Goal: Task Accomplishment & Management: Complete application form

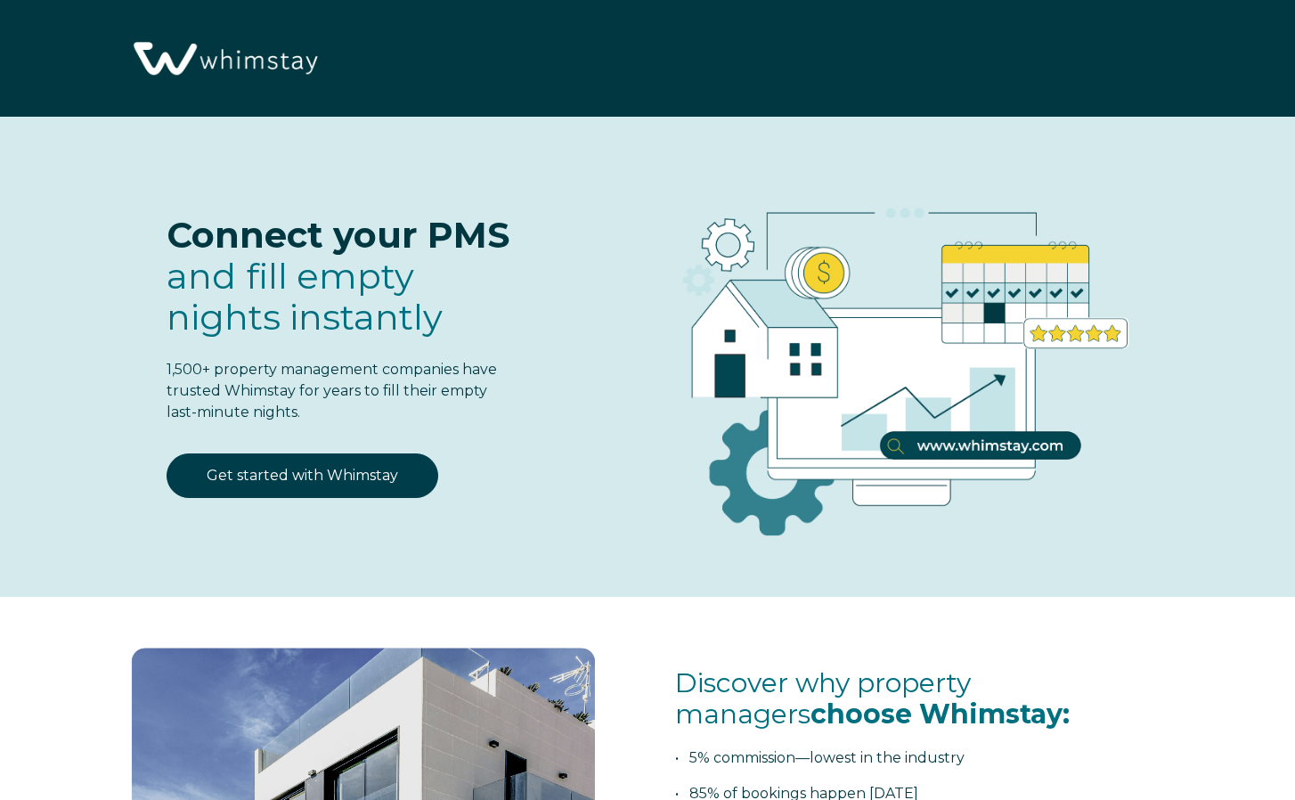
select select "US"
select select "Standard"
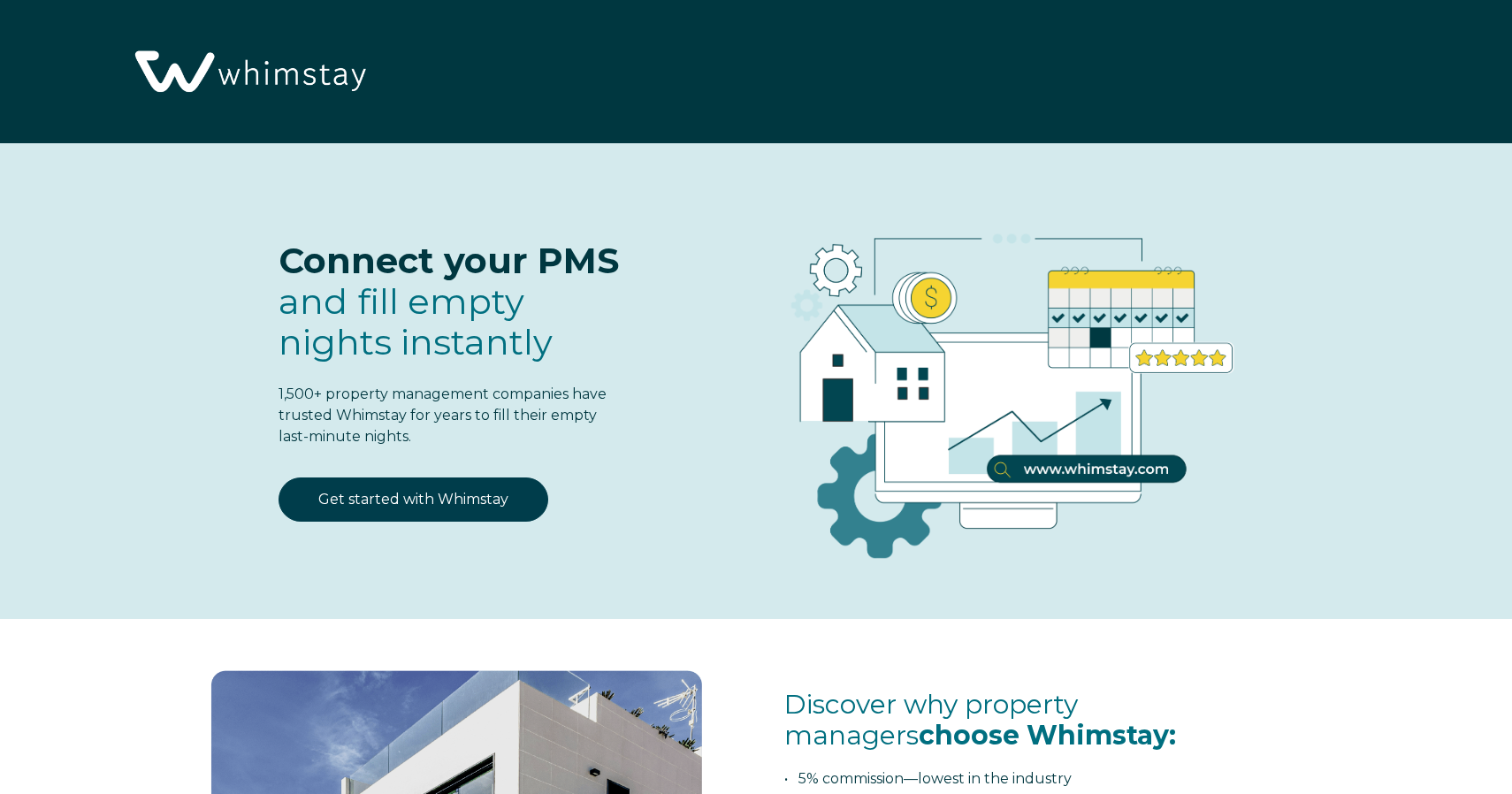
click at [282, 83] on img at bounding box center [248, 72] width 249 height 128
click at [273, 88] on img at bounding box center [248, 72] width 249 height 128
select select "US"
select select "Standard"
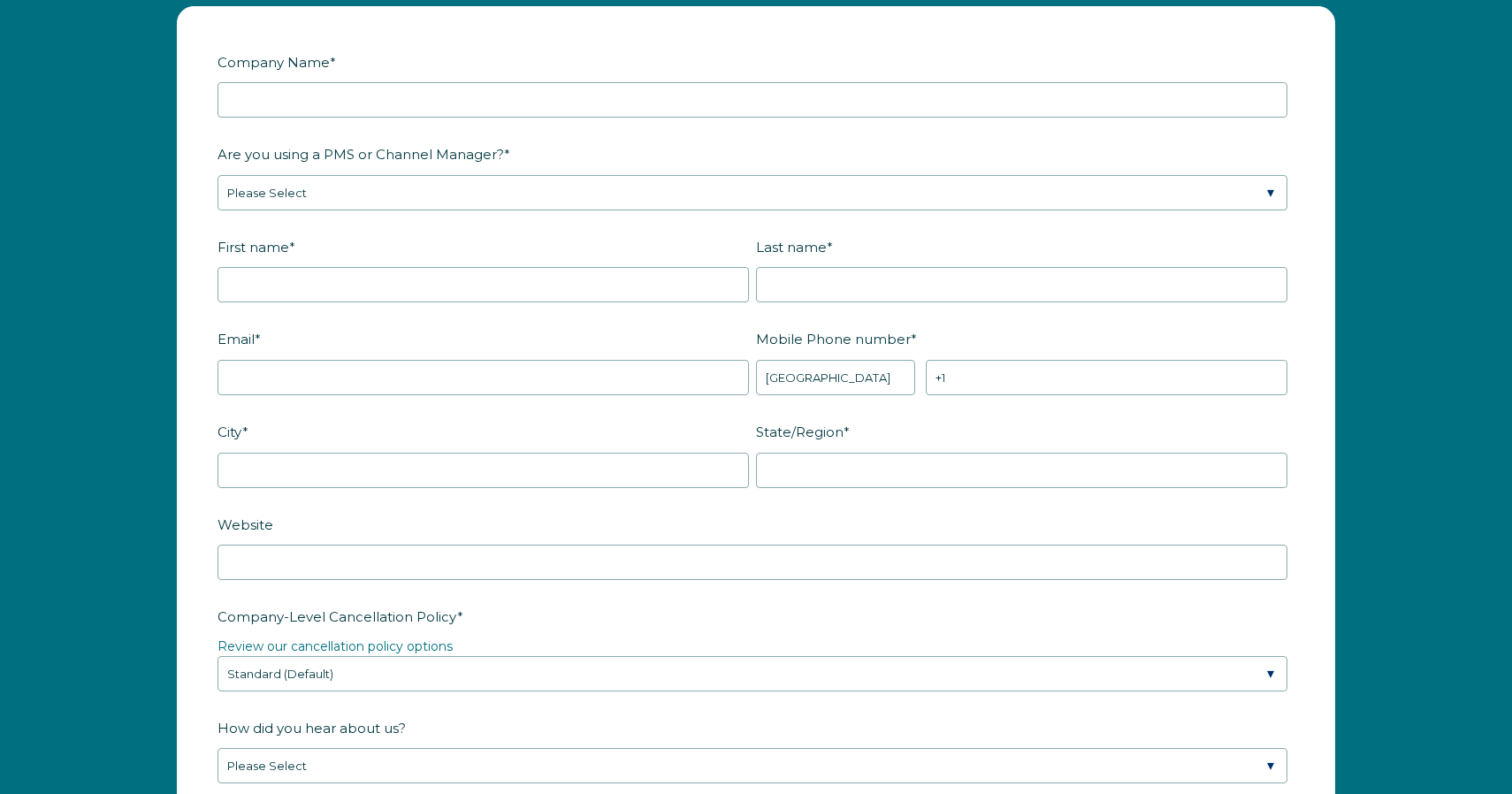
scroll to position [2321, 0]
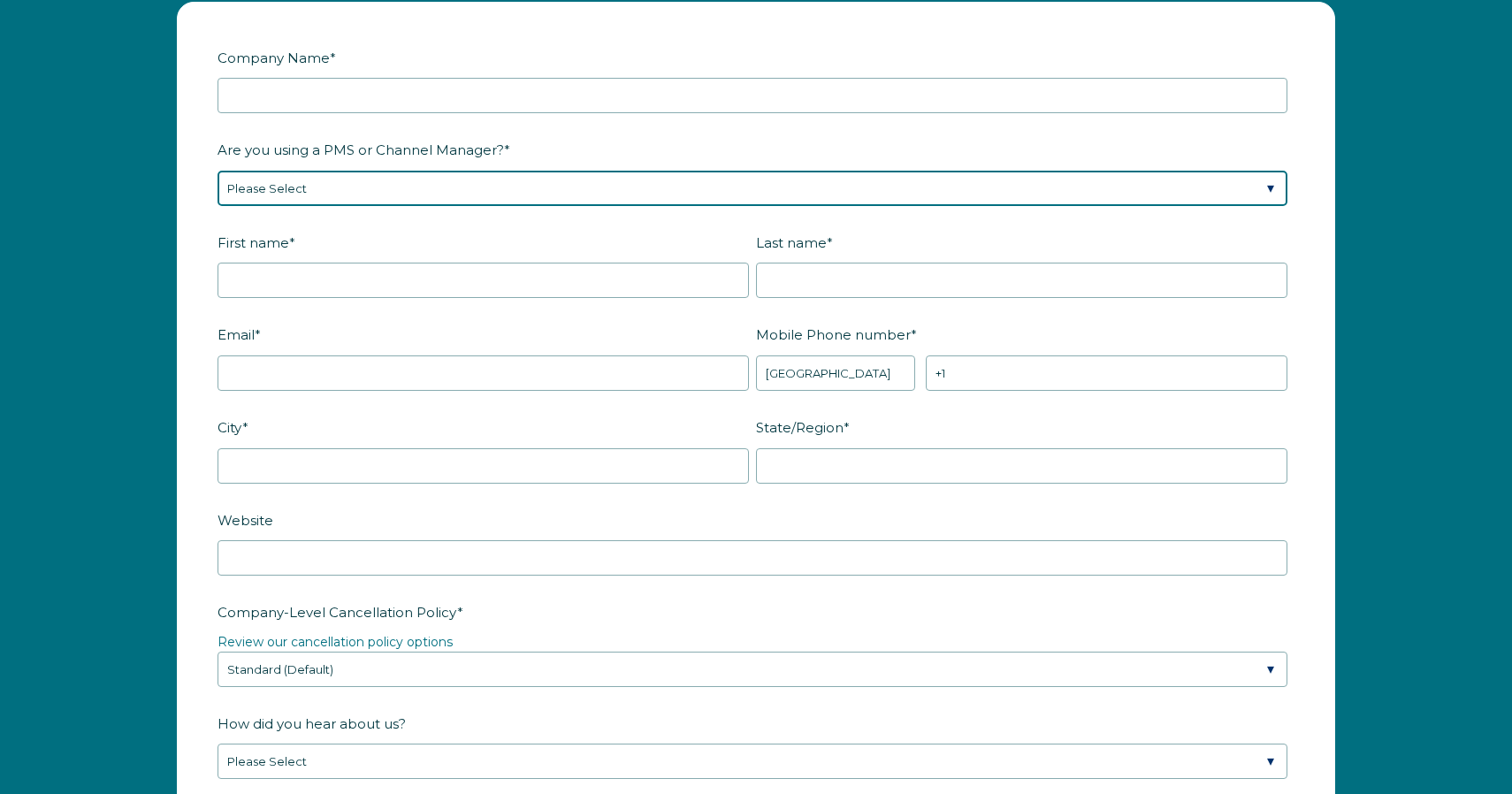
select select "Airbnb"
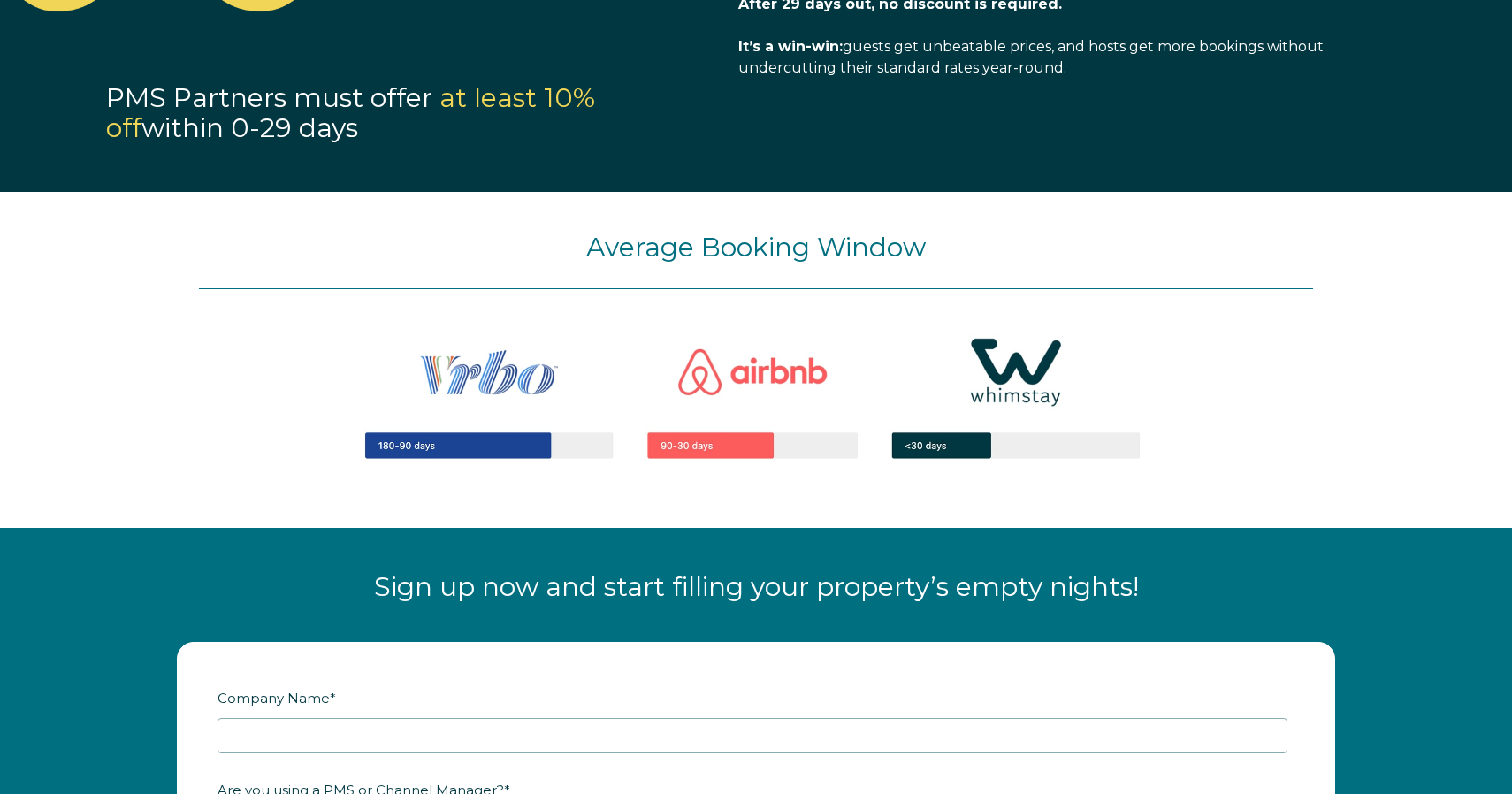
scroll to position [1027, 0]
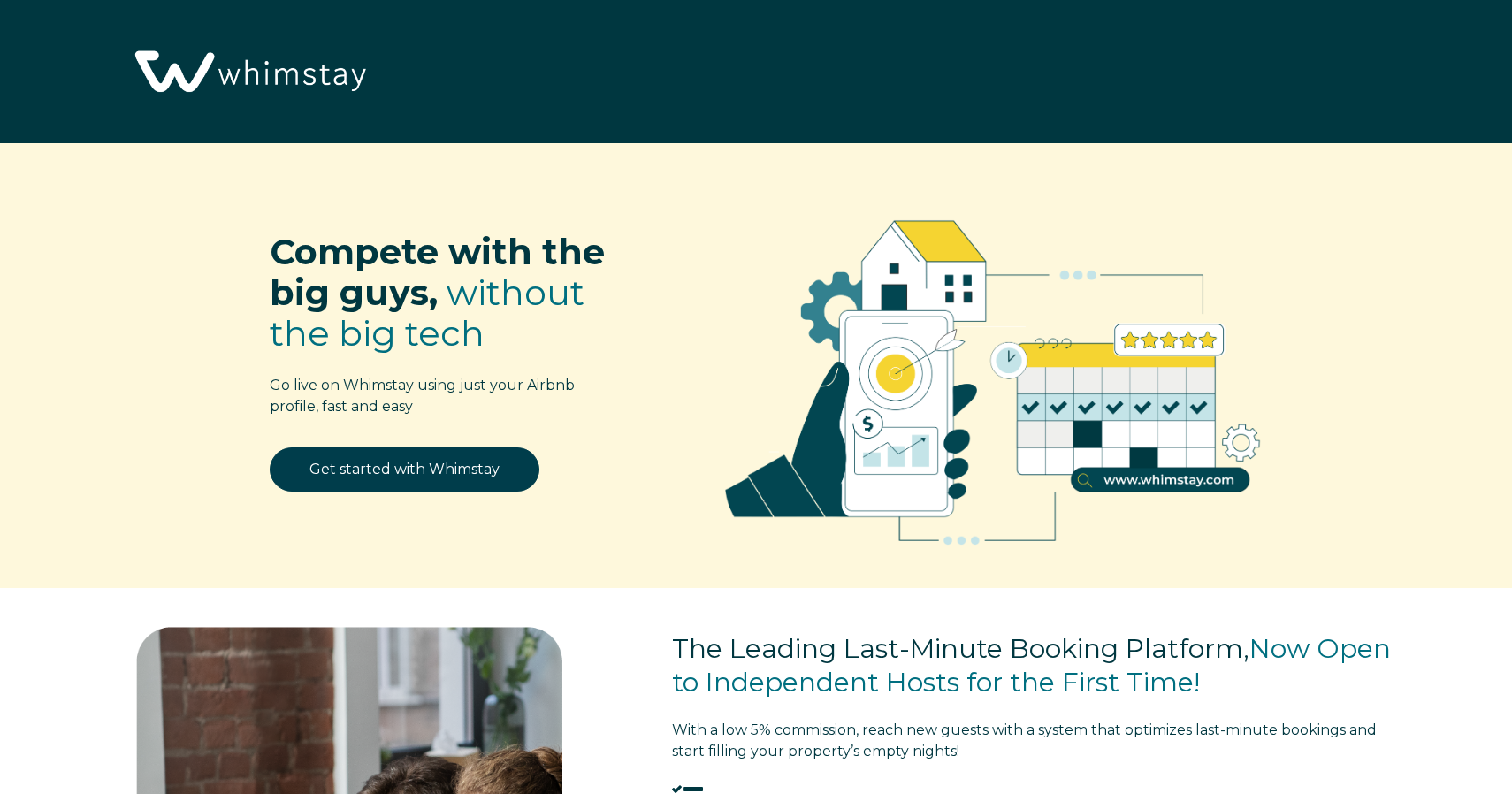
select select "US"
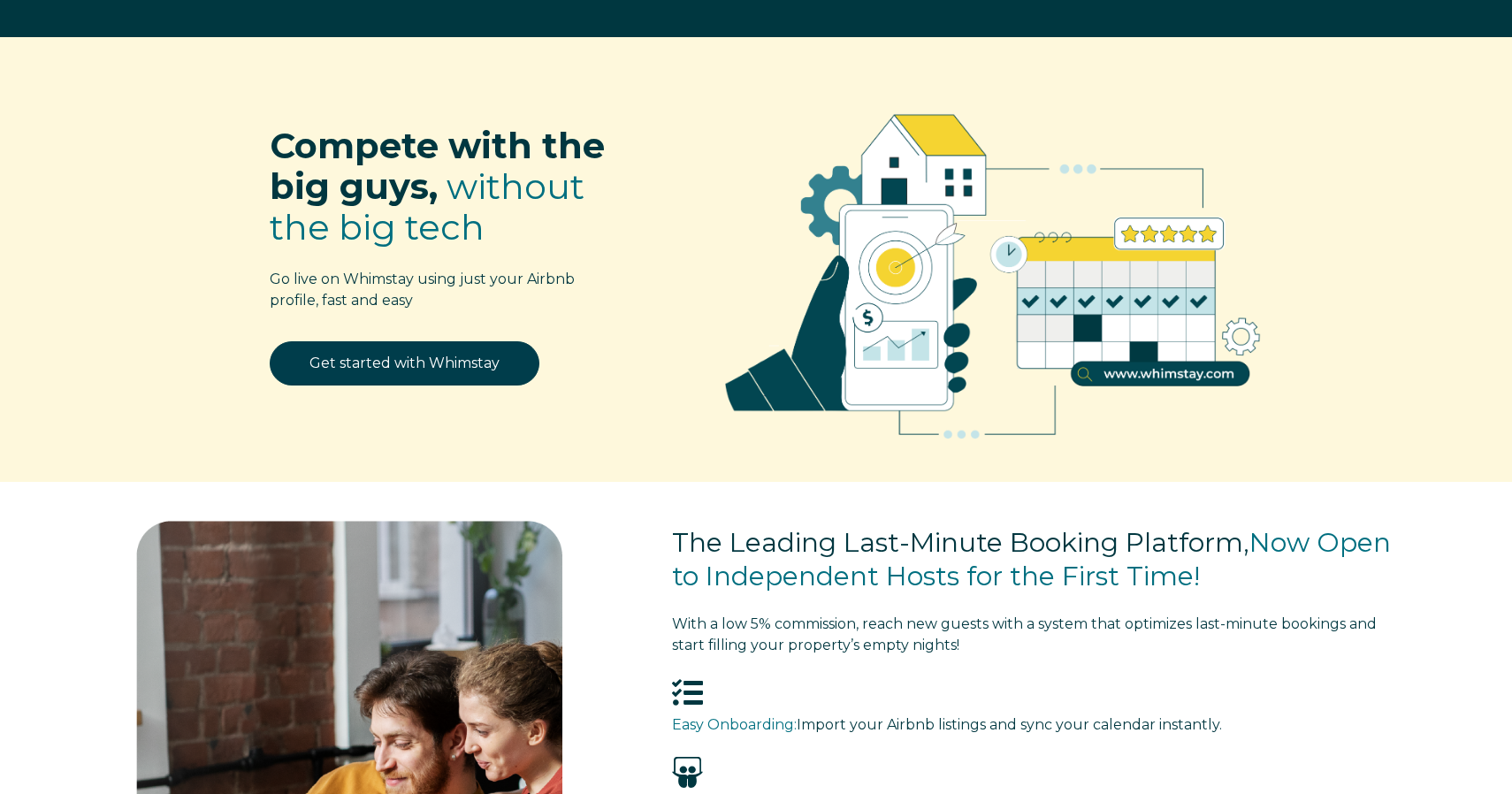
scroll to position [137, 0]
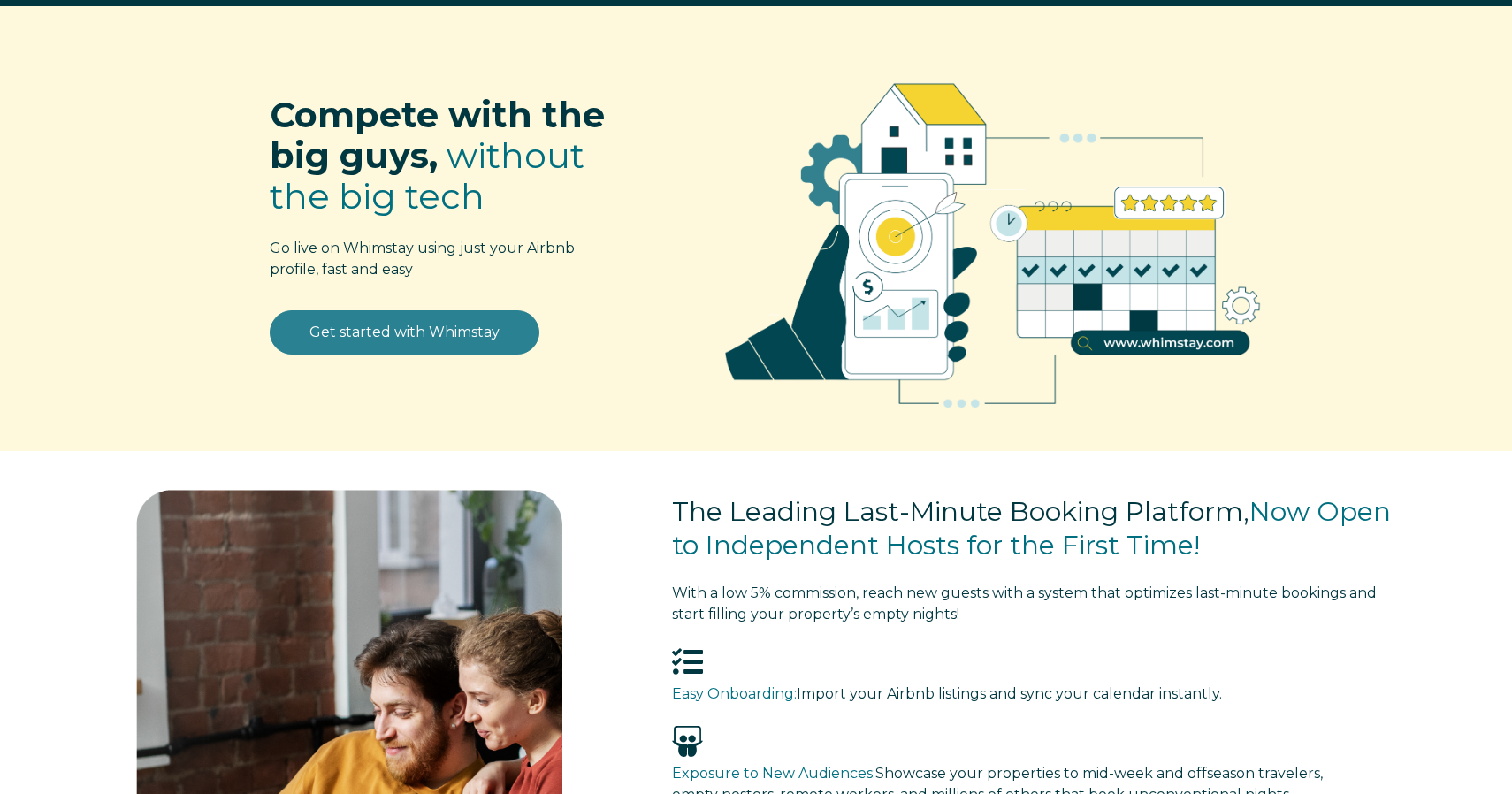
click at [452, 338] on link "Get started with Whimstay" at bounding box center [405, 332] width 270 height 45
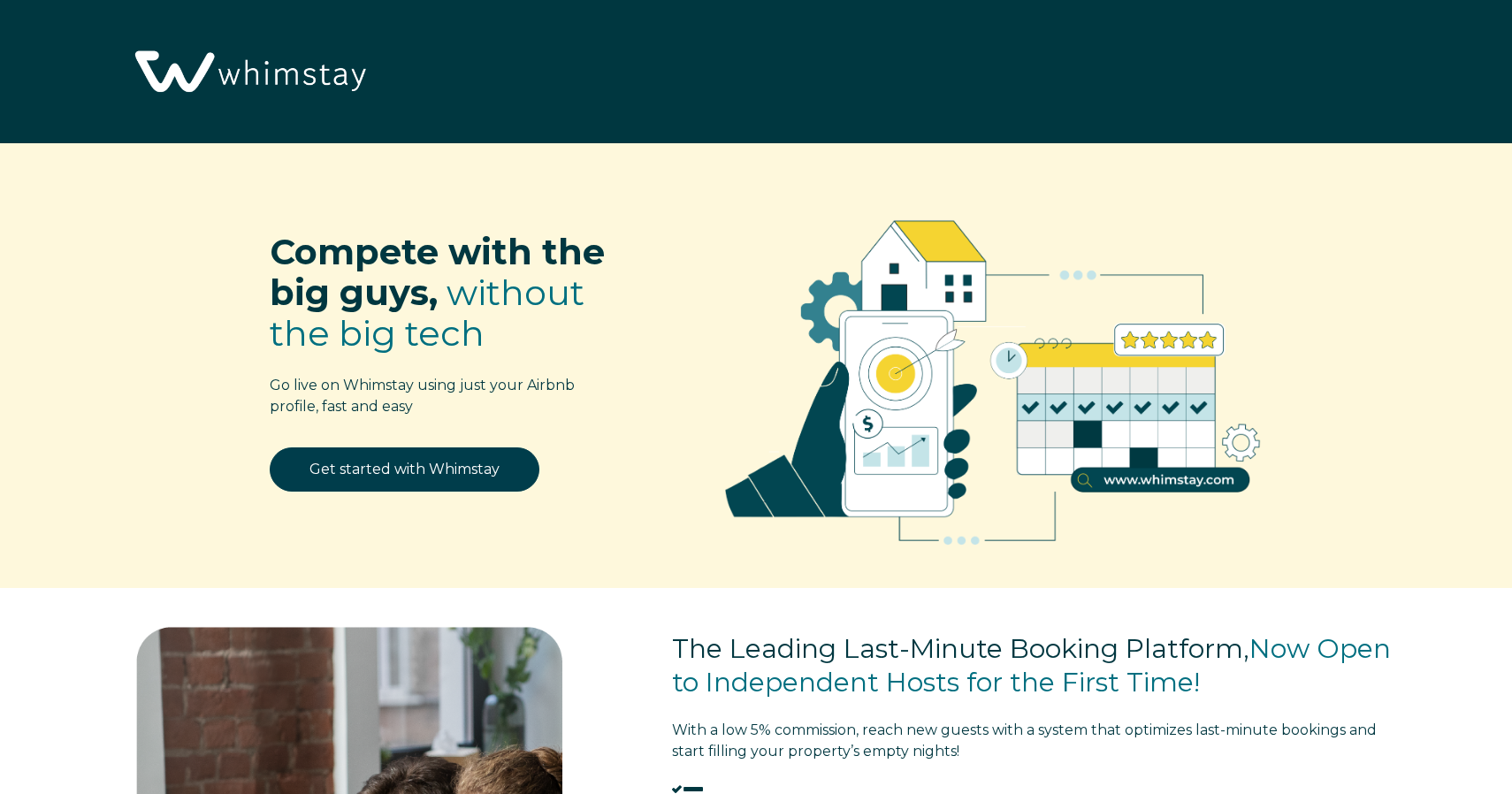
select select "US"
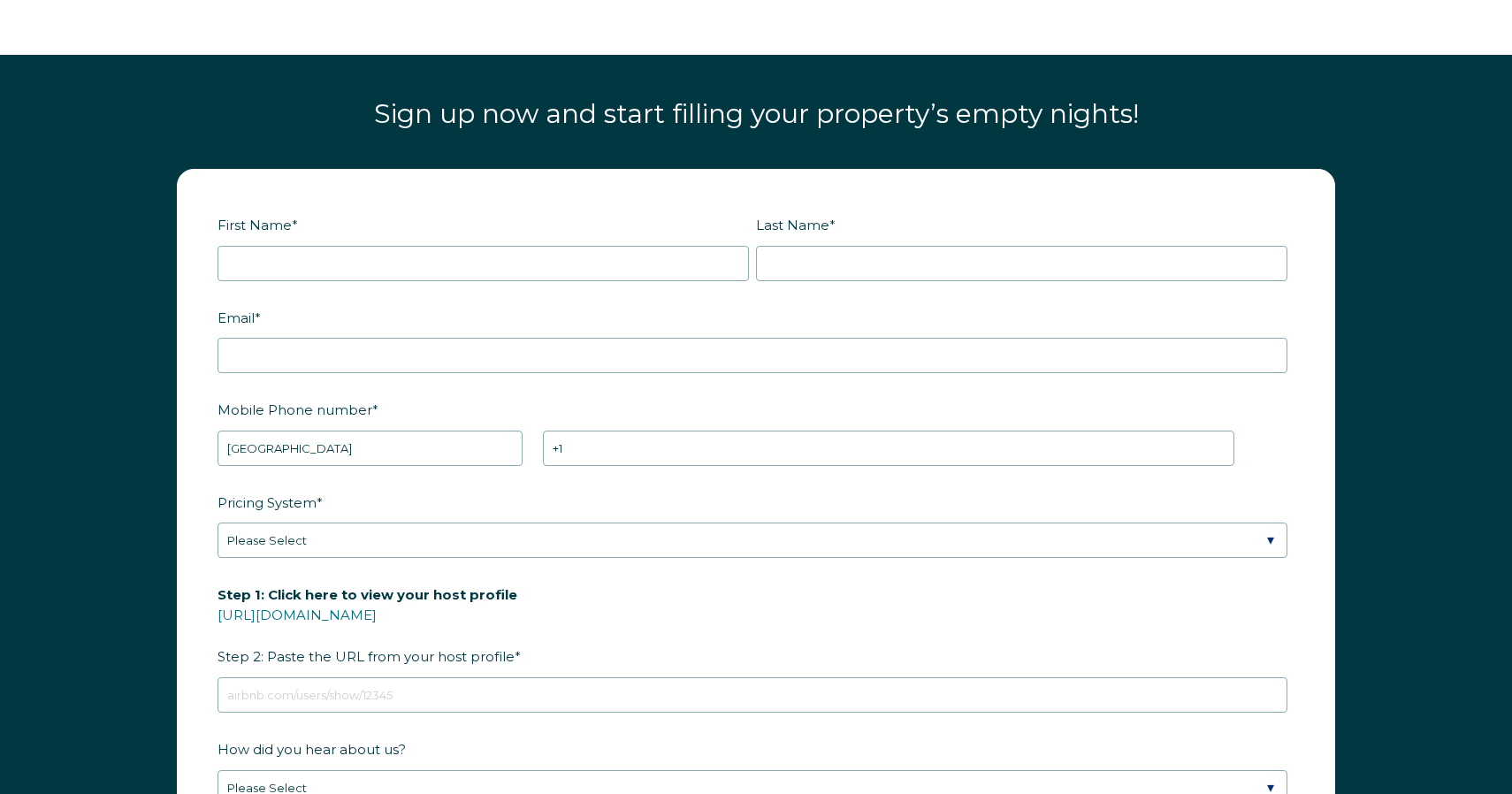
click at [189, 254] on form "First Name * Last Name * RBO Token Company ID Referrer Code Dialer Code SSOB Co…" at bounding box center [756, 579] width 1157 height 819
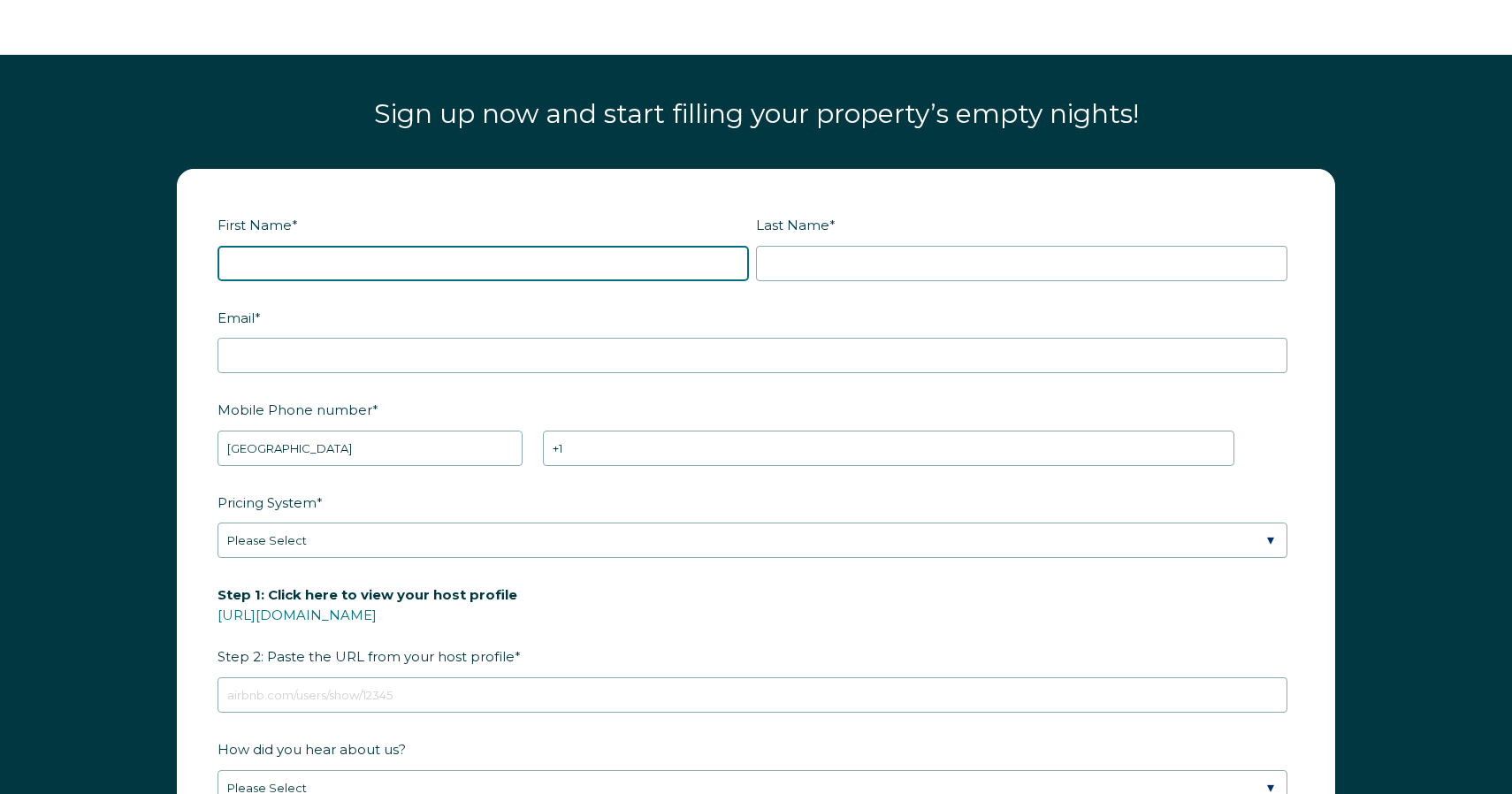
click at [325, 246] on input "First Name *" at bounding box center [482, 264] width 531 height 36
click at [727, 246] on input "First Name *" at bounding box center [482, 264] width 531 height 36
type input "Nayid"
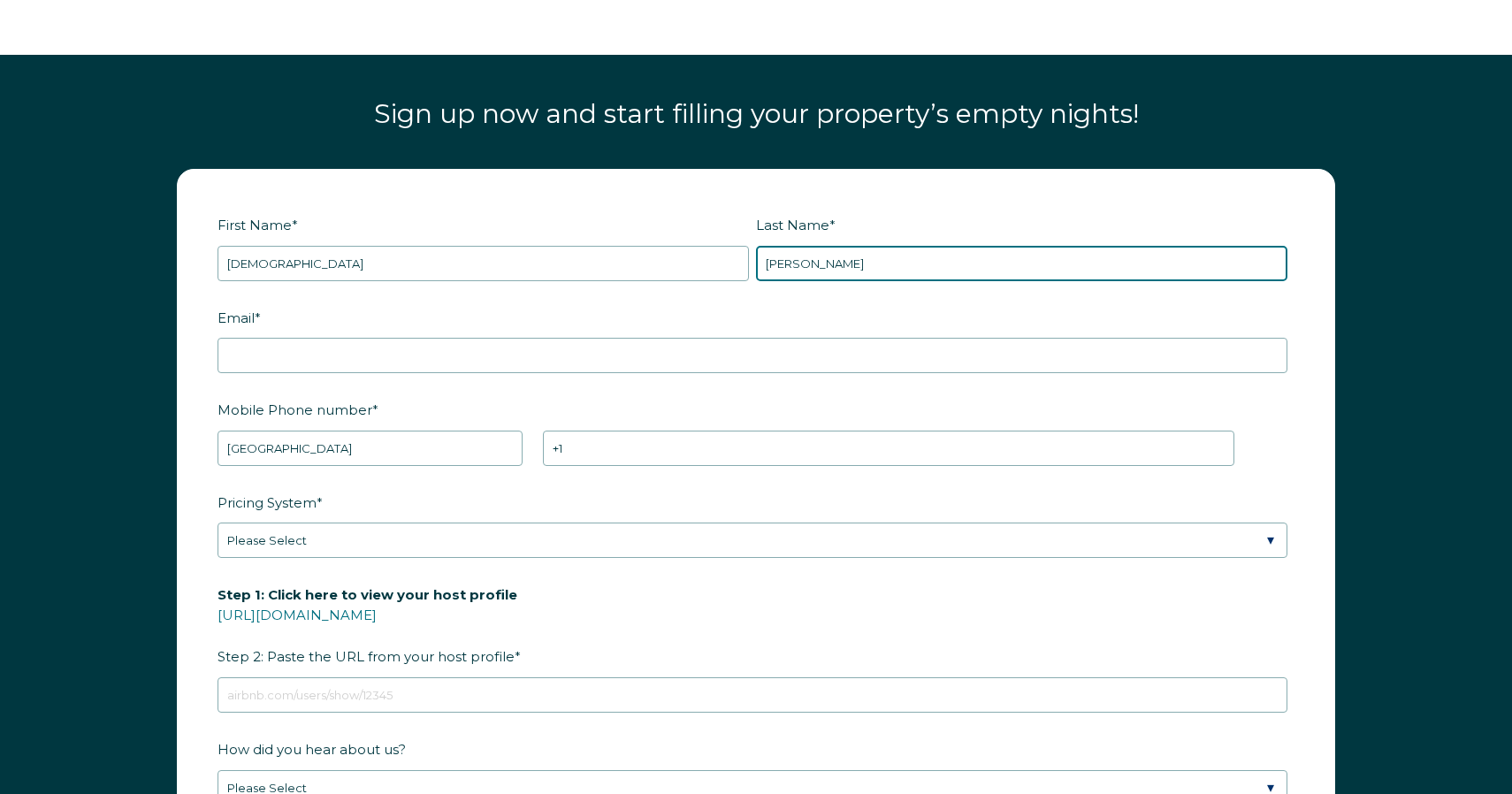
type input "Zamora"
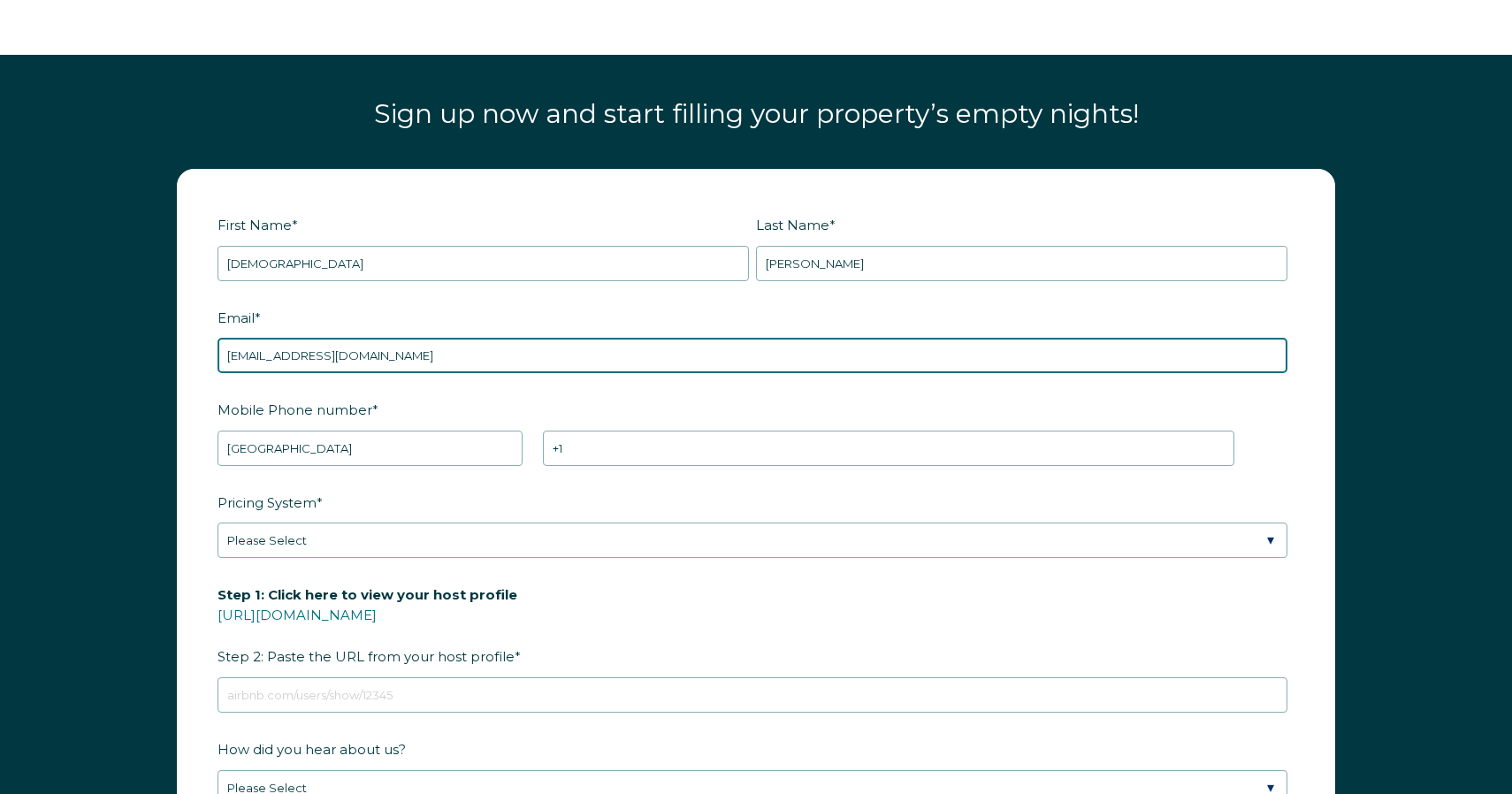
type input "[EMAIL_ADDRESS][DOMAIN_NAME]"
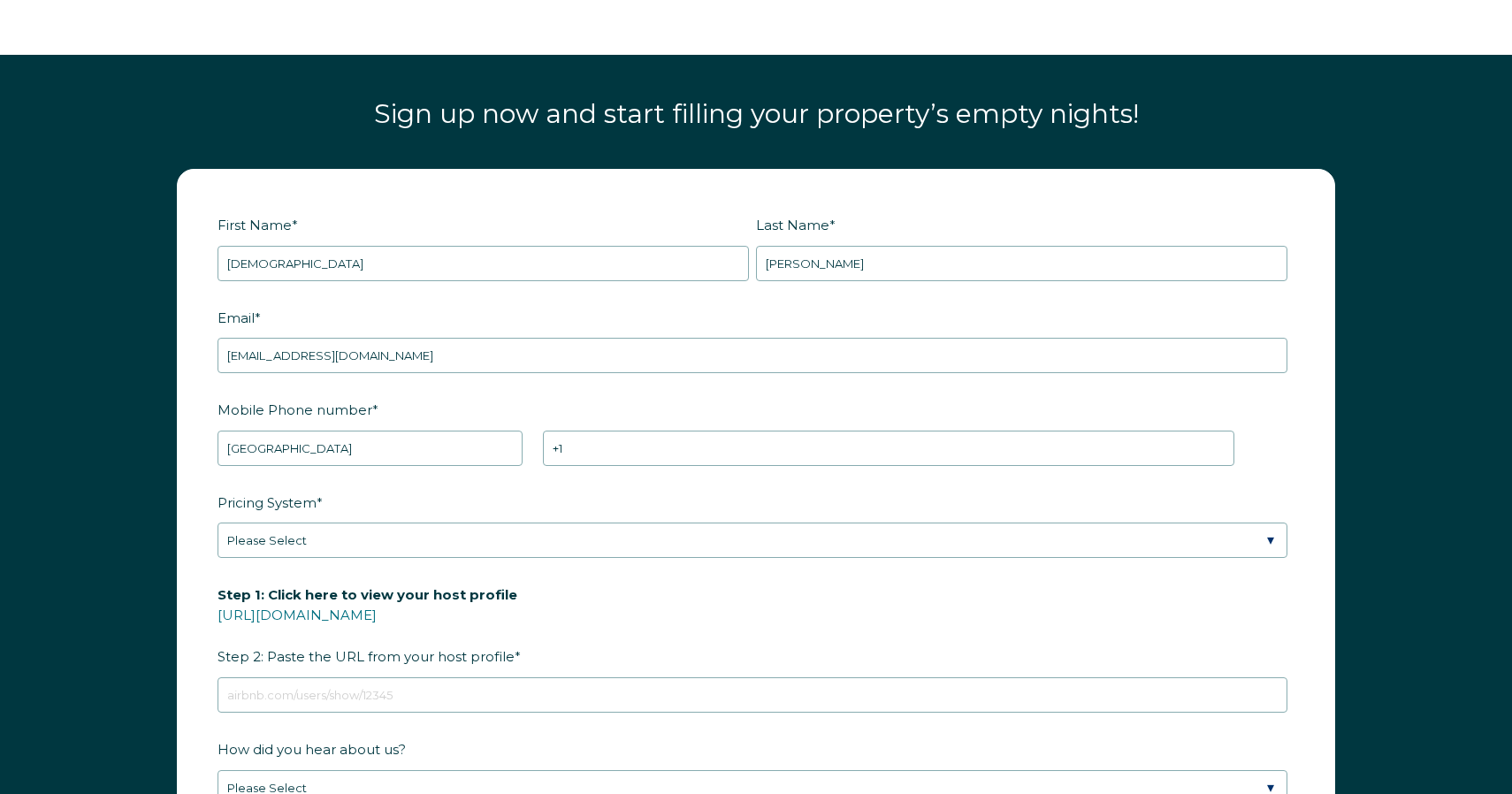
click at [588, 394] on label "Mobile Phone number *" at bounding box center [756, 409] width 1076 height 31
click at [588, 431] on input "+1" at bounding box center [889, 449] width 691 height 36
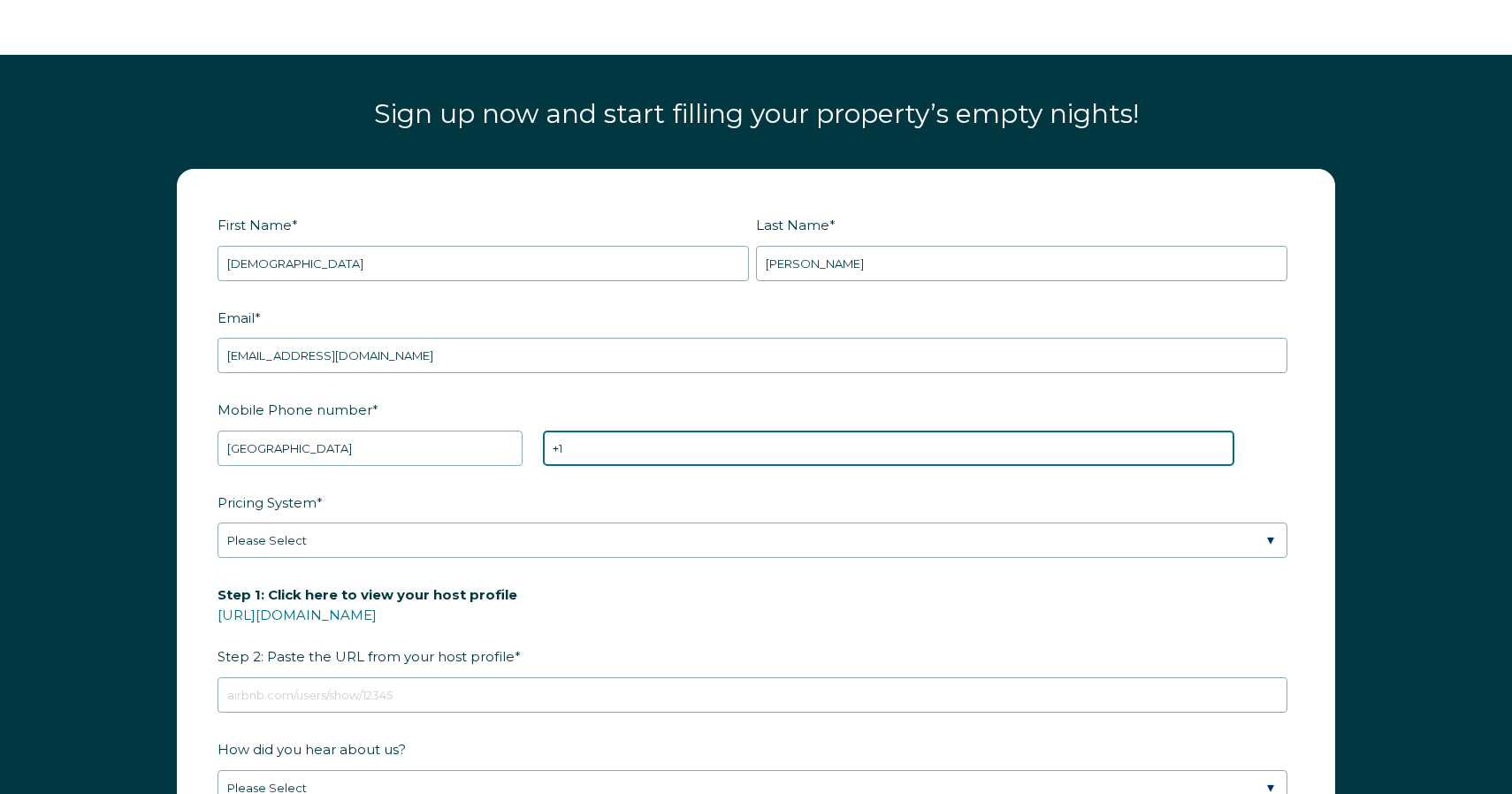
click at [630, 431] on input "+1" at bounding box center [889, 449] width 691 height 36
type input "+1 7272885066"
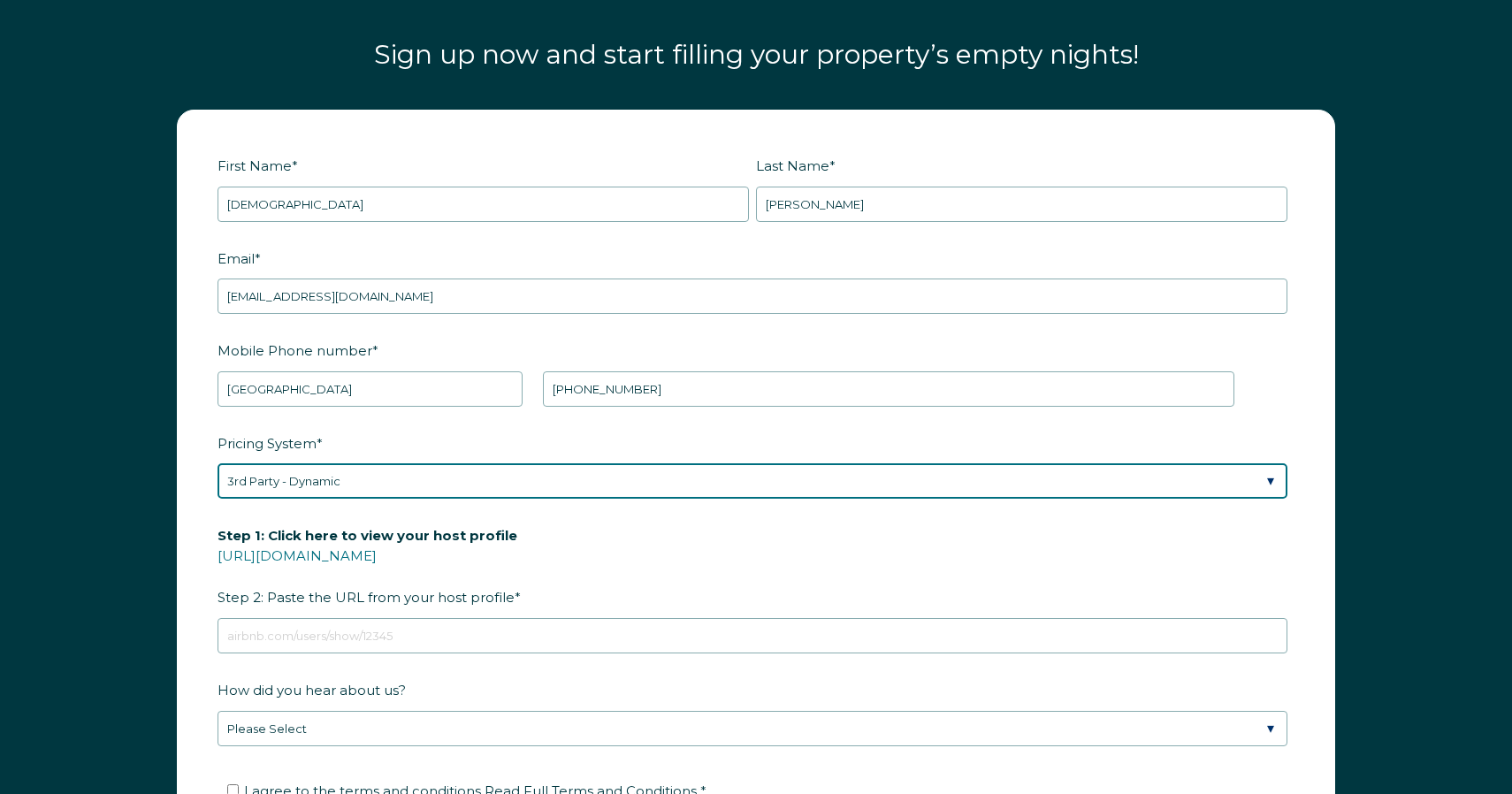
scroll to position [2304, 0]
select select "Manual"
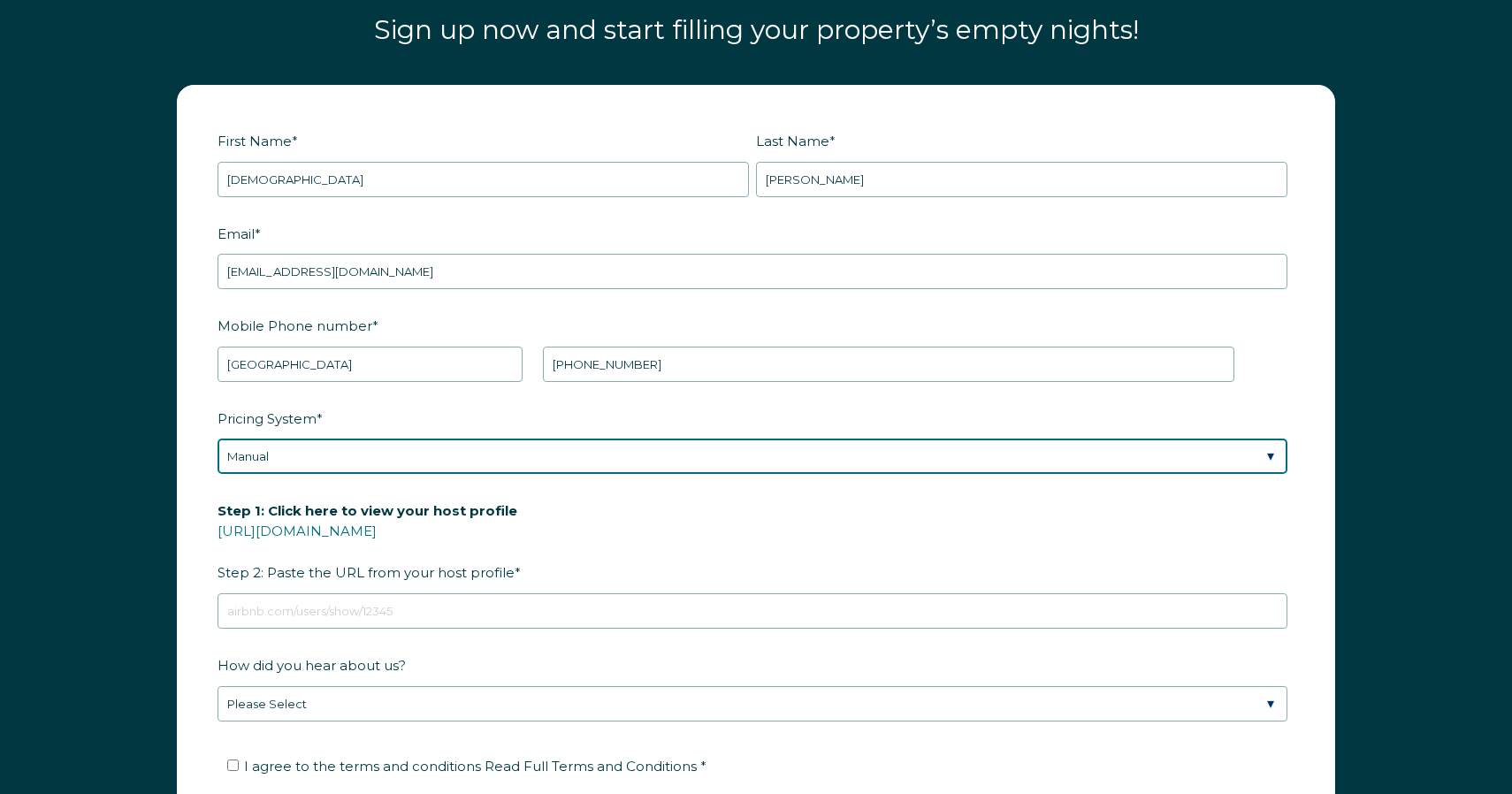
scroll to position [2333, 0]
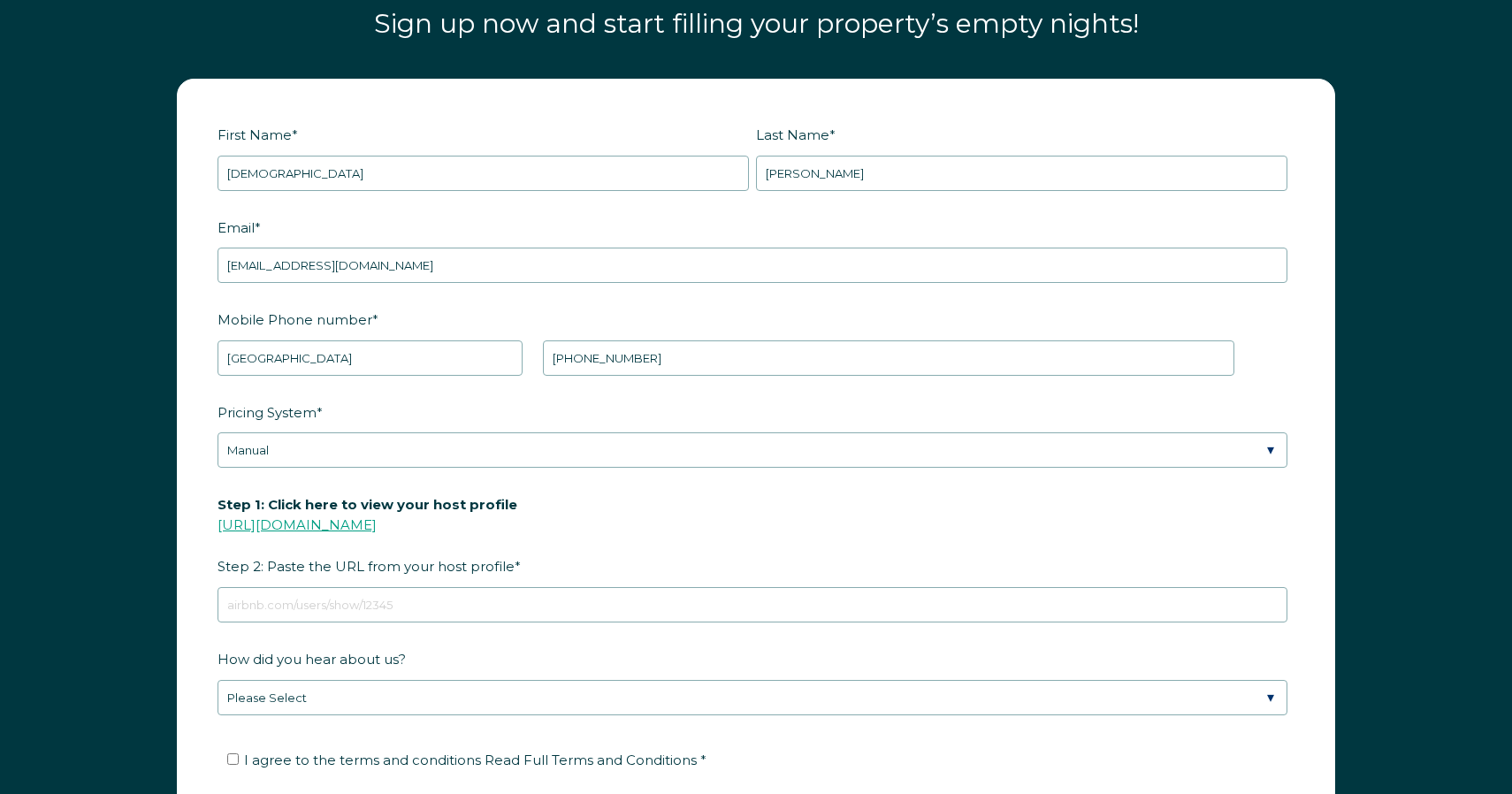
click at [325, 516] on link "https://www.airbnb.com/users/show/" at bounding box center [297, 524] width 159 height 17
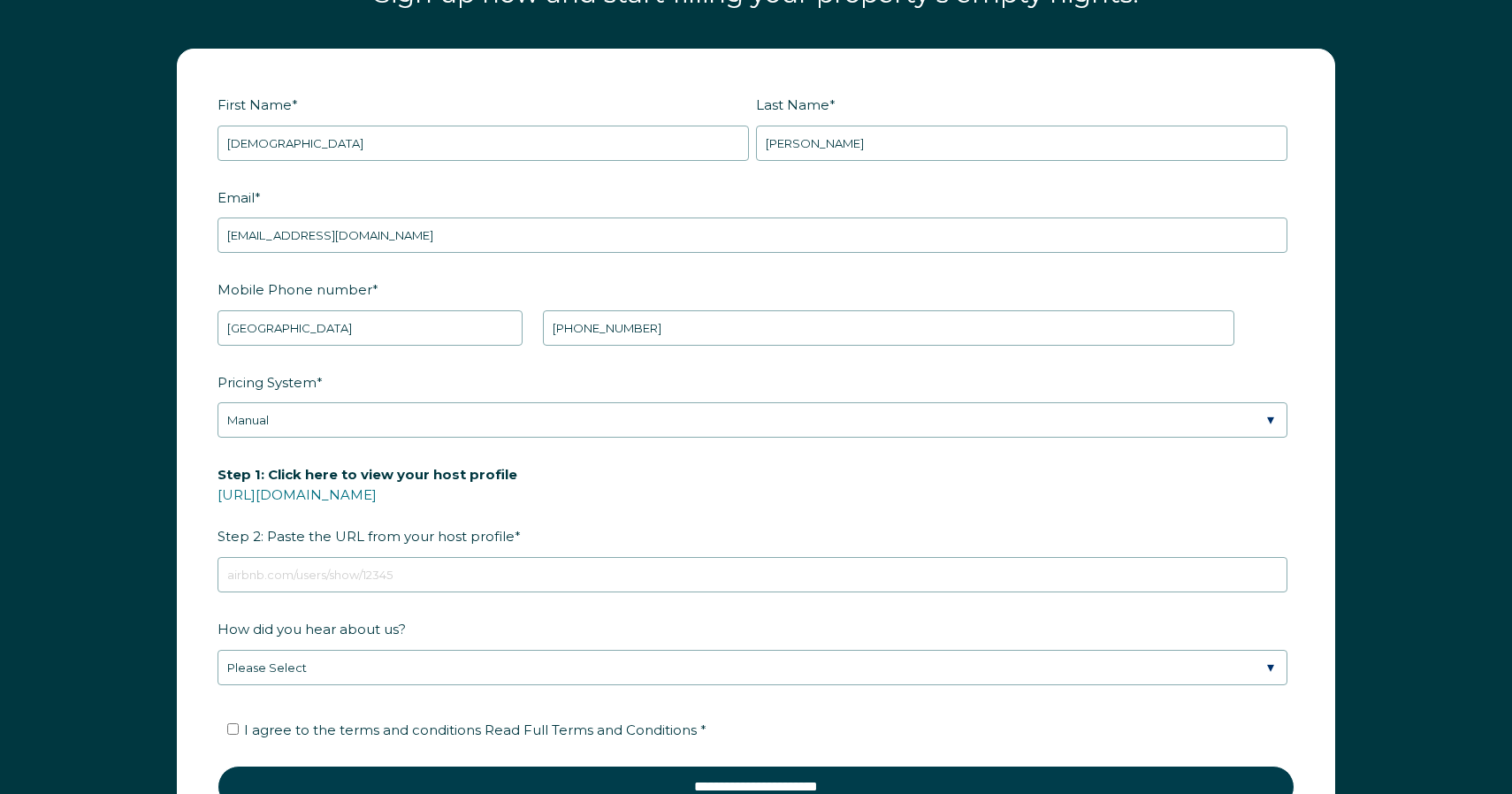
scroll to position [2366, 0]
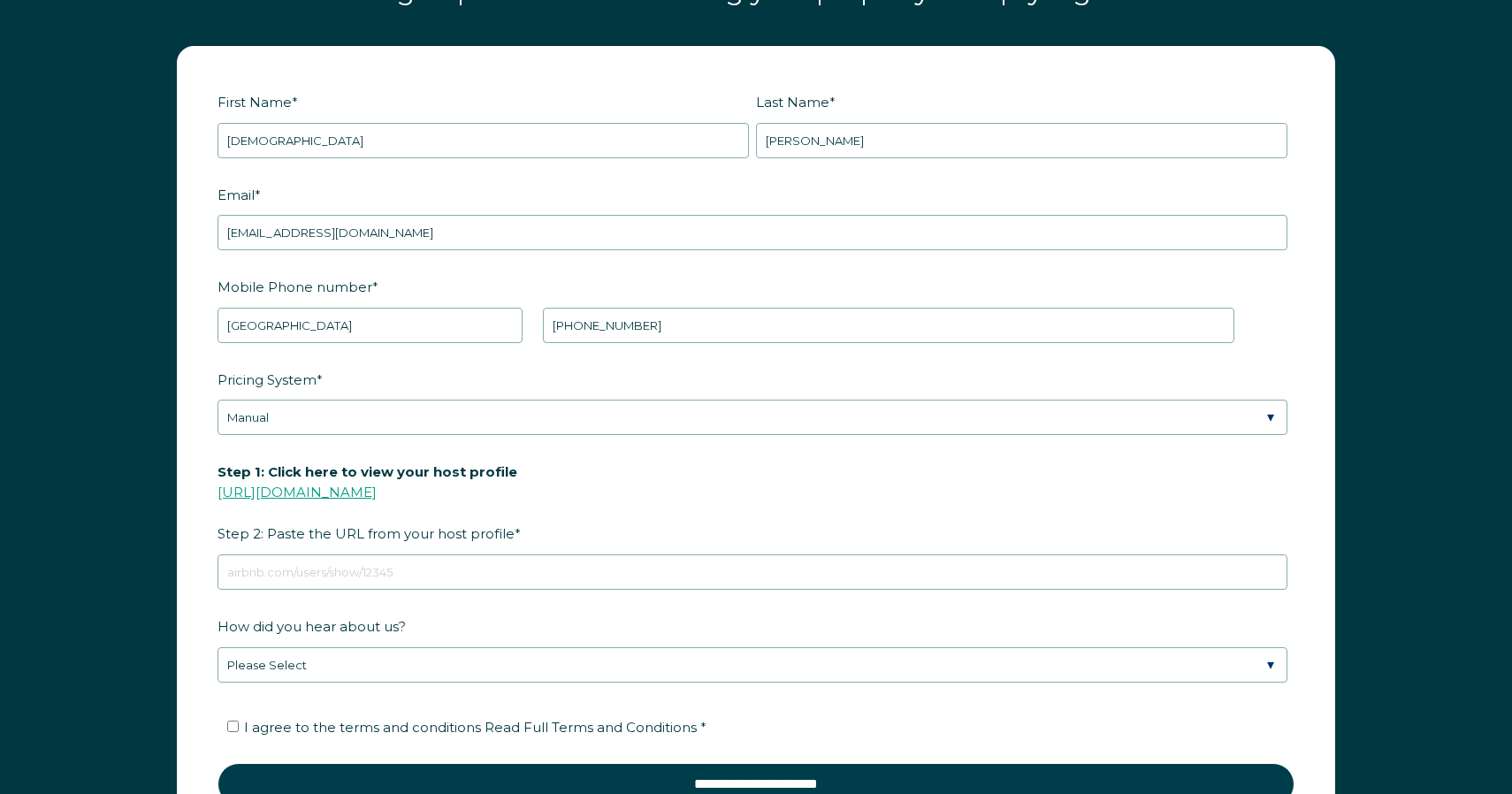
click at [376, 483] on link "https://www.airbnb.com/users/show/" at bounding box center [297, 491] width 159 height 17
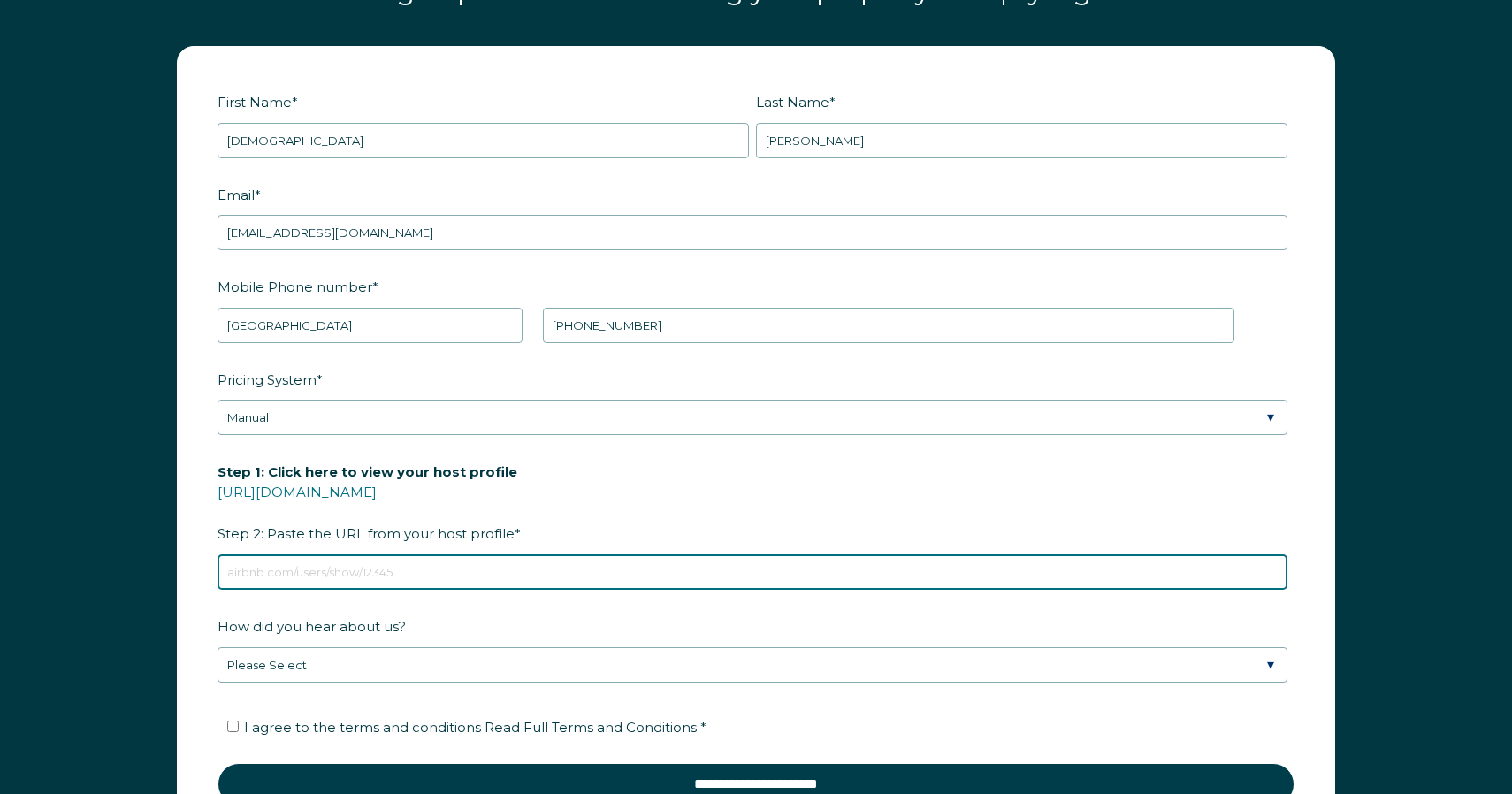
click at [461, 554] on input "Step 1: Click here to view your host profile https://www.airbnb.com/users/show/…" at bounding box center [752, 572] width 1069 height 36
paste input "https://www.airbnb.com/users/show/375616579"
type input "https://www.airbnb.com/users/show/375616579"
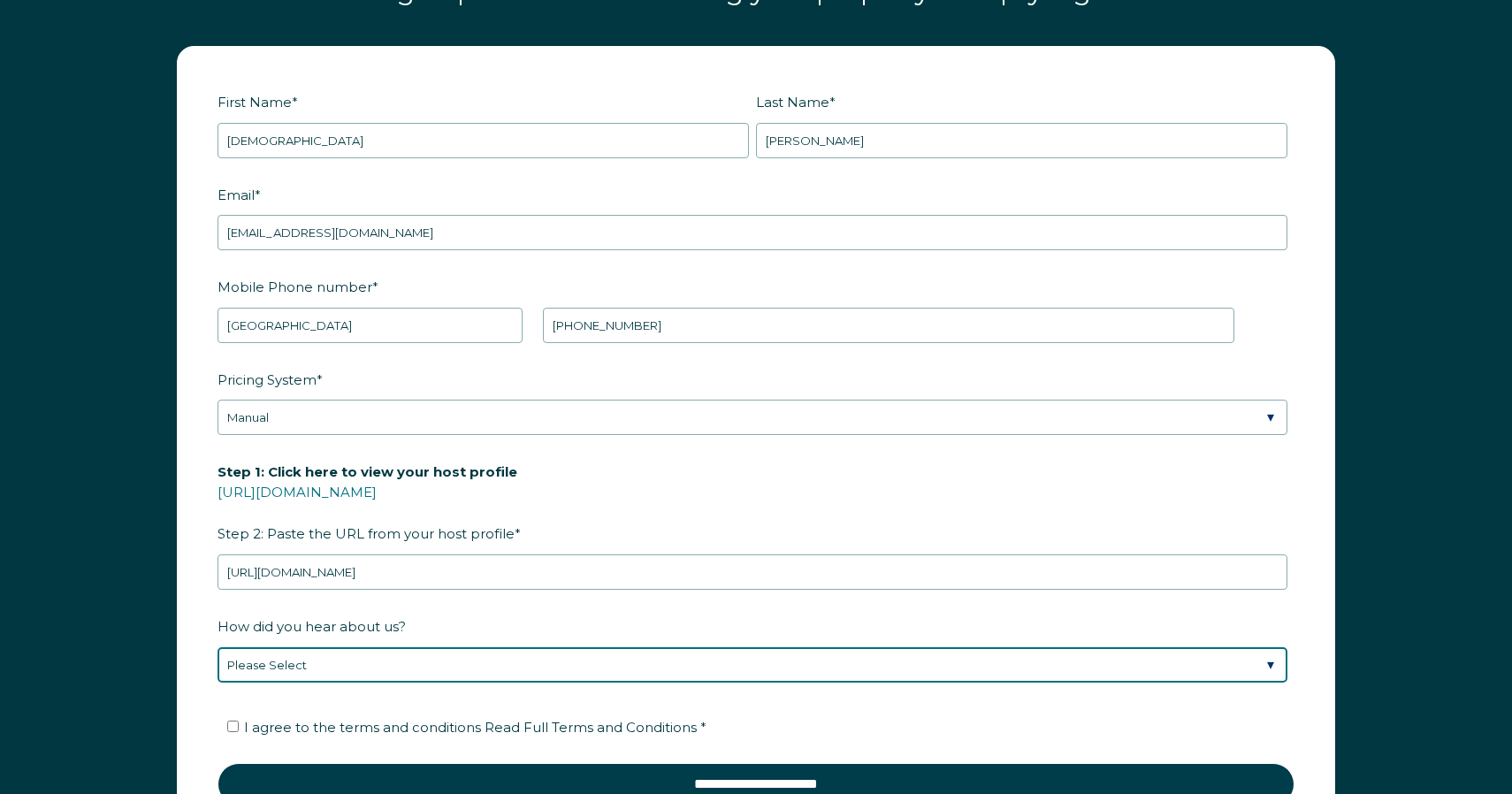
select select "Social Media"
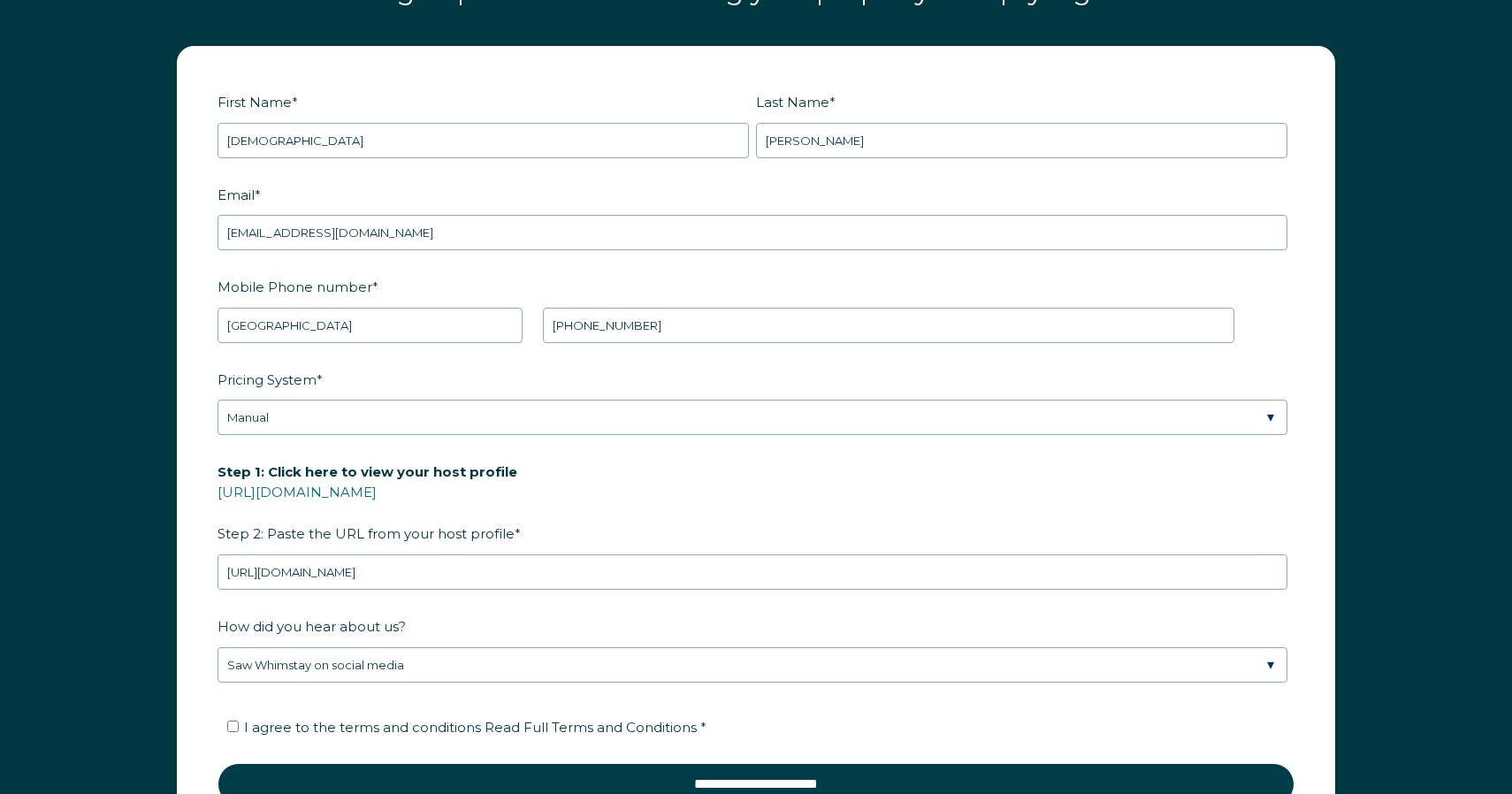
click at [254, 719] on span "I agree to the terms and conditions Read Full Terms and Conditions *" at bounding box center [476, 727] width 463 height 17
click at [238, 721] on input "I agree to the terms and conditions Read Full Terms and Conditions *" at bounding box center [233, 727] width 12 height 12
checkbox input "true"
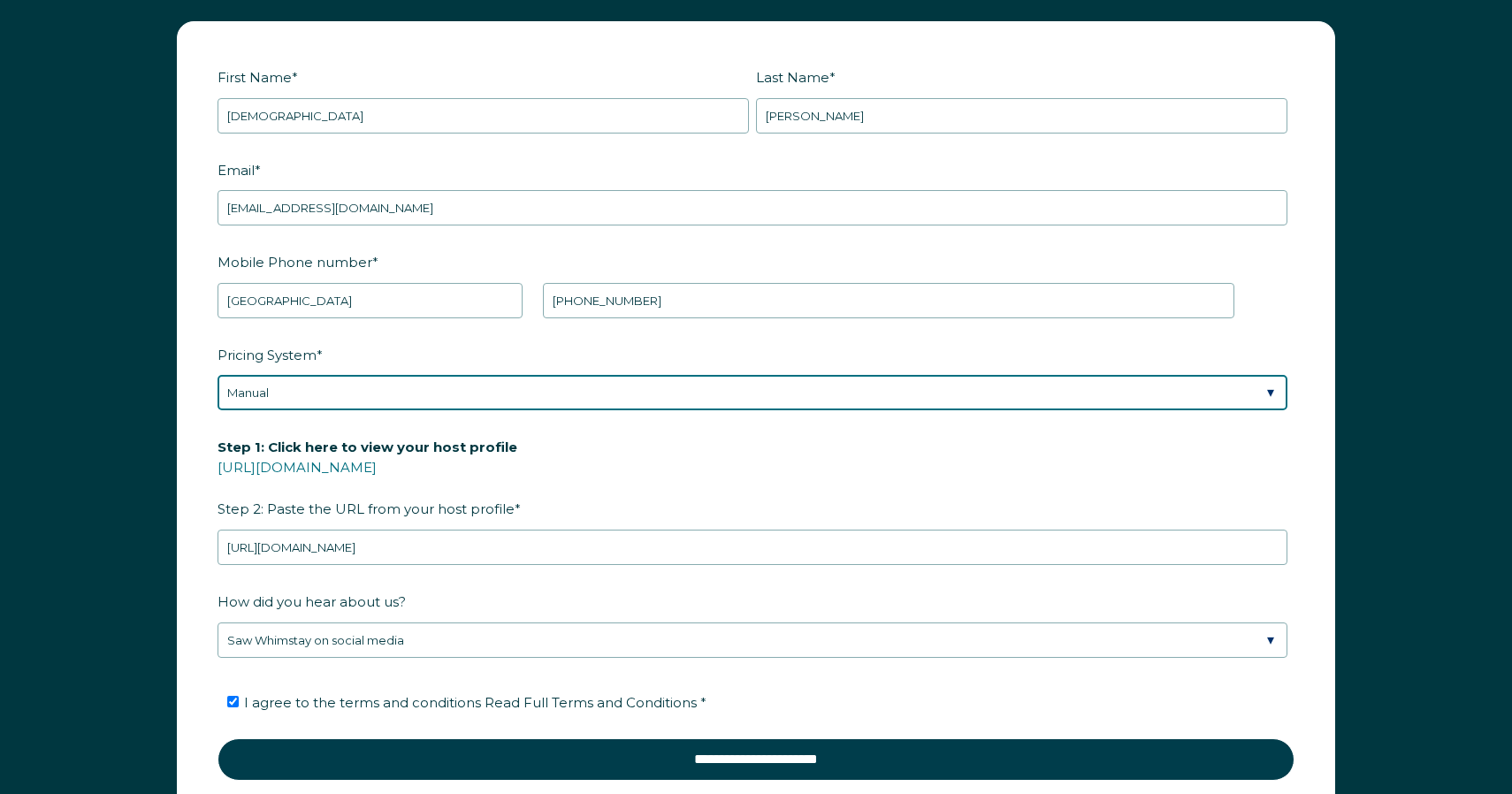
scroll to position [2418, 0]
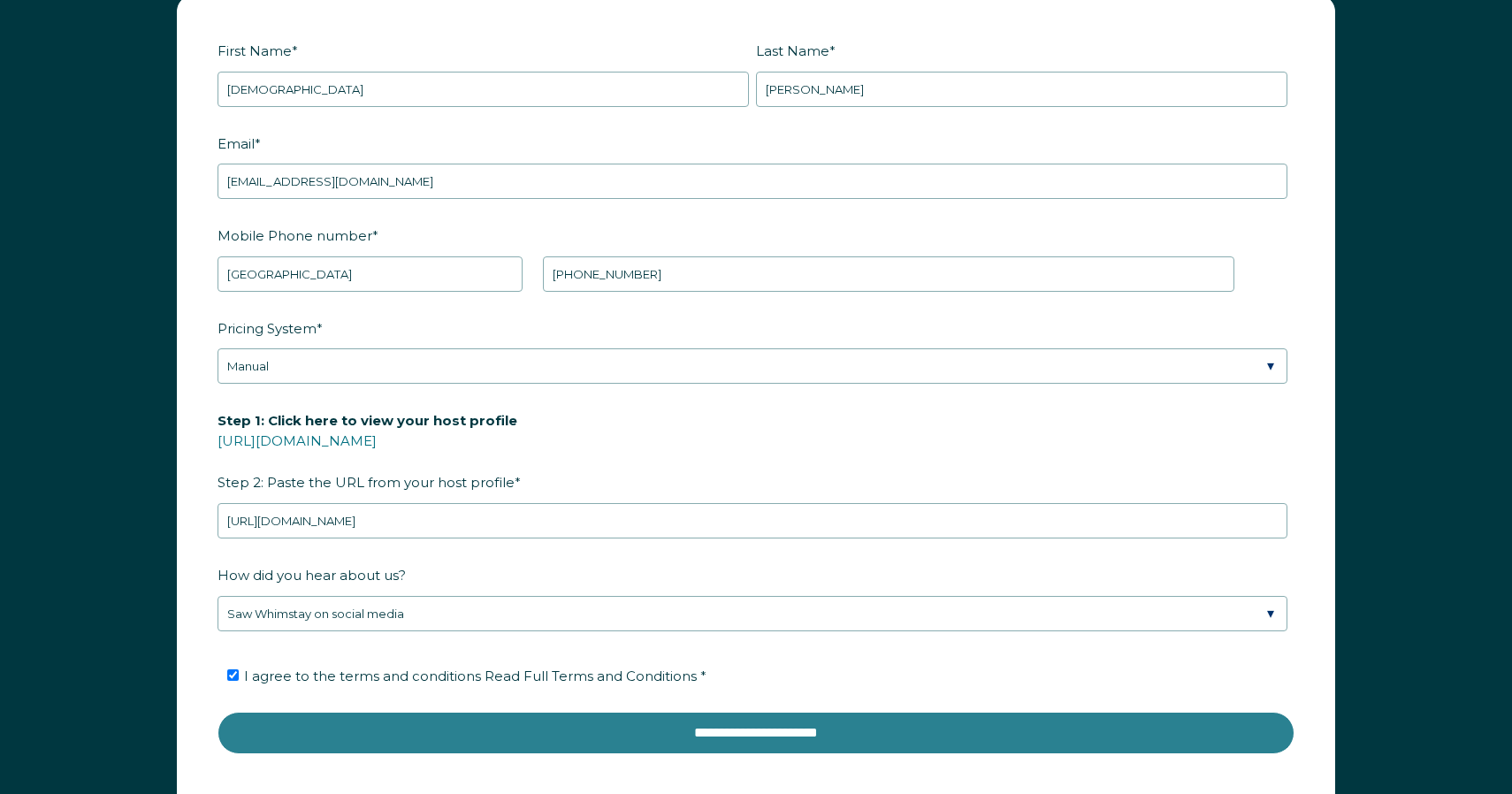
click at [745, 712] on input "**********" at bounding box center [756, 732] width 1076 height 43
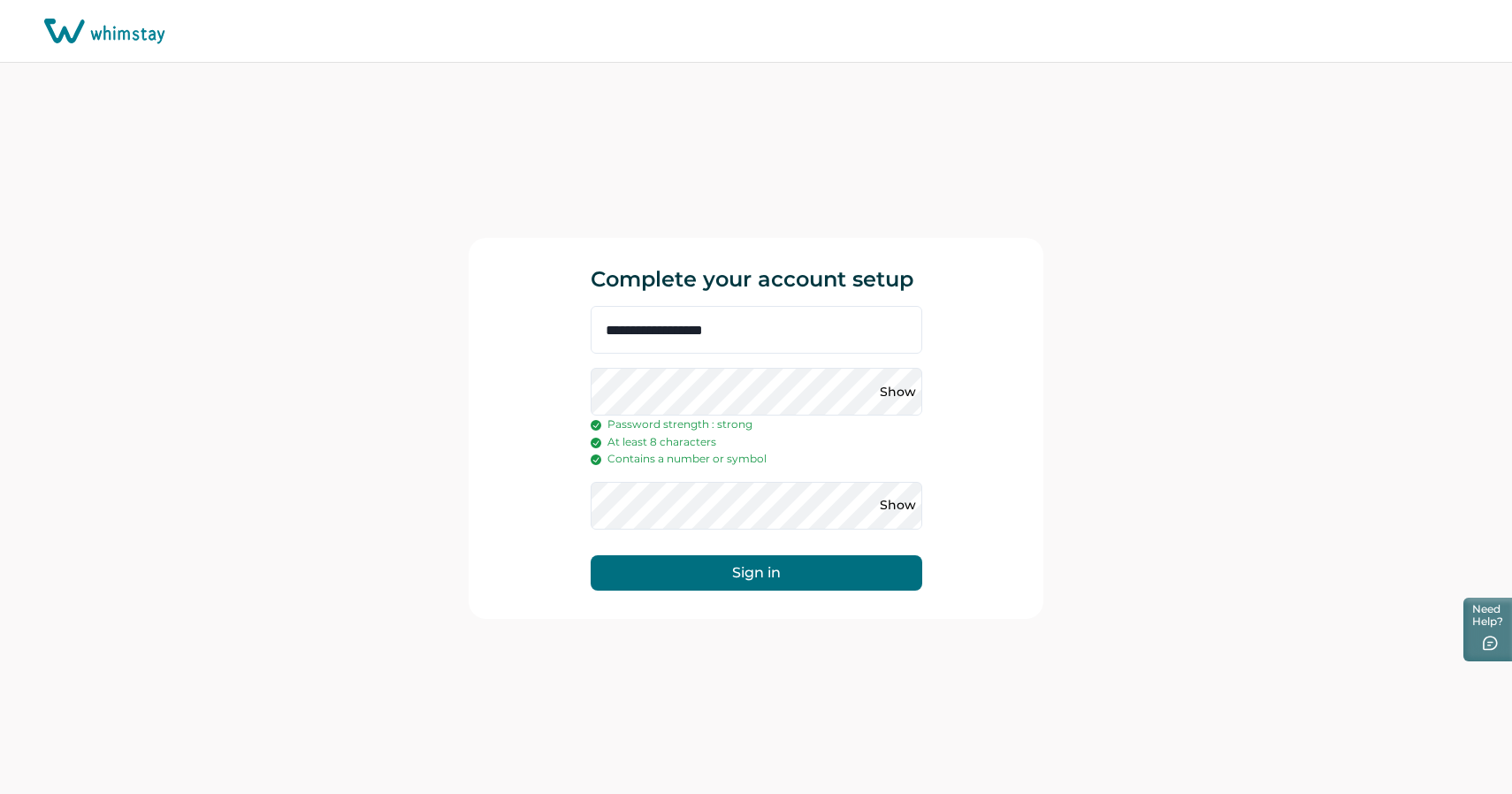
click at [764, 572] on button "Sign in" at bounding box center [756, 573] width 332 height 36
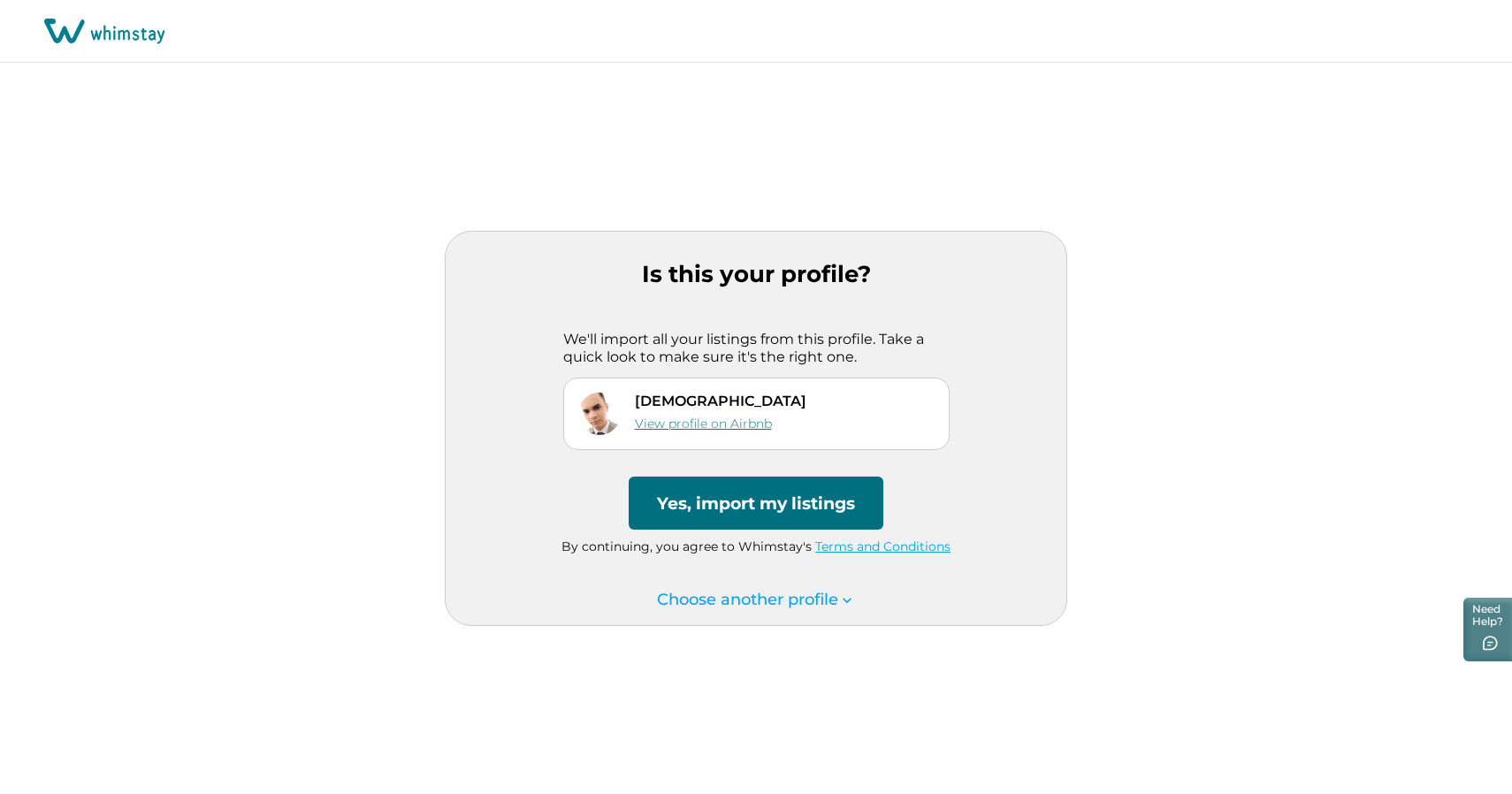
click at [732, 429] on link "View profile on Airbnb" at bounding box center [703, 423] width 137 height 16
click at [749, 510] on button "Yes, import my listings" at bounding box center [756, 502] width 254 height 53
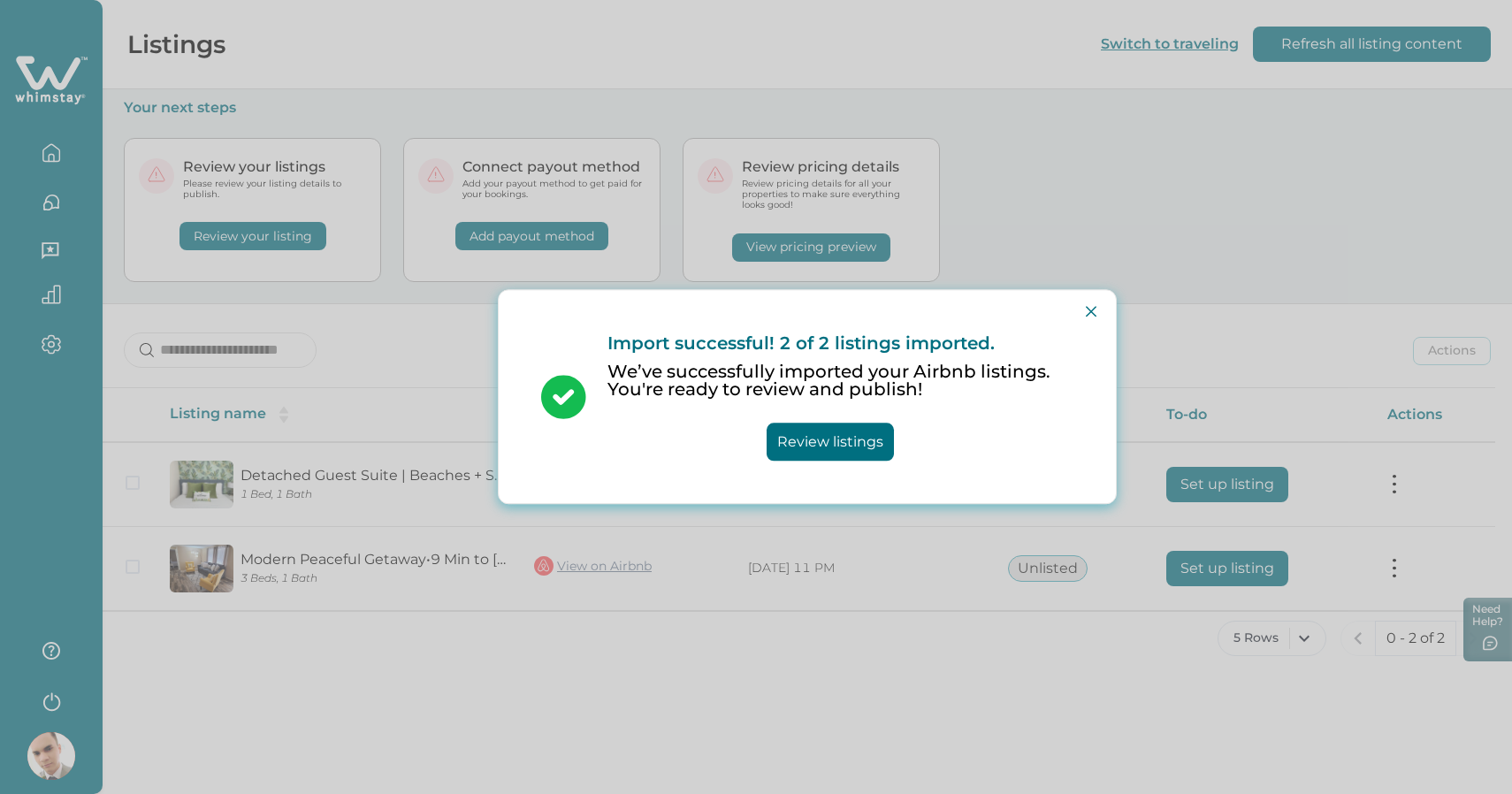
click at [824, 452] on button "Review listings" at bounding box center [830, 442] width 127 height 38
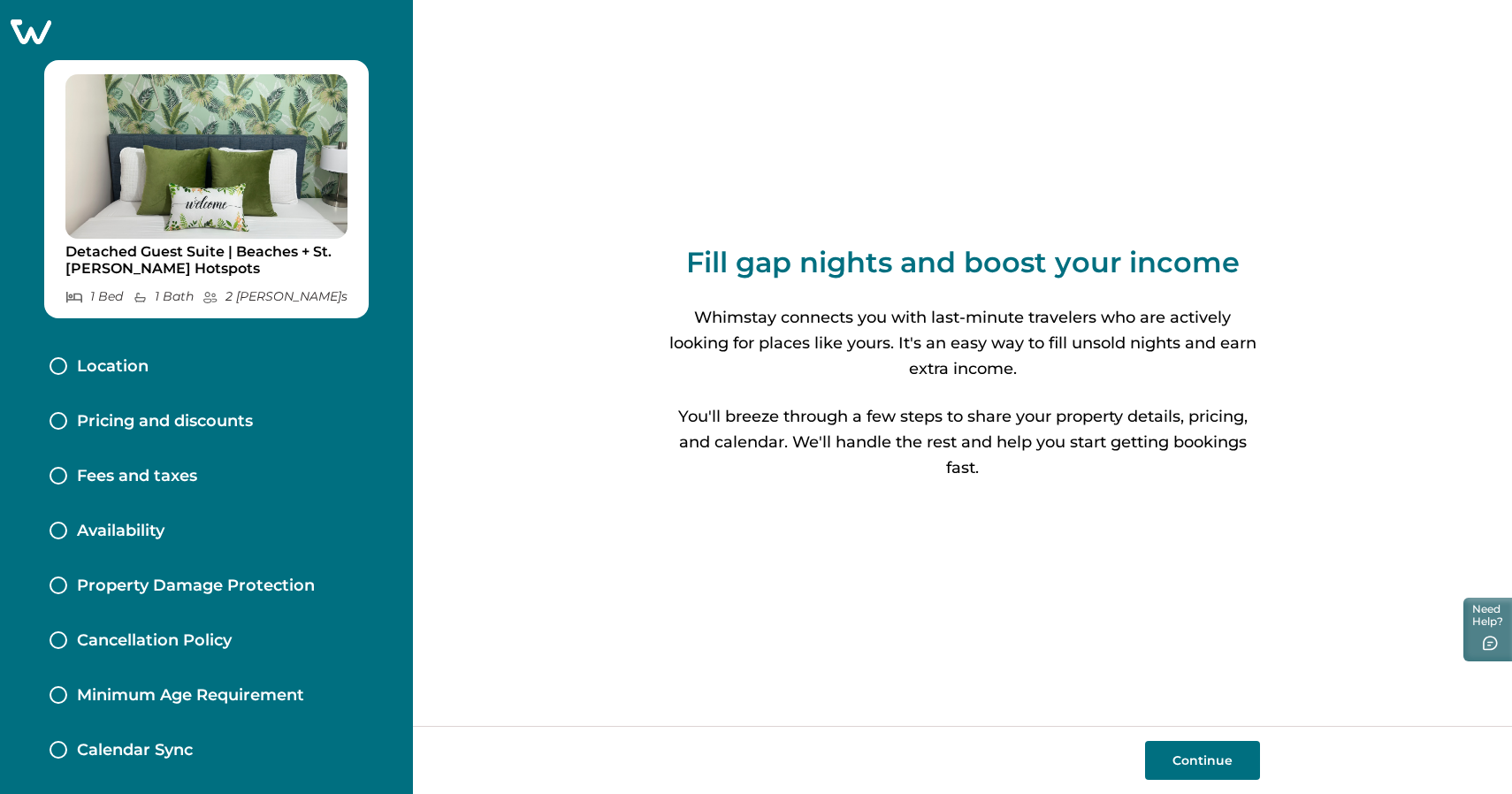
click at [1189, 749] on button "Continue" at bounding box center [1202, 759] width 115 height 39
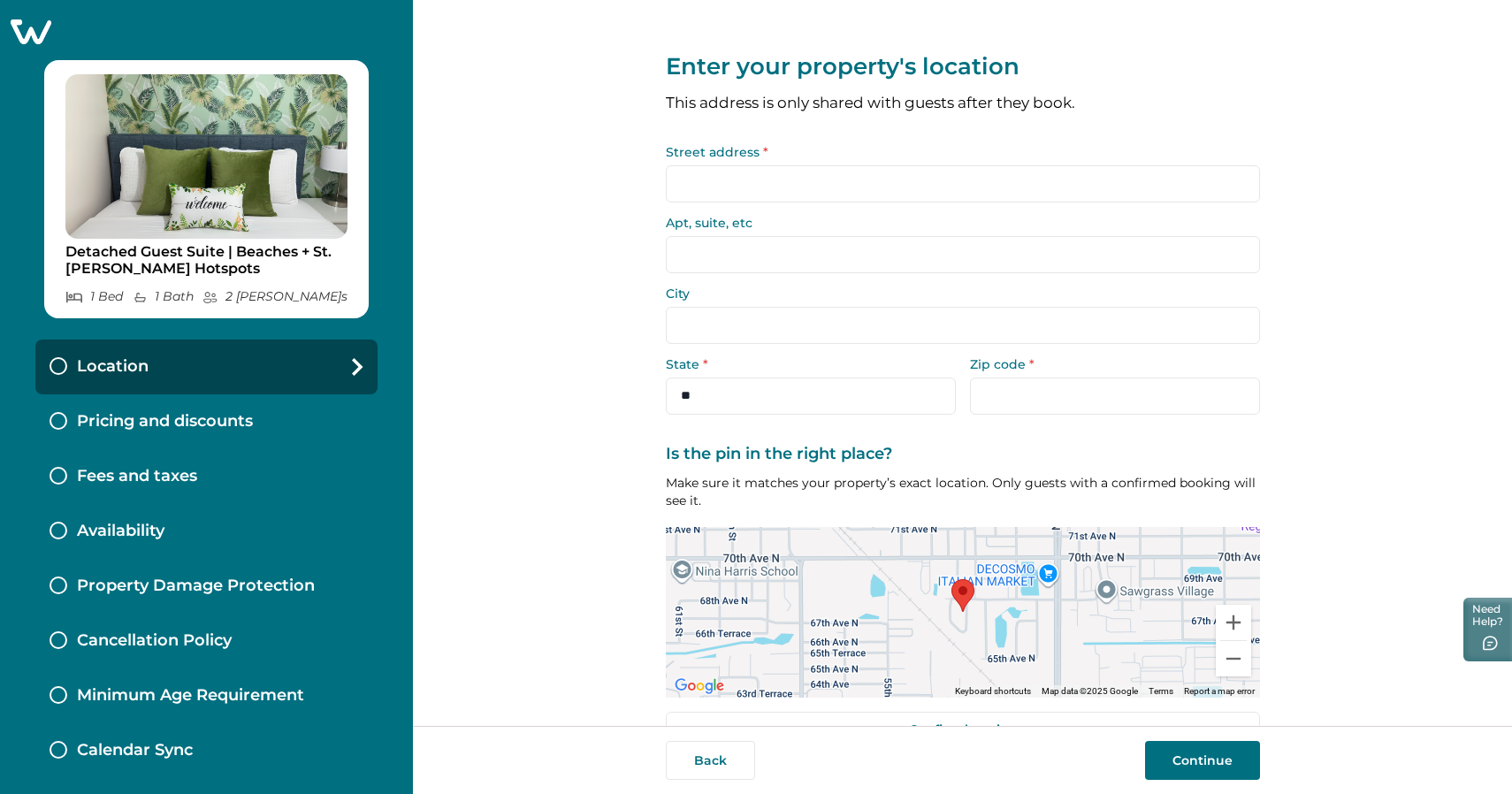
click at [813, 180] on input "Street address *" at bounding box center [962, 183] width 594 height 37
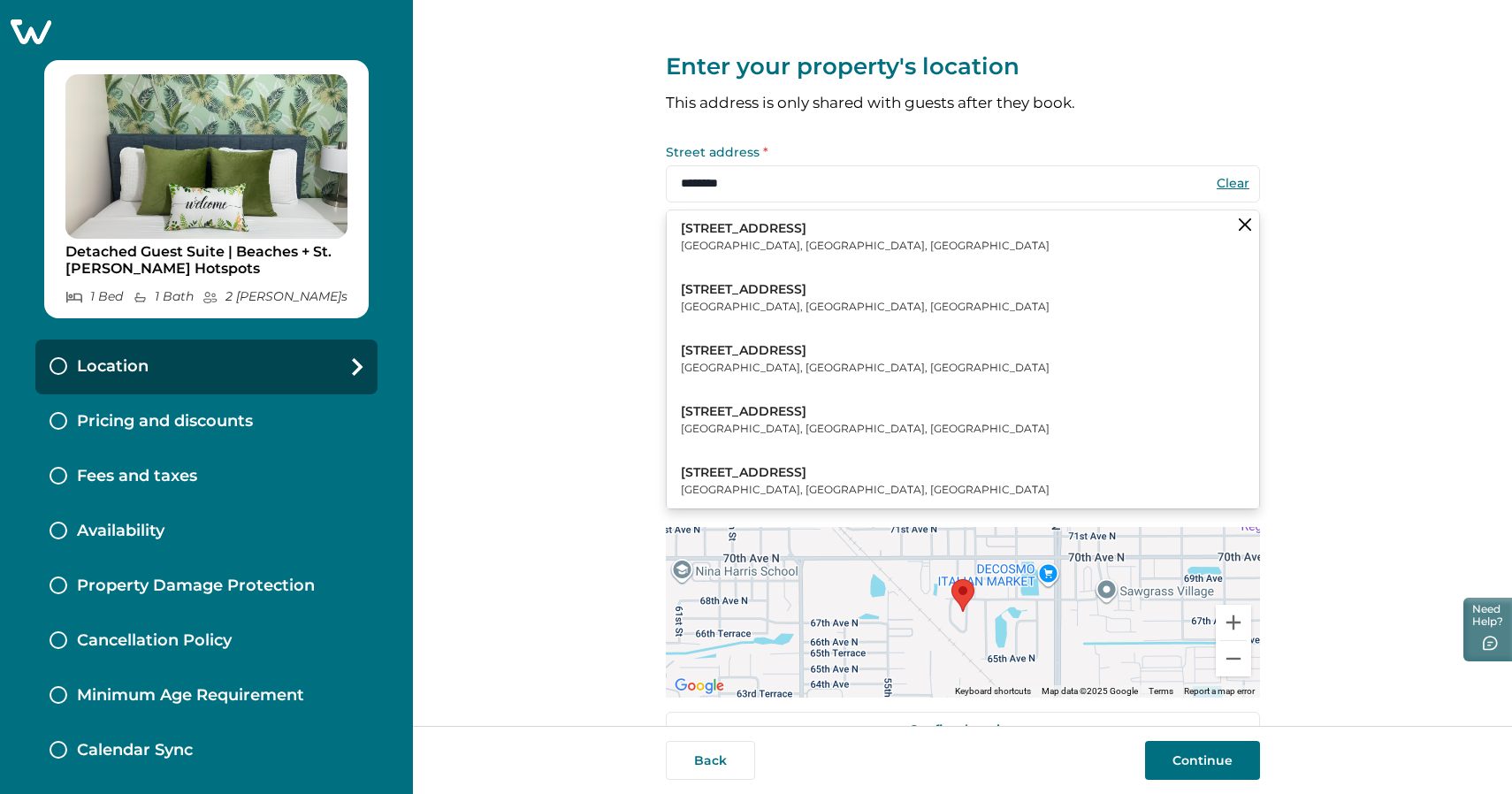
type input "*********"
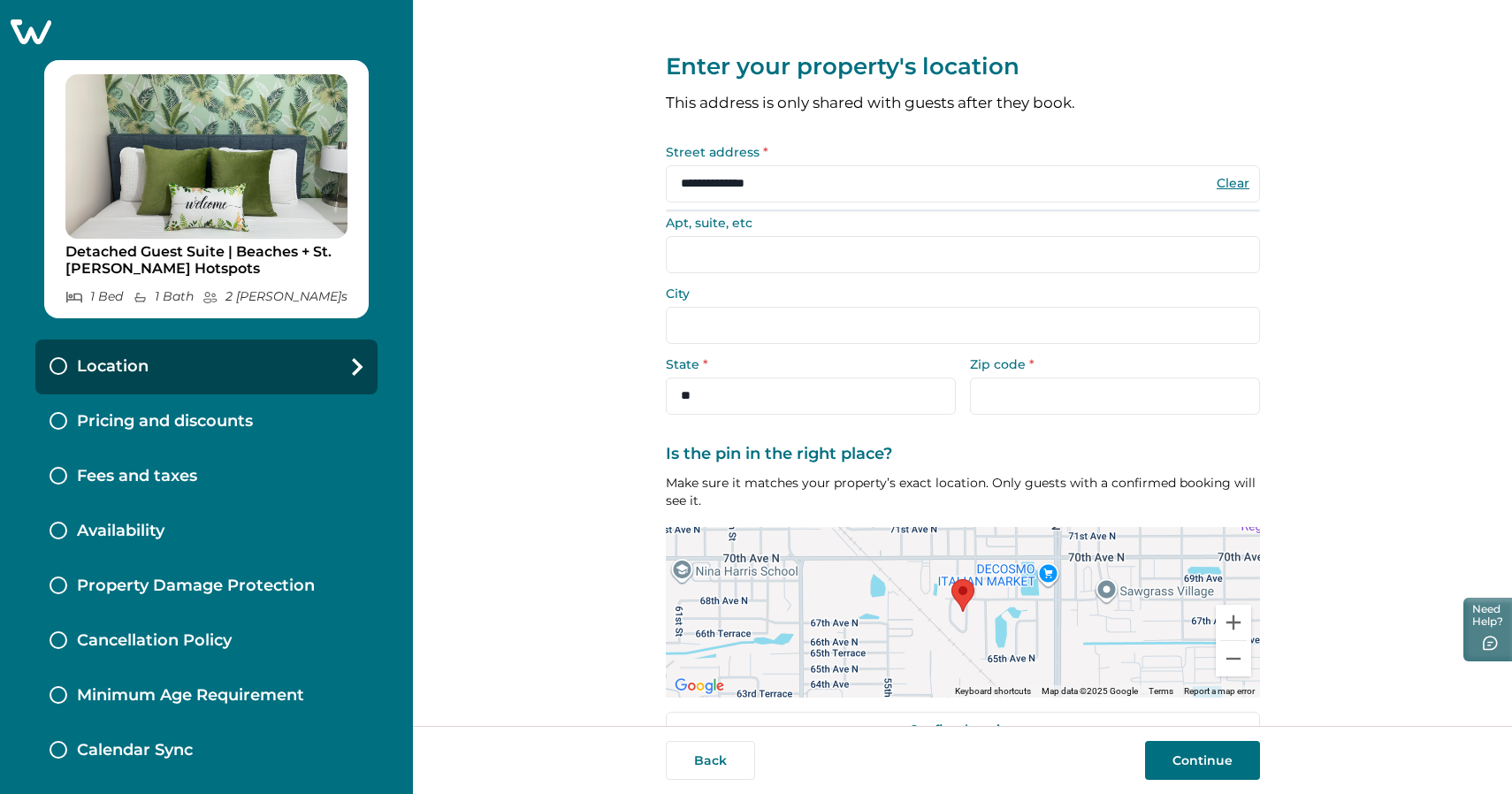
scroll to position [45, 0]
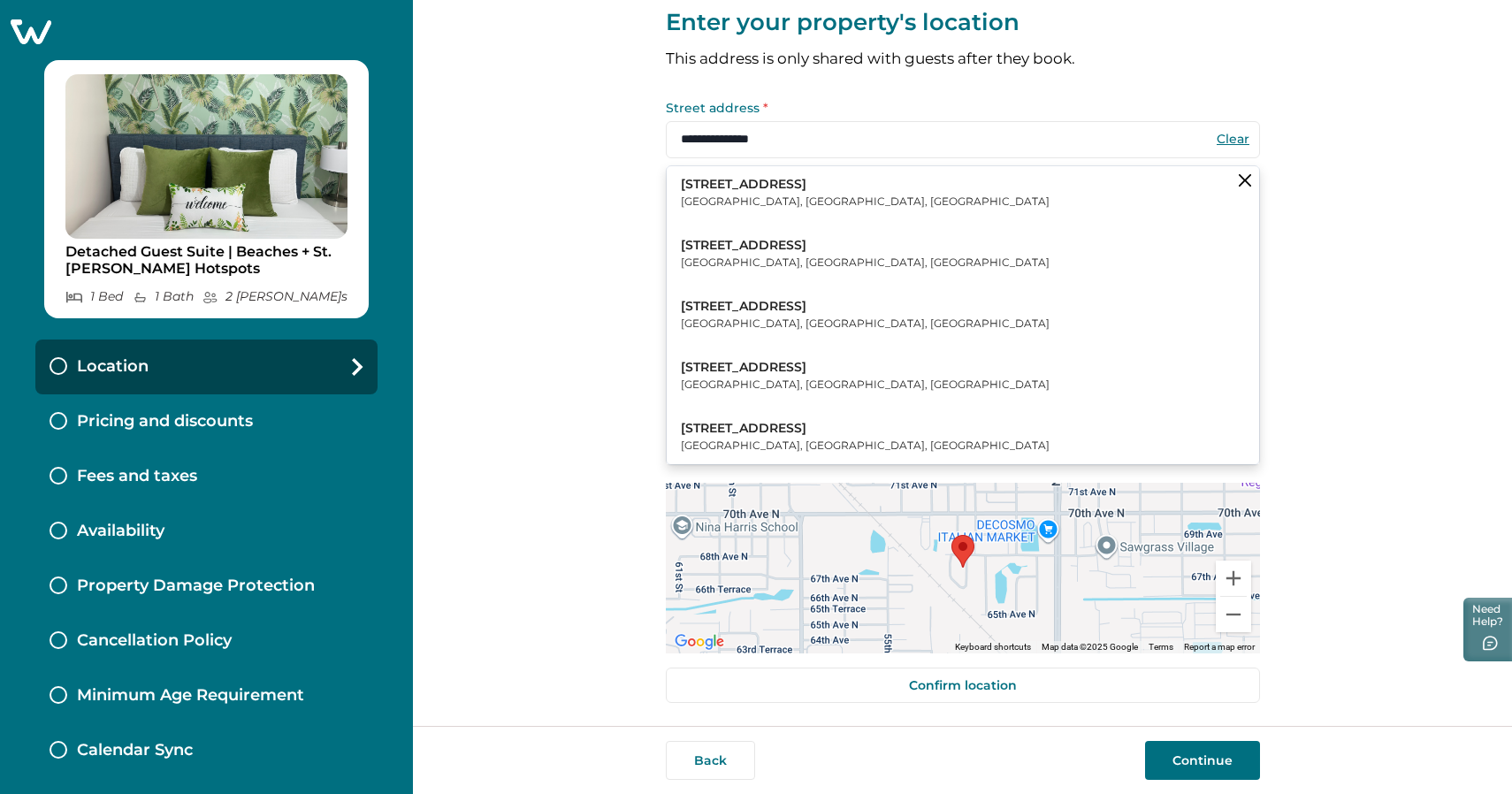
click at [795, 144] on input "**********" at bounding box center [962, 139] width 594 height 37
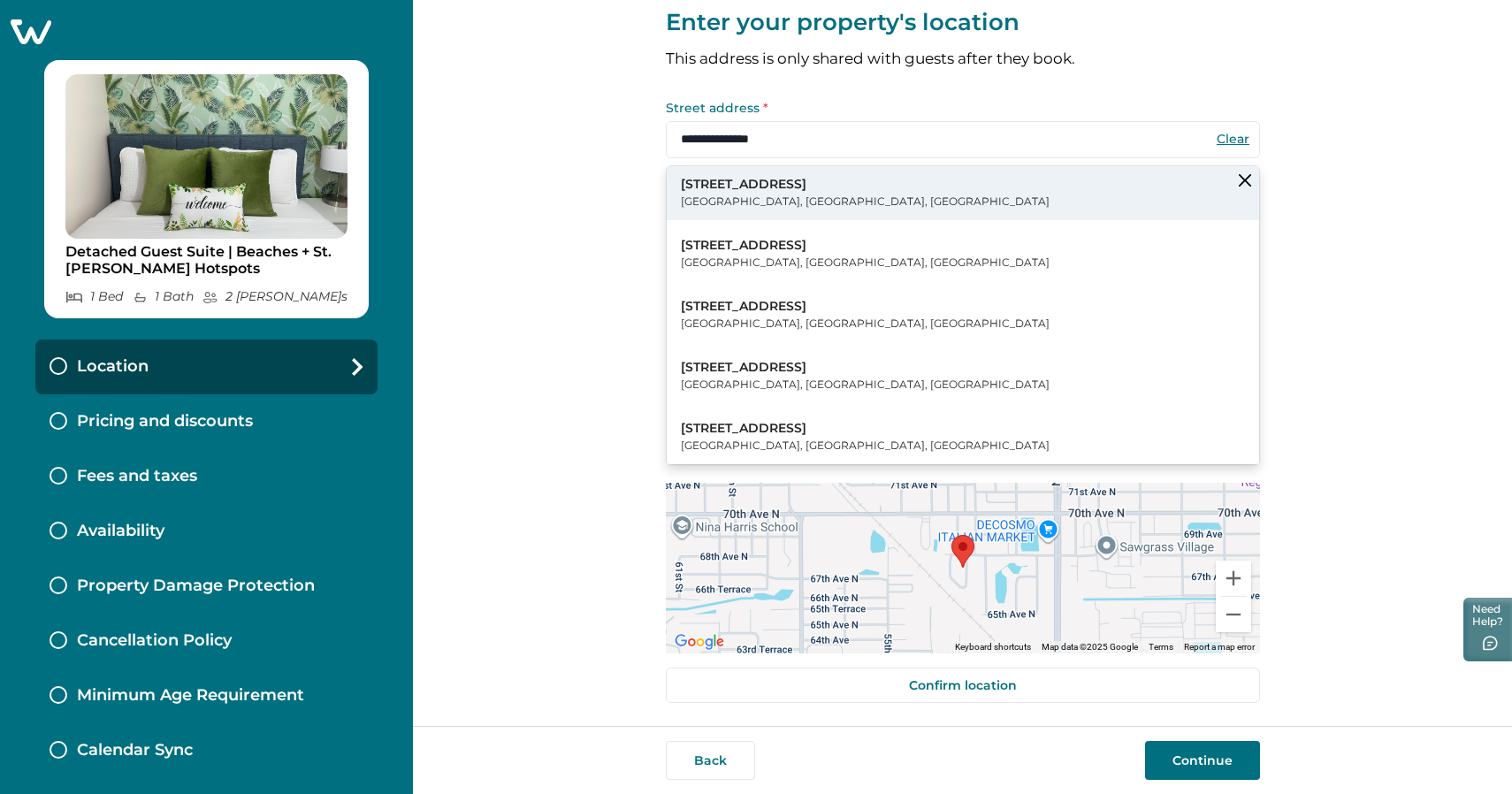
type input "**********"
click at [818, 195] on button "6640 51st Way North Pinellas Park, FL, USA" at bounding box center [962, 193] width 593 height 54
type input "**********"
select select "**"
type input "*****"
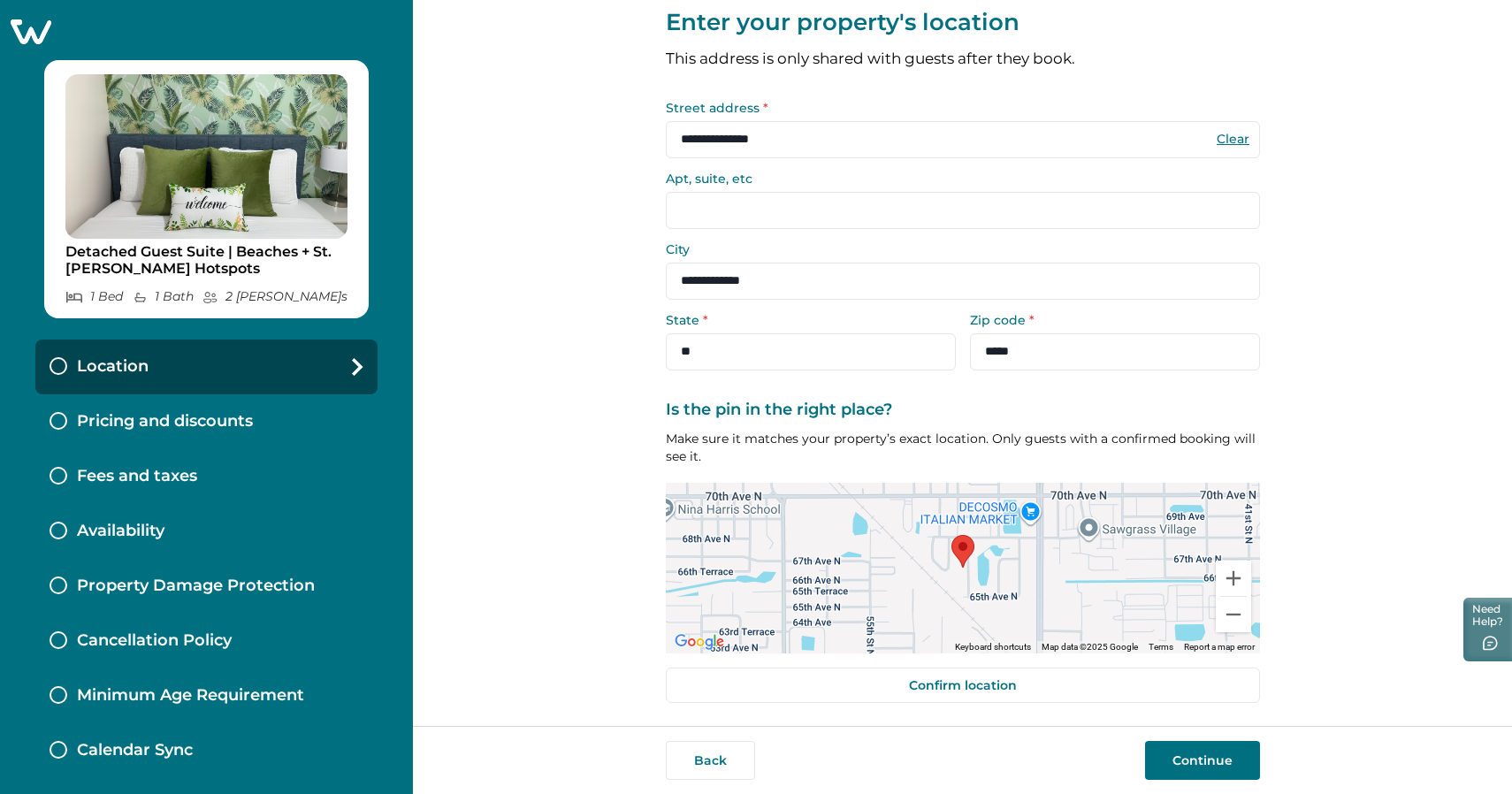
scroll to position [0, 0]
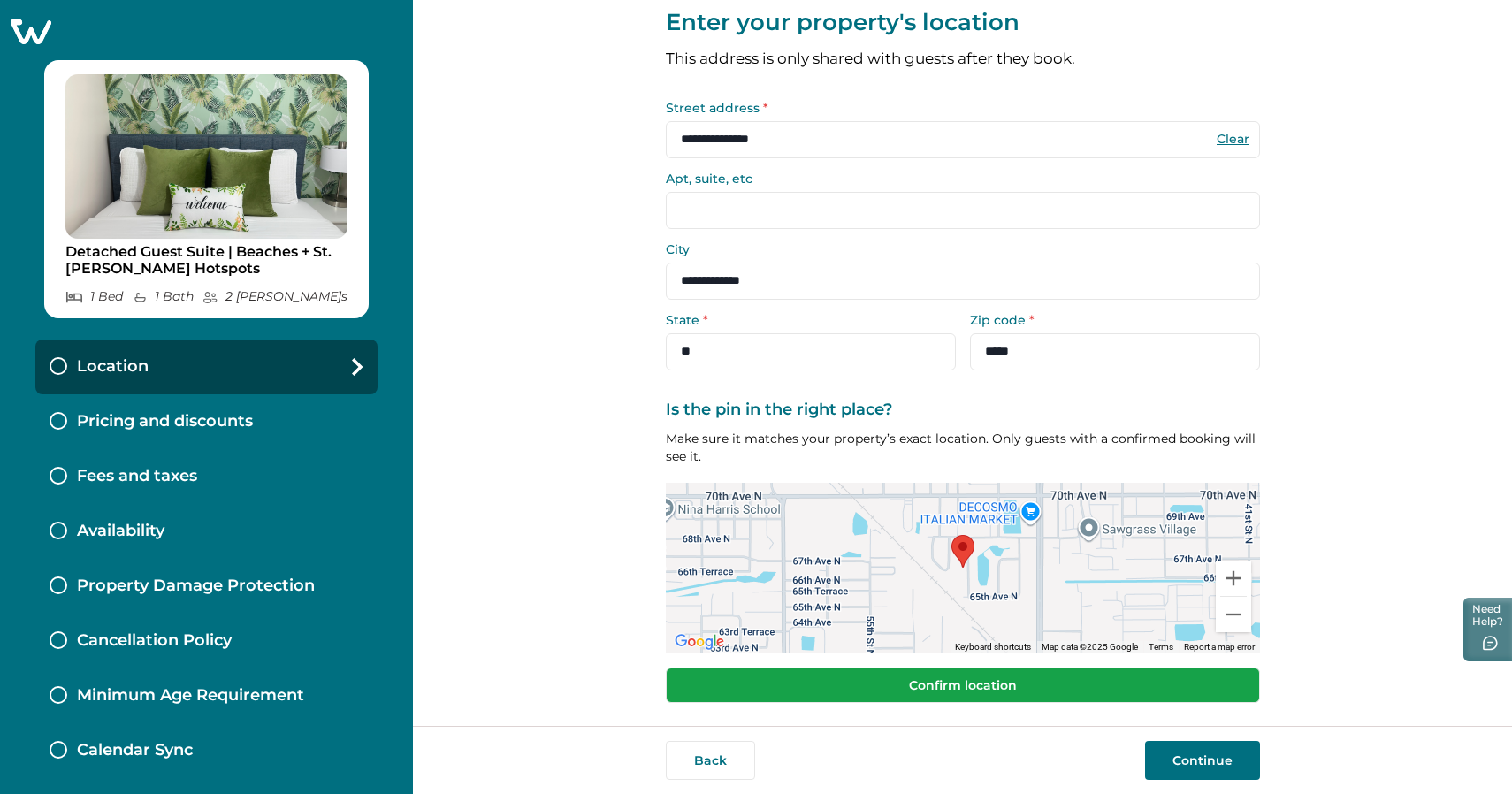
click at [948, 686] on button "Confirm location" at bounding box center [962, 685] width 594 height 36
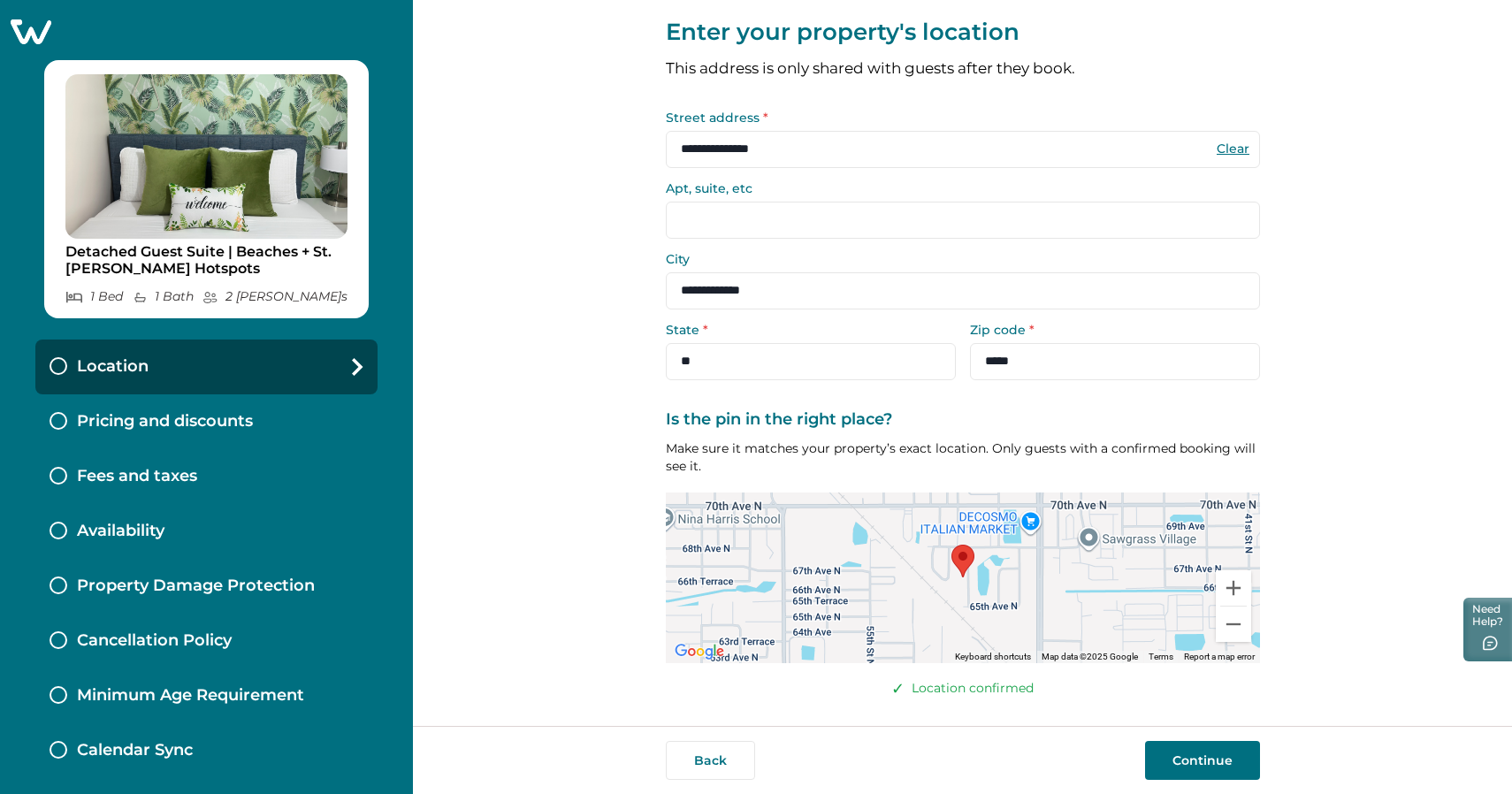
click at [1181, 751] on button "Continue" at bounding box center [1202, 759] width 115 height 39
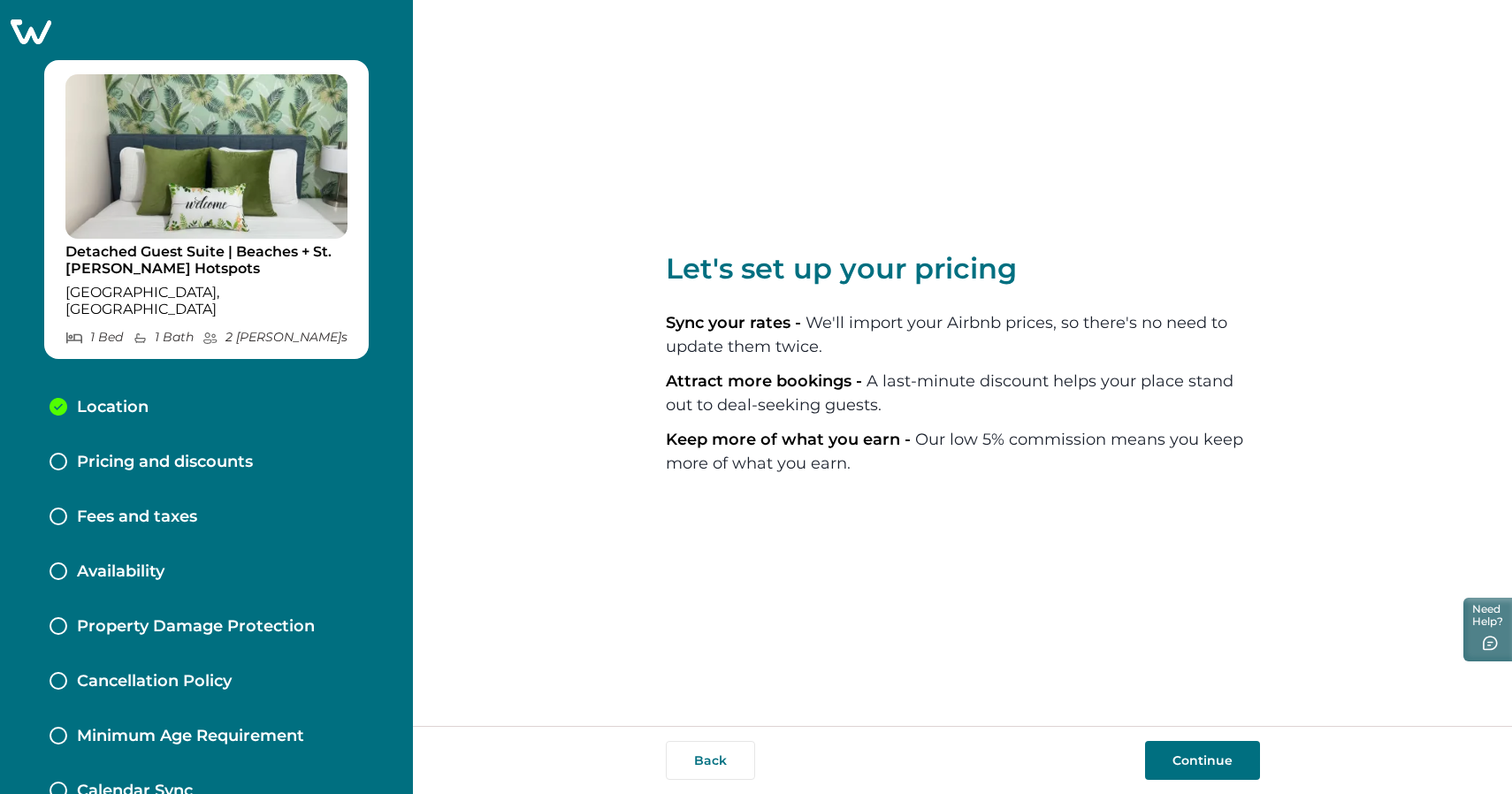
click at [1166, 758] on button "Continue" at bounding box center [1202, 759] width 115 height 39
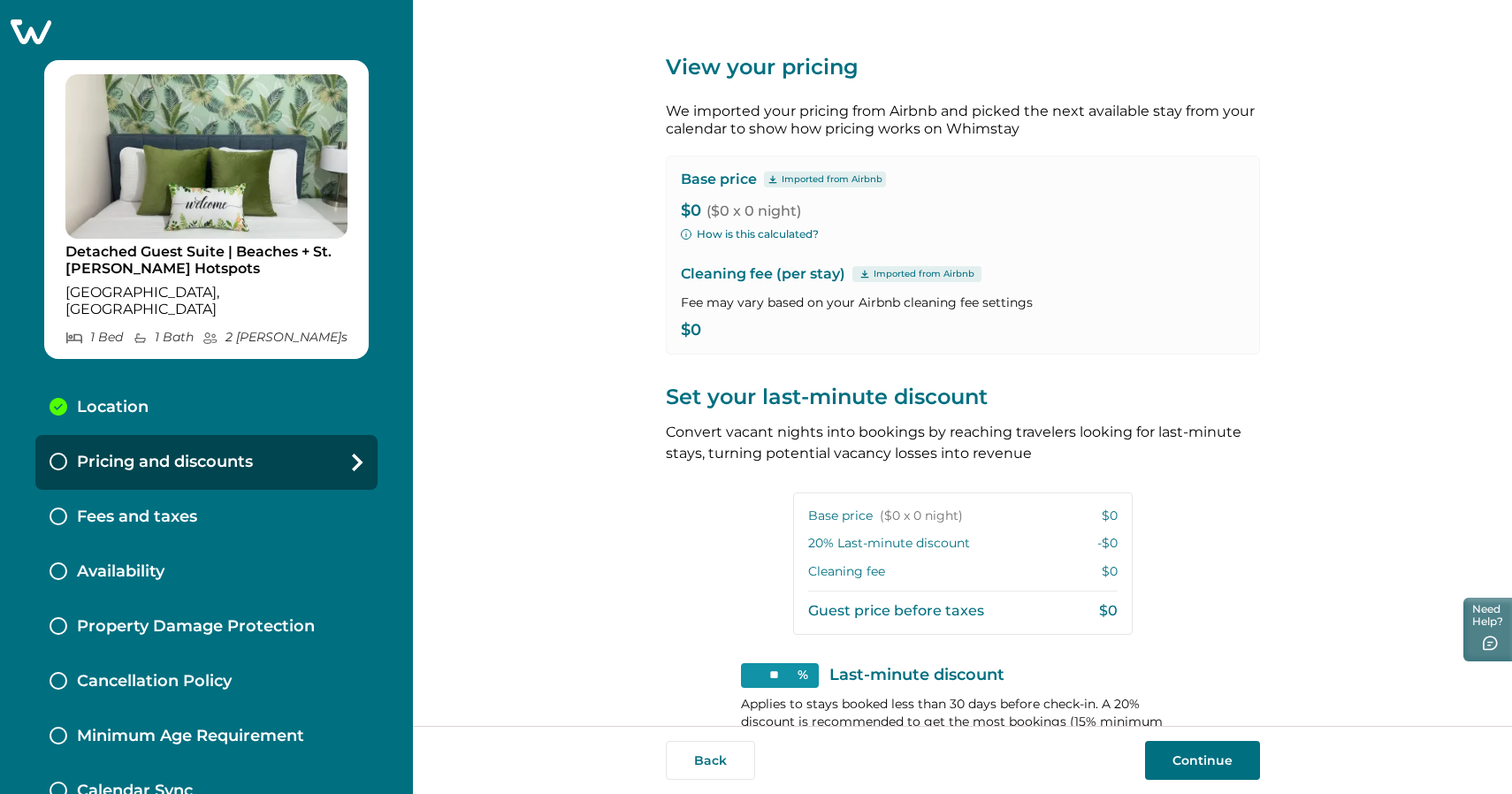
click at [728, 236] on button "How is this calculated?" at bounding box center [750, 234] width 138 height 16
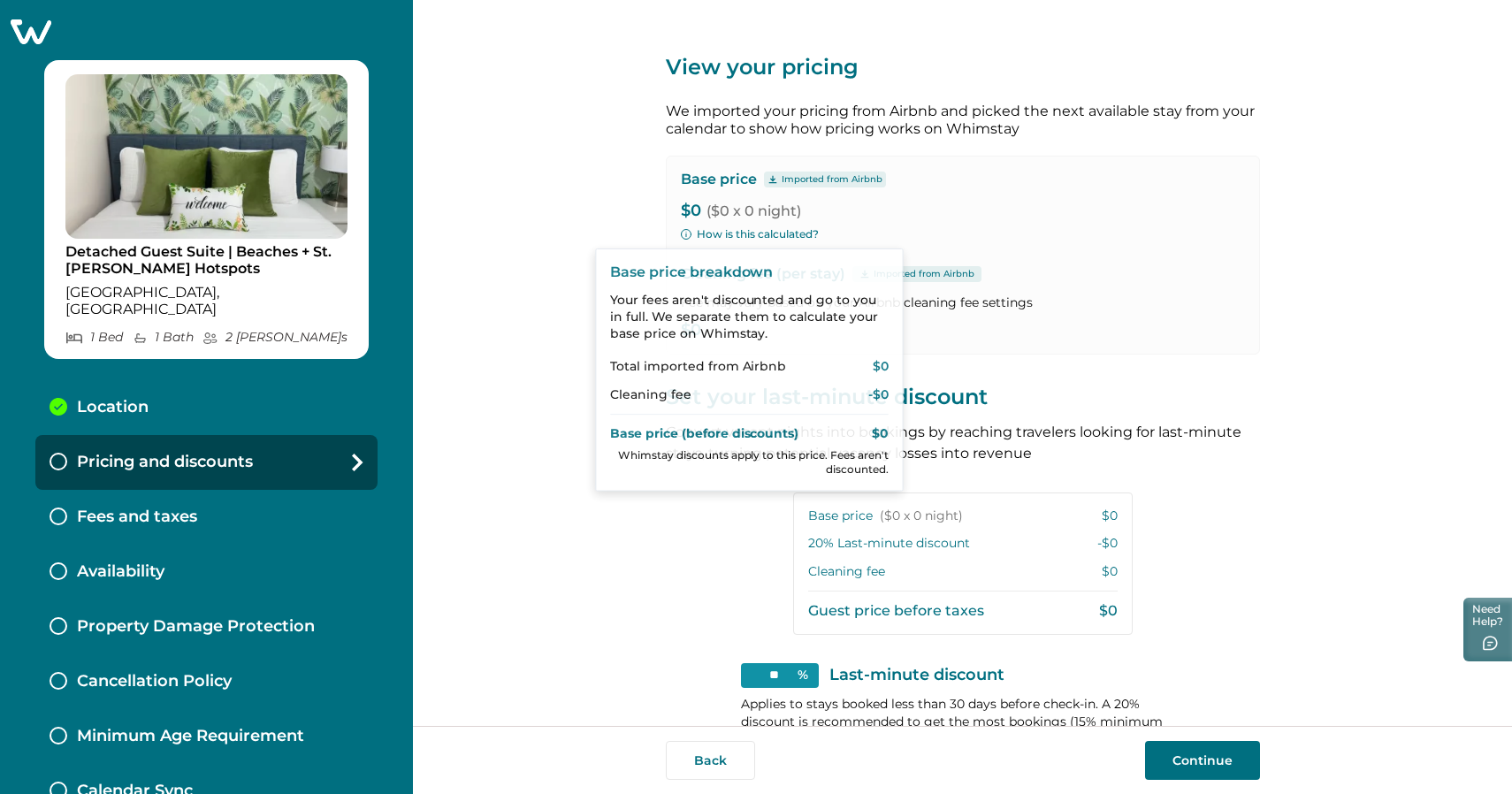
click at [590, 185] on div "View your pricing We imported your pricing from Airbnb and picked the next avai…" at bounding box center [962, 362] width 1099 height 726
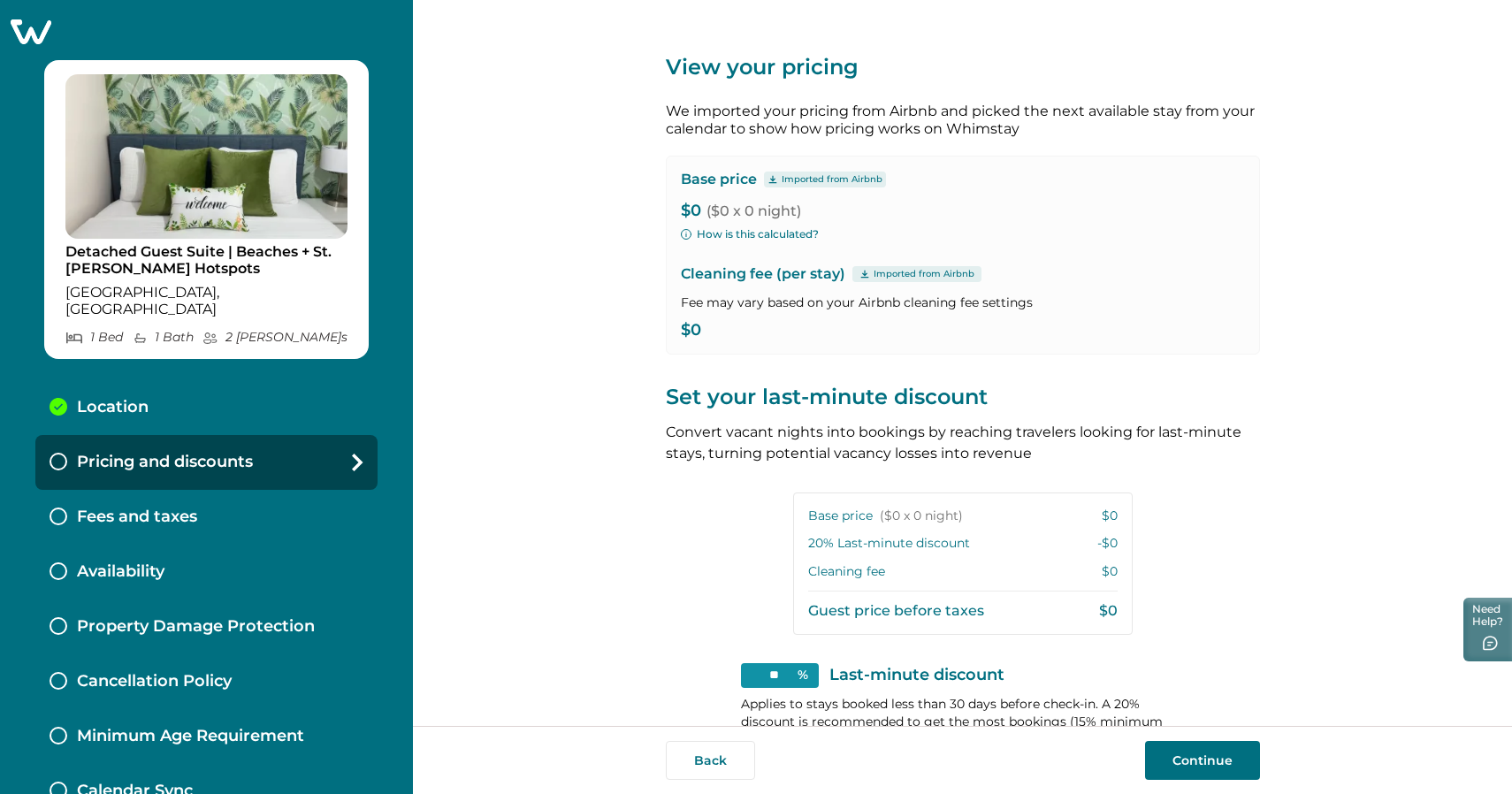
click at [767, 177] on icon at bounding box center [772, 179] width 11 height 9
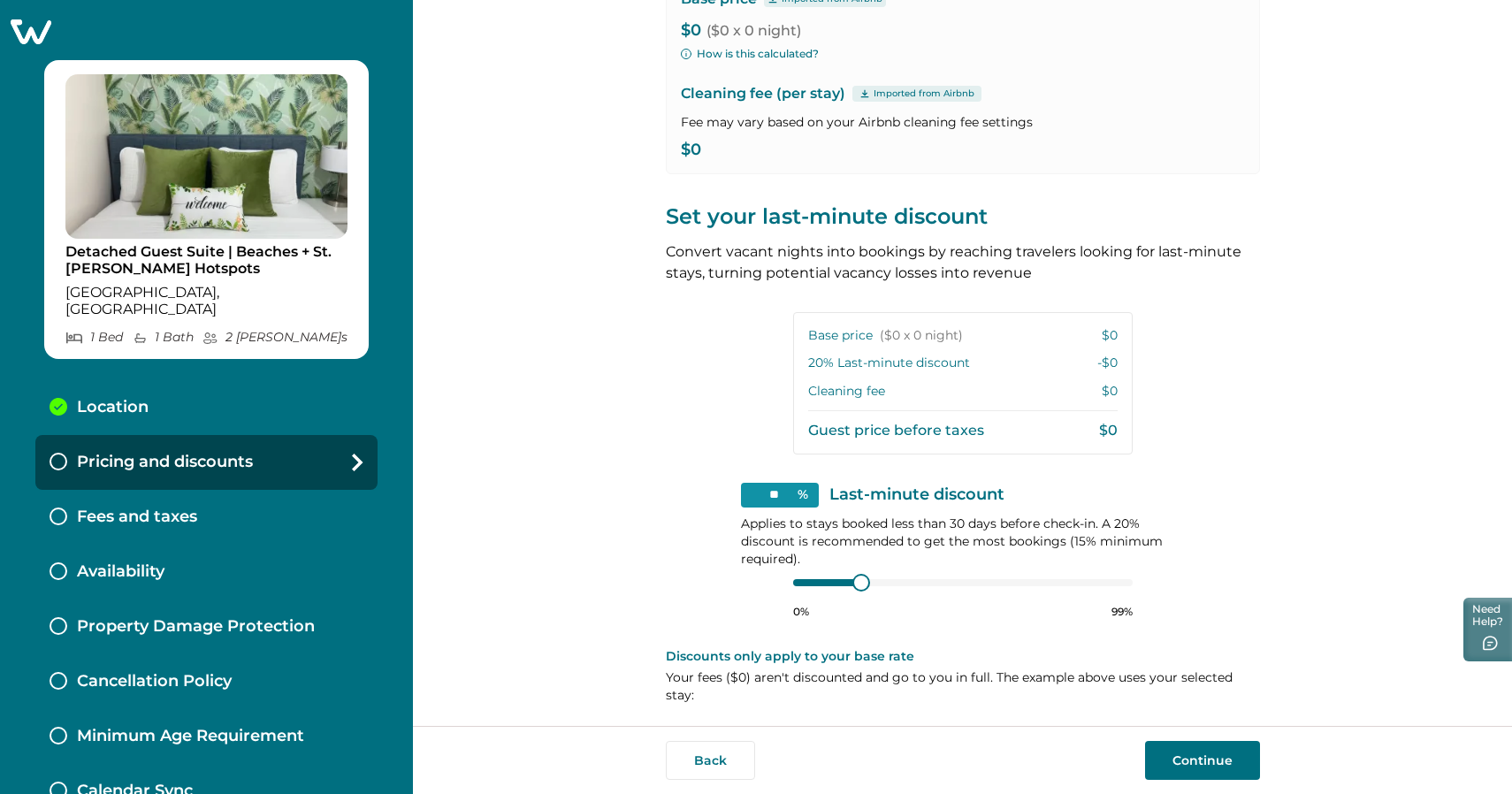
scroll to position [180, 0]
click at [793, 583] on div at bounding box center [963, 584] width 340 height 14
click at [806, 582] on div at bounding box center [963, 584] width 340 height 14
click at [786, 585] on div "** % Last-minute discount Applies to stays booked less than 30 days before chec…" at bounding box center [962, 551] width 444 height 136
click at [774, 497] on input "**" at bounding box center [779, 495] width 77 height 25
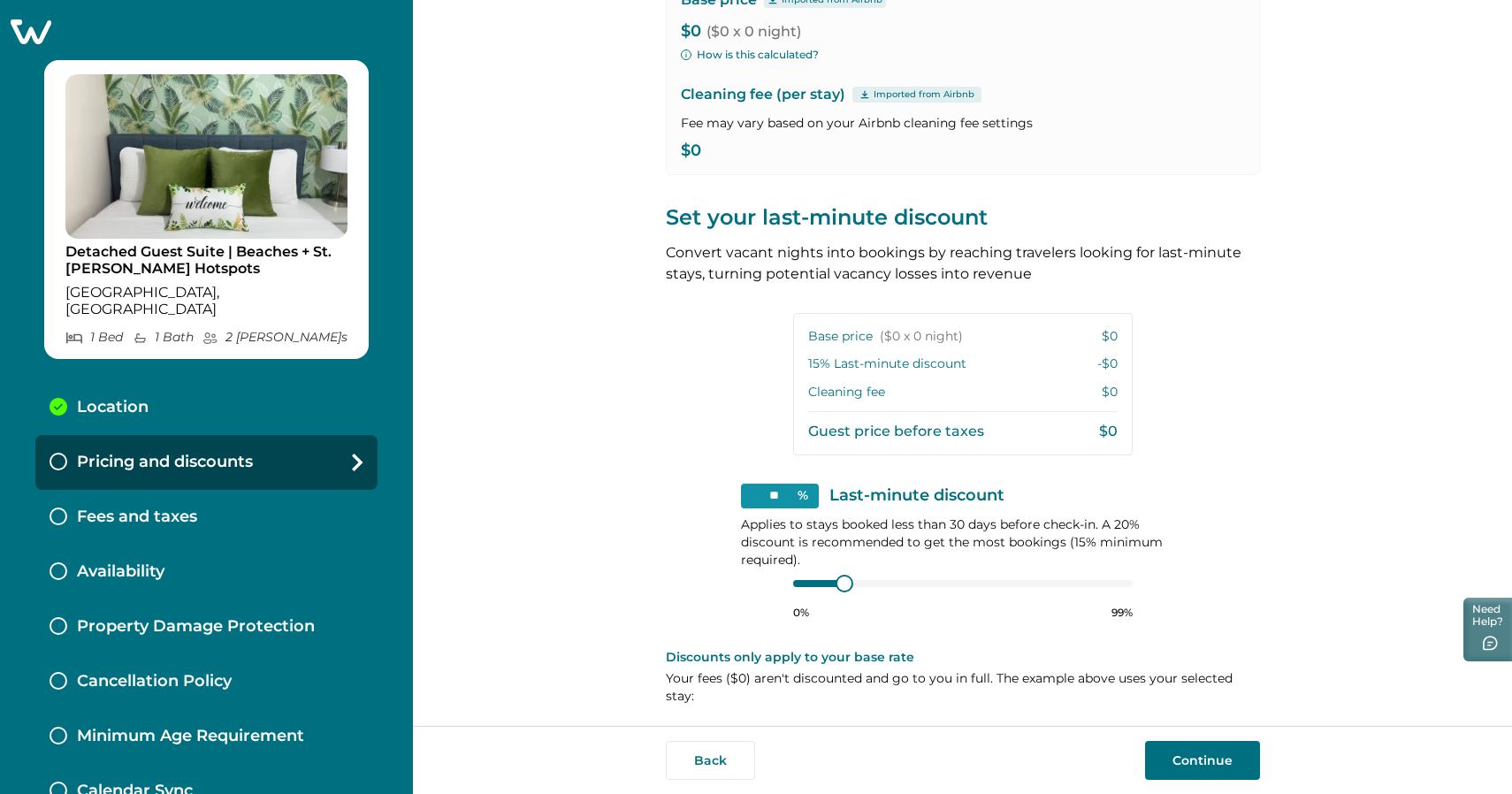
click at [774, 497] on input "**" at bounding box center [779, 495] width 77 height 25
type input "**"
click at [626, 564] on div "View your pricing We imported your pricing from Airbnb and picked the next avai…" at bounding box center [962, 362] width 1099 height 726
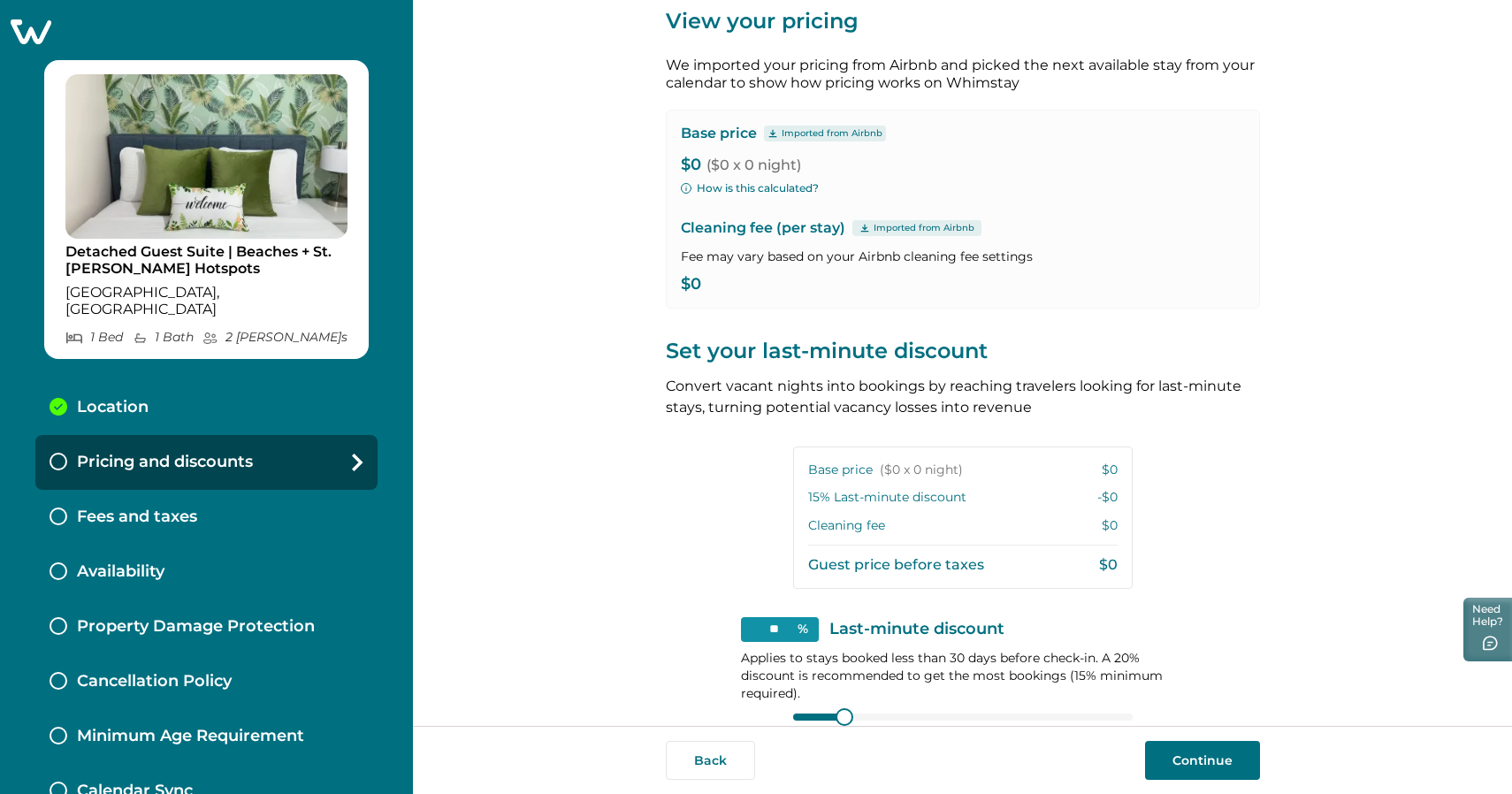
scroll to position [61, 0]
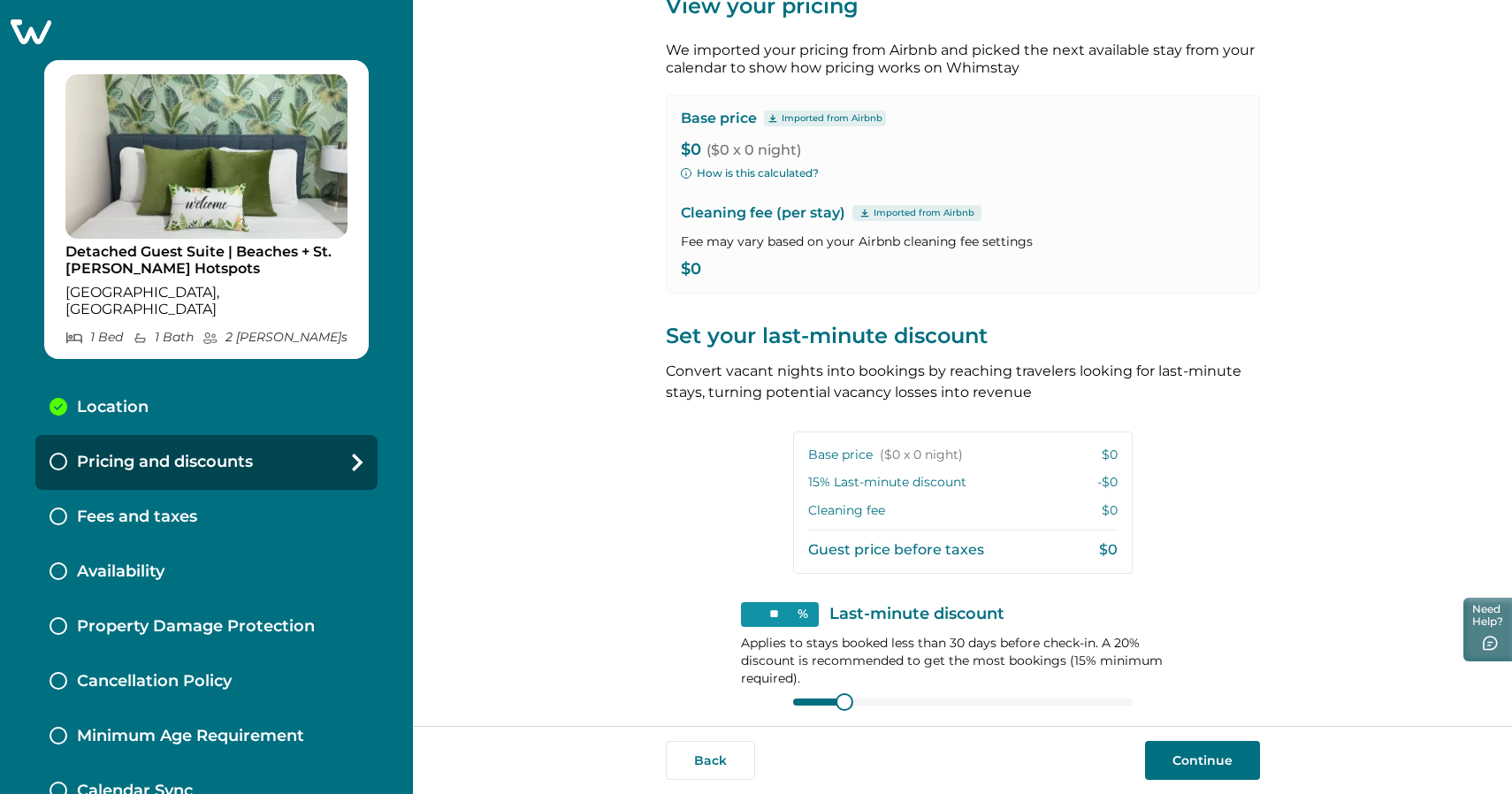
click at [1170, 749] on button "Continue" at bounding box center [1202, 759] width 115 height 39
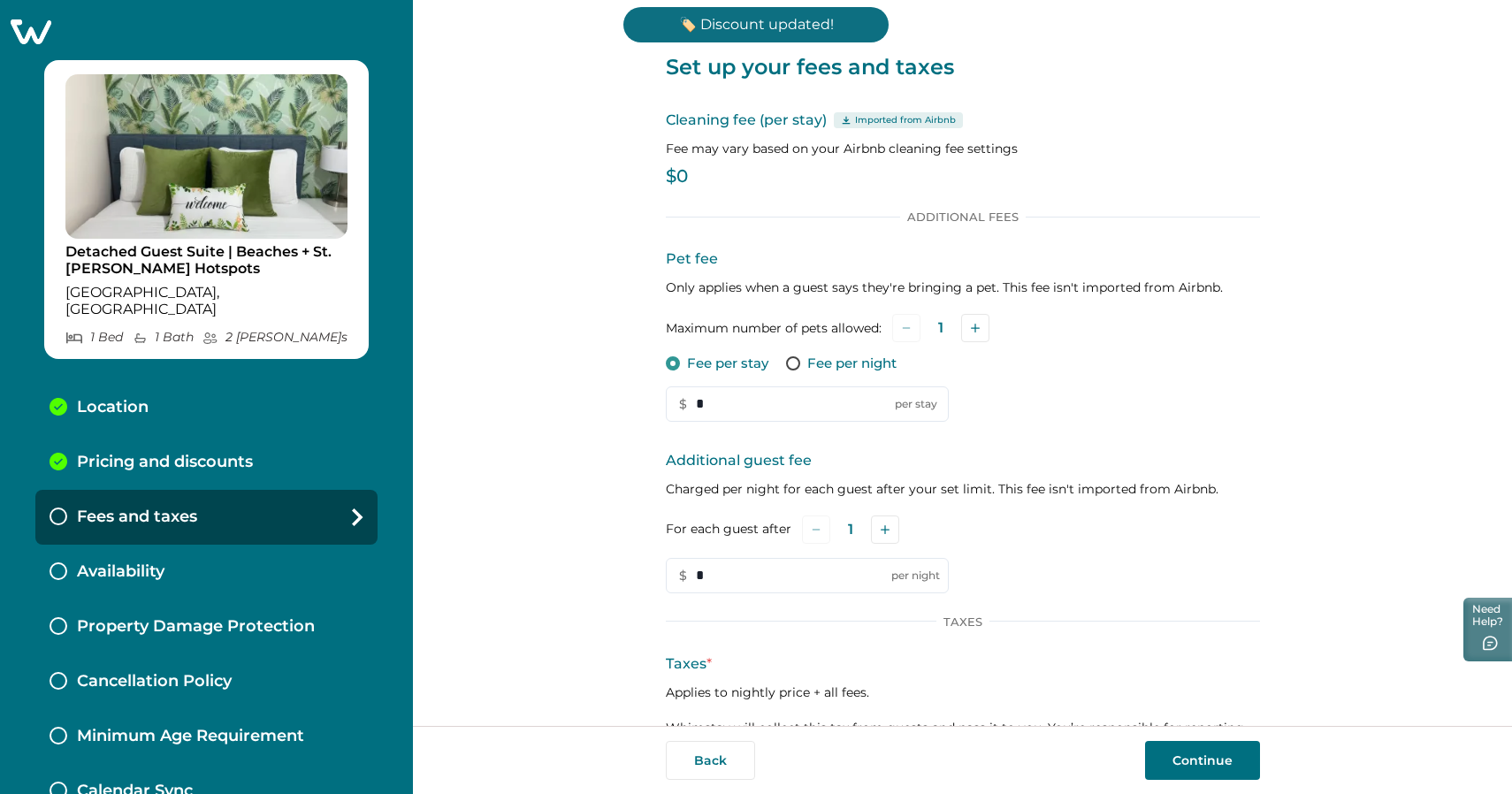
click at [691, 179] on p "$0" at bounding box center [962, 177] width 594 height 18
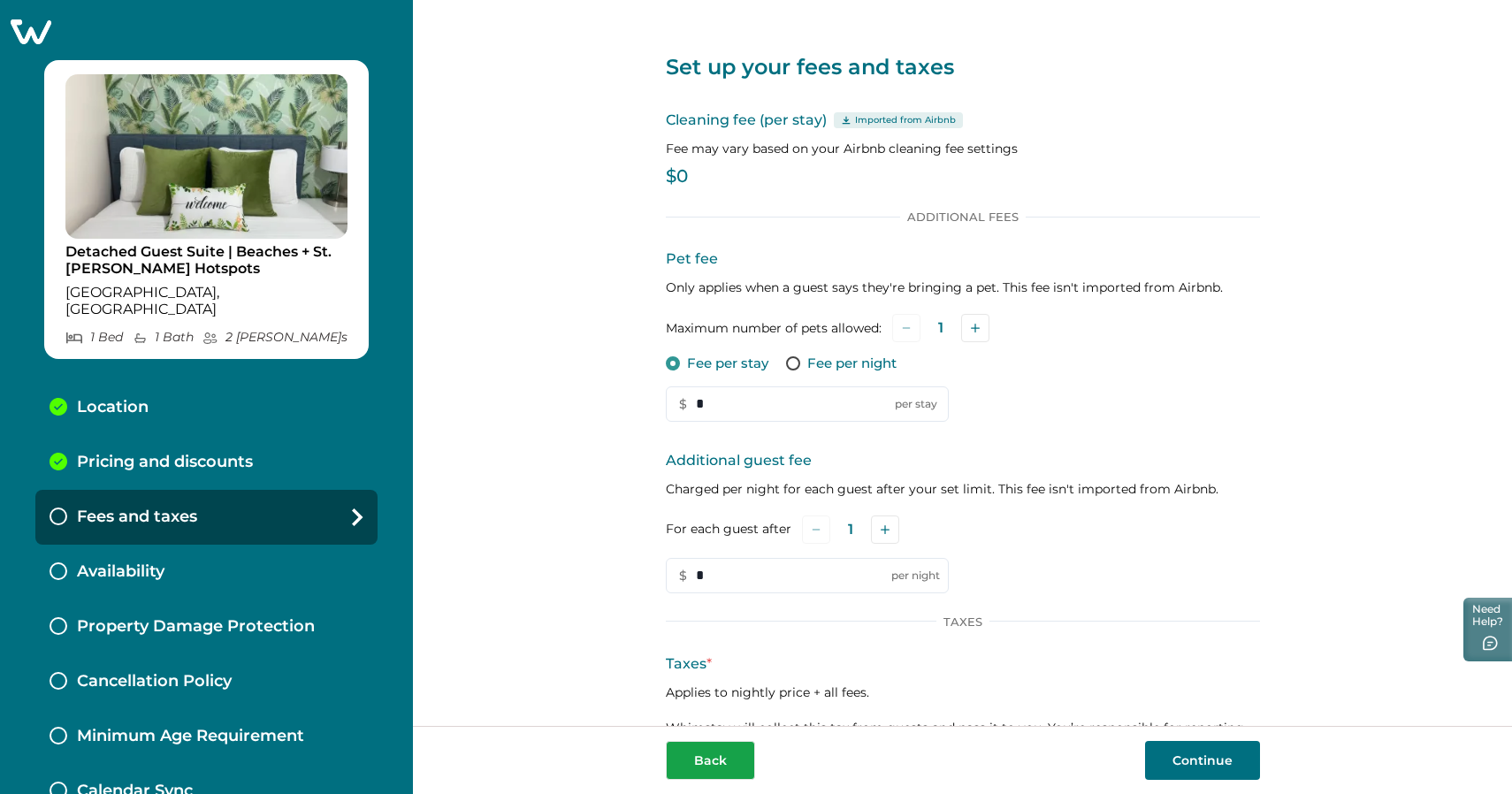
click at [701, 766] on button "Back" at bounding box center [710, 759] width 89 height 39
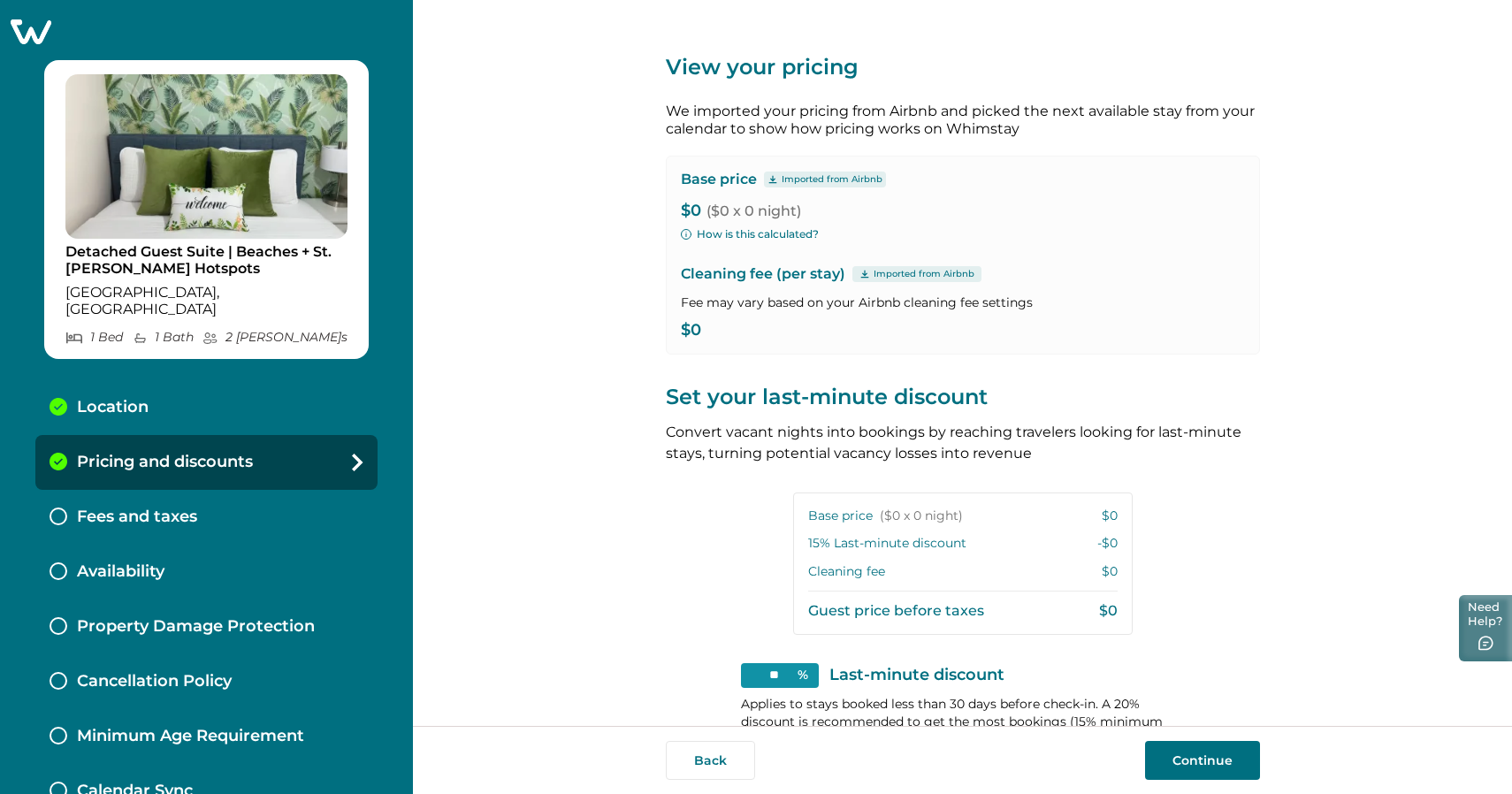
click at [1471, 647] on button "Need Help?" at bounding box center [1484, 627] width 53 height 66
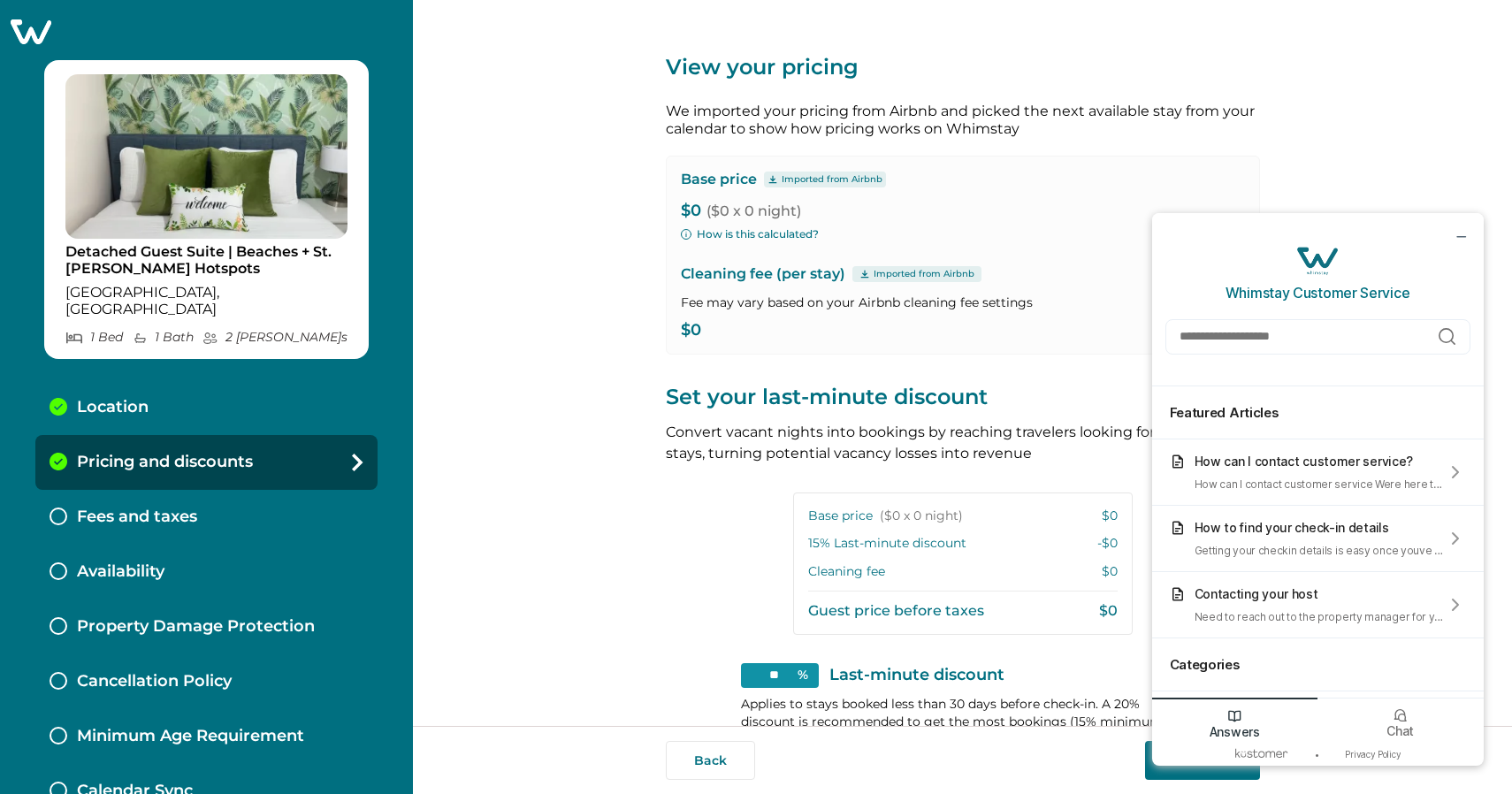
click at [1407, 168] on div "View your pricing We imported your pricing from Airbnb and picked the next avai…" at bounding box center [962, 362] width 1099 height 726
click at [1466, 245] on div at bounding box center [1457, 236] width 51 height 46
click at [28, 20] on icon at bounding box center [31, 32] width 41 height 25
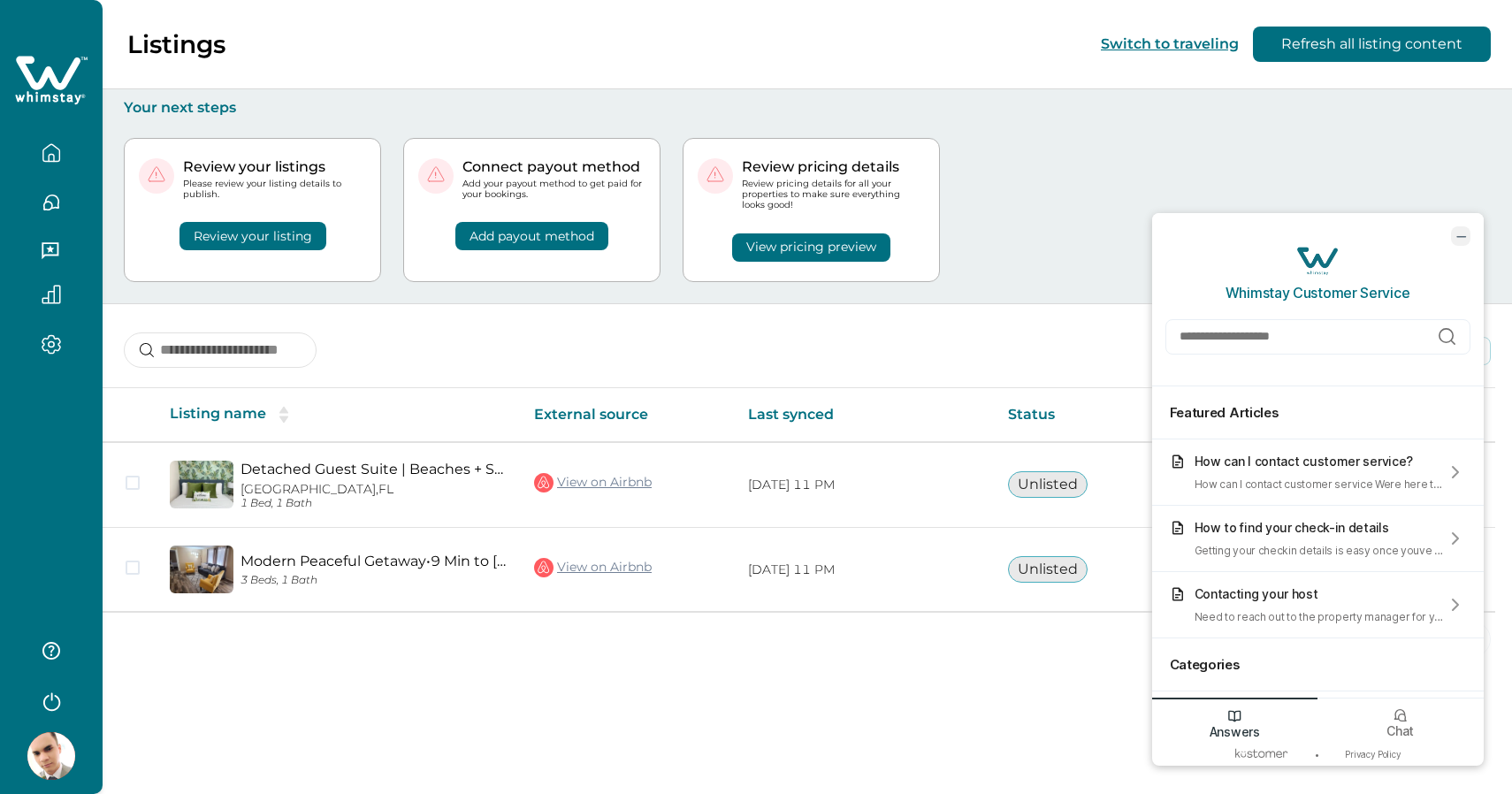
click at [1455, 239] on icon "minimize chat widget" at bounding box center [1460, 236] width 16 height 16
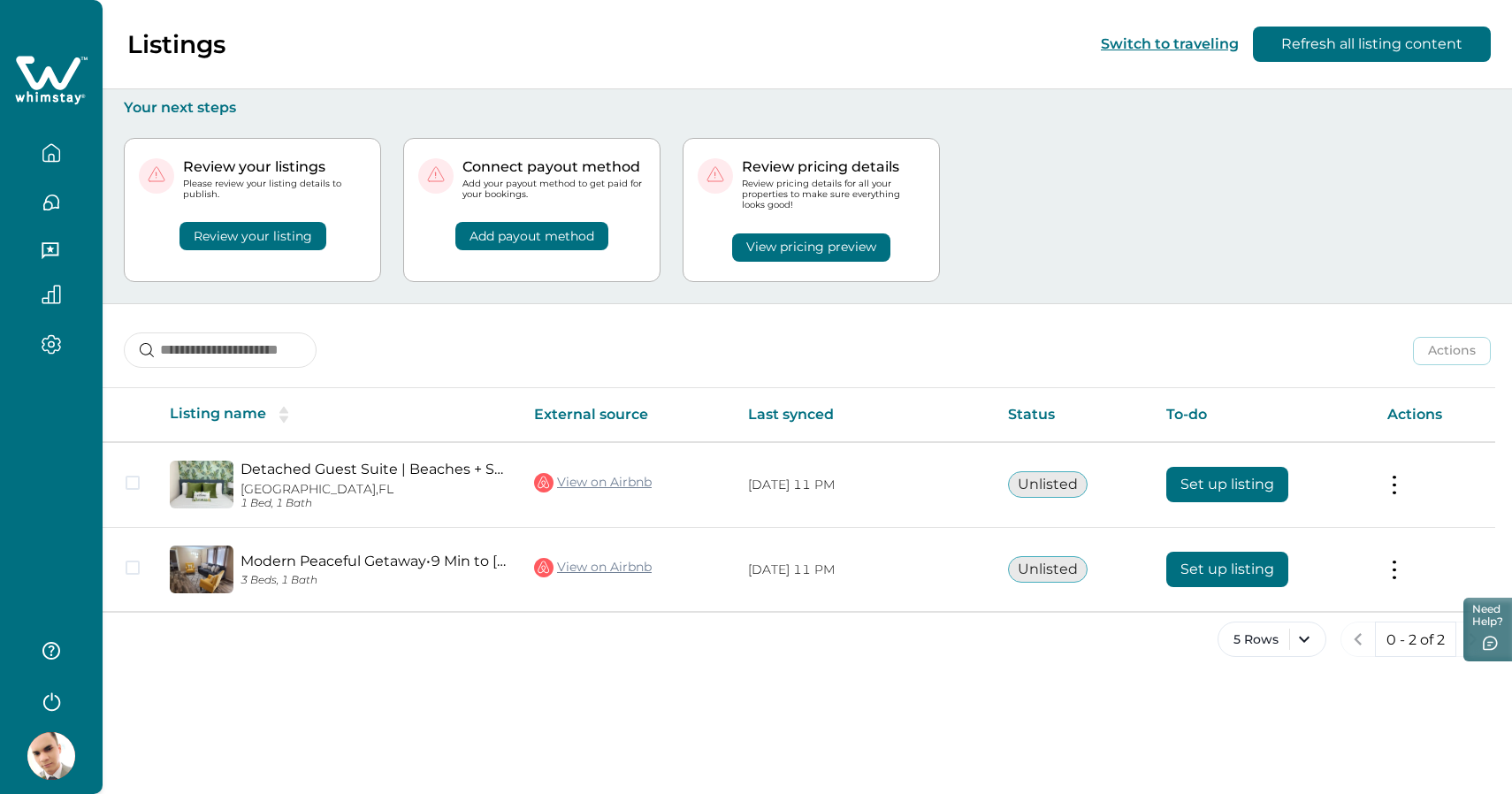
click at [820, 247] on button "View pricing preview" at bounding box center [810, 247] width 158 height 28
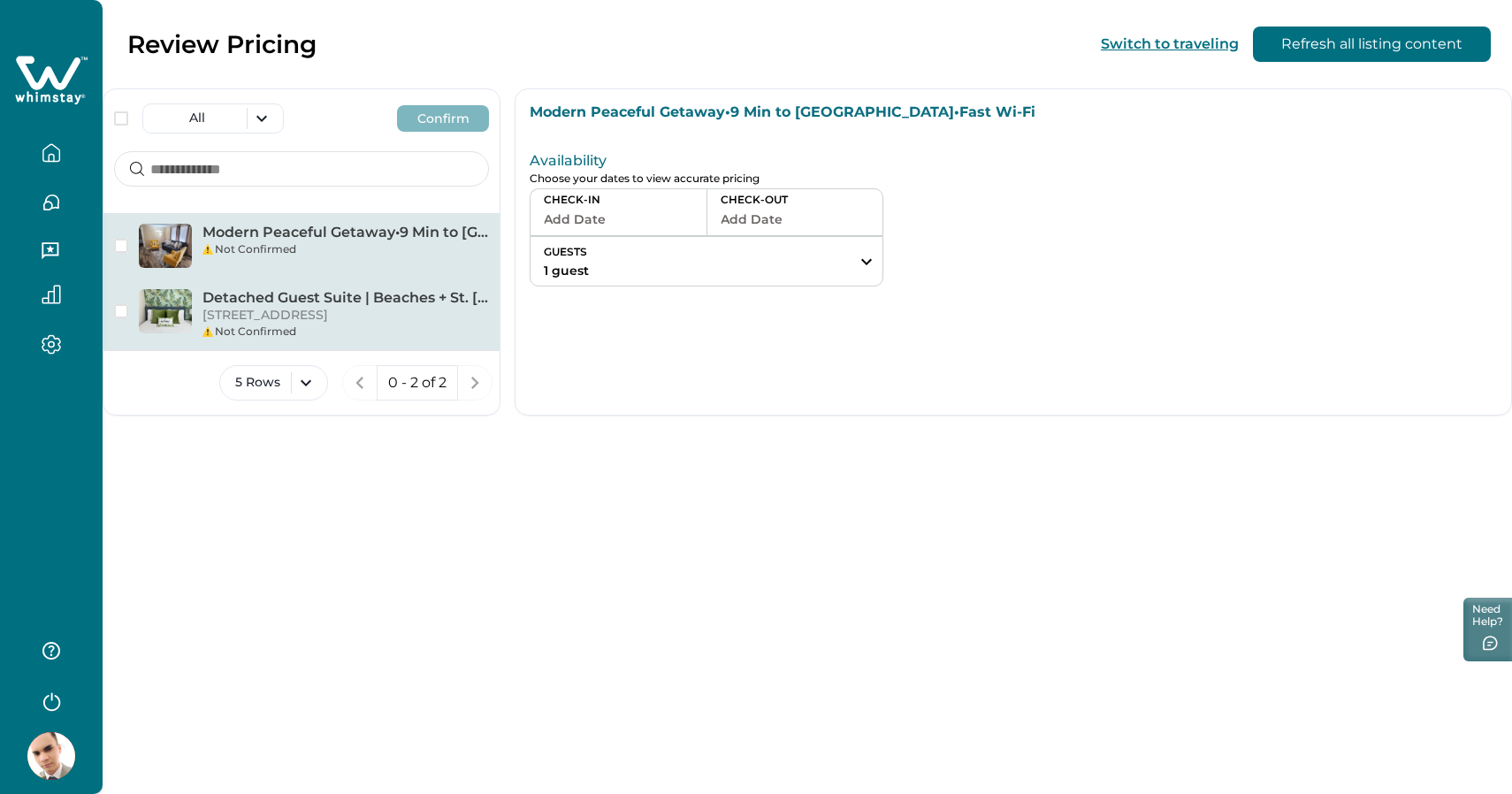
click at [332, 299] on p "Detached Guest Suite | Beaches + St. [PERSON_NAME] Hotspots" at bounding box center [345, 298] width 286 height 18
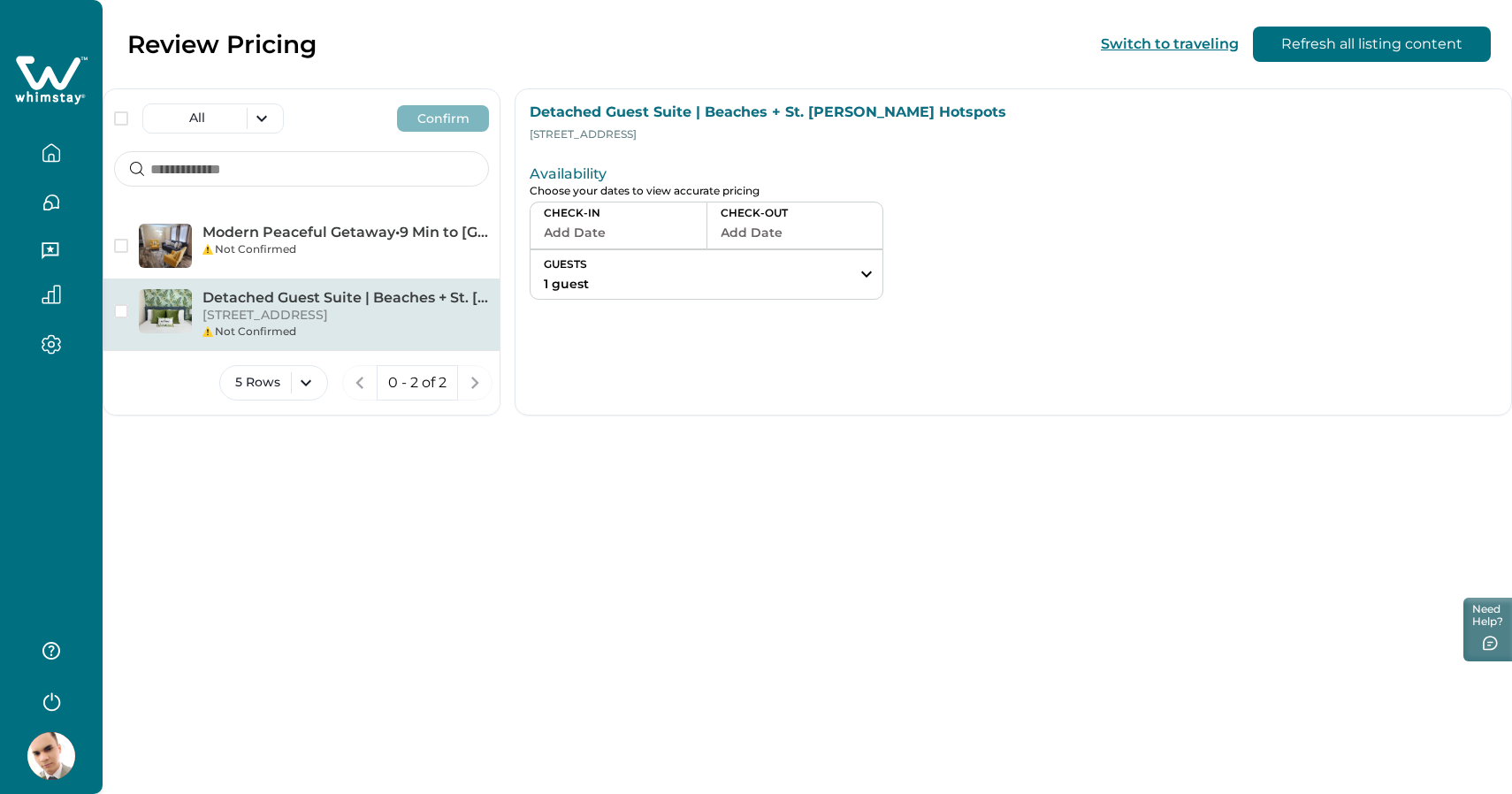
click at [585, 234] on button "Add Date" at bounding box center [619, 232] width 149 height 25
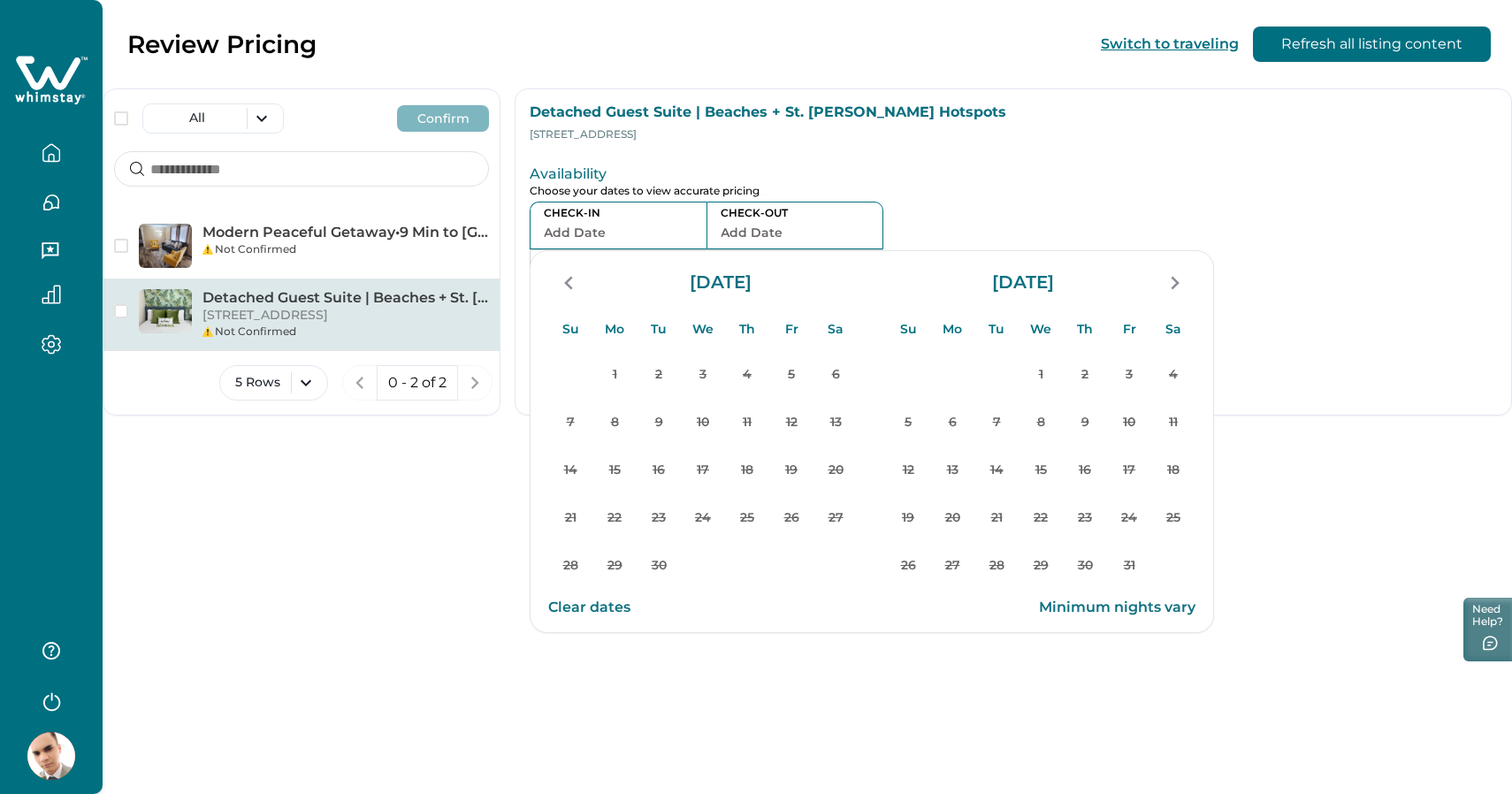
click at [604, 612] on button "Clear dates" at bounding box center [589, 607] width 82 height 36
click at [1092, 200] on div "Availability Choose your dates to view accurate pricing CHECK-IN Add Date CHECK…" at bounding box center [1013, 227] width 996 height 173
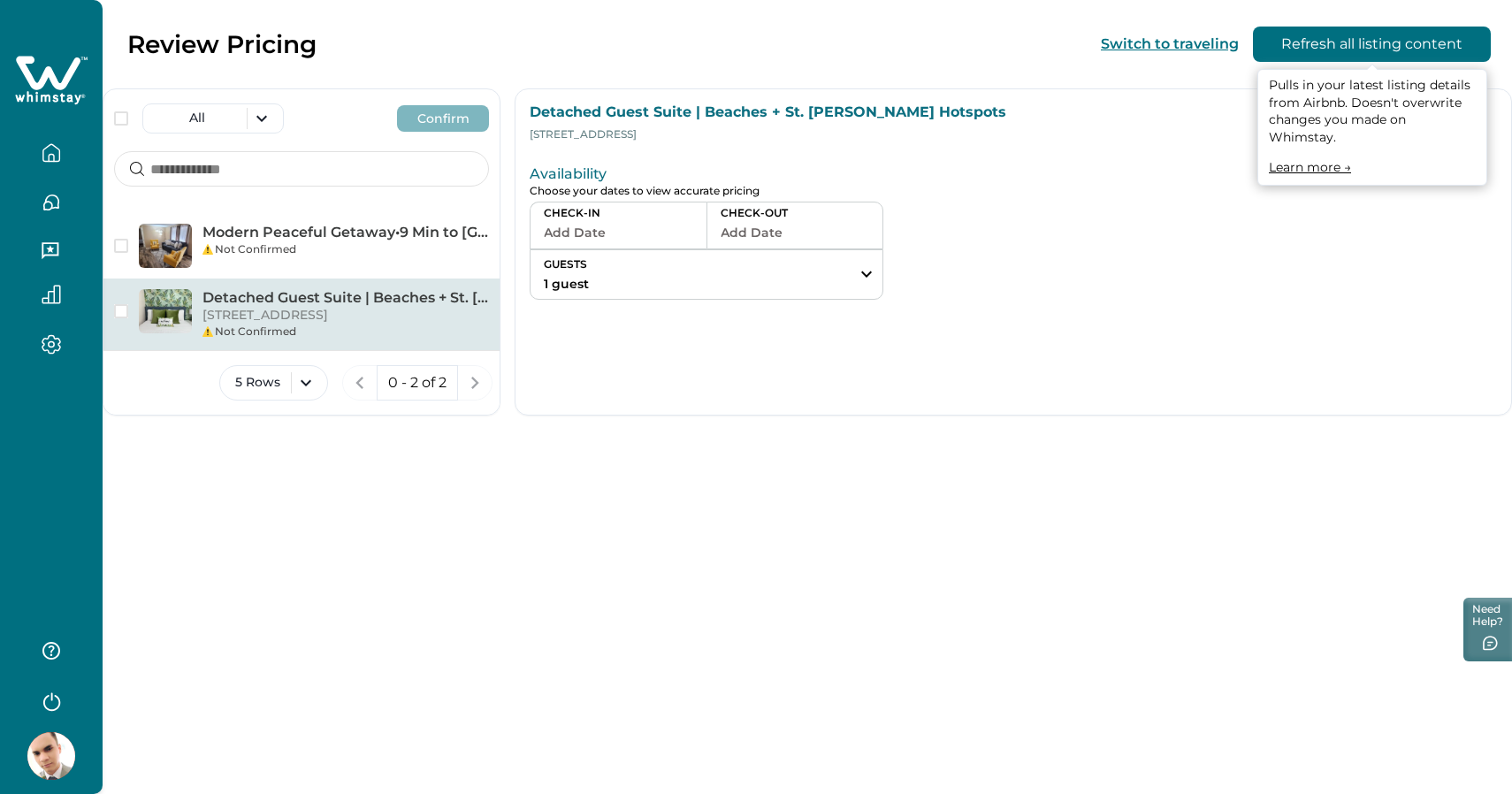
click at [1335, 53] on button "Refresh all listing content" at bounding box center [1372, 45] width 238 height 36
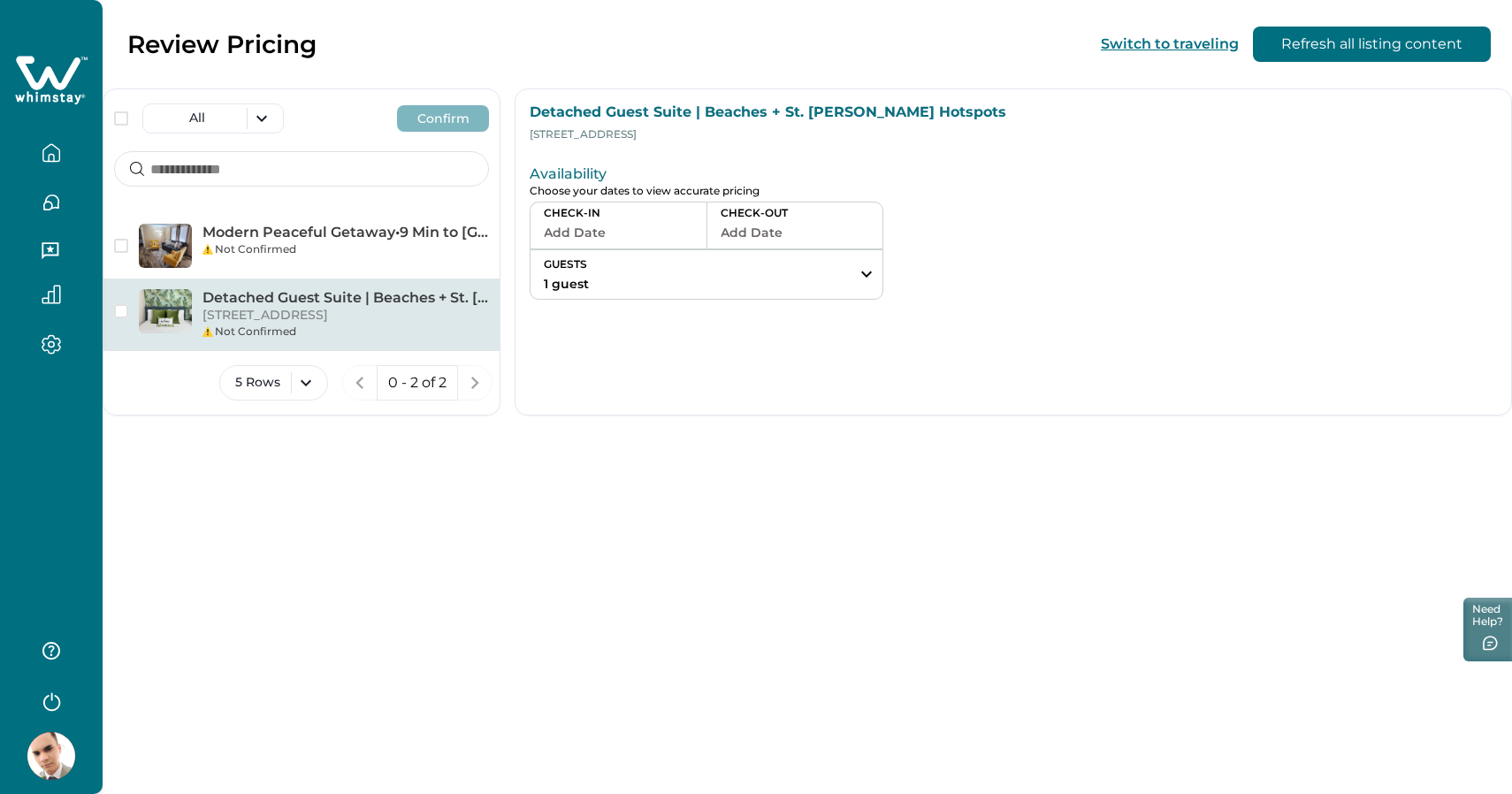
click at [622, 236] on button "Add Date" at bounding box center [619, 232] width 149 height 25
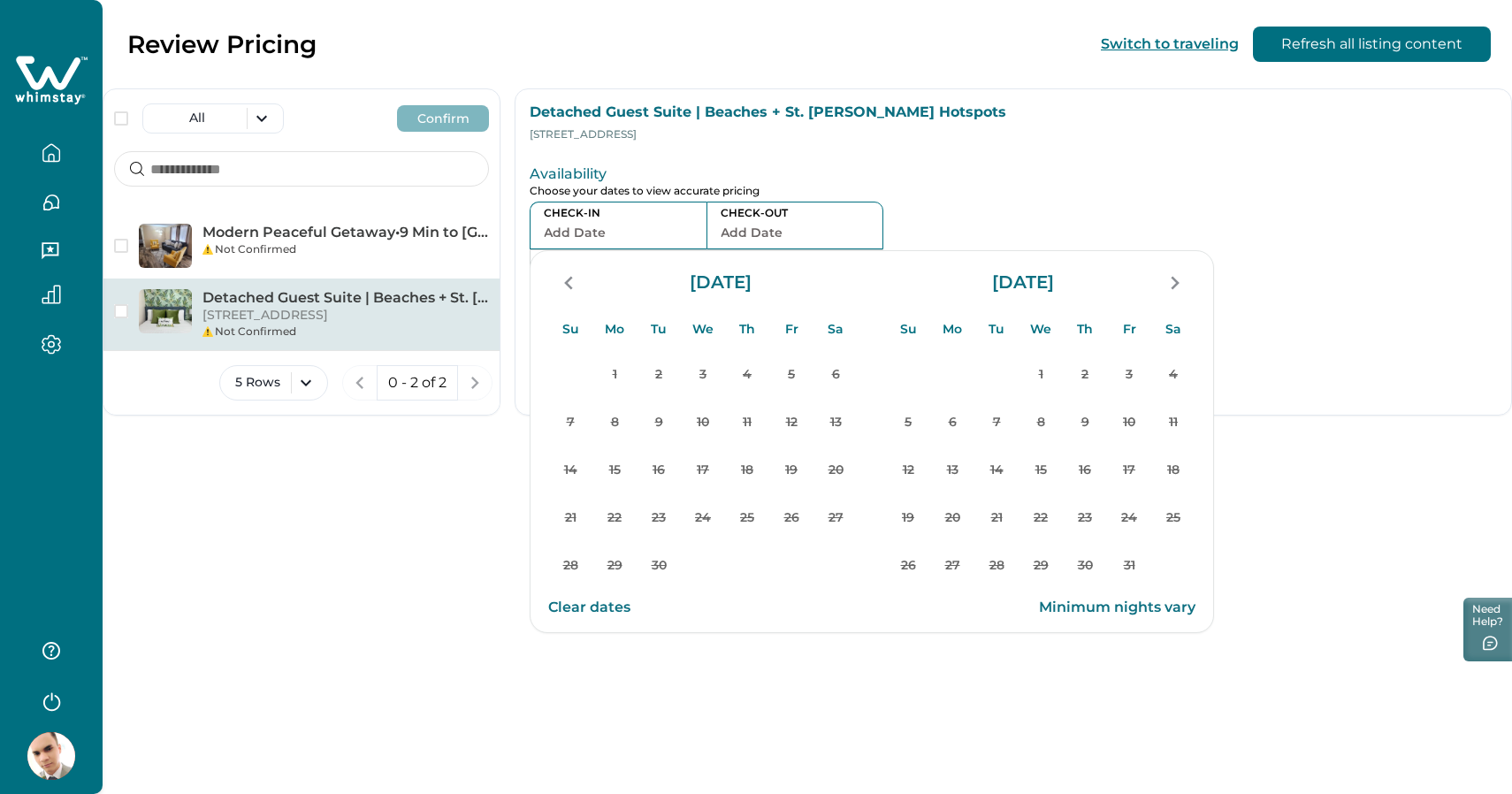
click at [1096, 608] on p "Minimum nights vary" at bounding box center [1117, 607] width 157 height 18
click at [626, 610] on button "Clear dates" at bounding box center [589, 607] width 82 height 36
click at [594, 220] on button "Add Date" at bounding box center [619, 232] width 149 height 25
click at [702, 163] on div "Availability Choose your dates to view accurate pricing CHECK-IN Add Date CHECK…" at bounding box center [804, 227] width 550 height 144
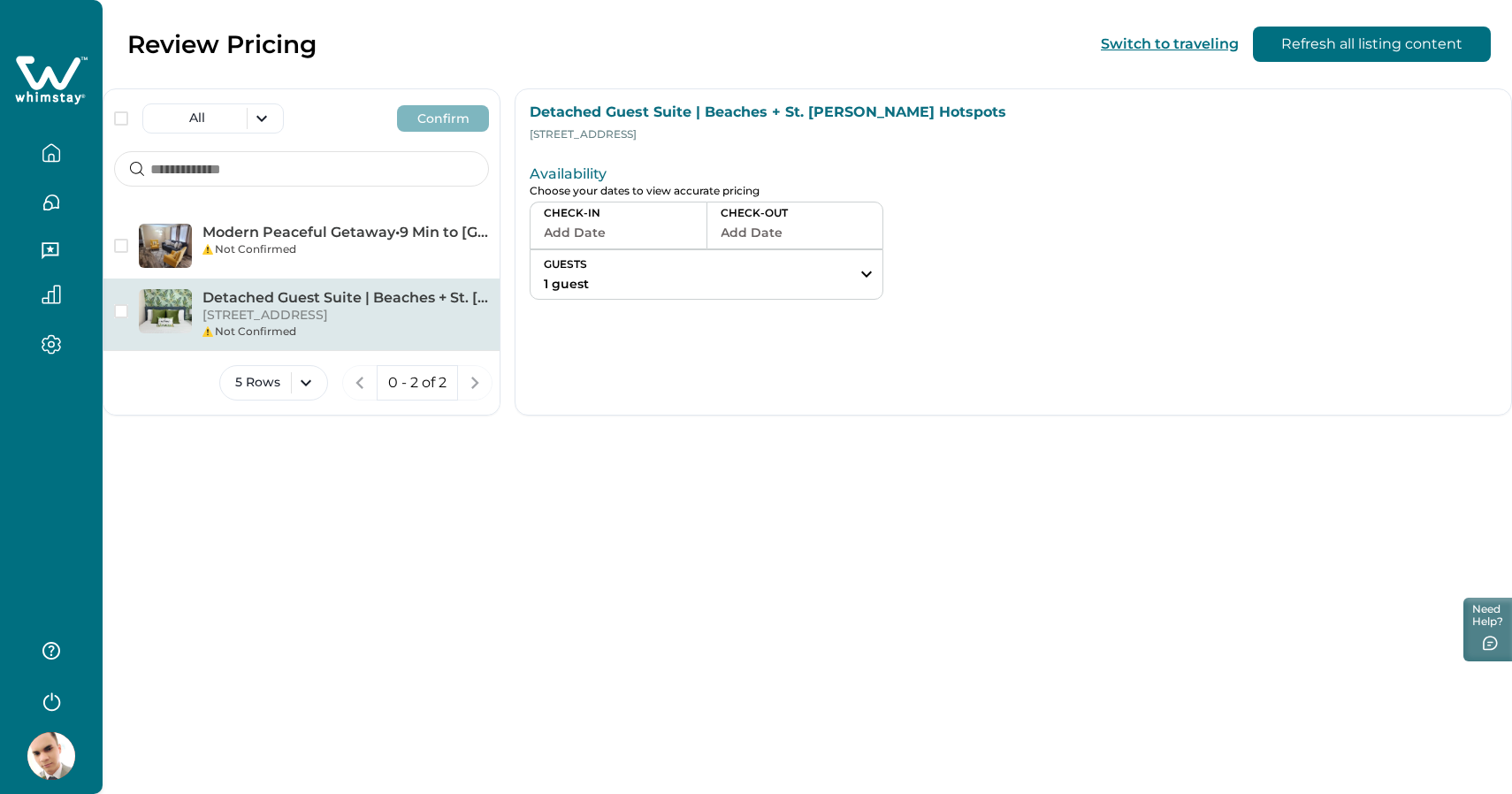
click at [596, 235] on button "Add Date" at bounding box center [619, 232] width 149 height 25
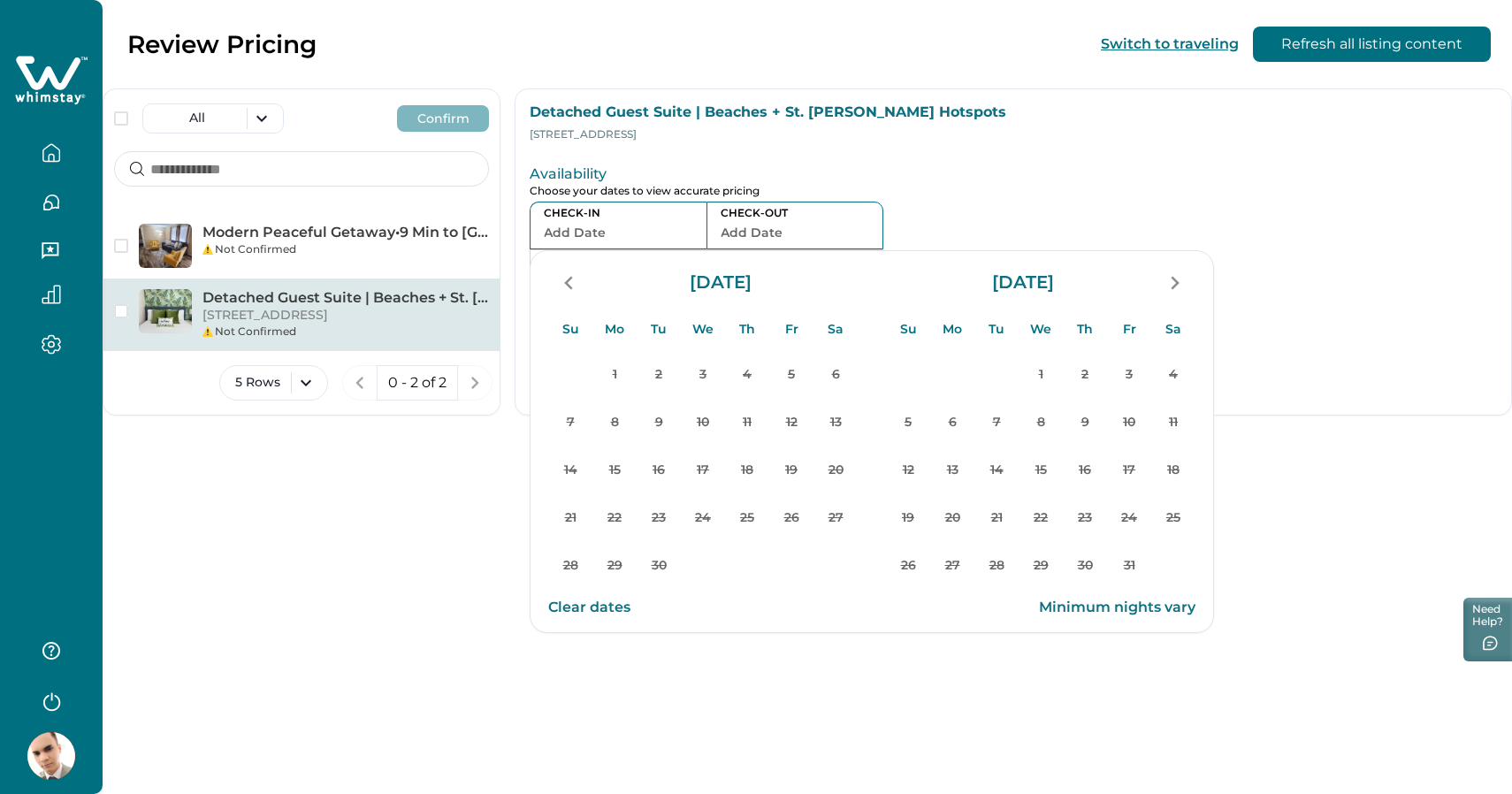
click at [596, 235] on button "Add Date" at bounding box center [619, 232] width 149 height 25
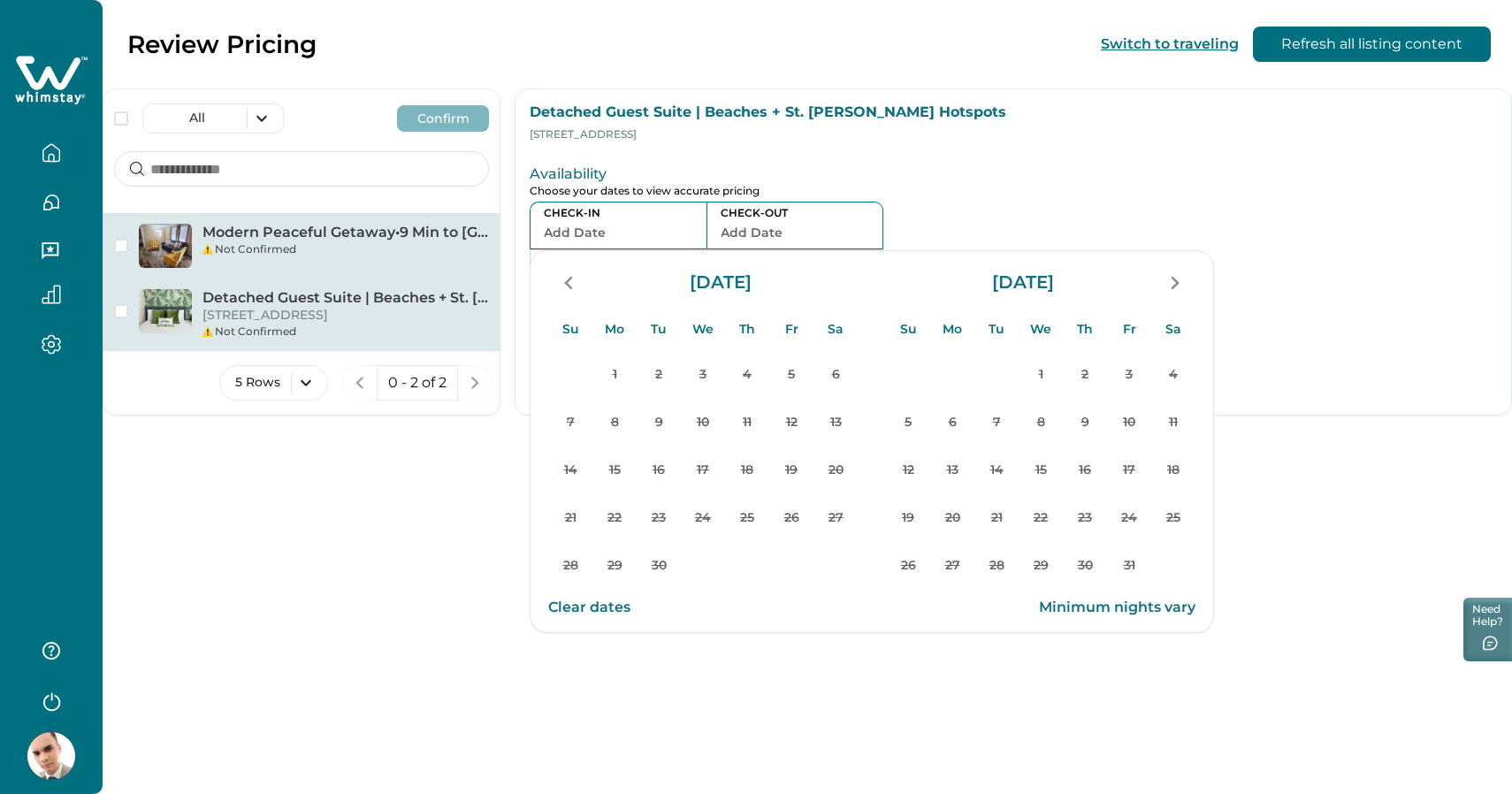
click at [391, 242] on div "Not Confirmed" at bounding box center [345, 249] width 286 height 16
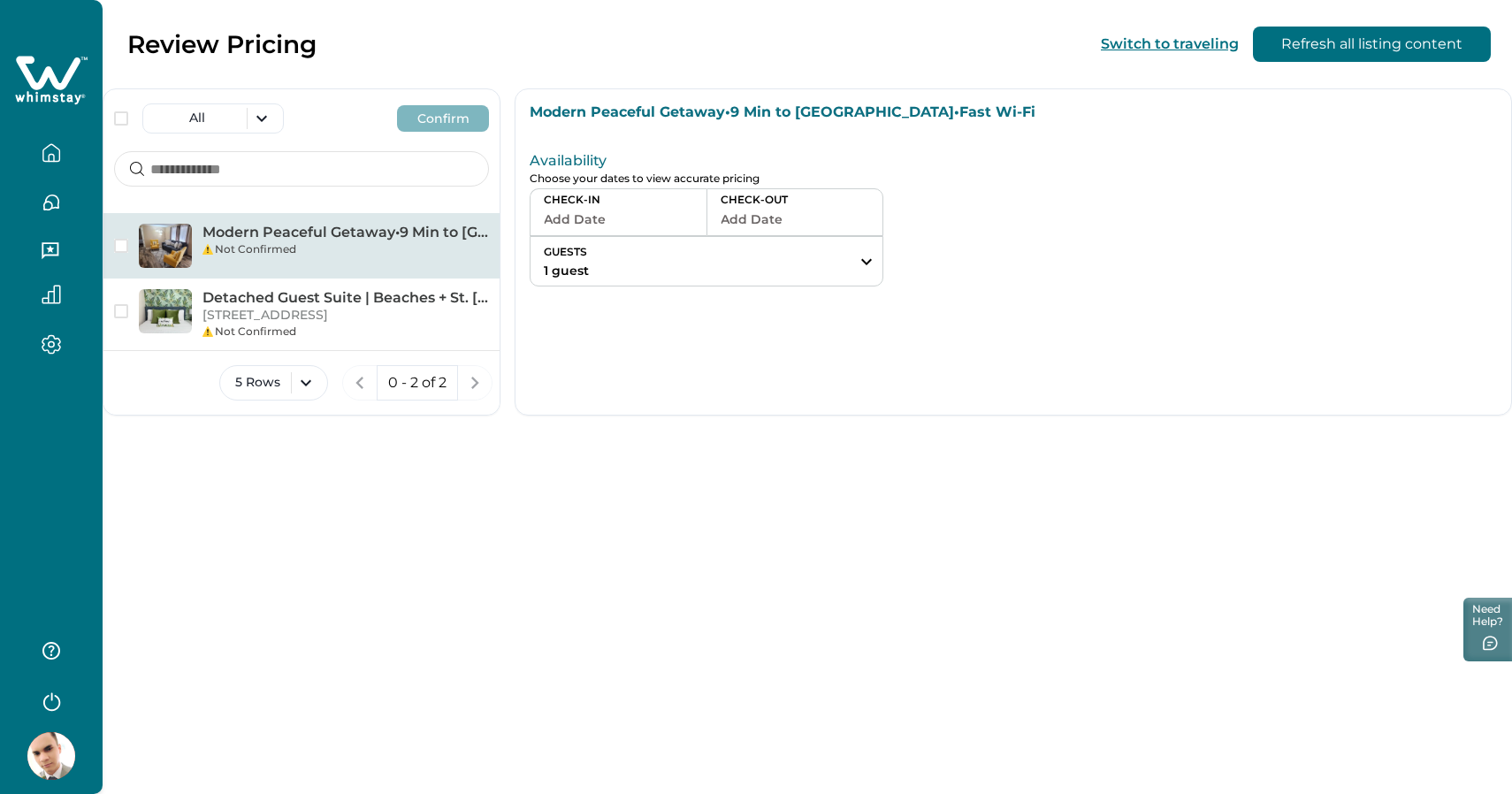
click at [607, 215] on button "Add Date" at bounding box center [619, 218] width 149 height 25
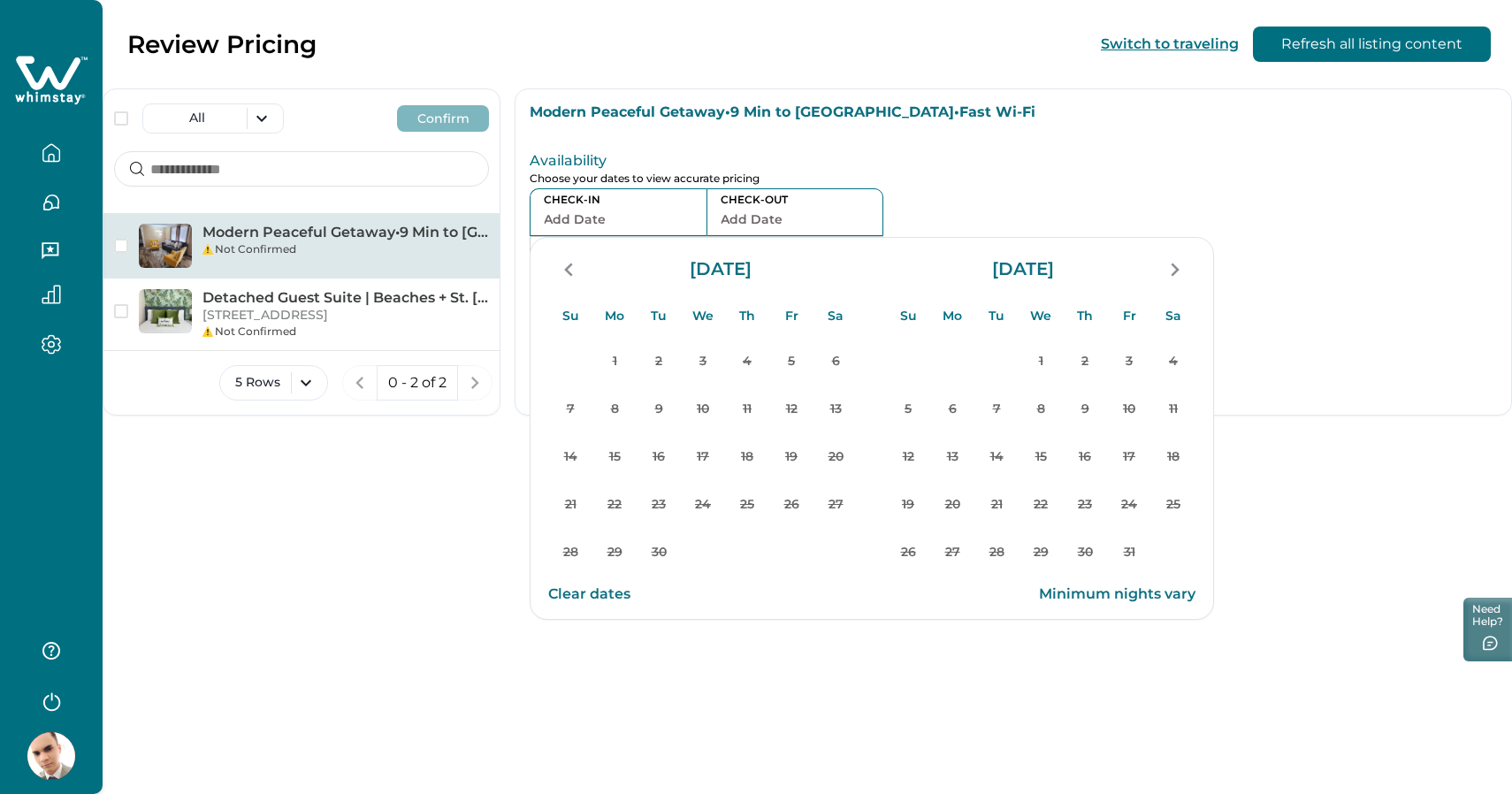
click at [722, 268] on p "September 2025" at bounding box center [720, 270] width 76 height 18
click at [973, 207] on div "CHECK-IN Add Date CHECK-OUT Add Date GUESTS 1 guest Adults Ages 18 or above 1 C…" at bounding box center [804, 237] width 550 height 98
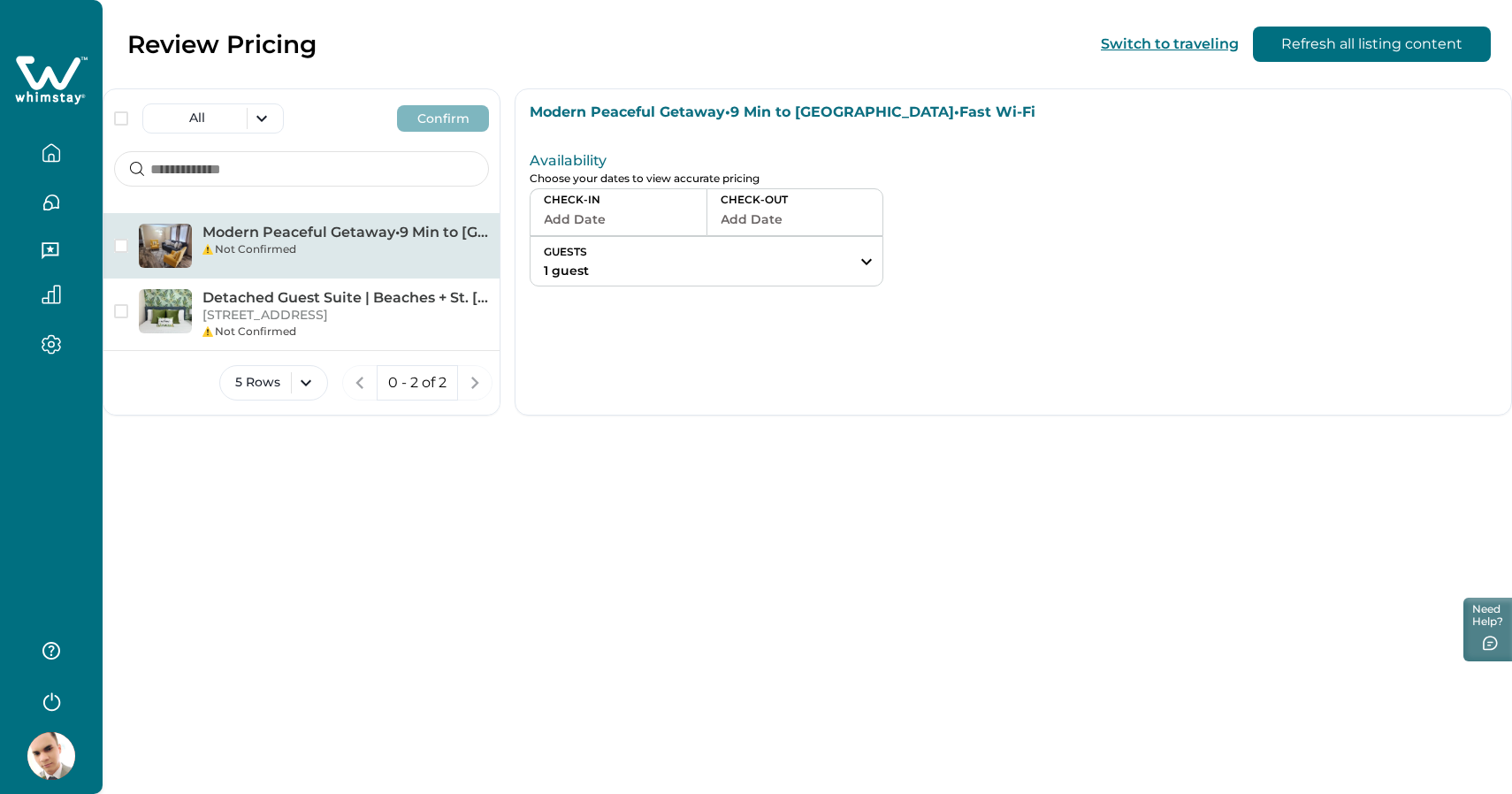
click at [62, 160] on button "button" at bounding box center [51, 153] width 74 height 36
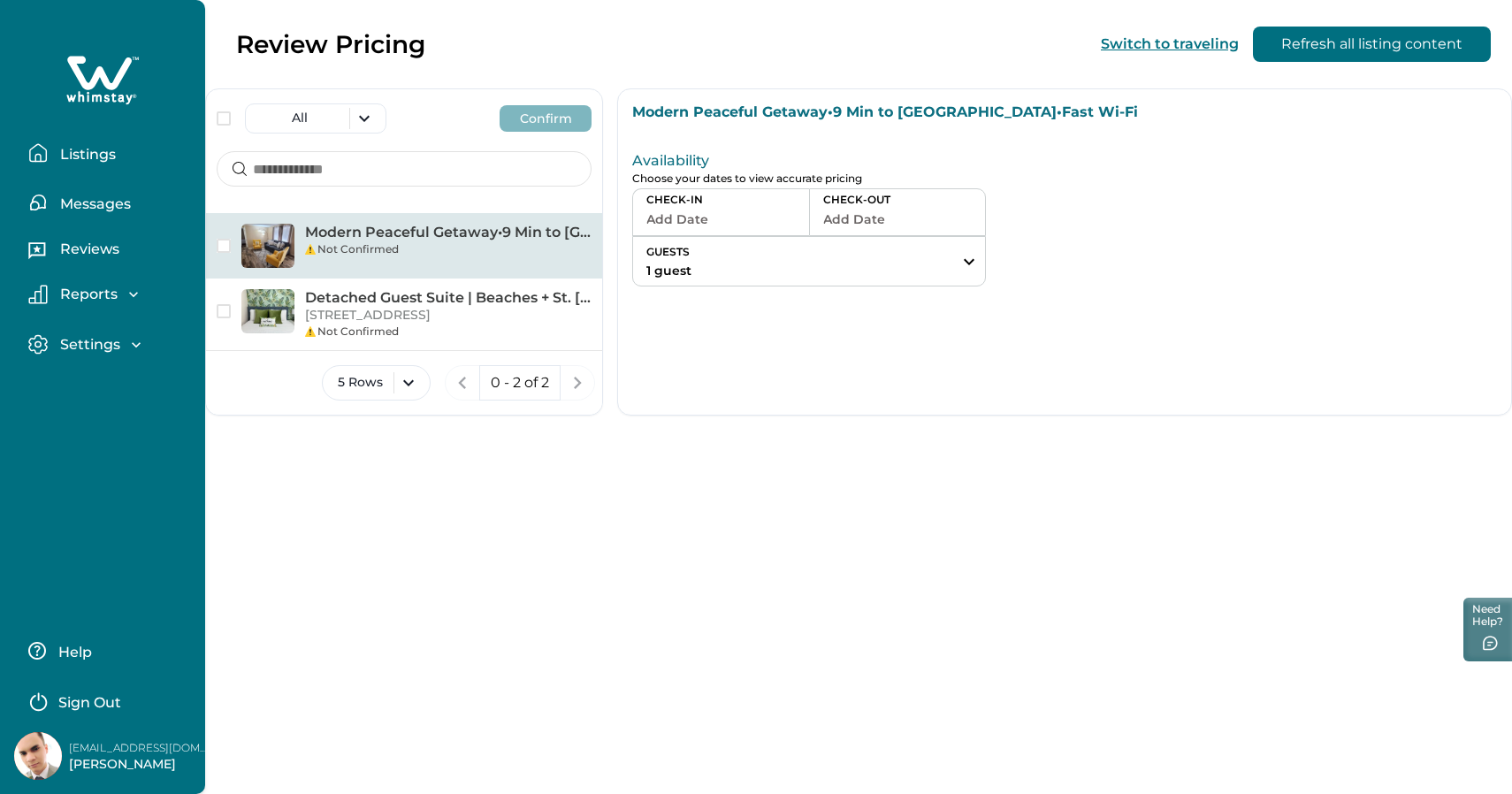
click at [102, 207] on p "Messages" at bounding box center [92, 204] width 76 height 18
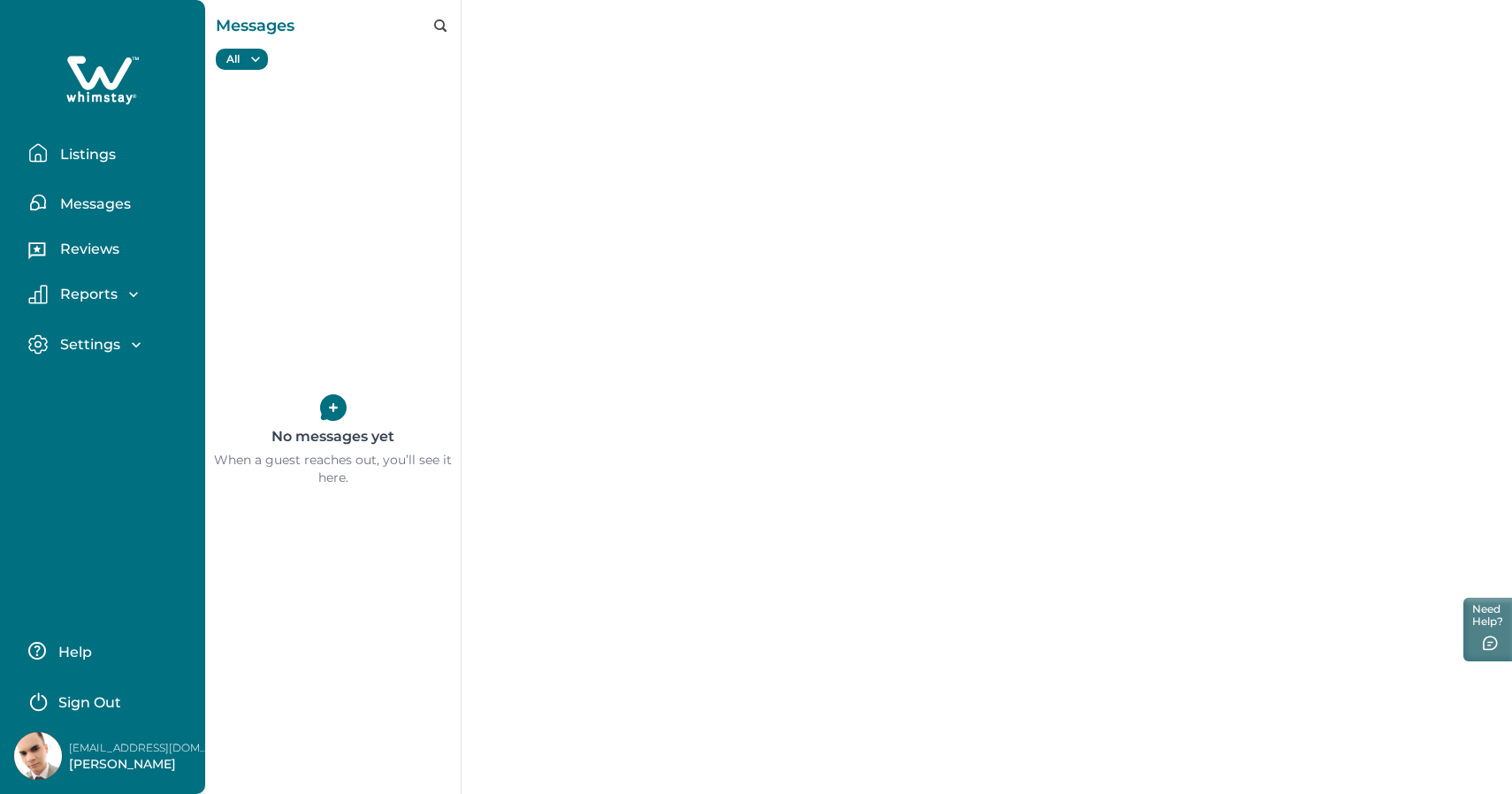
click at [95, 246] on p "Reviews" at bounding box center [86, 249] width 65 height 18
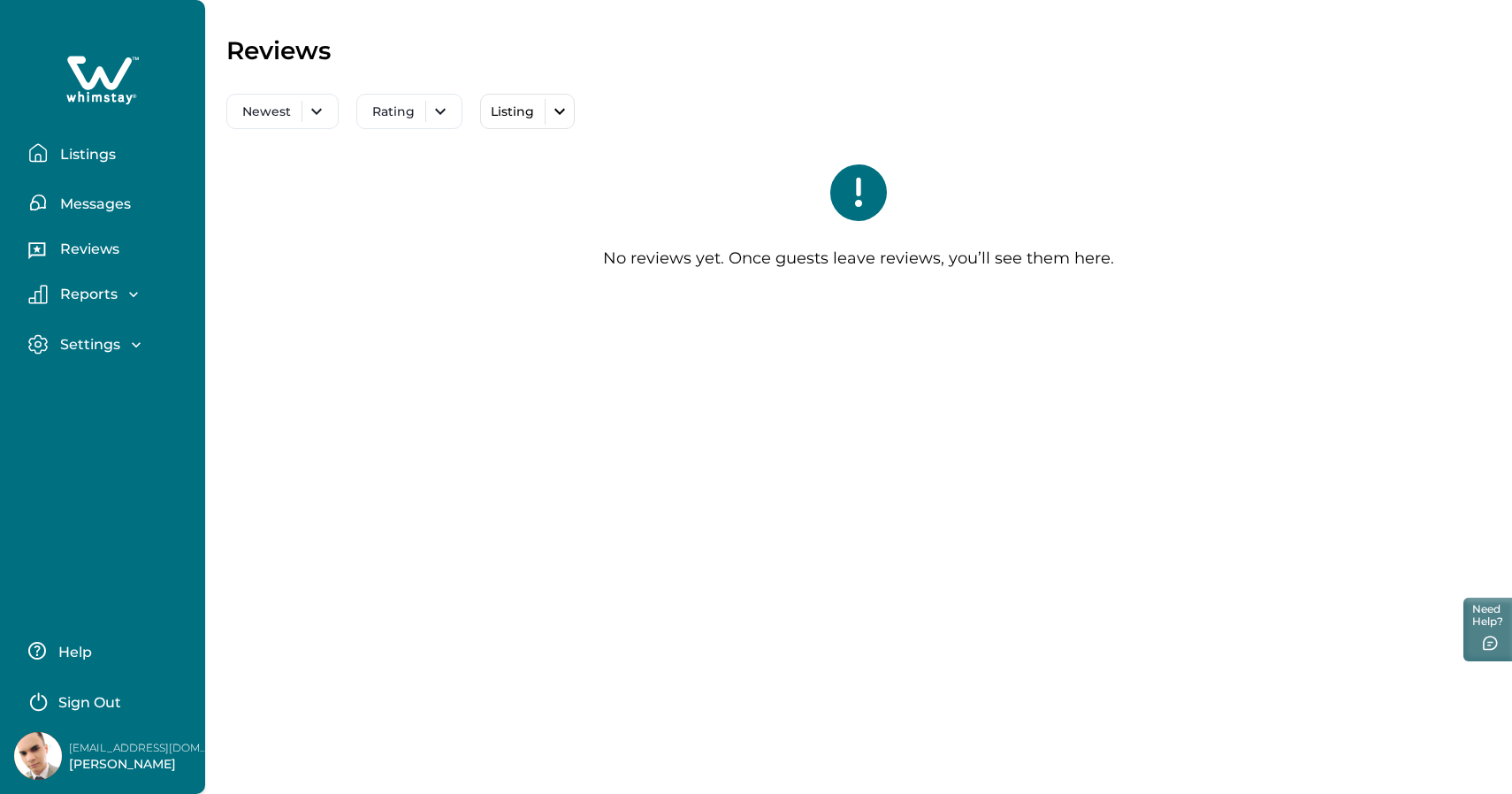
click at [92, 356] on div "Settings" at bounding box center [109, 349] width 163 height 31
click at [94, 350] on p "Settings" at bounding box center [87, 344] width 66 height 18
click at [120, 392] on button "Profile details" at bounding box center [122, 383] width 163 height 36
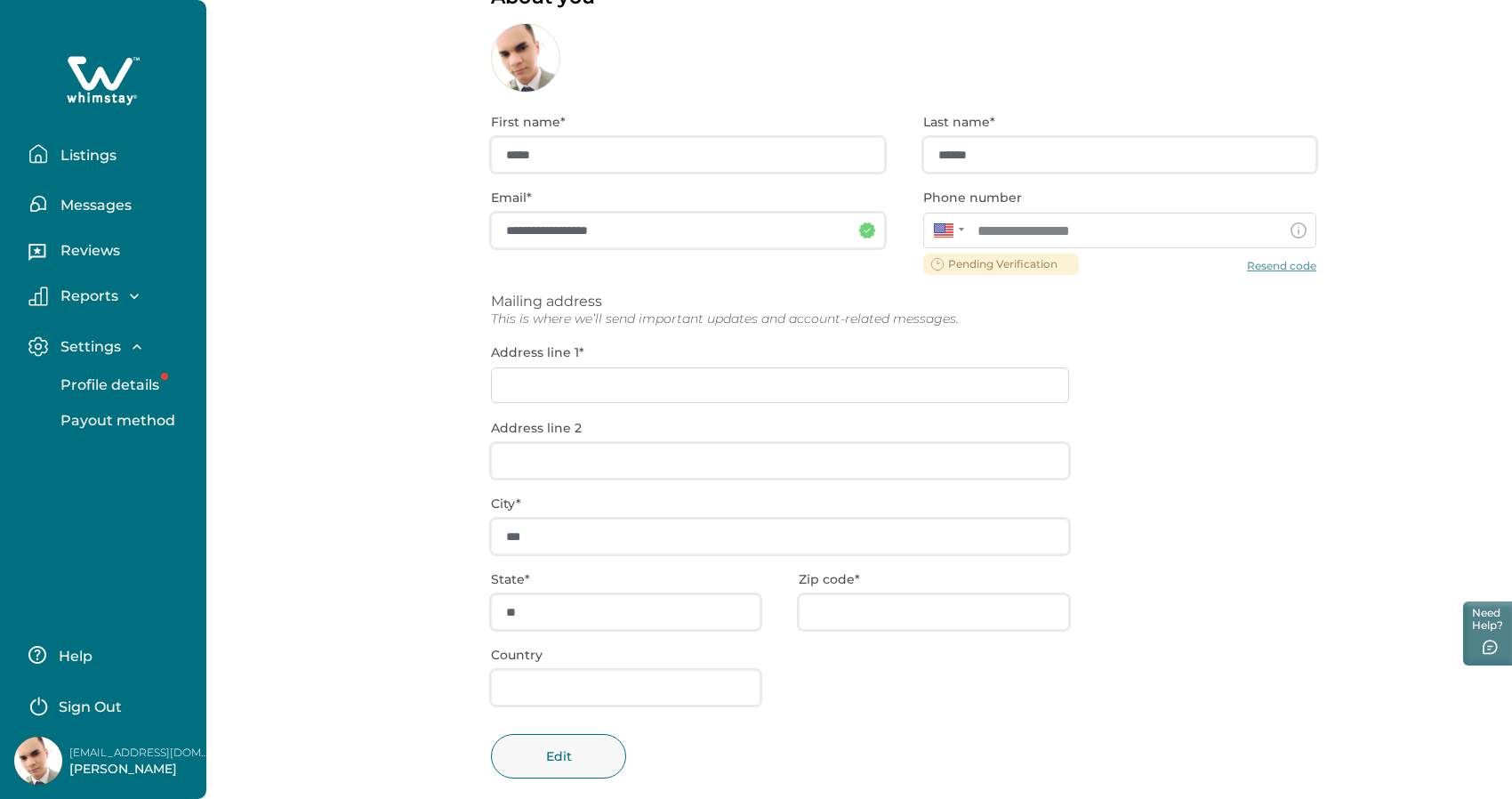
scroll to position [120, 0]
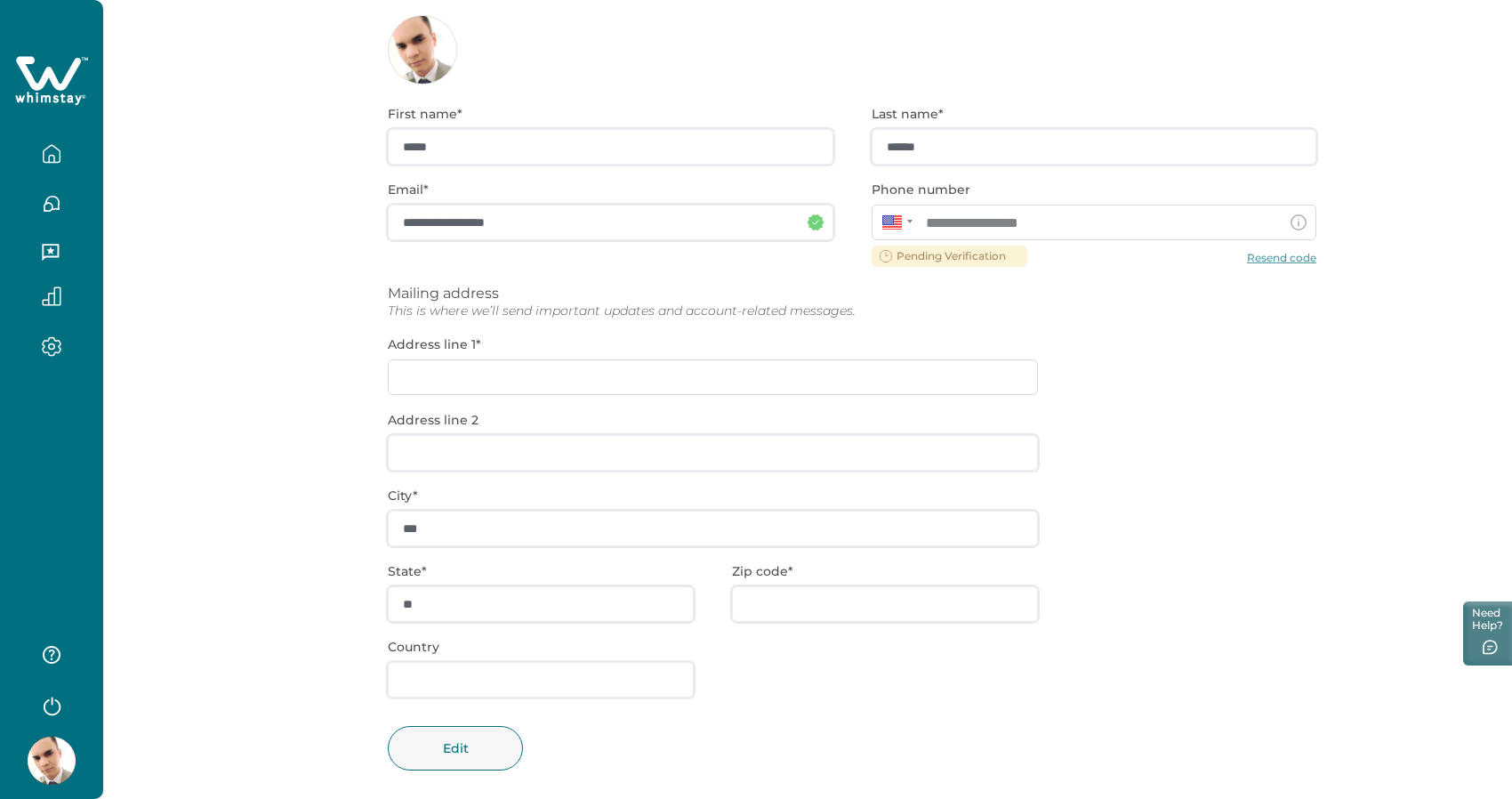
click at [1271, 257] on div "**********" at bounding box center [852, 451] width 929 height 733
click at [1291, 260] on div "**********" at bounding box center [852, 451] width 929 height 733
click at [1282, 260] on div "**********" at bounding box center [852, 451] width 929 height 733
click at [939, 255] on div "**********" at bounding box center [852, 451] width 929 height 733
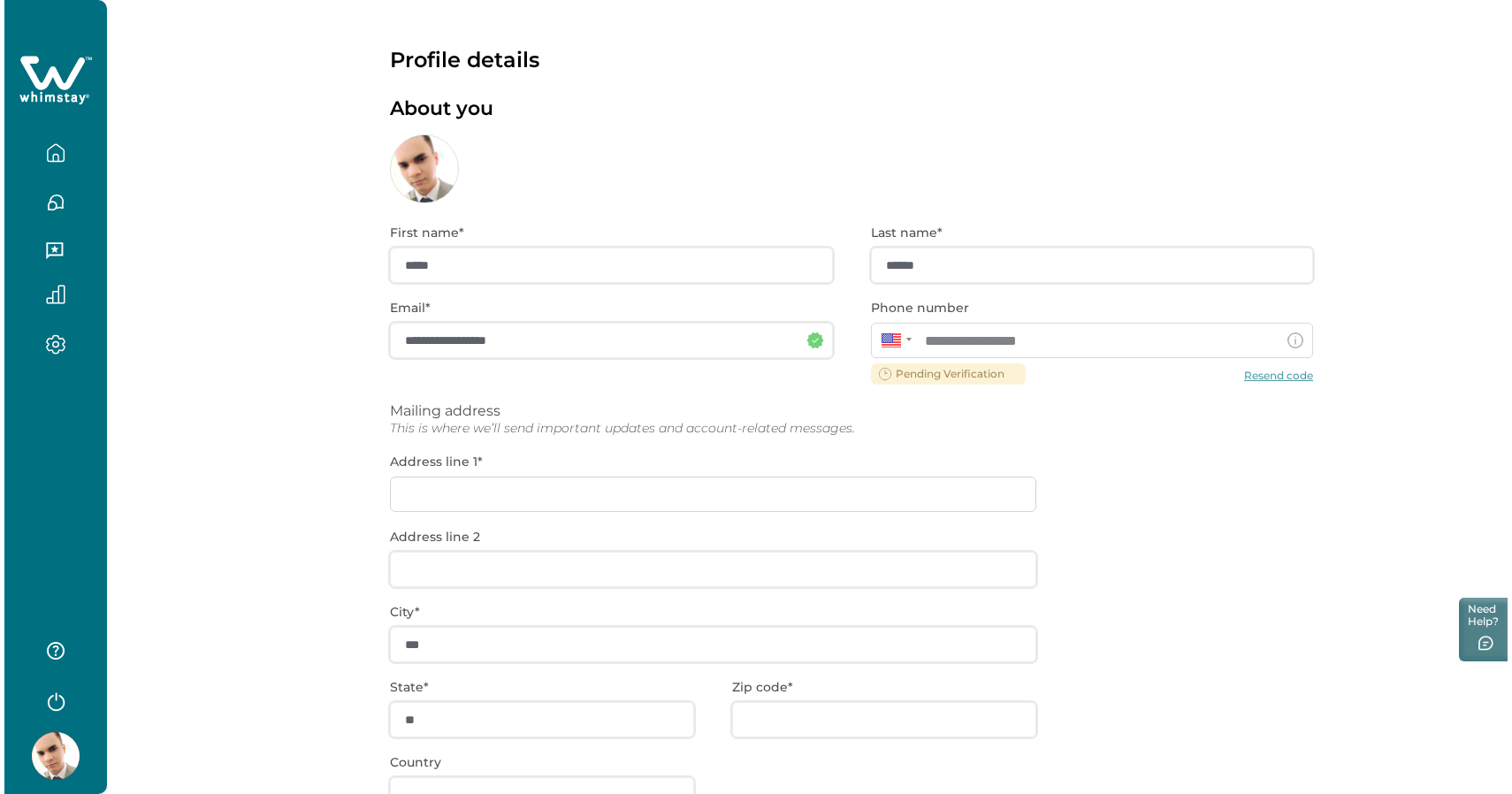
scroll to position [0, 0]
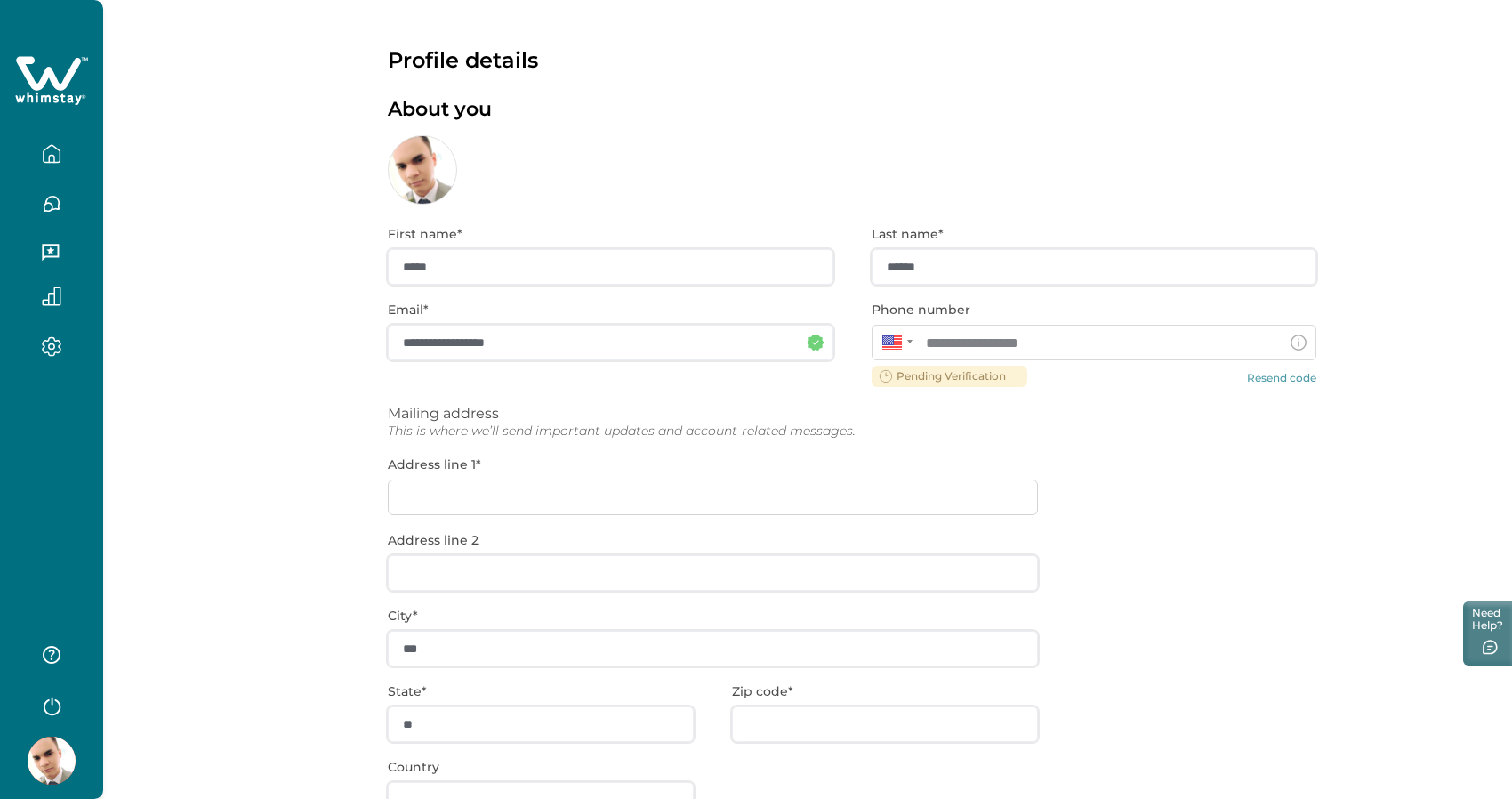
click at [55, 765] on img at bounding box center [52, 760] width 48 height 48
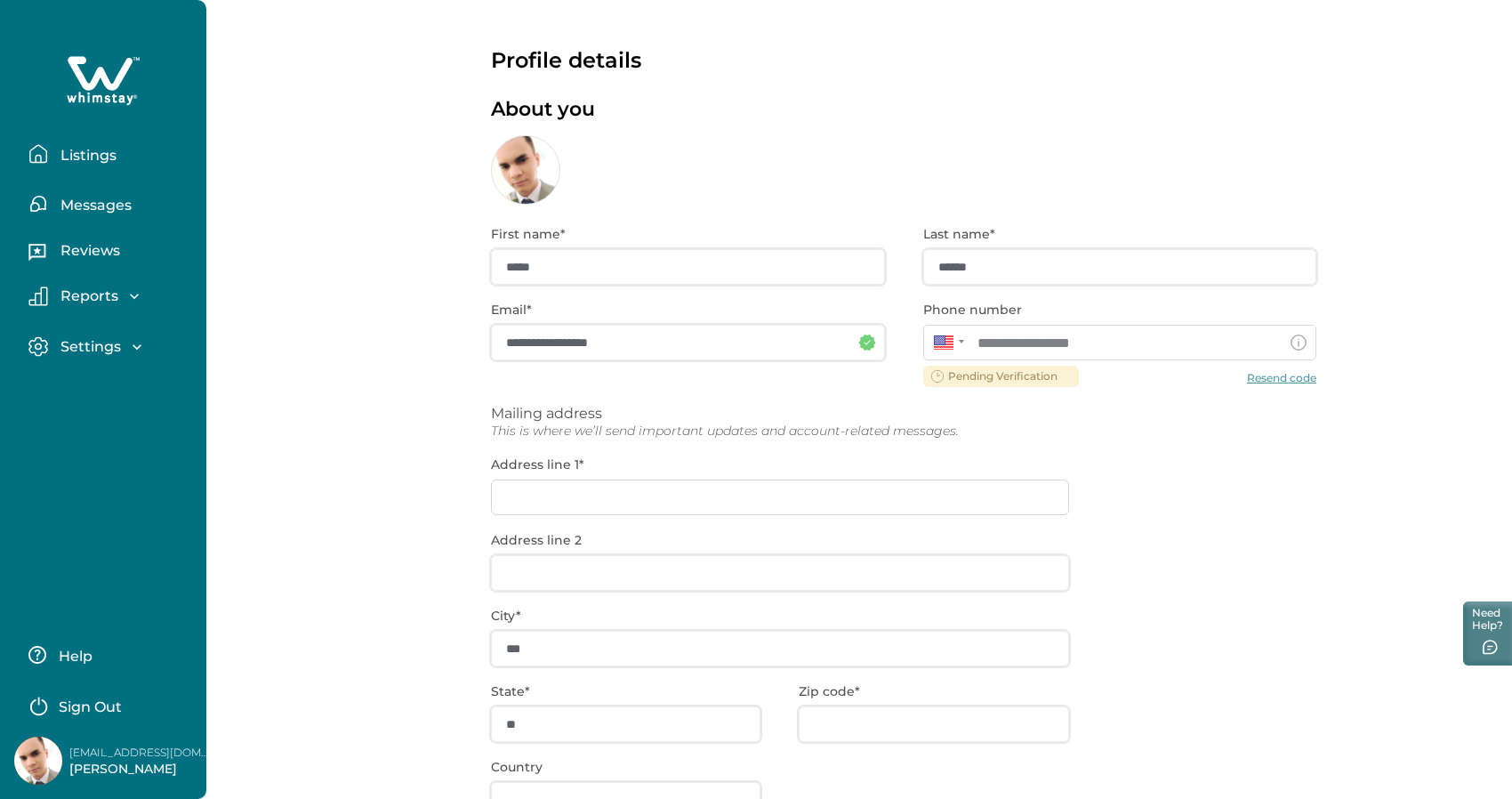
click at [55, 765] on img at bounding box center [38, 760] width 48 height 48
click at [106, 346] on p "Settings" at bounding box center [88, 347] width 66 height 18
click at [110, 155] on p "Listings" at bounding box center [85, 156] width 61 height 18
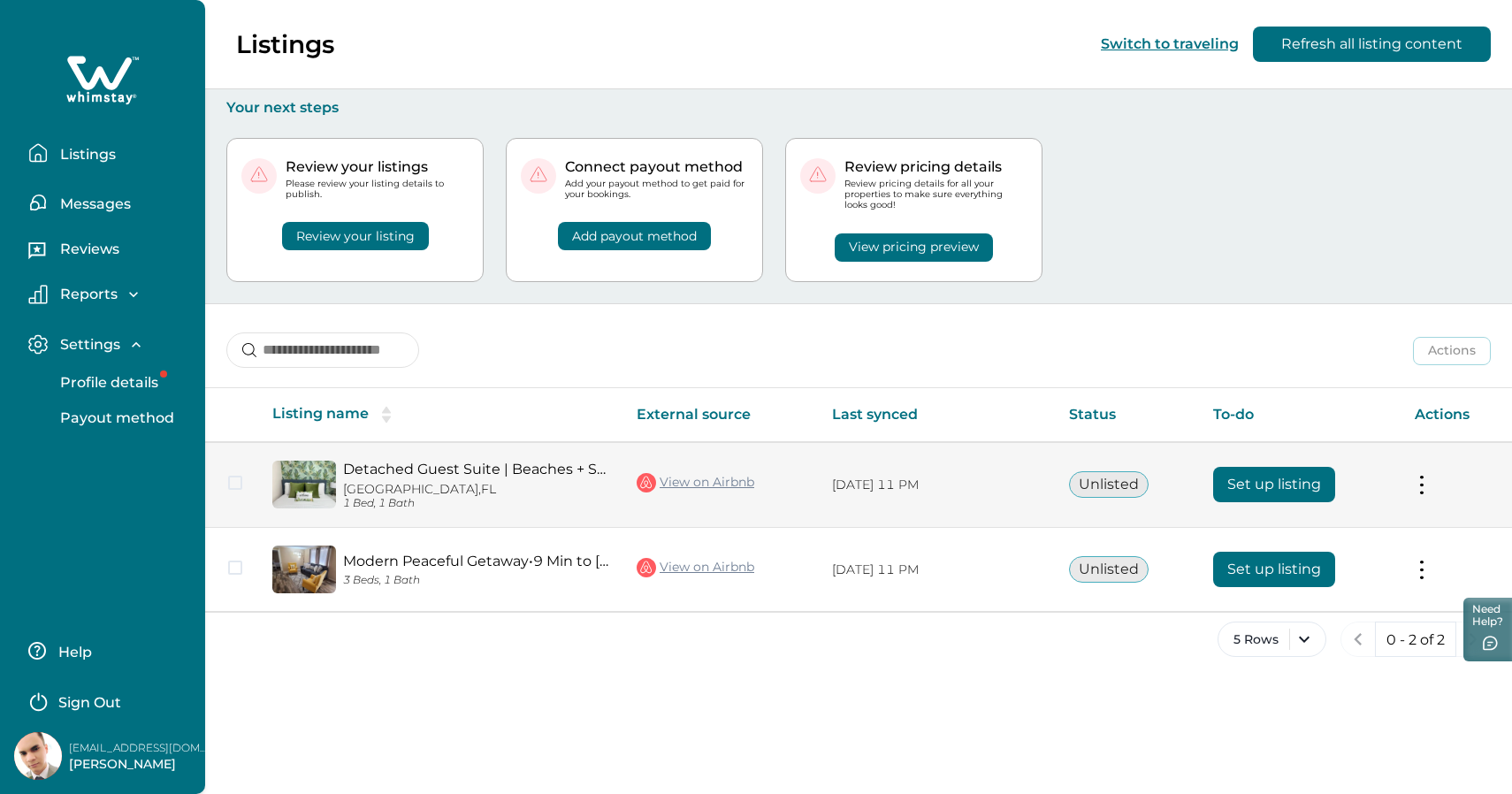
click at [1431, 492] on td "Actions View listing on Whimstay" at bounding box center [1455, 484] width 111 height 85
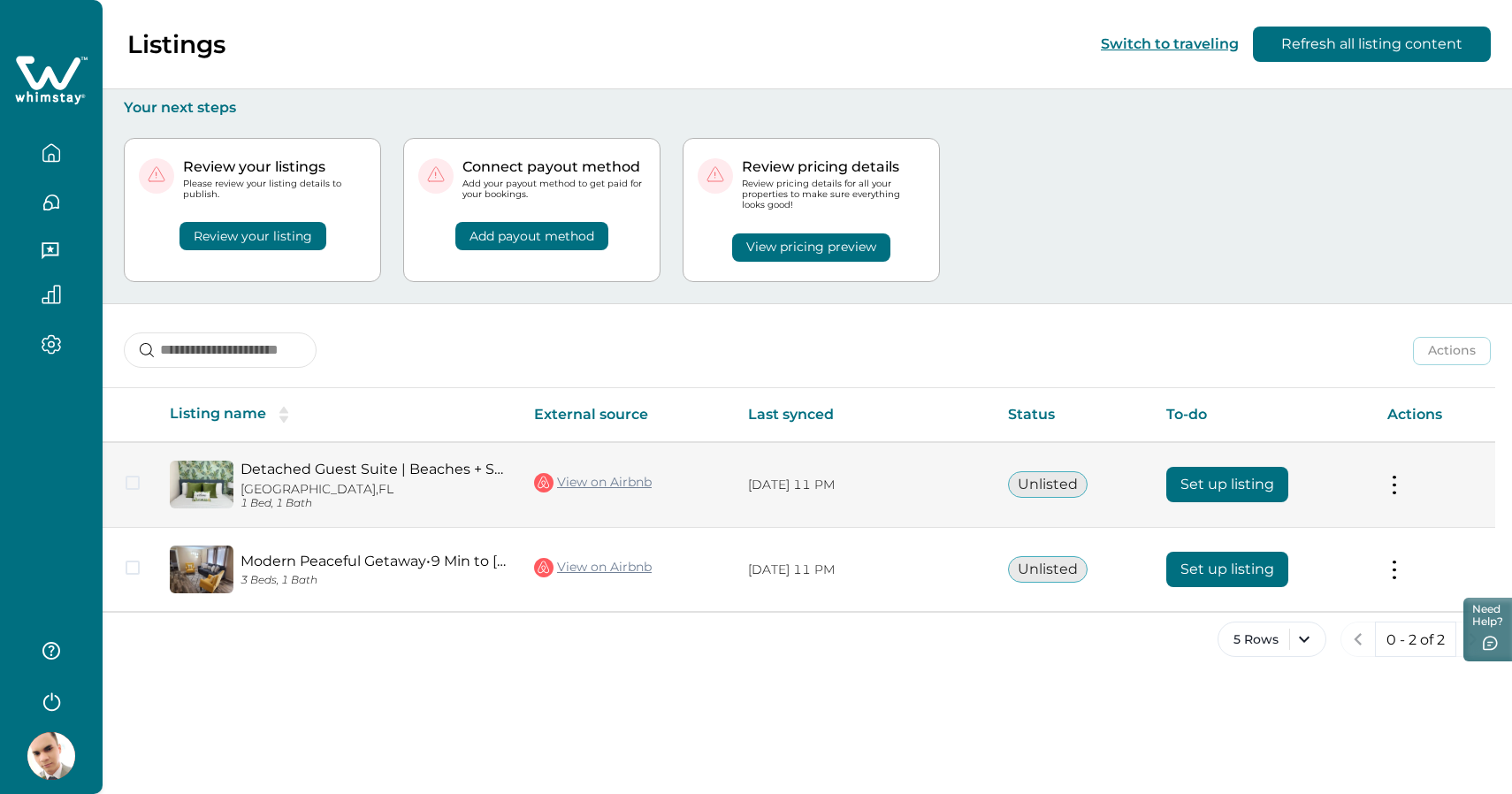
click at [1395, 490] on button at bounding box center [1394, 484] width 14 height 19
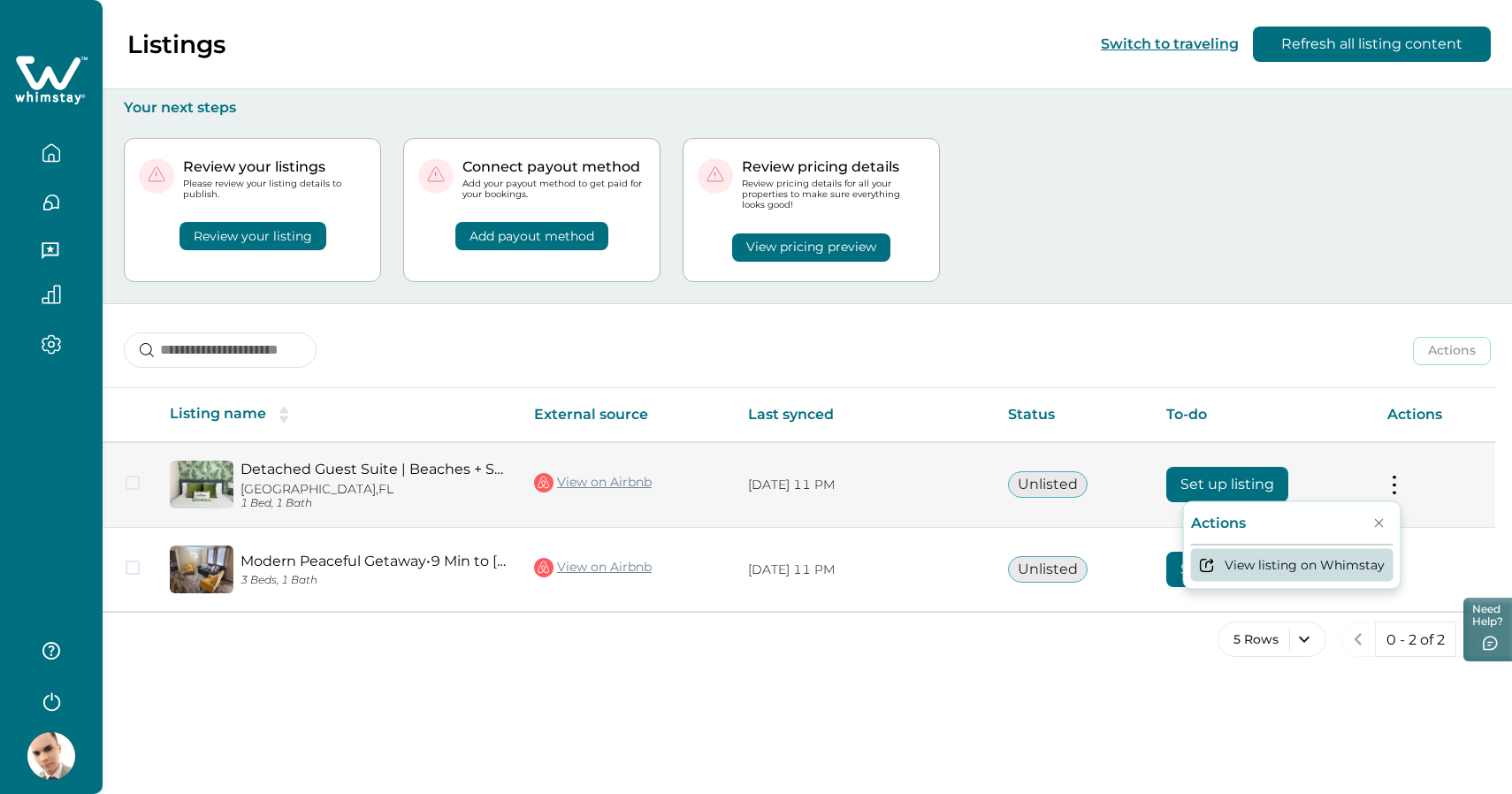
click at [1260, 573] on button "View listing on Whimstay" at bounding box center [1292, 564] width 203 height 33
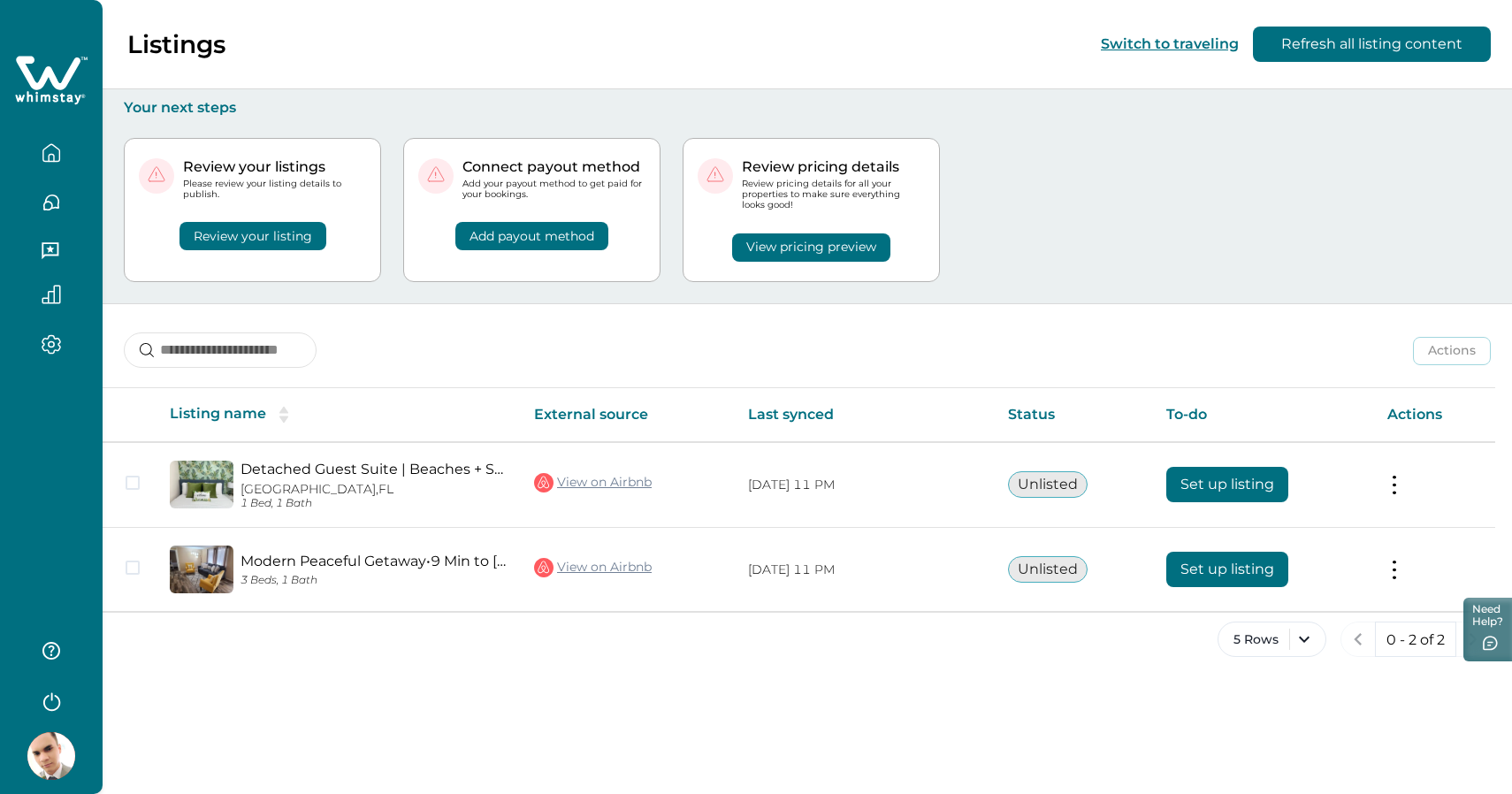
click at [759, 249] on button "View pricing preview" at bounding box center [810, 247] width 158 height 28
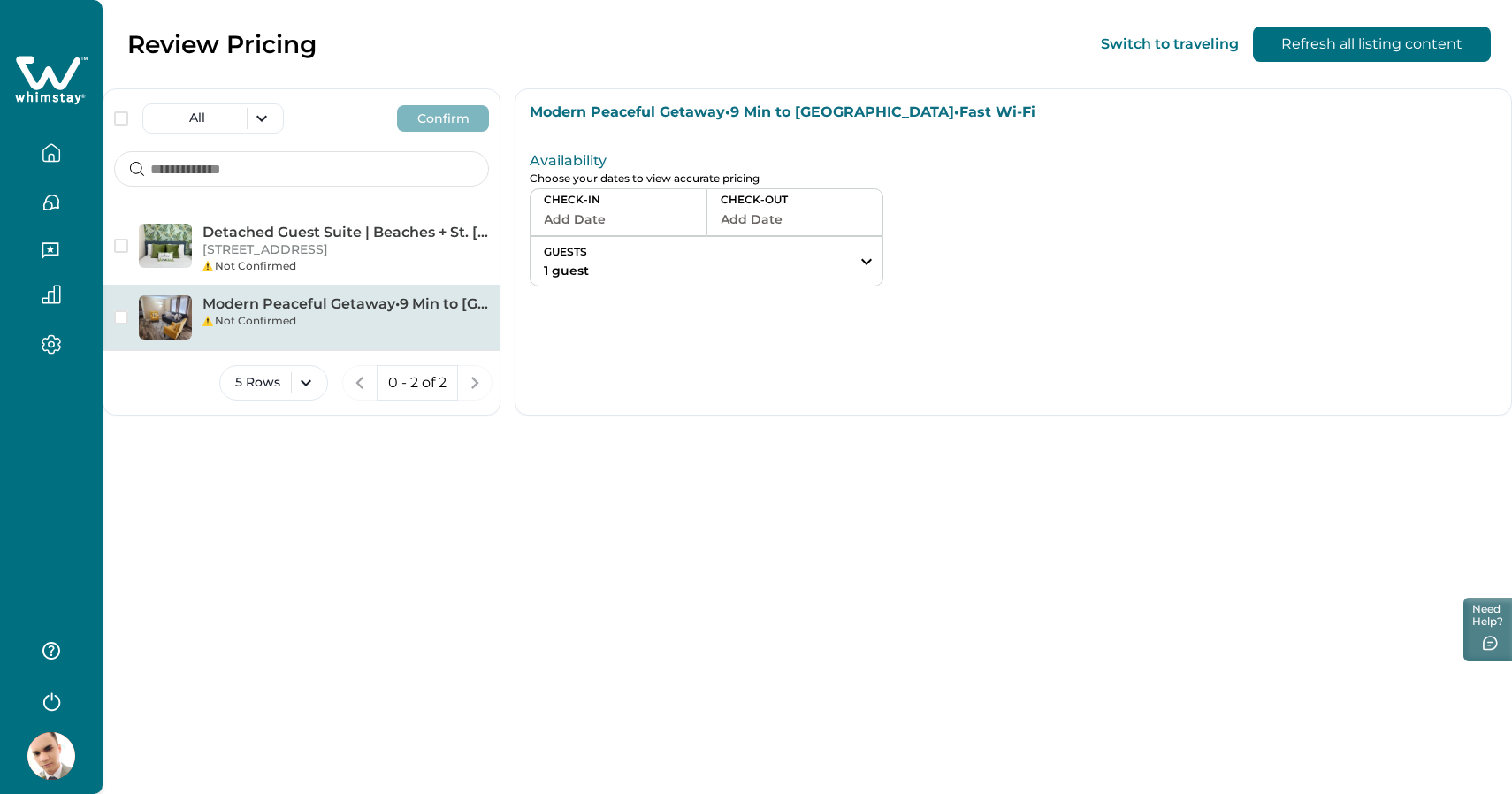
click at [47, 152] on icon "button" at bounding box center [52, 153] width 20 height 20
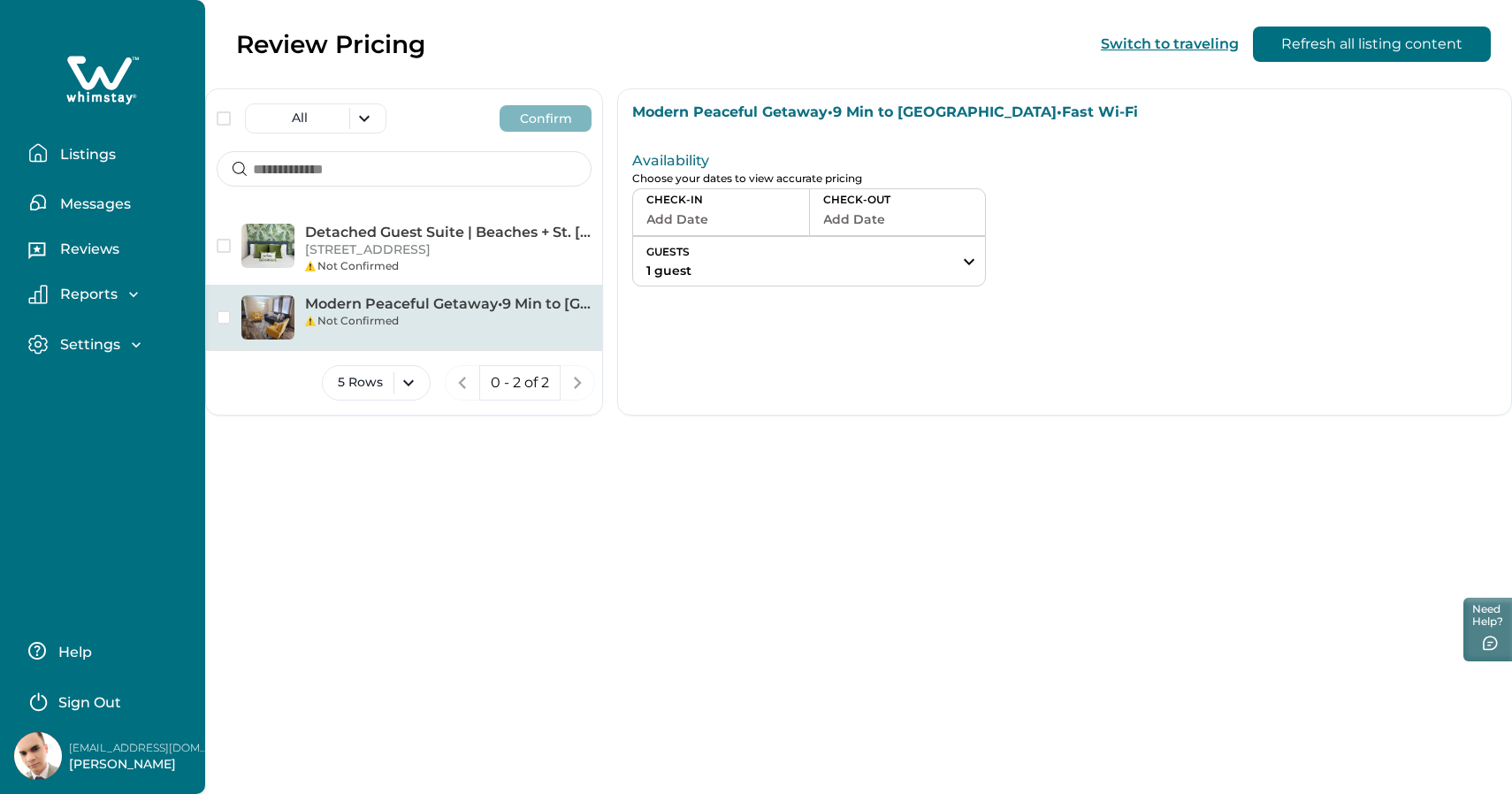
click at [88, 156] on p "Listings" at bounding box center [84, 155] width 61 height 18
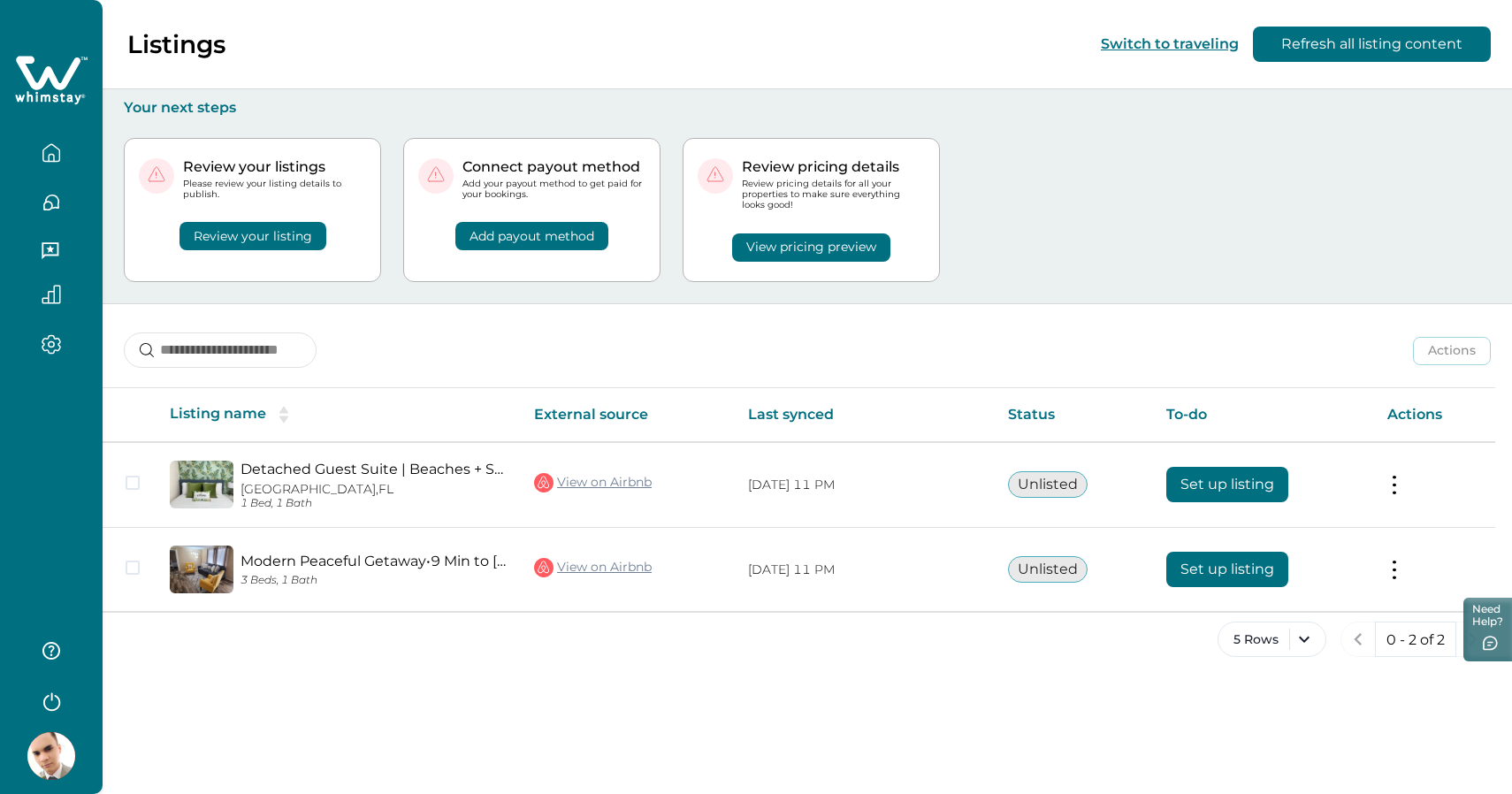
click at [360, 244] on div "Review your listing" at bounding box center [252, 224] width 227 height 51
click at [274, 229] on button "Review your listing" at bounding box center [253, 235] width 147 height 28
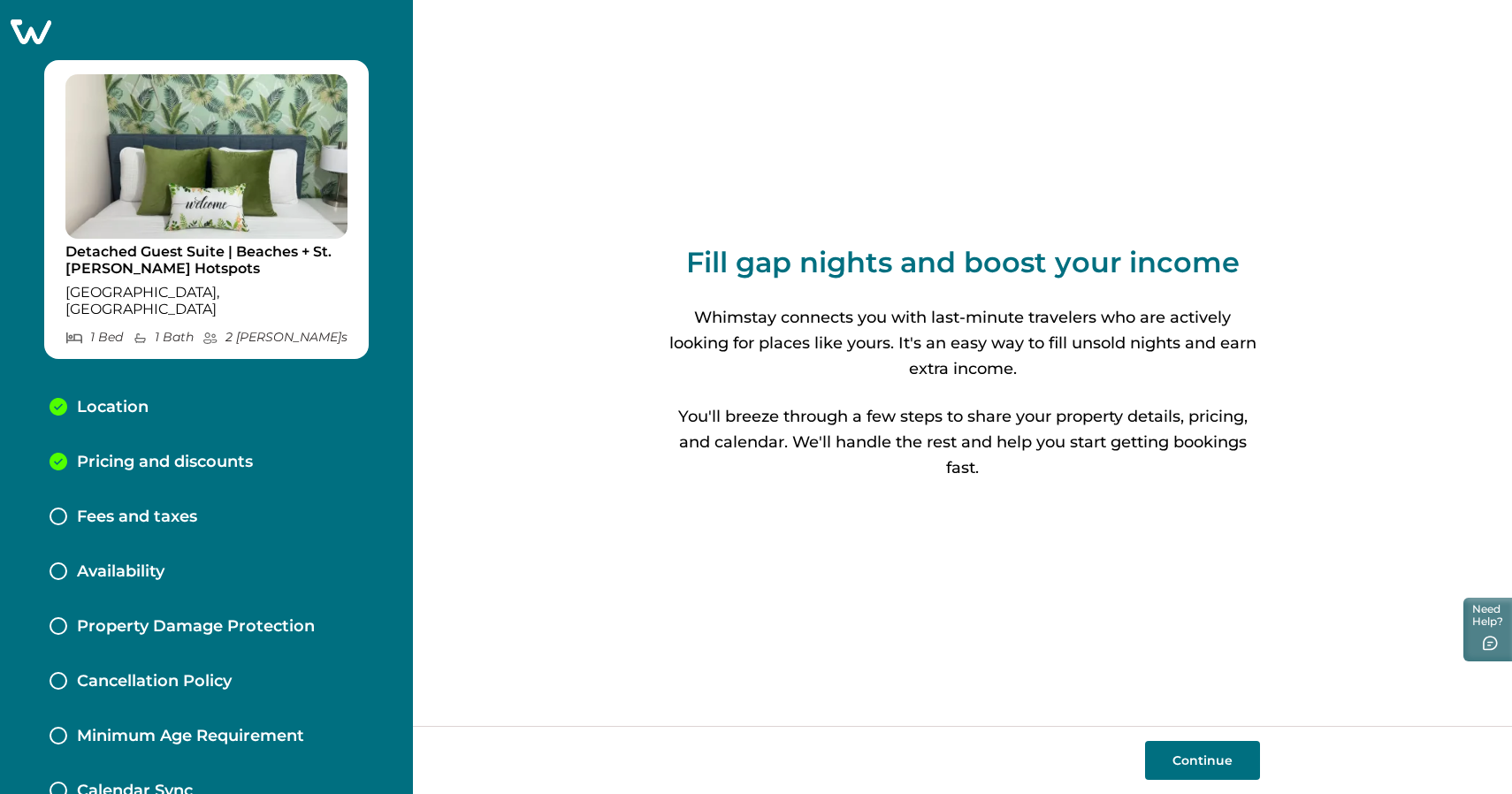
click at [1208, 767] on button "Continue" at bounding box center [1202, 759] width 115 height 39
select select "**"
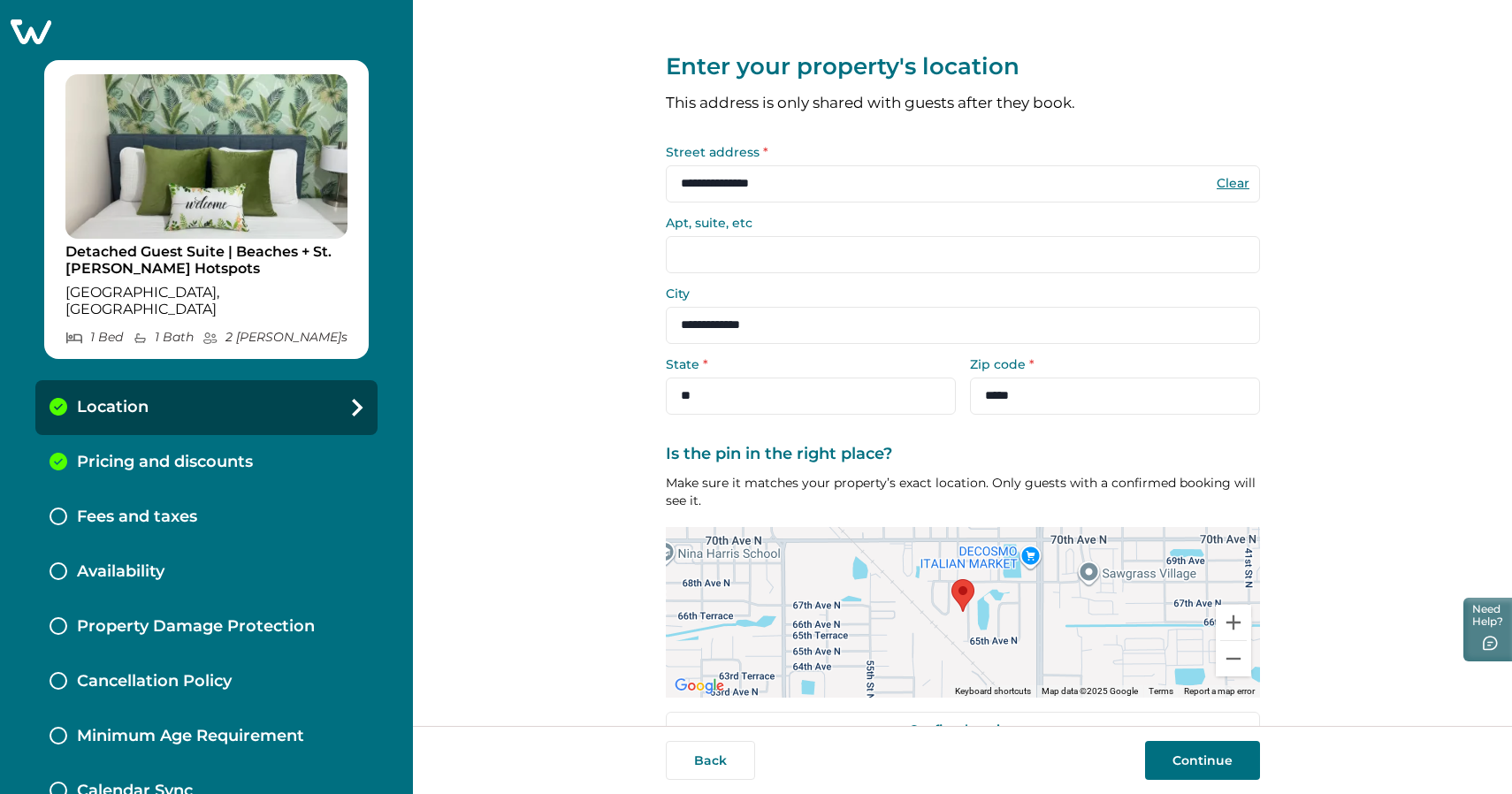
click at [1203, 757] on button "Continue" at bounding box center [1202, 759] width 115 height 39
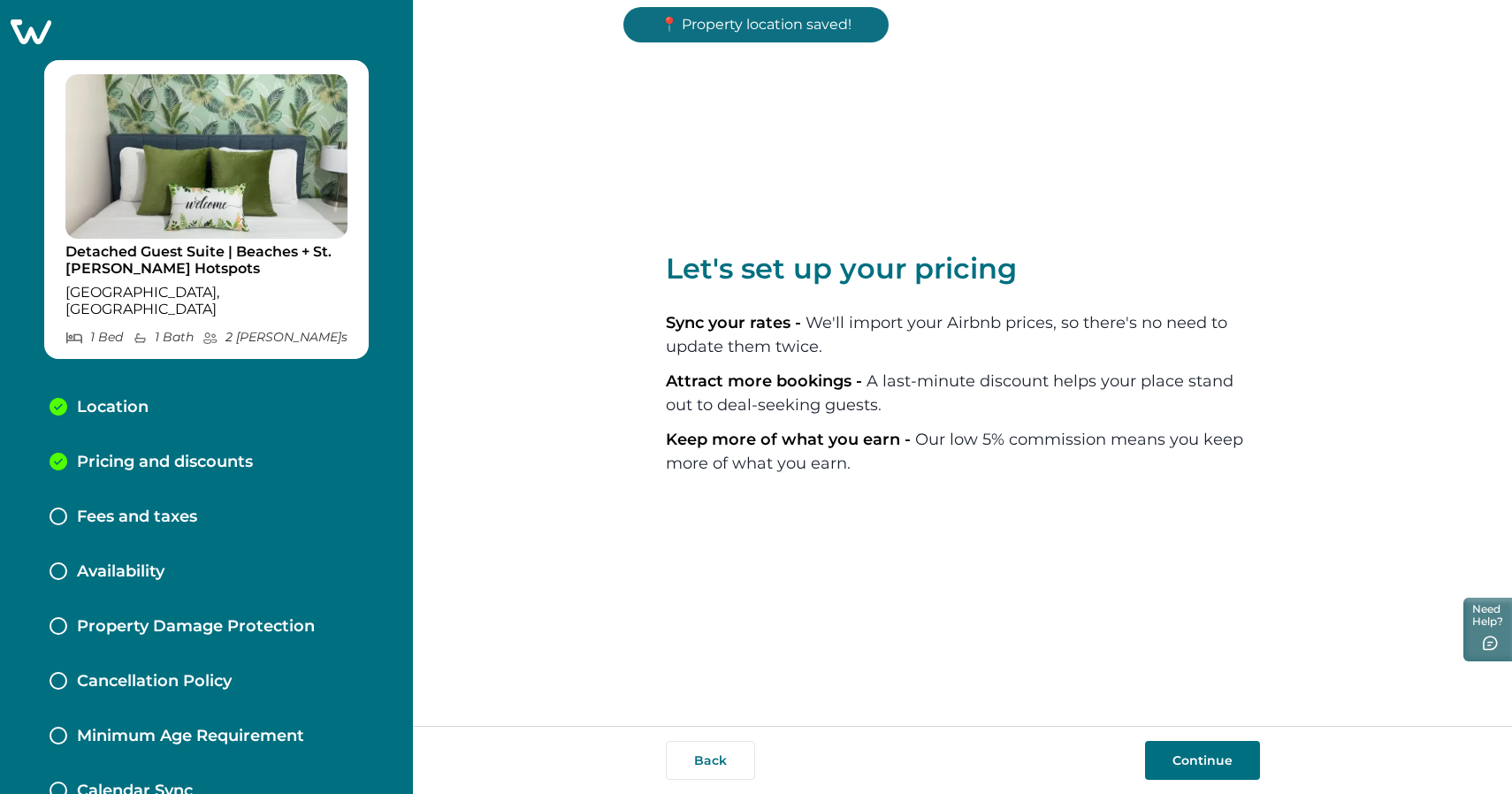
click at [1203, 757] on button "Continue" at bounding box center [1202, 759] width 115 height 39
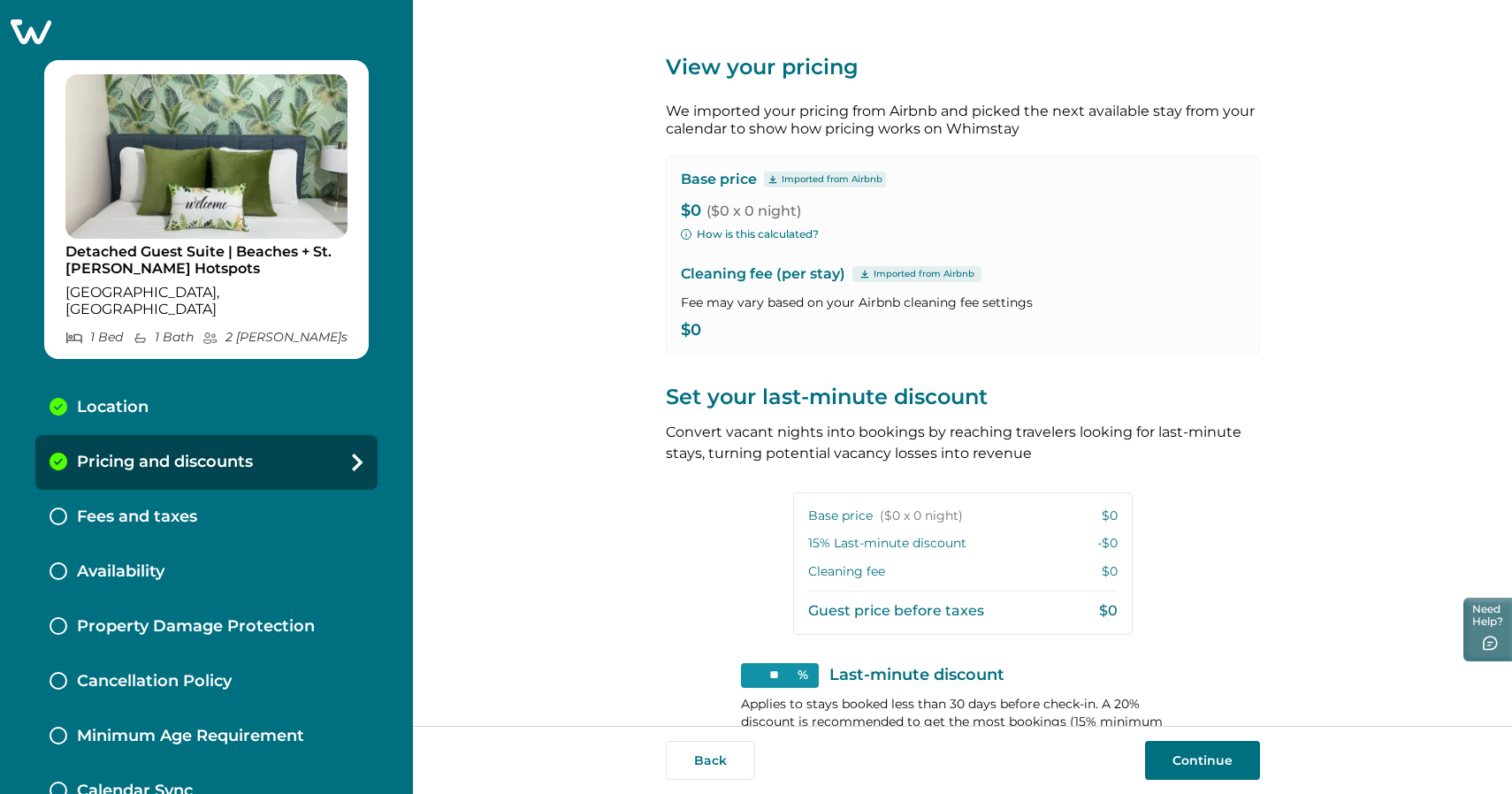
click at [35, 30] on icon at bounding box center [31, 32] width 44 height 28
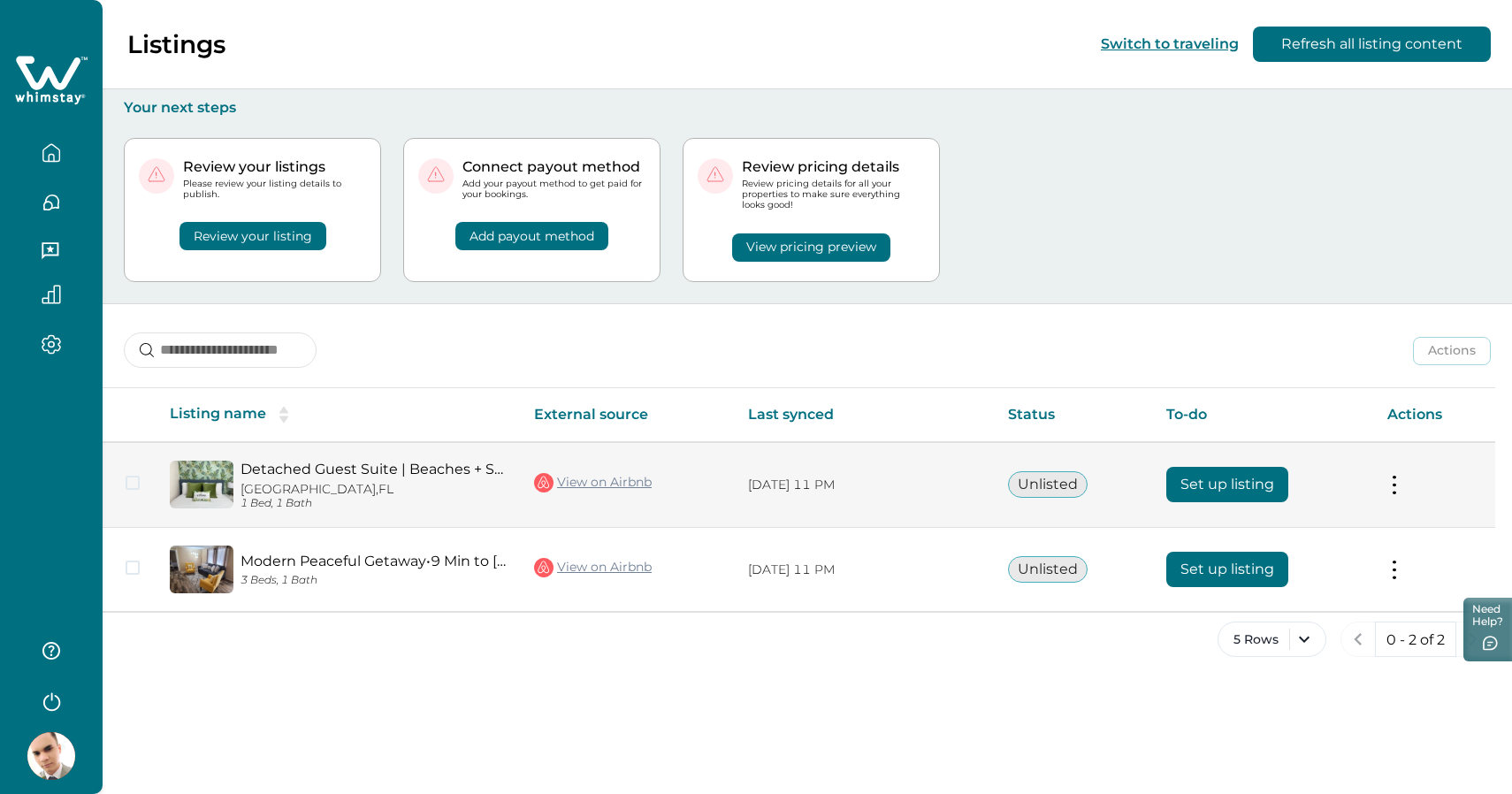
click at [1399, 489] on button at bounding box center [1394, 484] width 14 height 19
click at [1379, 524] on icon "Close" at bounding box center [1379, 522] width 9 height 9
click at [140, 478] on td at bounding box center [128, 484] width 53 height 85
click at [129, 489] on td at bounding box center [128, 484] width 53 height 85
click at [132, 480] on span at bounding box center [132, 482] width 14 height 14
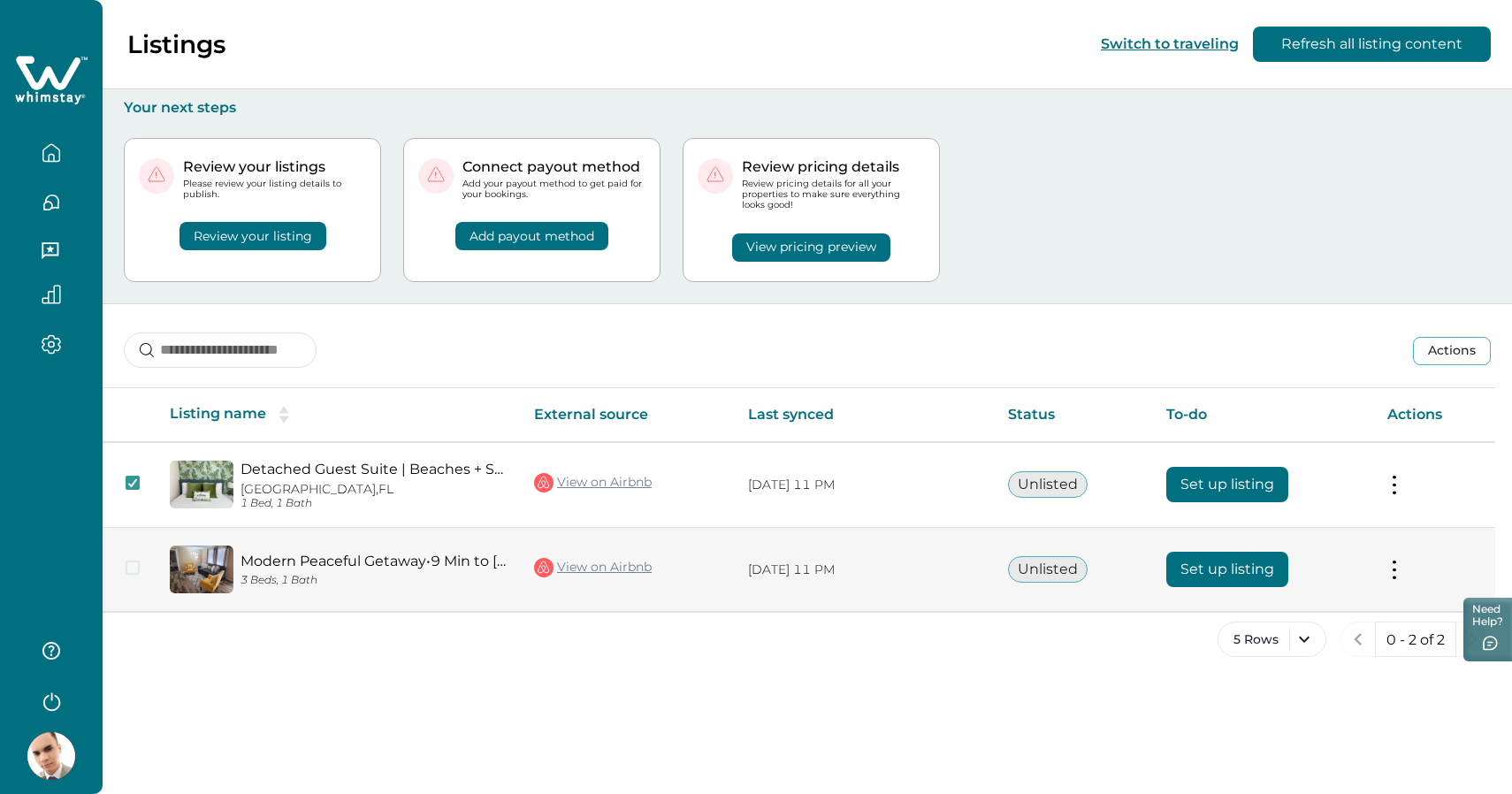
click at [132, 570] on span at bounding box center [132, 567] width 14 height 14
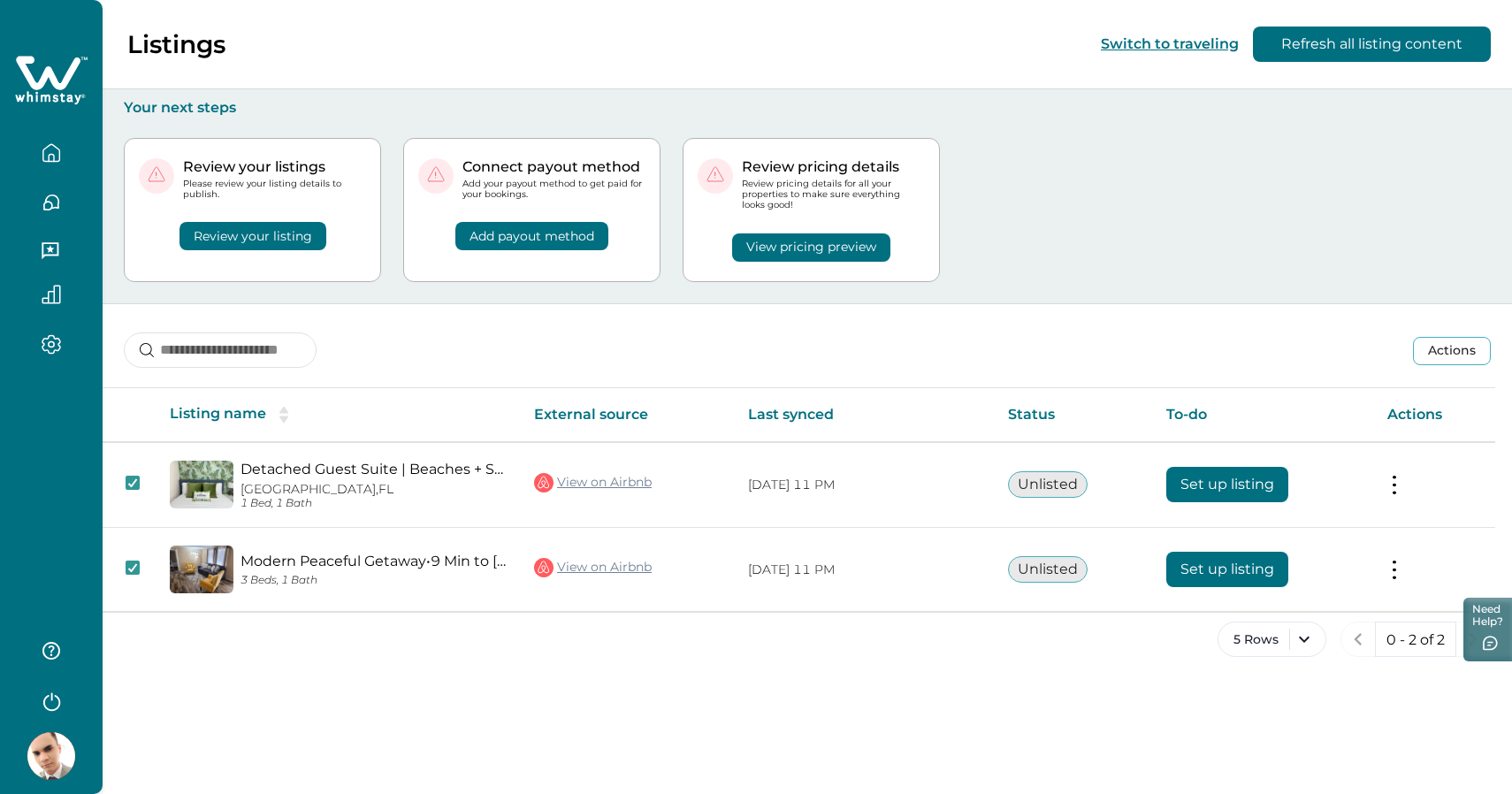
click at [1447, 354] on button "Actions" at bounding box center [1451, 350] width 77 height 28
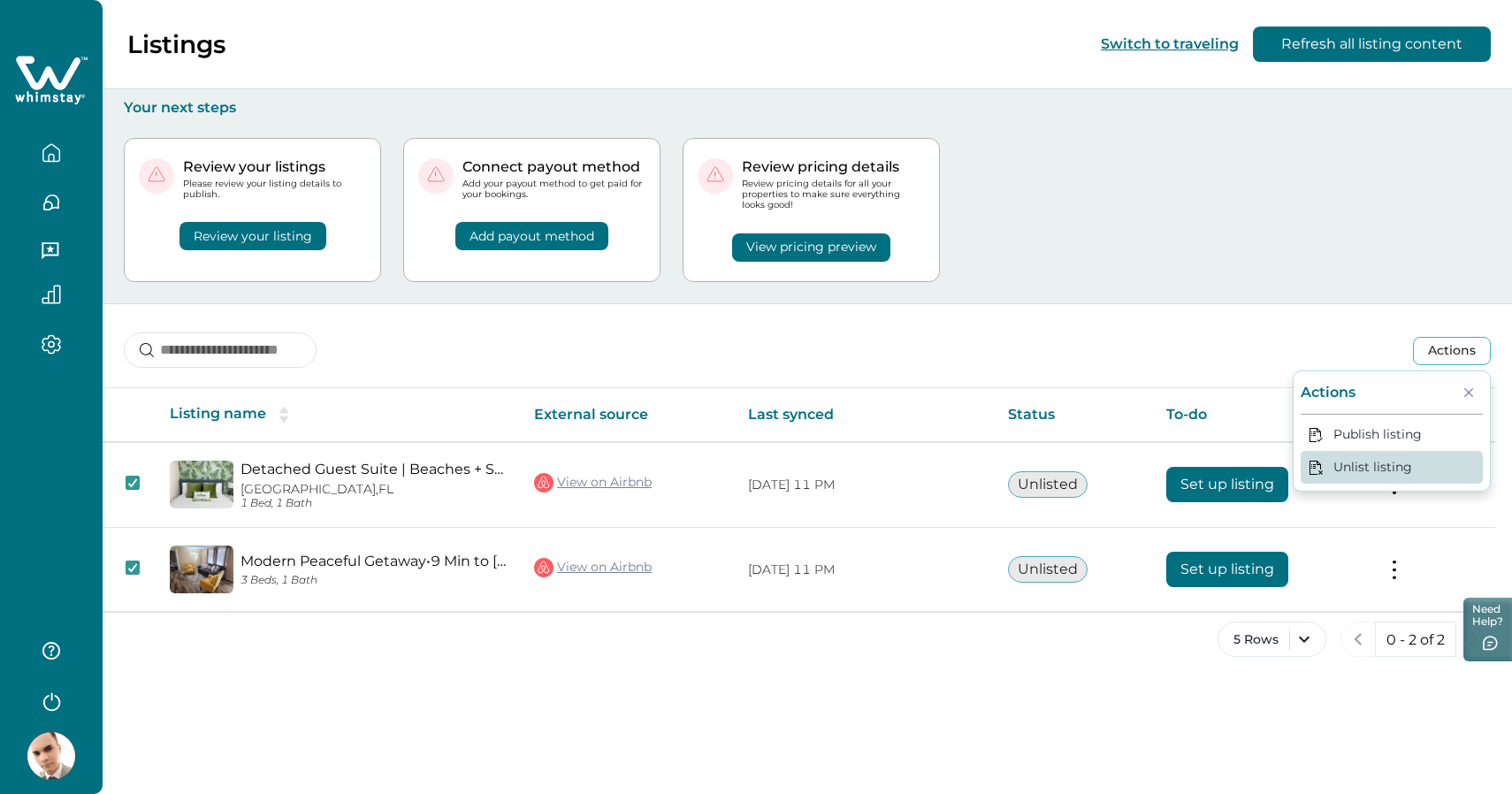
click at [1351, 474] on button "Unlist listing" at bounding box center [1391, 466] width 182 height 33
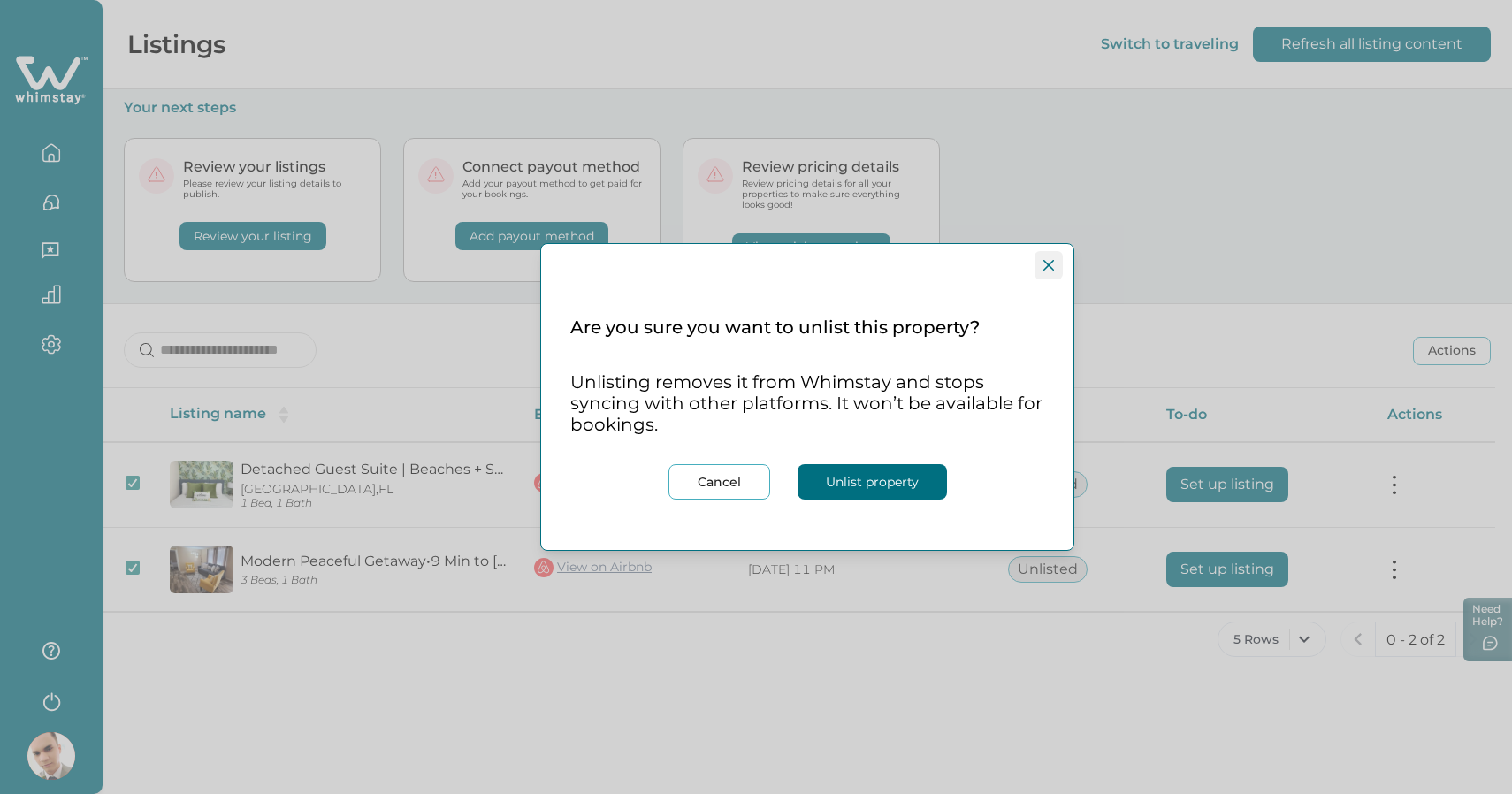
click at [1048, 270] on icon "Close" at bounding box center [1048, 265] width 11 height 11
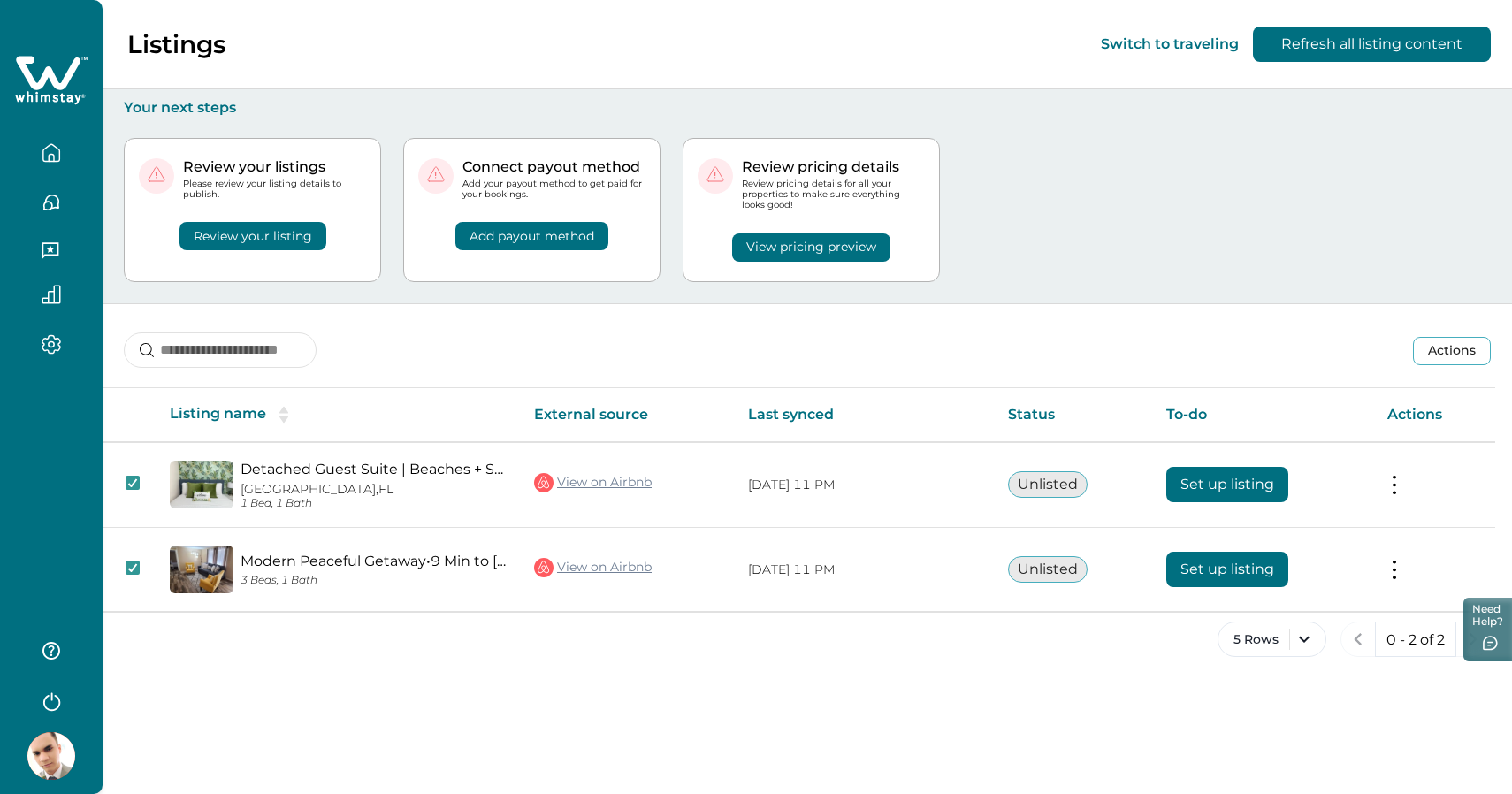
click at [1446, 348] on button "Actions" at bounding box center [1451, 350] width 77 height 28
click at [1171, 317] on div "Actions Actions Publish listing Unlist listing" at bounding box center [806, 336] width 1409 height 66
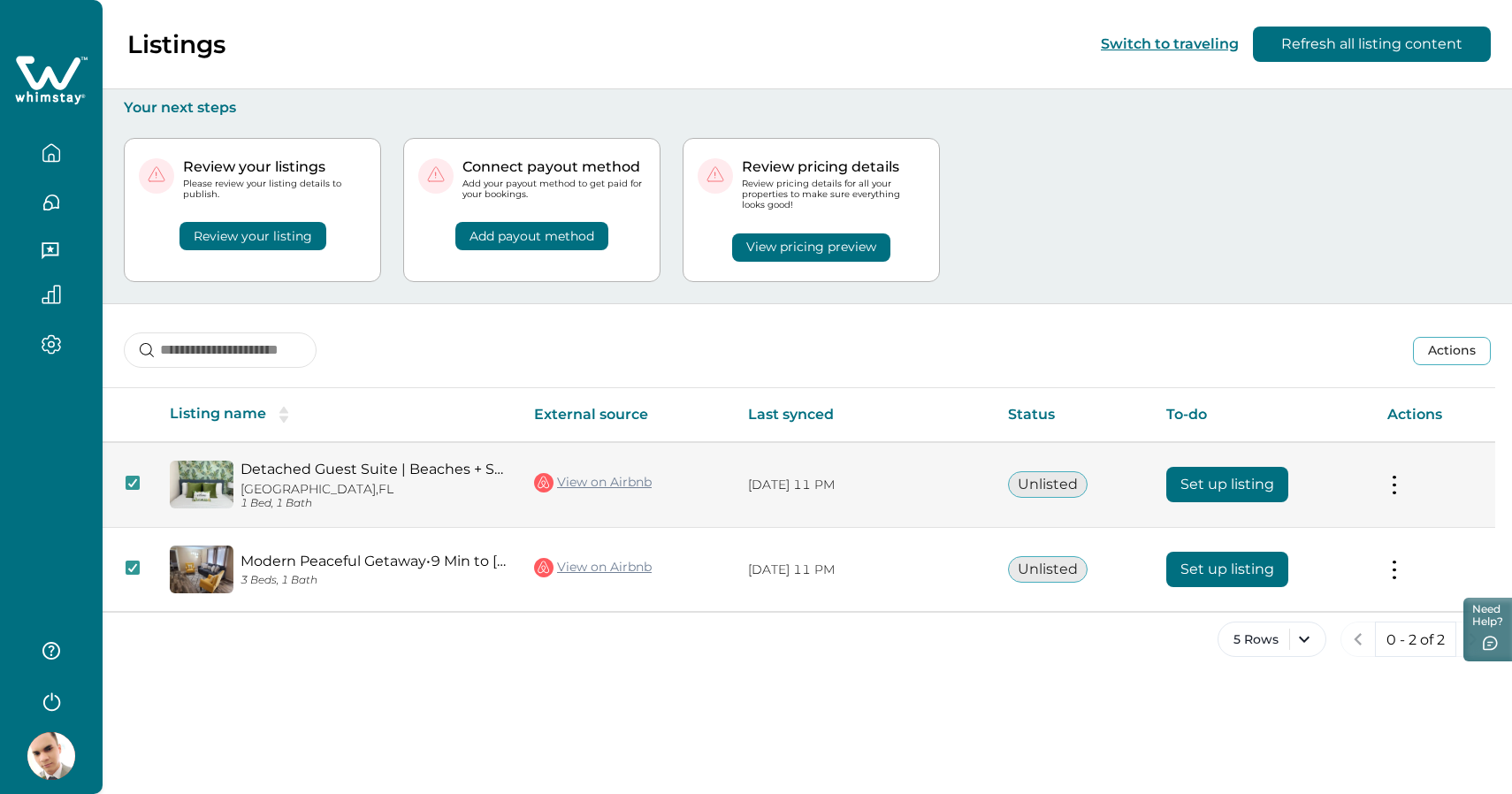
click at [1393, 487] on button at bounding box center [1394, 484] width 14 height 19
click at [647, 482] on link "View on Airbnb" at bounding box center [593, 482] width 117 height 23
click at [391, 465] on link "Detached Guest Suite | Beaches + St. [PERSON_NAME] Hotspots" at bounding box center [372, 468] width 265 height 17
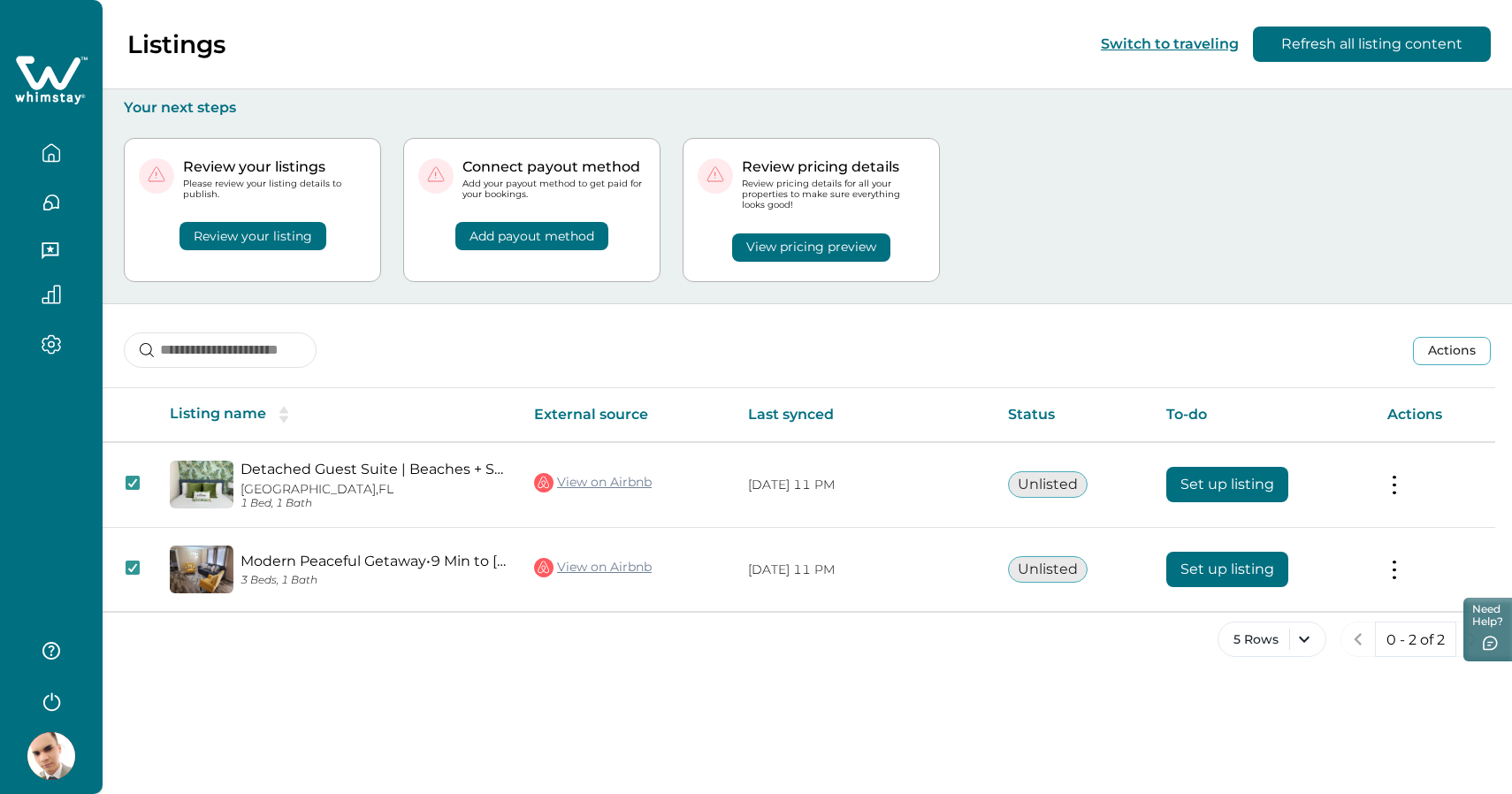
click at [350, 778] on div "Listings Switch to traveling Refresh all listing content Your next steps Review…" at bounding box center [806, 397] width 1409 height 794
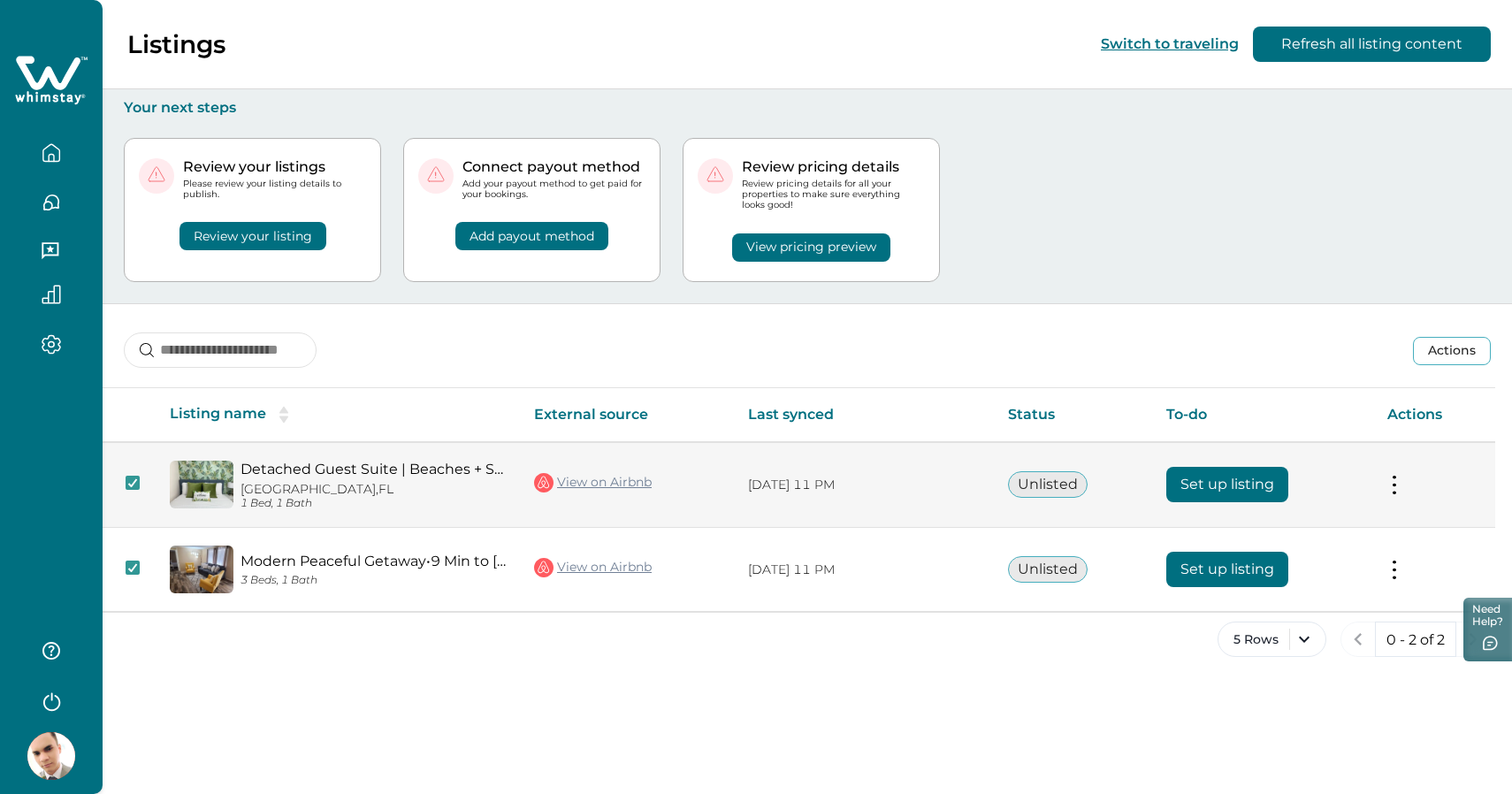
click at [1226, 487] on button "Set up listing" at bounding box center [1226, 484] width 122 height 36
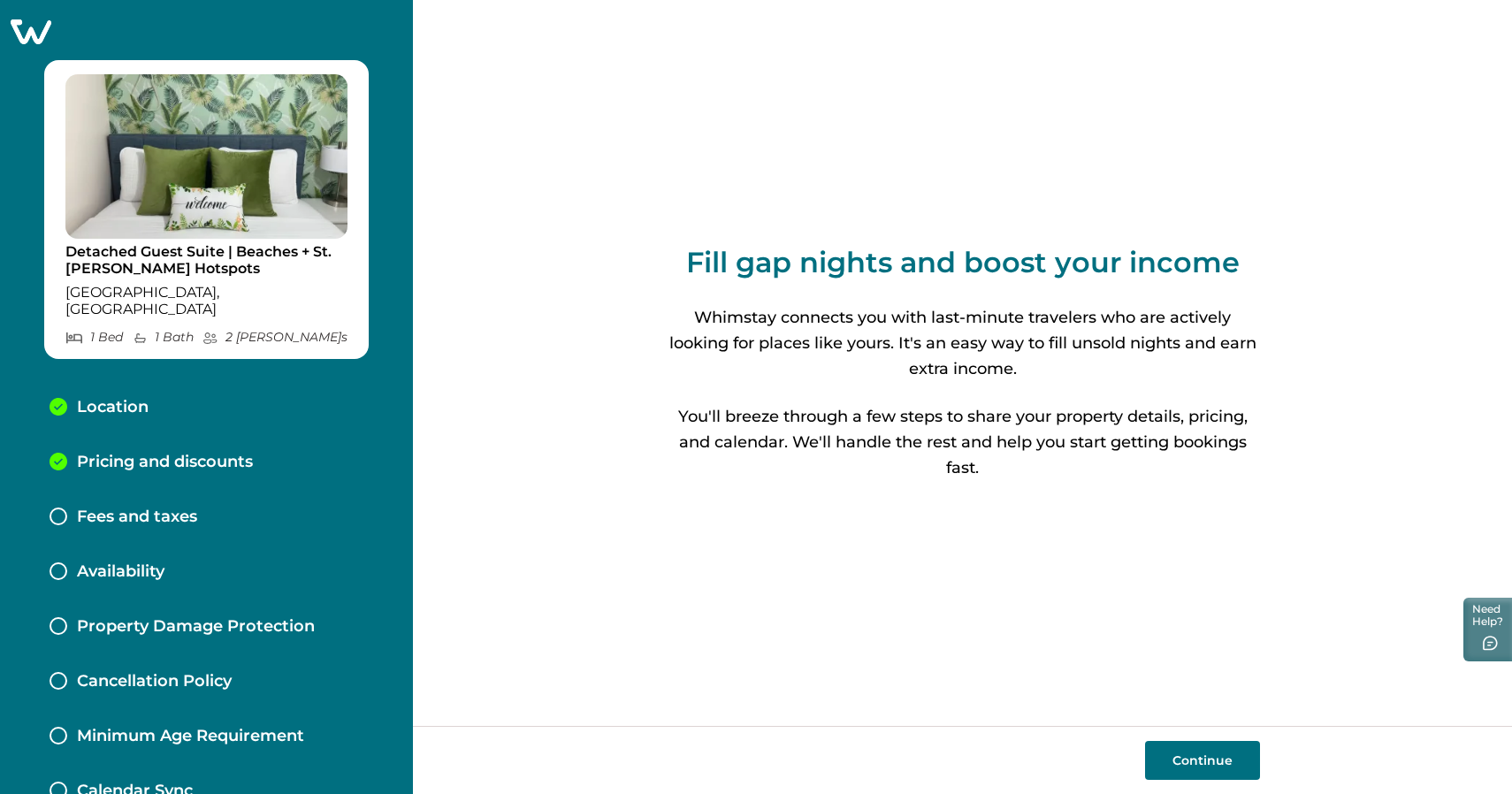
click at [1184, 764] on button "Continue" at bounding box center [1202, 759] width 115 height 39
select select "**"
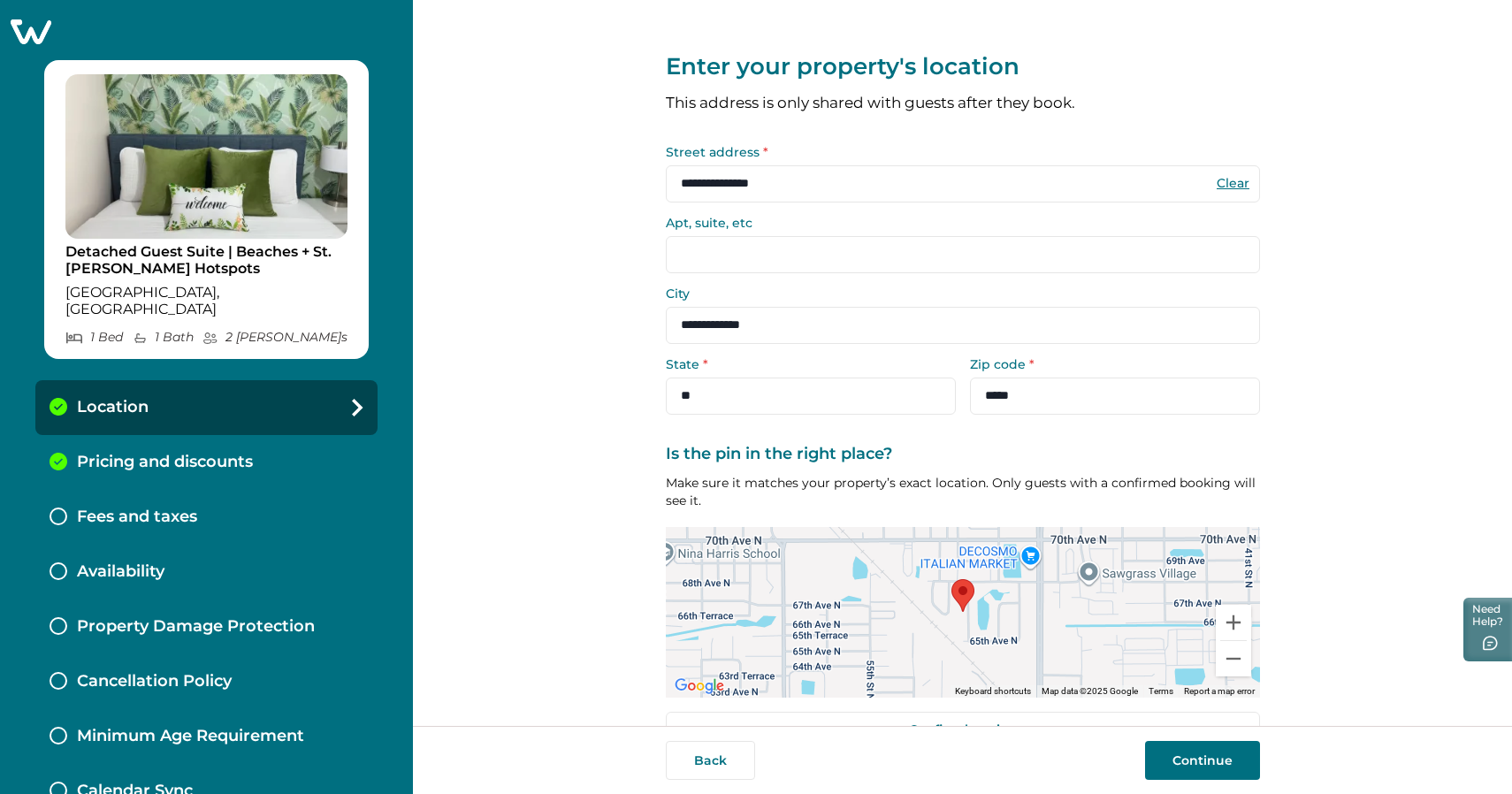
click at [1184, 764] on button "Continue" at bounding box center [1202, 759] width 115 height 39
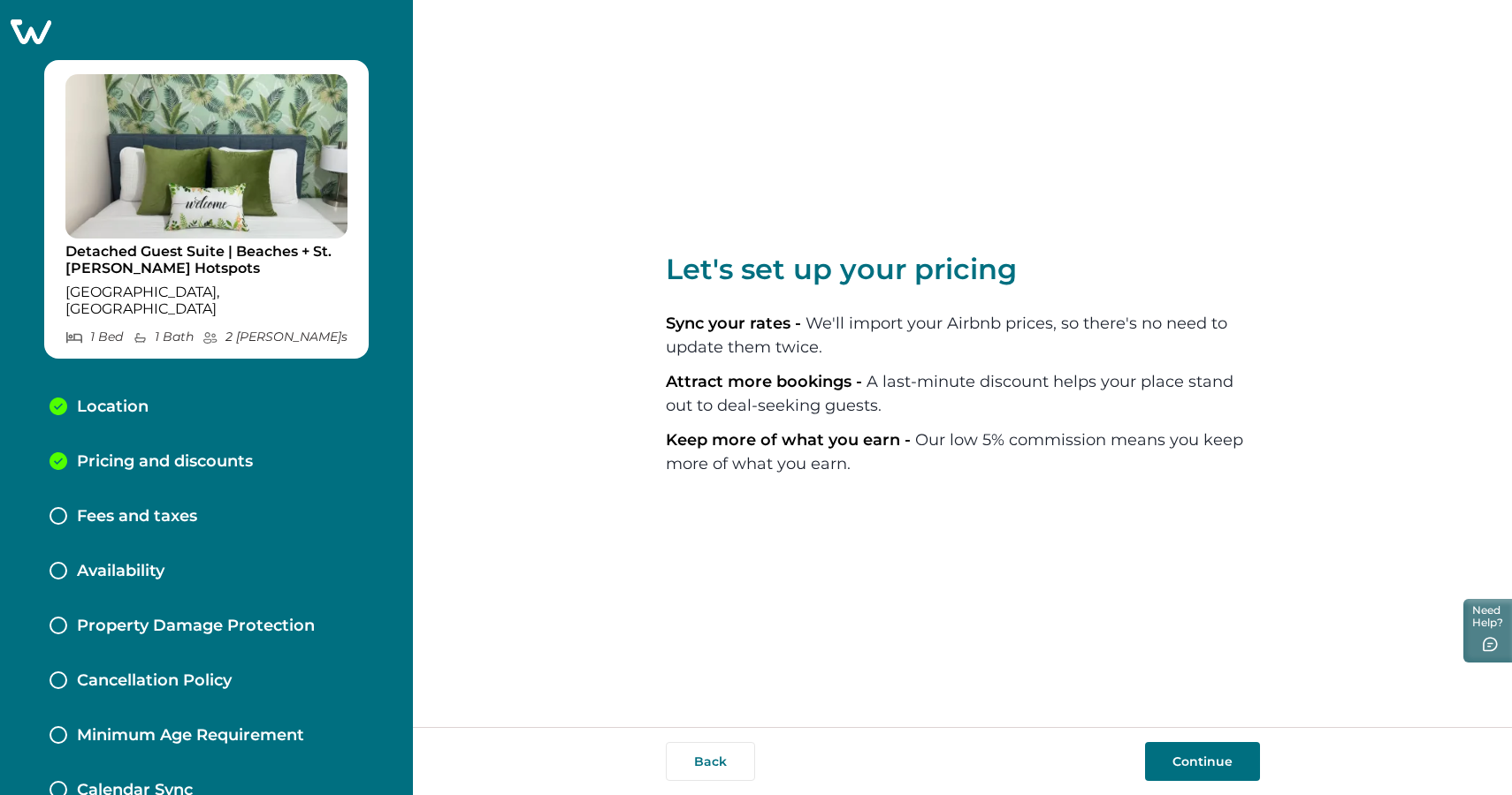
click at [44, 31] on icon at bounding box center [31, 32] width 44 height 28
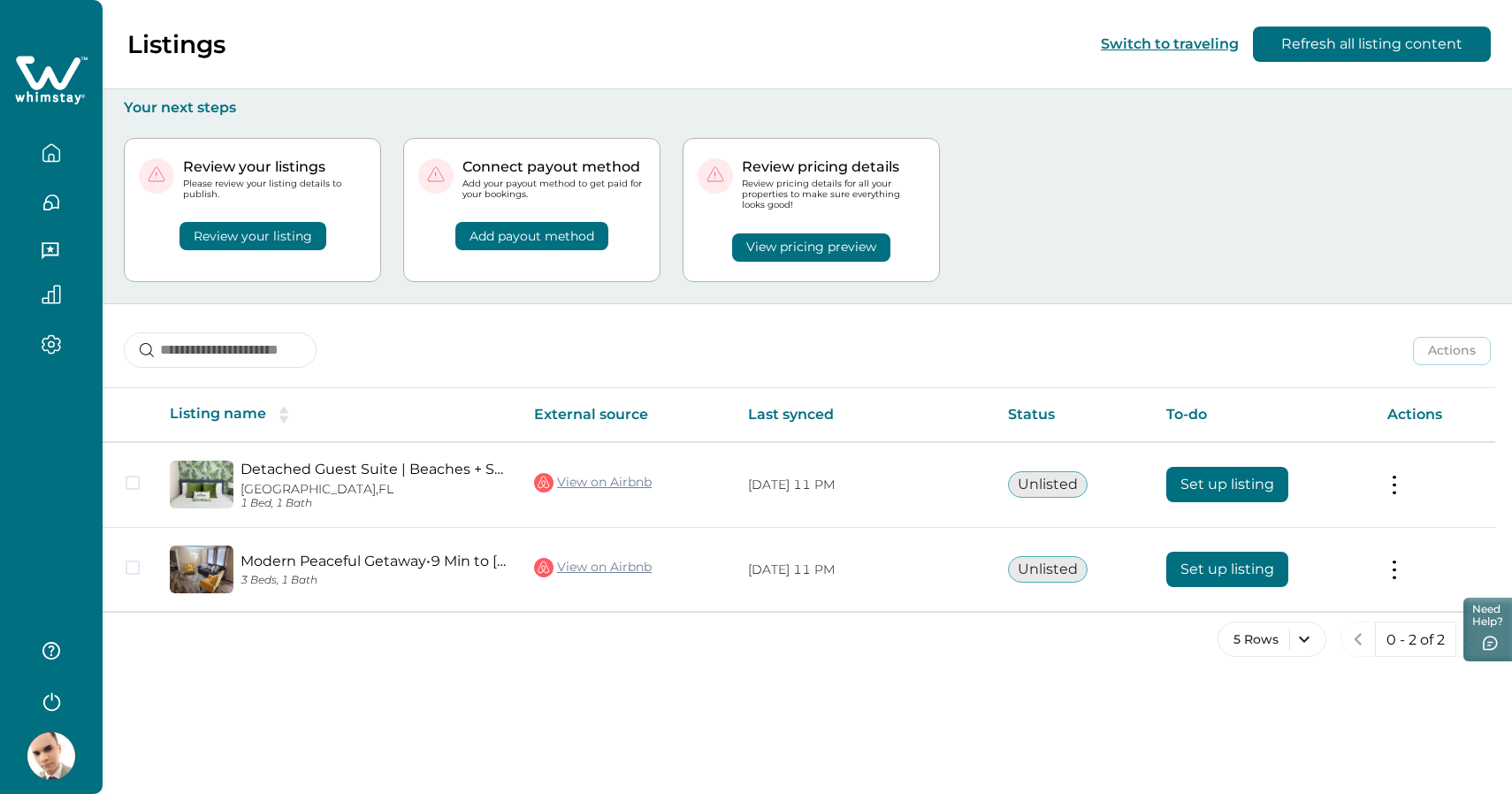
click at [64, 735] on img at bounding box center [52, 755] width 48 height 48
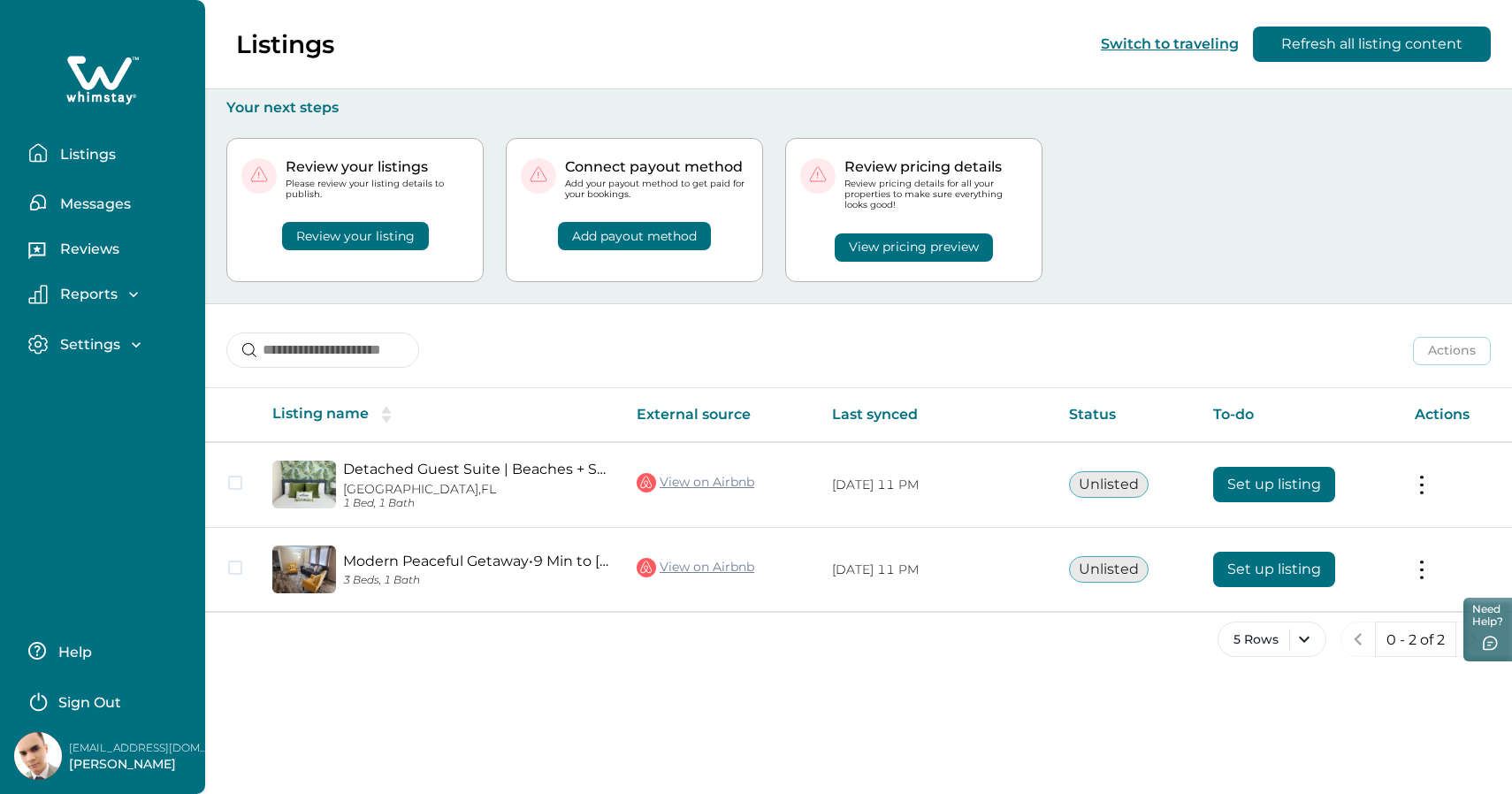
click at [56, 745] on img at bounding box center [38, 755] width 48 height 48
click at [83, 344] on p "Settings" at bounding box center [87, 344] width 66 height 18
click at [87, 296] on p "Reports" at bounding box center [85, 295] width 63 height 18
click at [94, 255] on p "Reviews" at bounding box center [86, 249] width 65 height 18
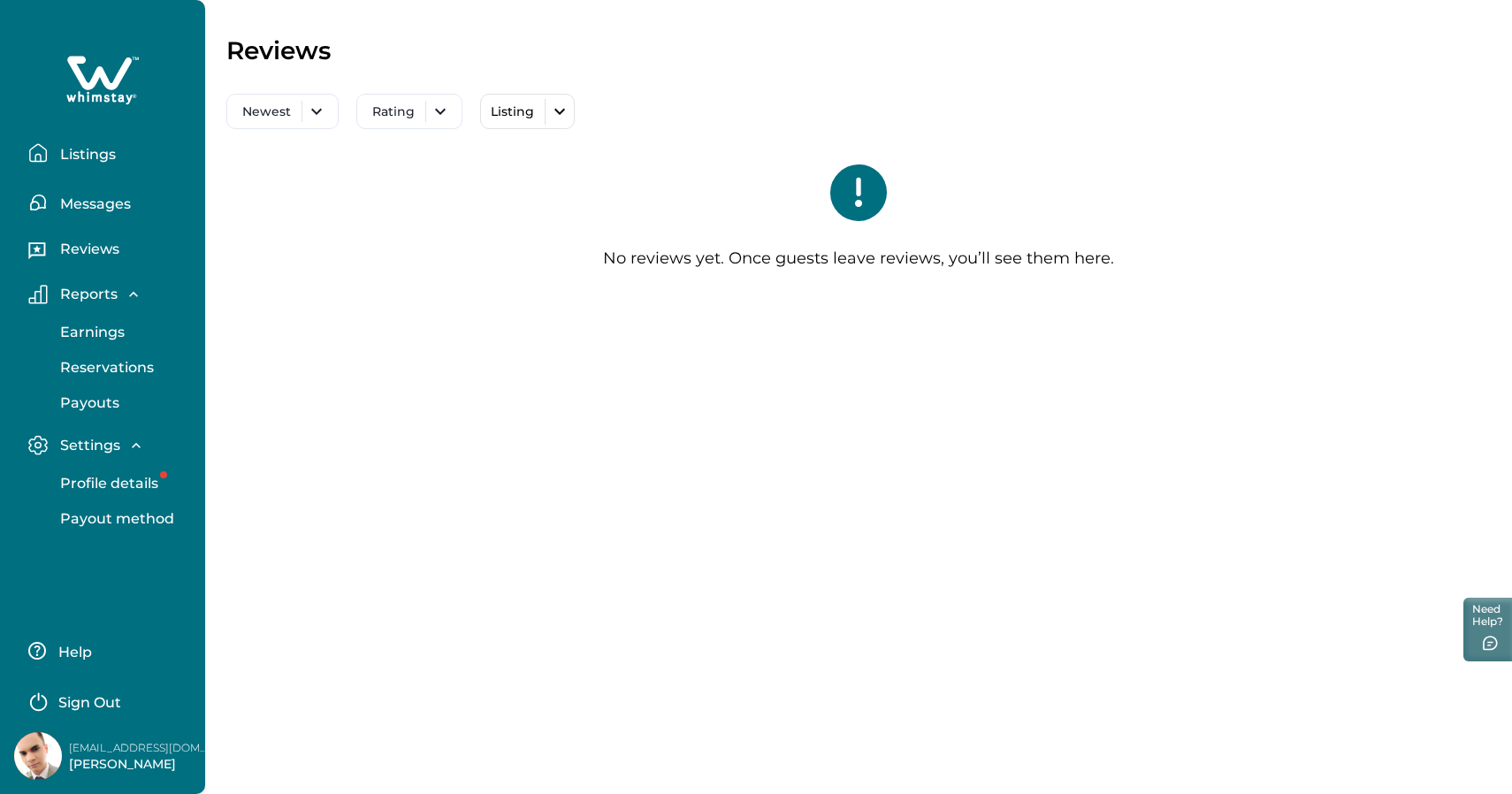
click at [92, 198] on p "Messages" at bounding box center [92, 204] width 76 height 18
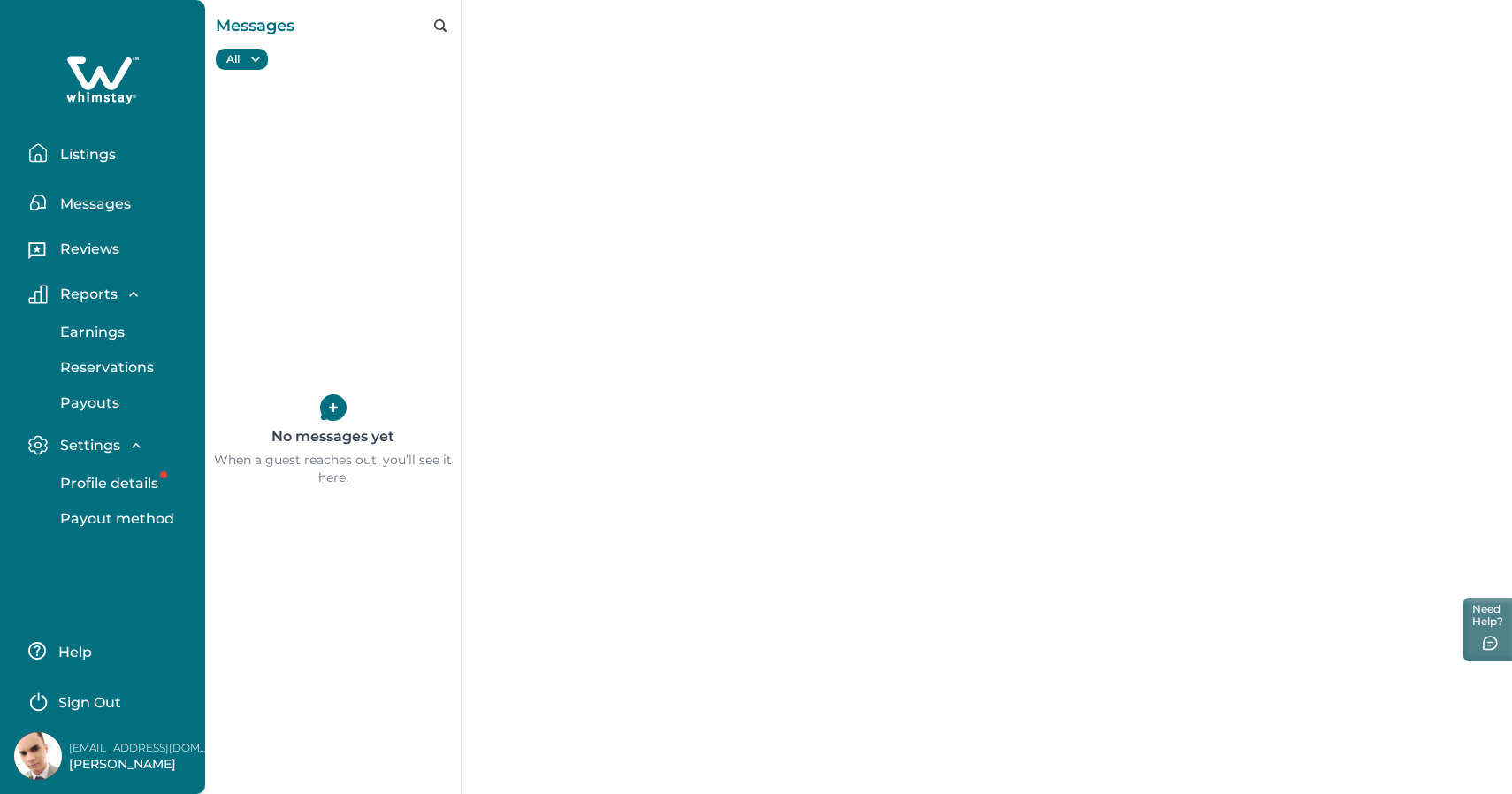
click at [100, 149] on p "Listings" at bounding box center [84, 155] width 61 height 18
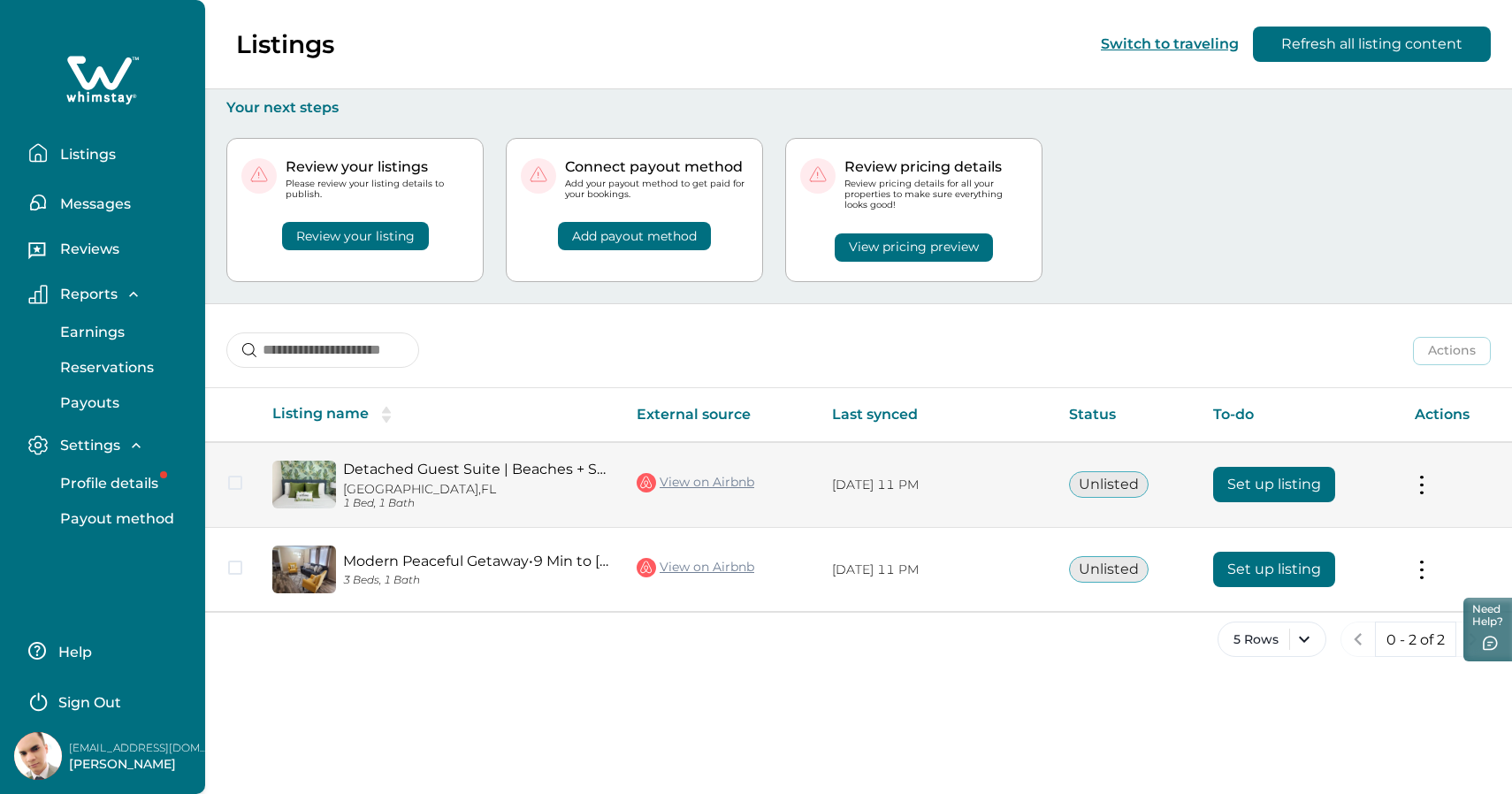
click at [1419, 493] on td "Actions View listing on Whimstay" at bounding box center [1455, 484] width 111 height 85
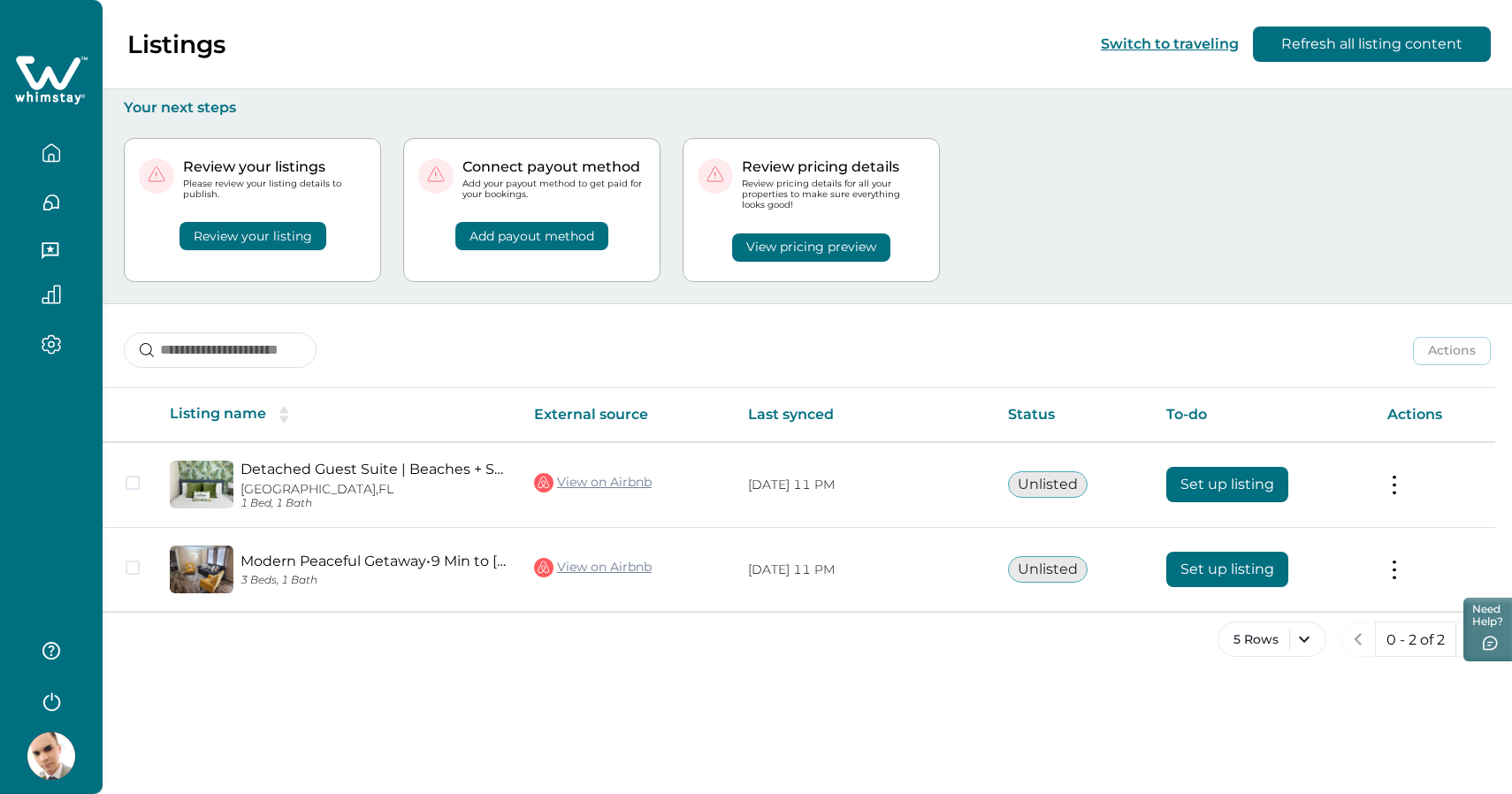
click at [243, 231] on button "Review your listing" at bounding box center [253, 235] width 147 height 28
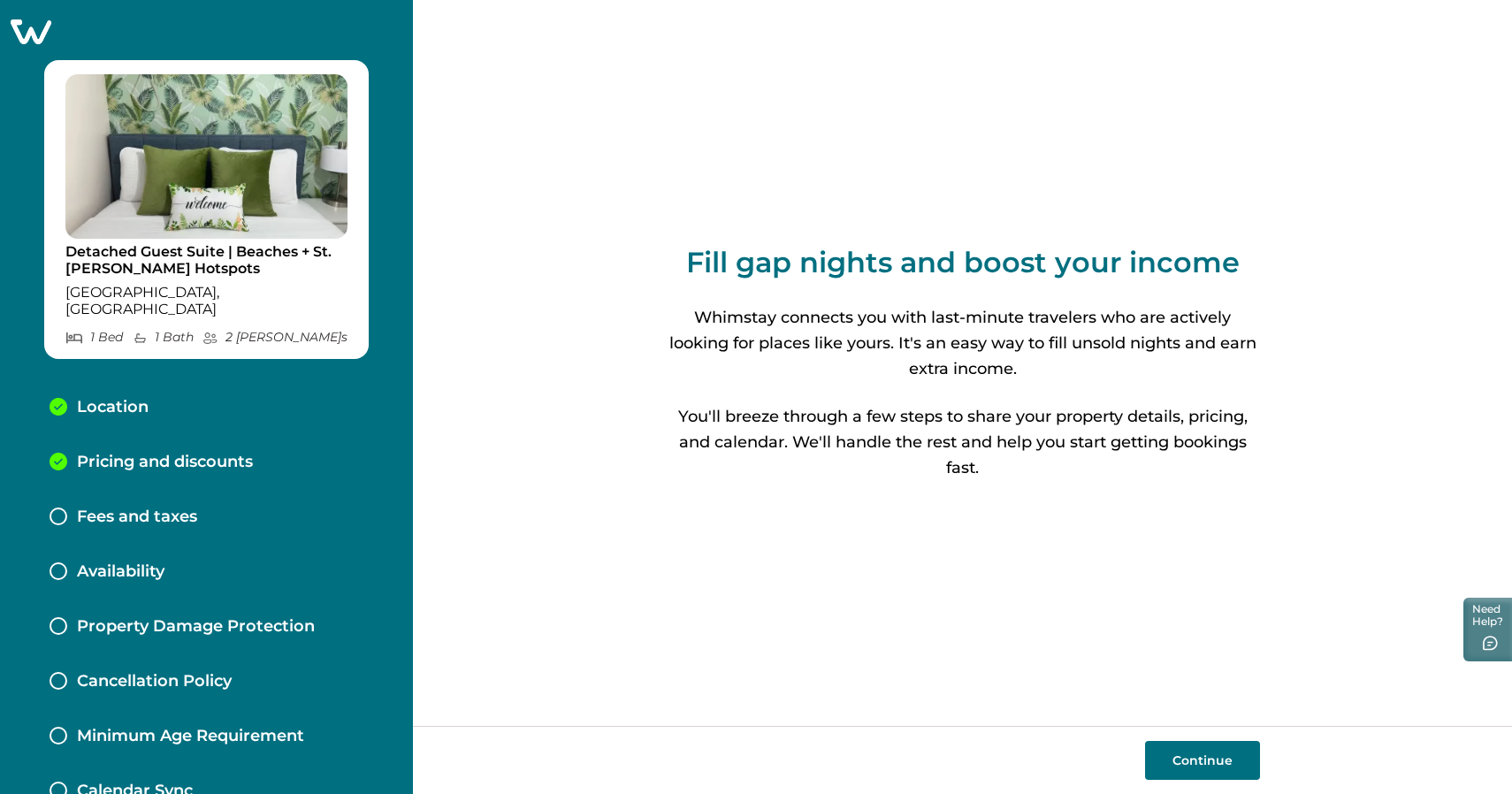
click at [1163, 755] on button "Continue" at bounding box center [1202, 759] width 115 height 39
select select "**"
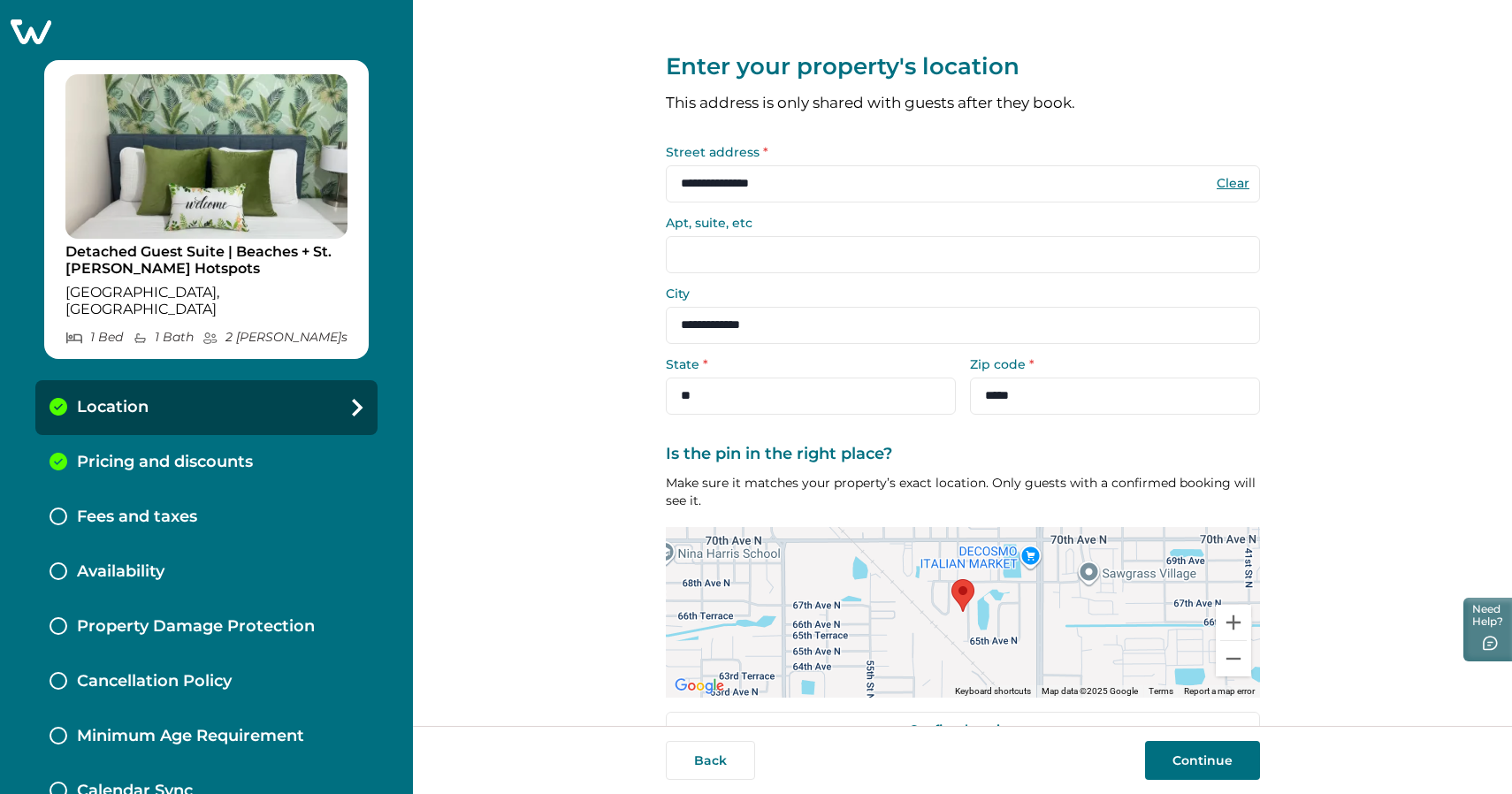
click at [1163, 755] on button "Continue" at bounding box center [1202, 759] width 115 height 39
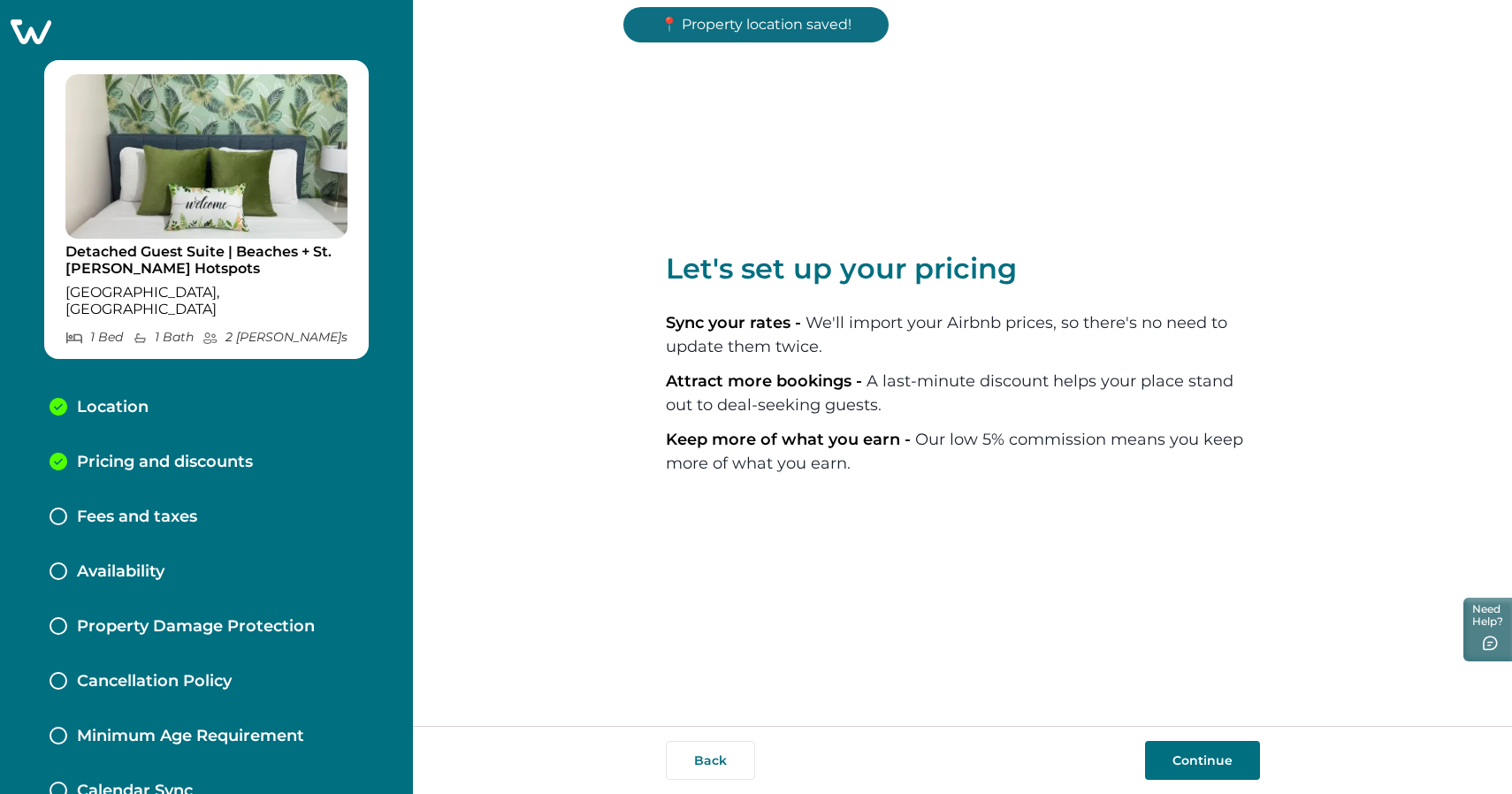
click at [1182, 754] on button "Continue" at bounding box center [1202, 759] width 115 height 39
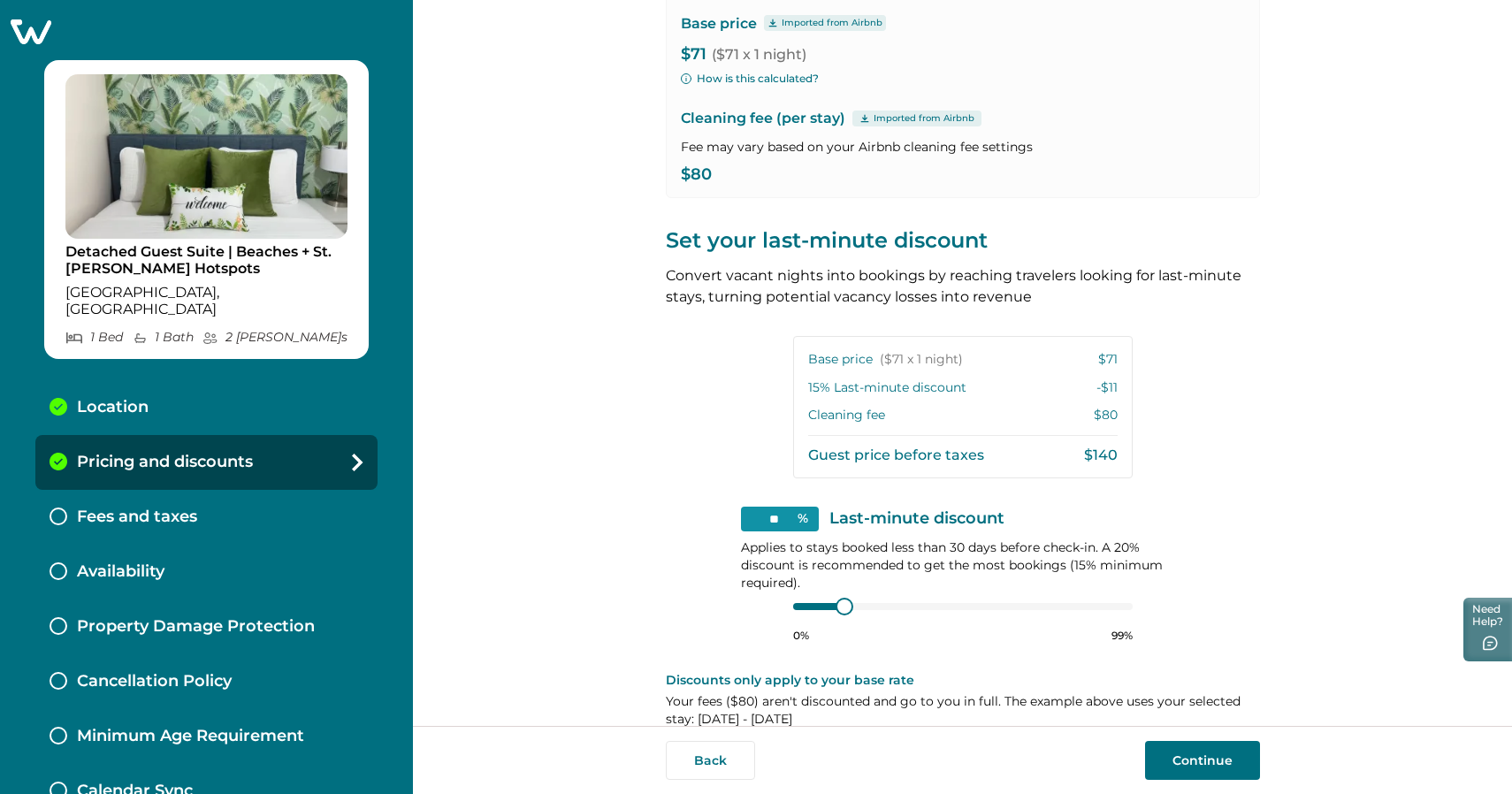
scroll to position [190, 0]
click at [809, 608] on div at bounding box center [963, 607] width 340 height 14
click at [702, 756] on button "Back" at bounding box center [710, 759] width 89 height 39
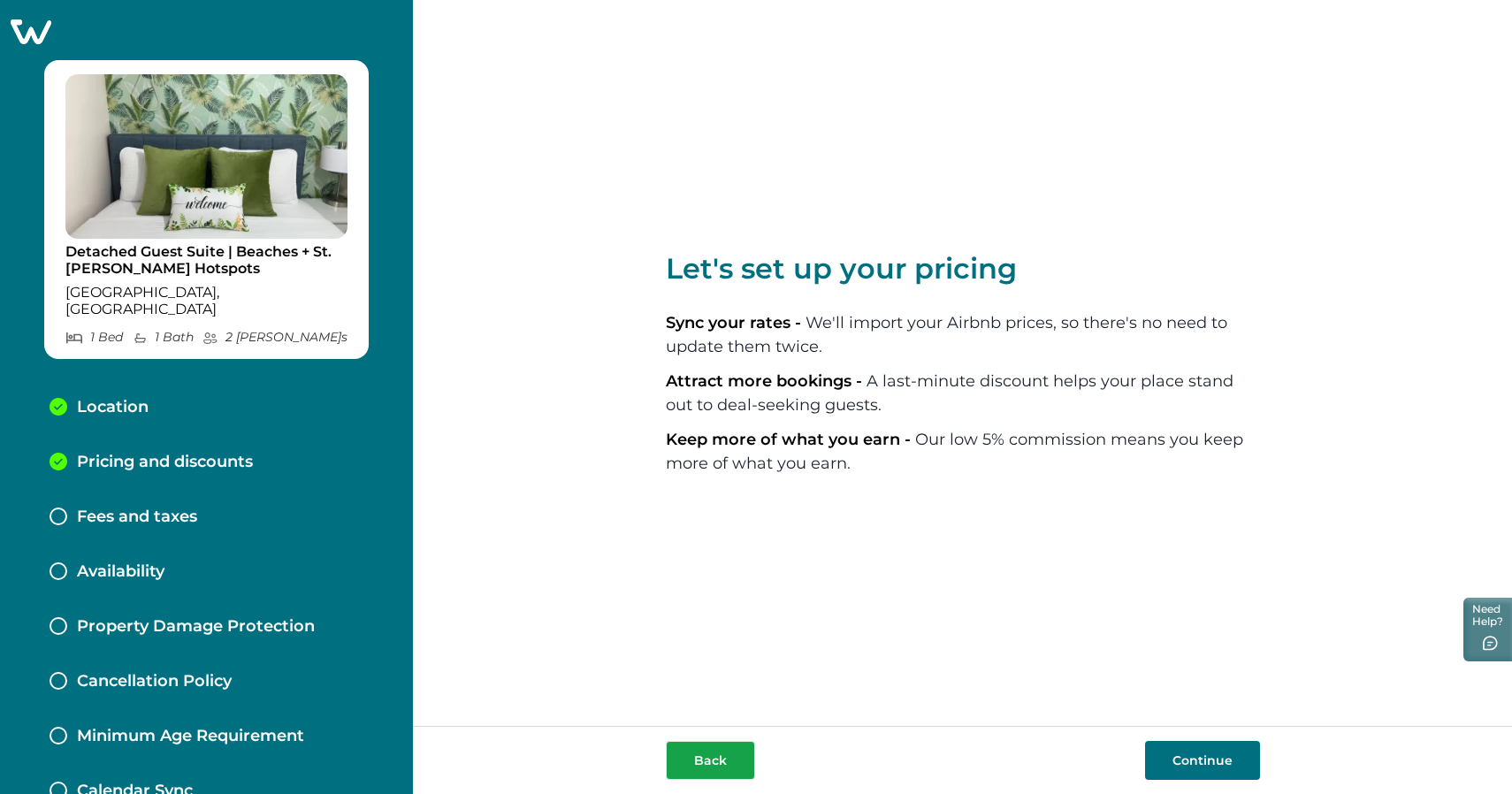
click at [710, 761] on button "Back" at bounding box center [710, 759] width 89 height 39
select select "**"
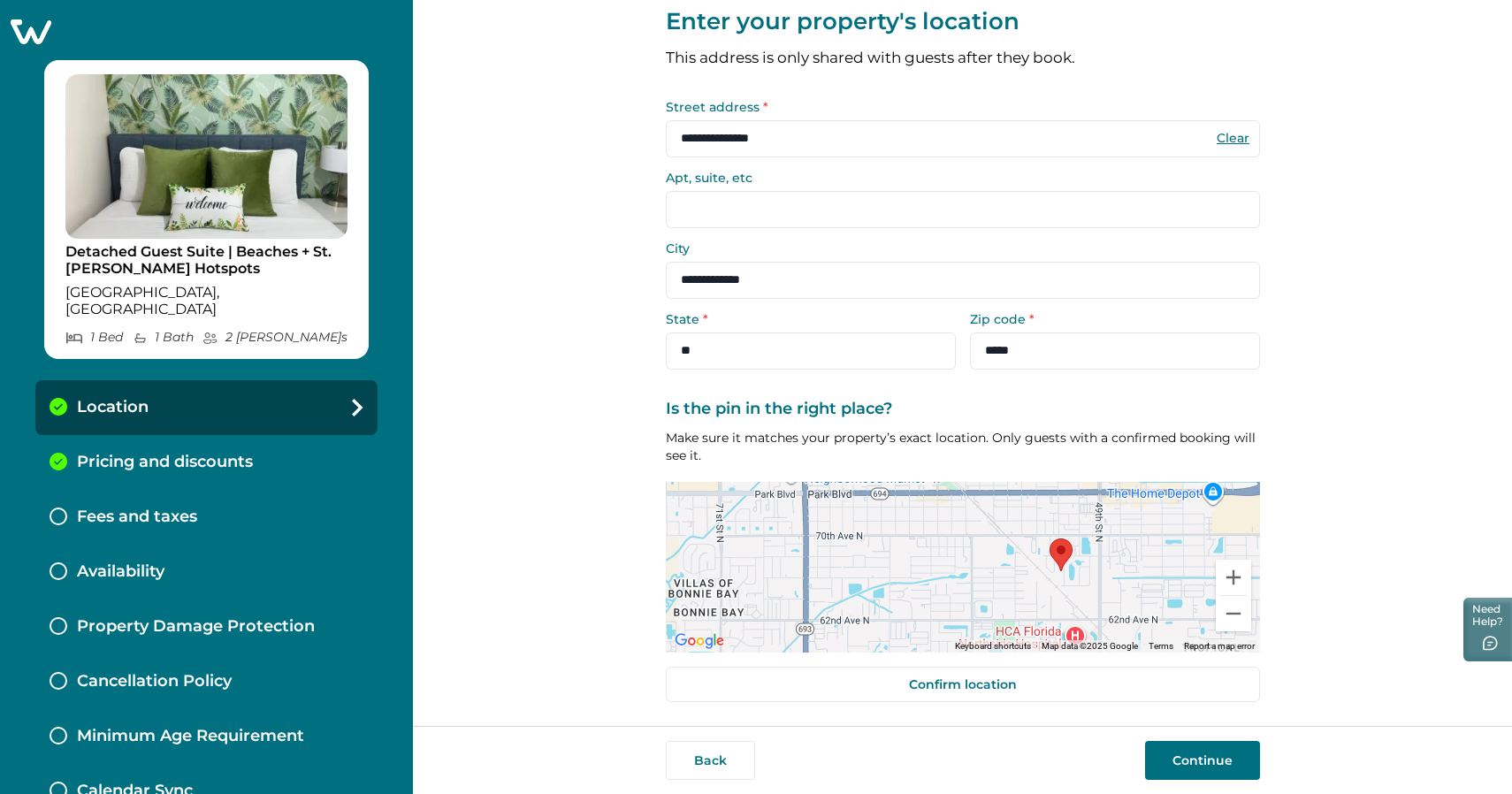
scroll to position [45, 0]
click at [701, 752] on button "Back" at bounding box center [710, 759] width 89 height 39
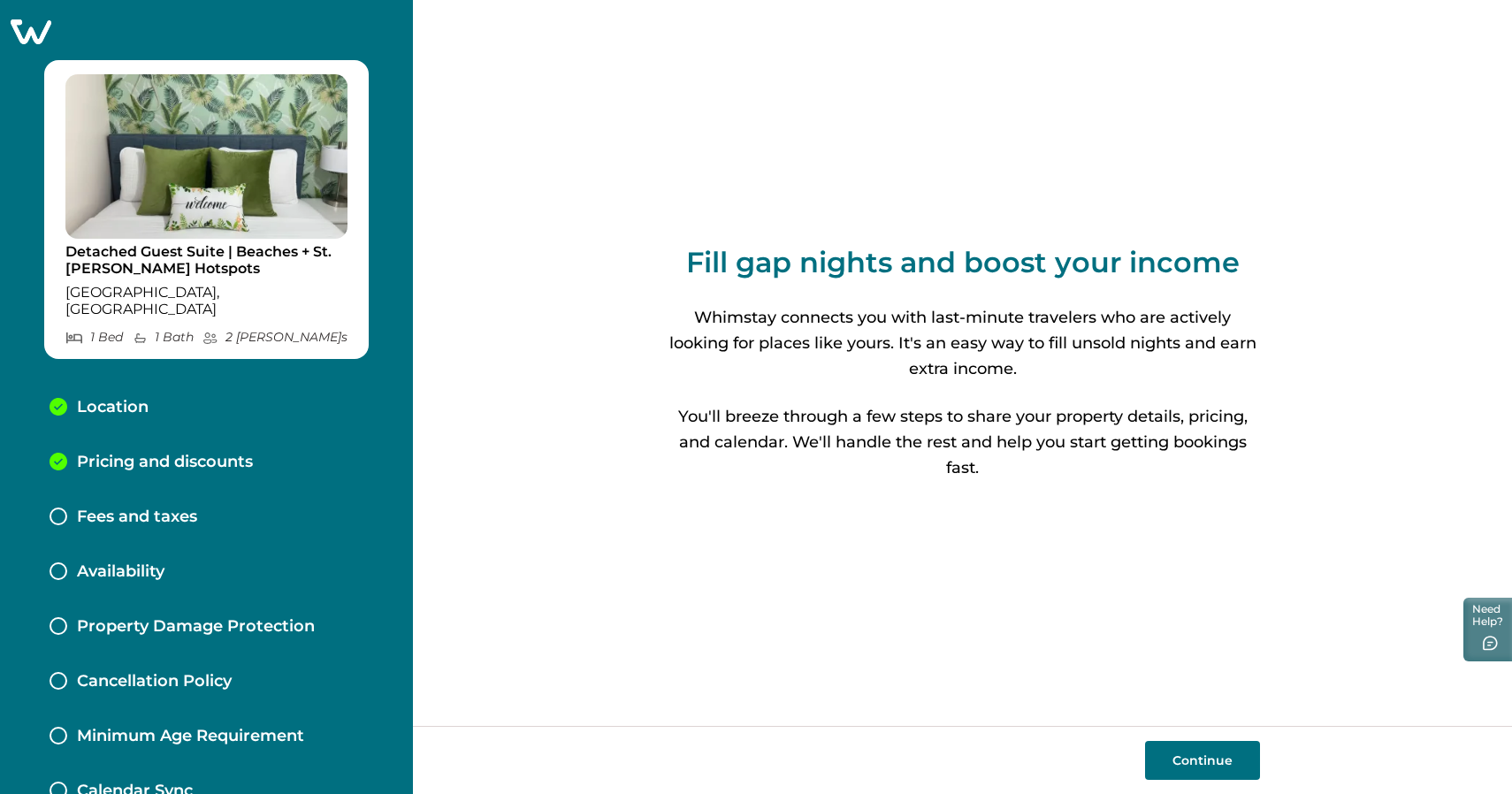
click at [1214, 749] on button "Continue" at bounding box center [1202, 759] width 115 height 39
select select "**"
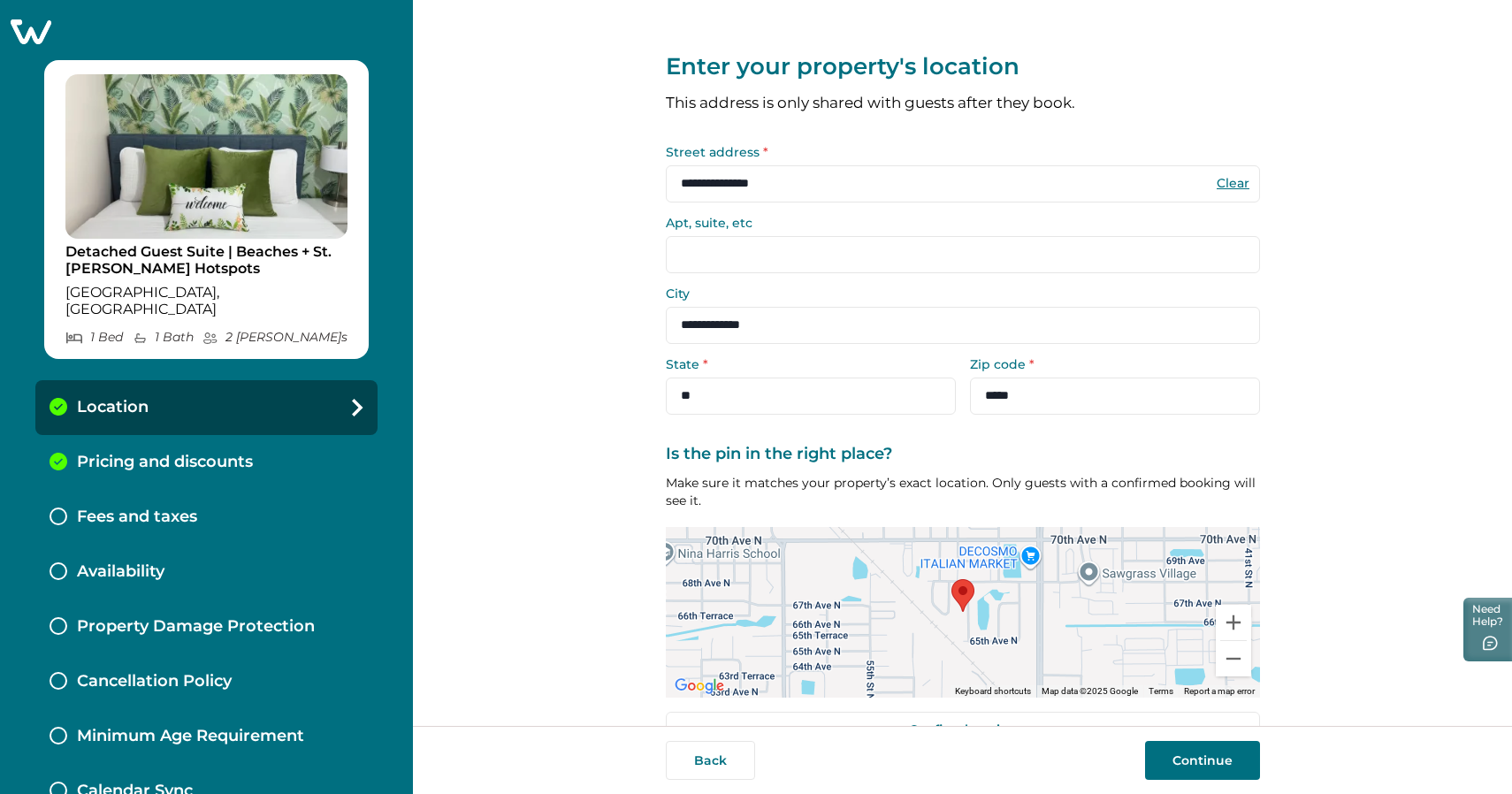
click at [1210, 758] on button "Continue" at bounding box center [1202, 759] width 115 height 39
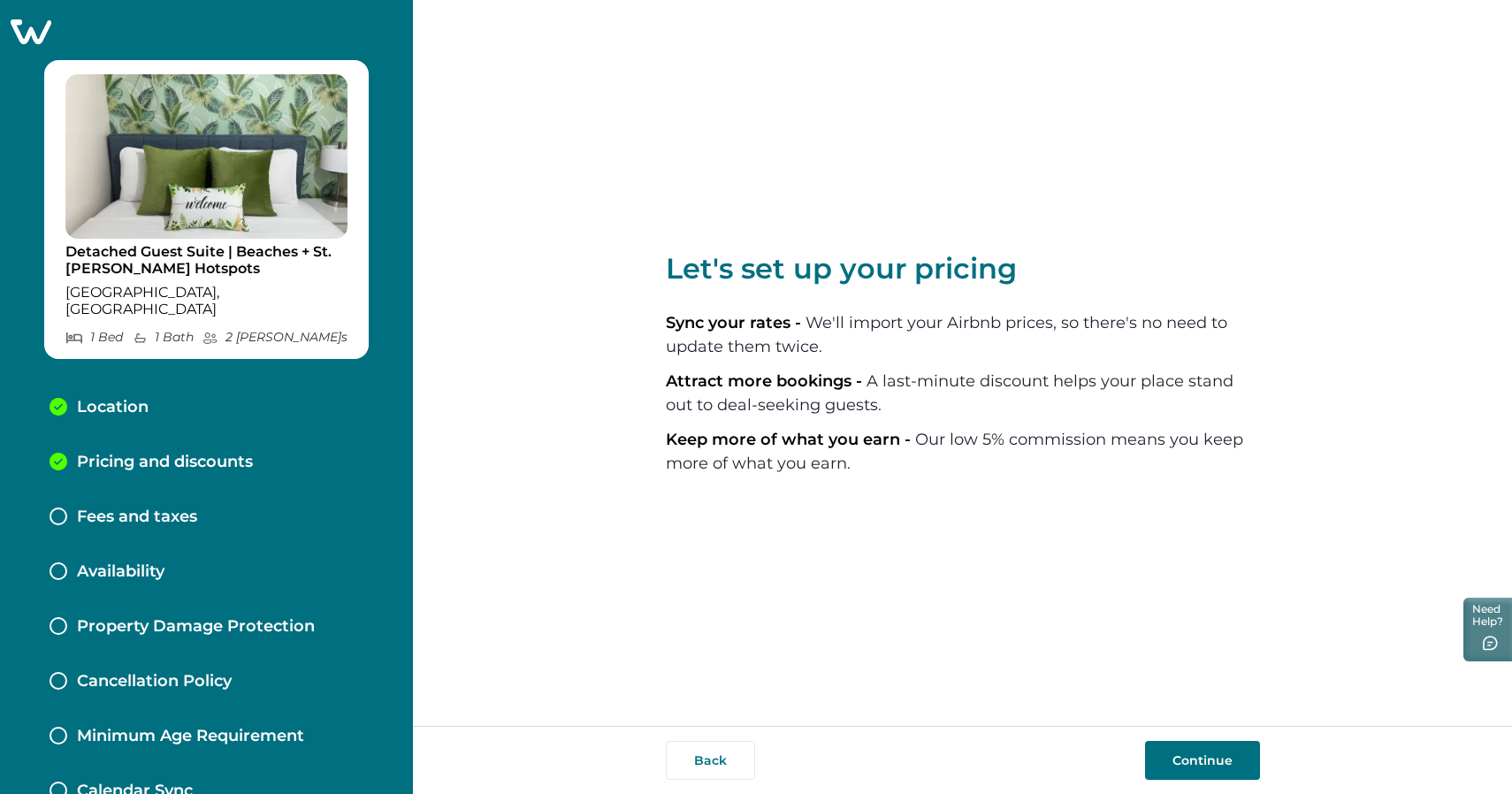
click at [1203, 760] on button "Continue" at bounding box center [1202, 759] width 115 height 39
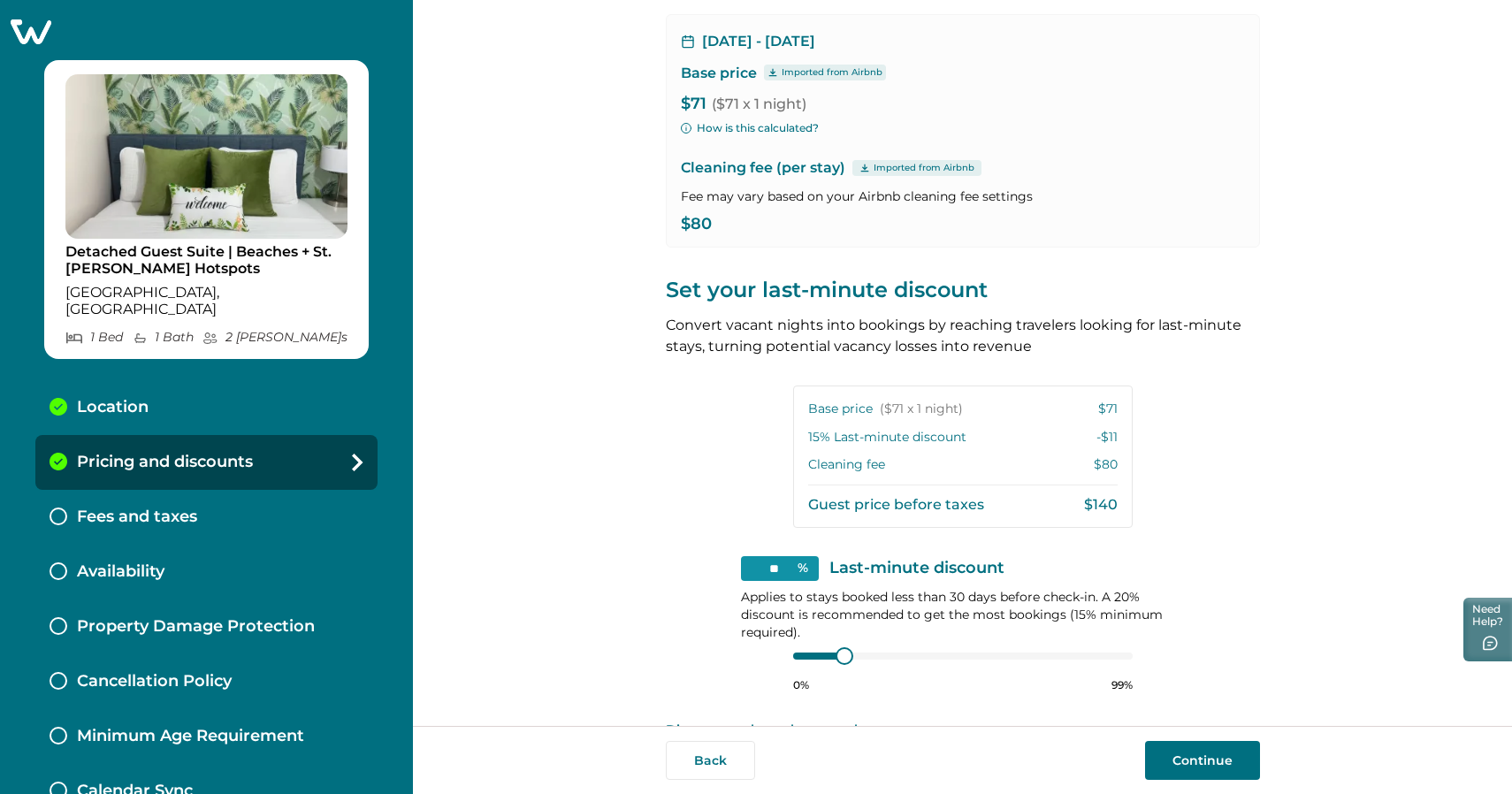
scroll to position [184, 0]
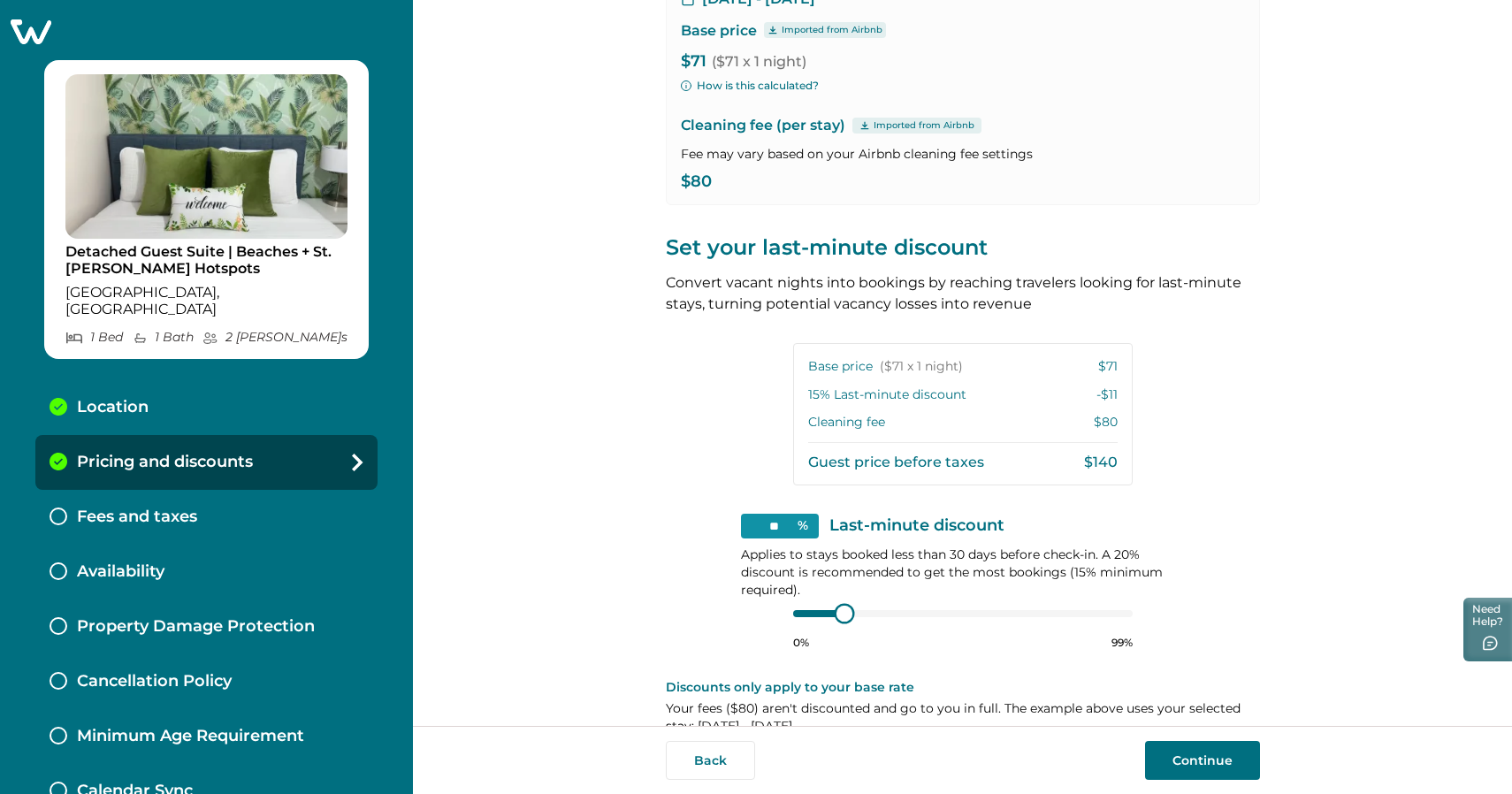
type input "**"
click at [796, 612] on div at bounding box center [963, 613] width 340 height 14
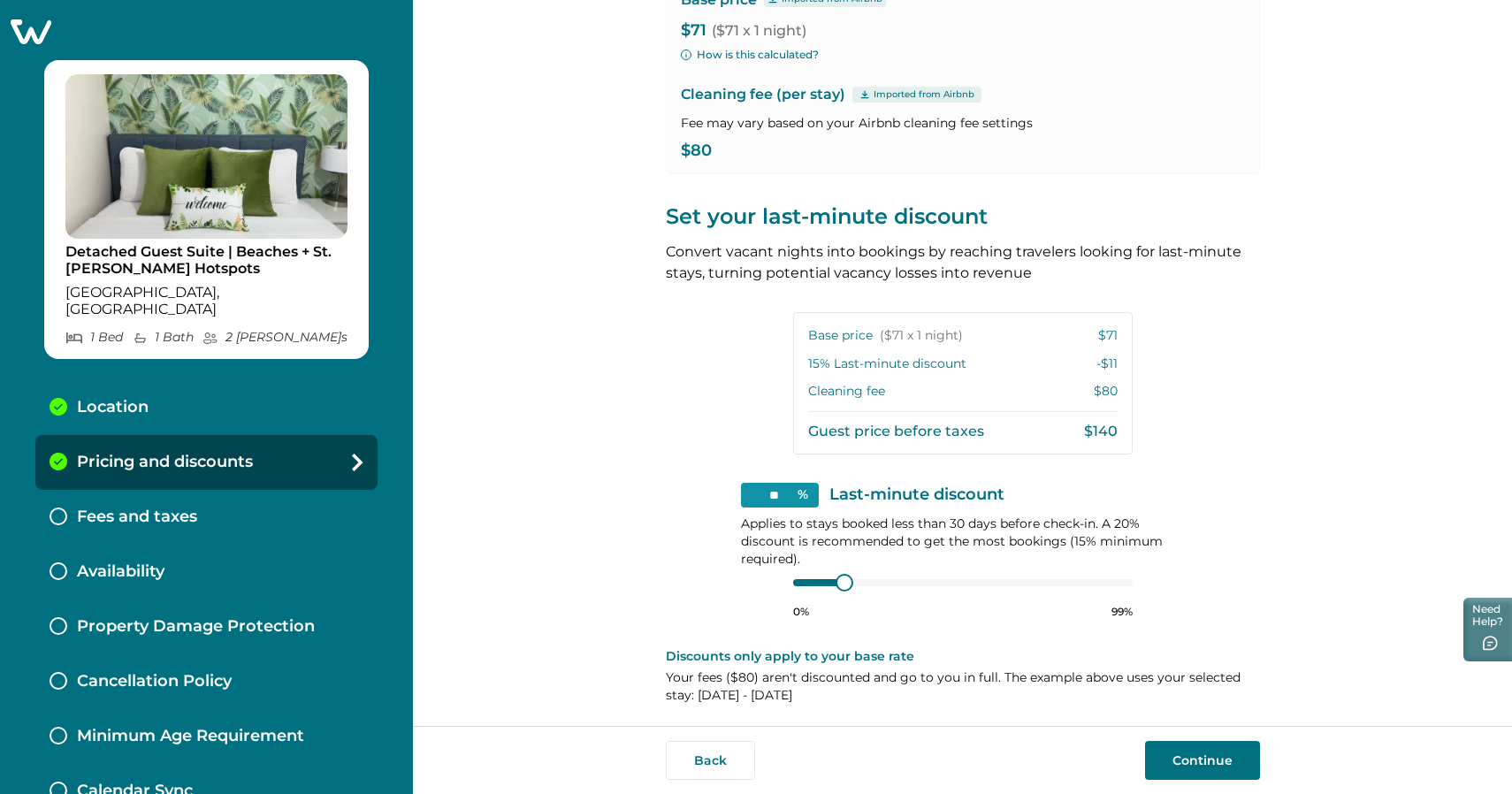
scroll to position [213, 0]
click at [1188, 752] on button "Continue" at bounding box center [1202, 759] width 115 height 39
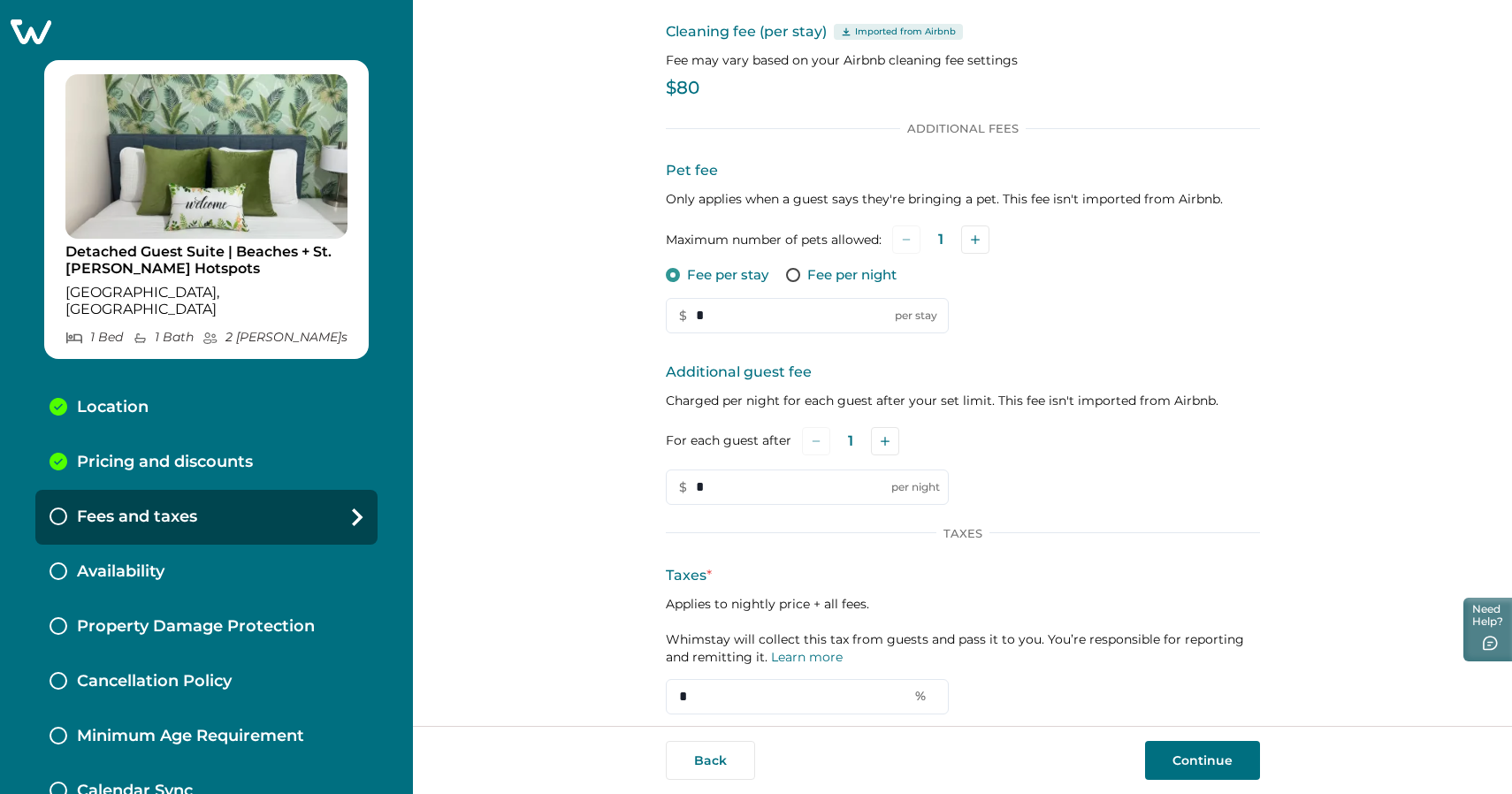
scroll to position [93, 0]
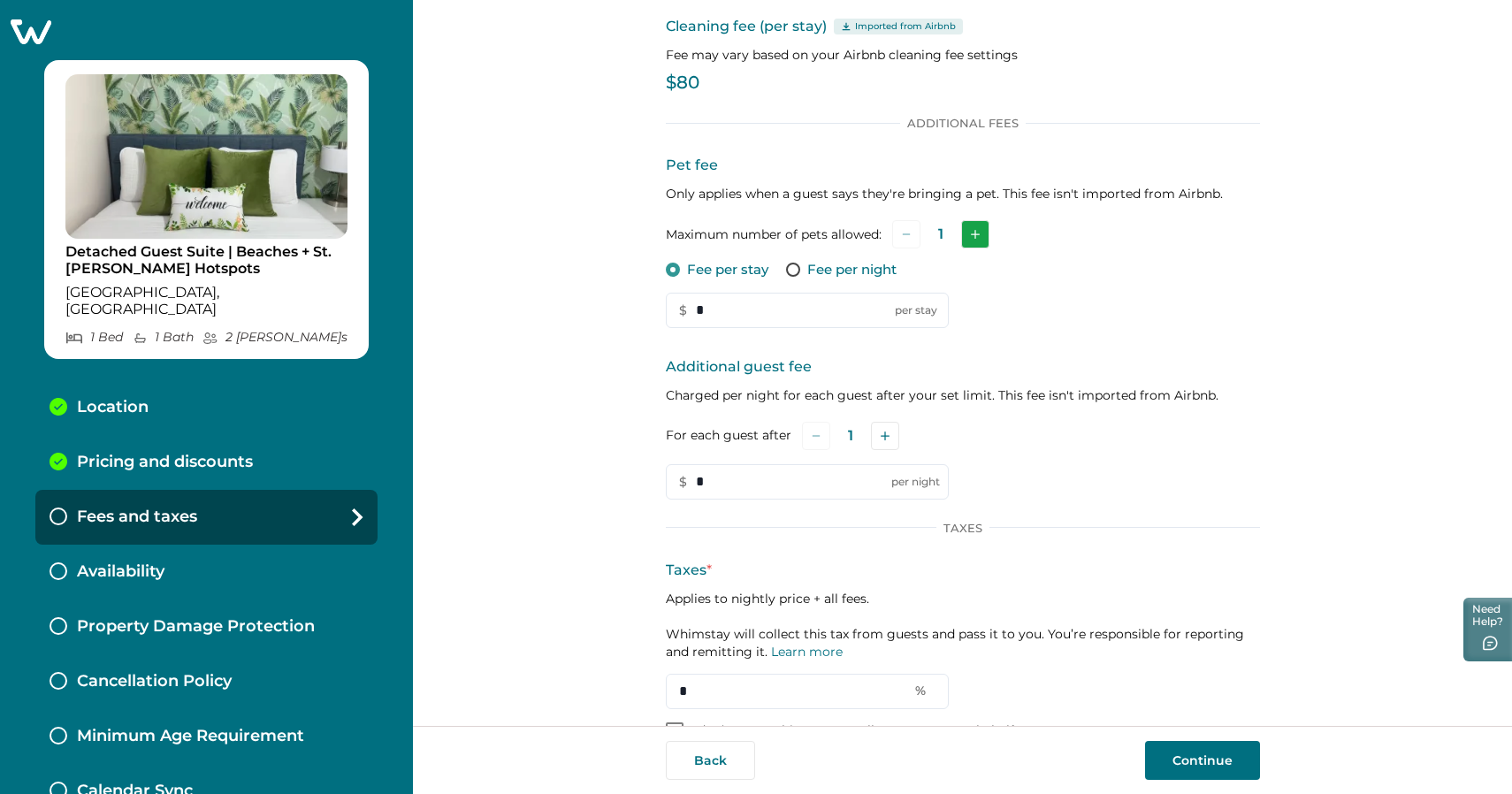
click at [974, 237] on icon "Add" at bounding box center [975, 233] width 9 height 9
click at [716, 312] on input "*" at bounding box center [806, 311] width 283 height 36
drag, startPoint x: 716, startPoint y: 312, endPoint x: 675, endPoint y: 310, distance: 41.0
click at [675, 310] on input "*" at bounding box center [806, 311] width 283 height 36
type input "**"
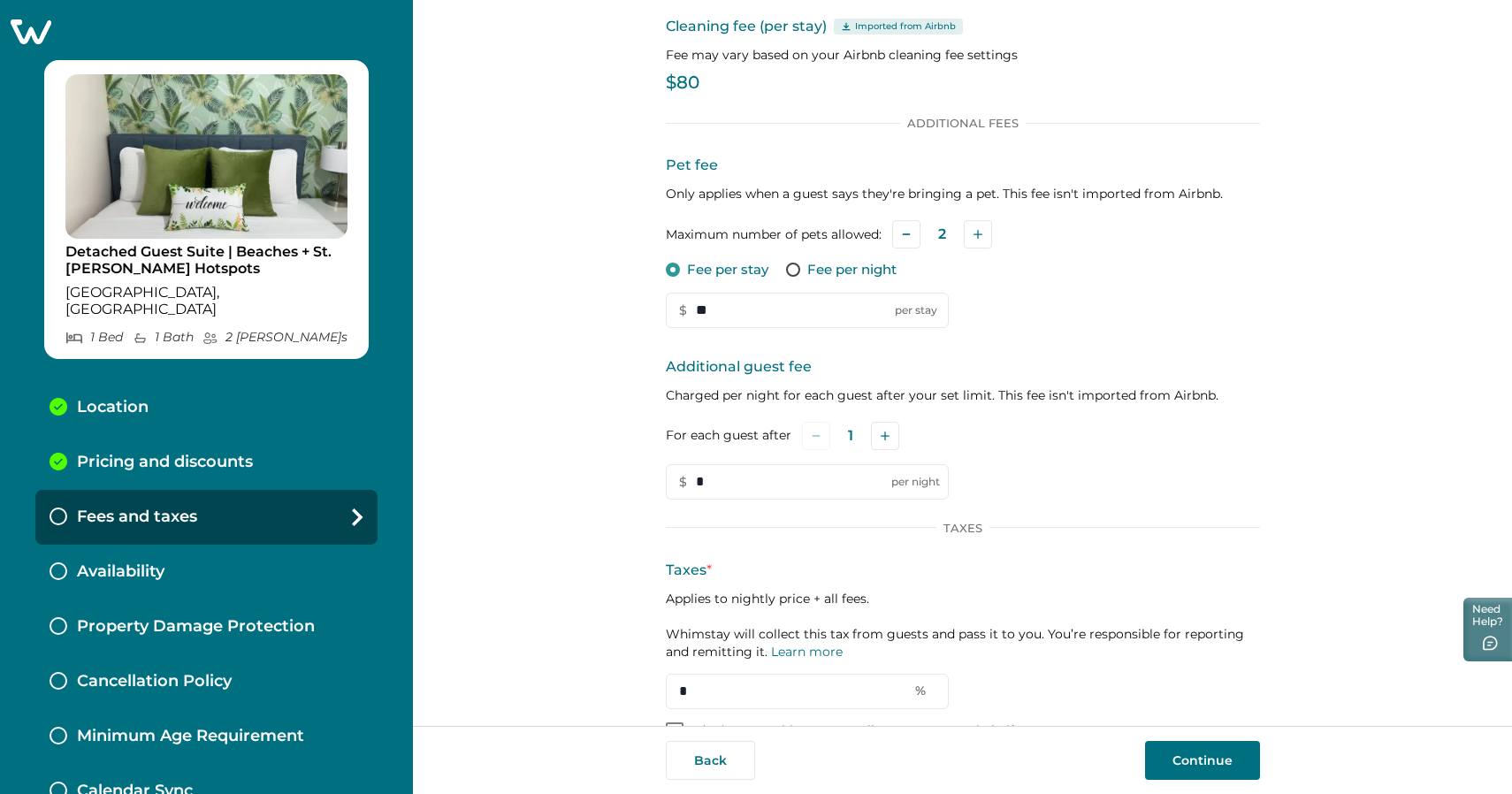
click at [1274, 318] on div "Set up your fees and taxes Cleaning fee (per stay) Imported from Airbnb Fee may…" at bounding box center [962, 362] width 1099 height 726
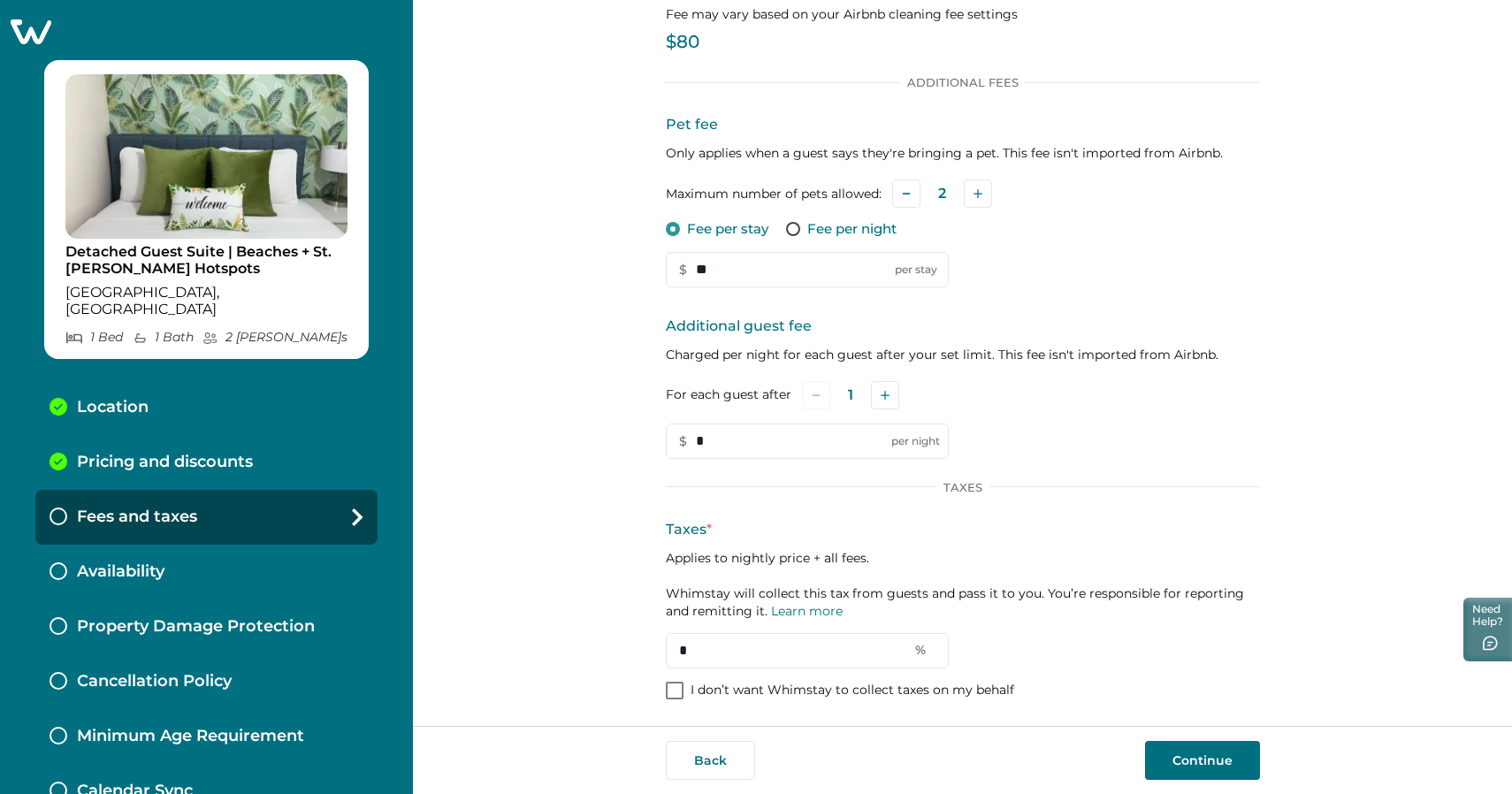
scroll to position [0, 0]
click at [673, 689] on span at bounding box center [674, 690] width 18 height 18
click at [672, 689] on icon at bounding box center [674, 690] width 11 height 9
click at [818, 612] on link "Learn more" at bounding box center [806, 610] width 71 height 16
click at [698, 745] on button "Back" at bounding box center [710, 759] width 89 height 39
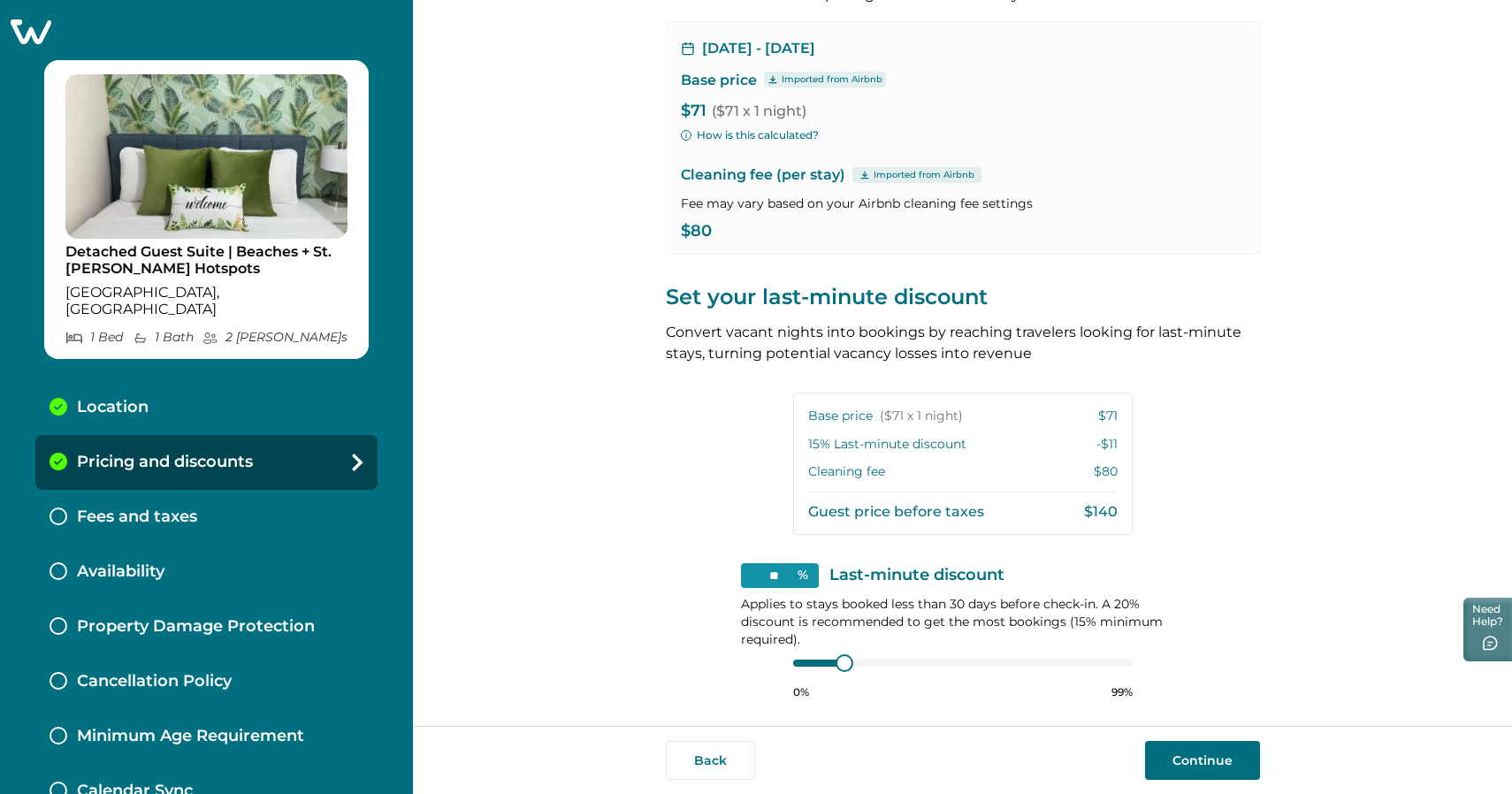
click at [26, 43] on icon at bounding box center [31, 32] width 44 height 28
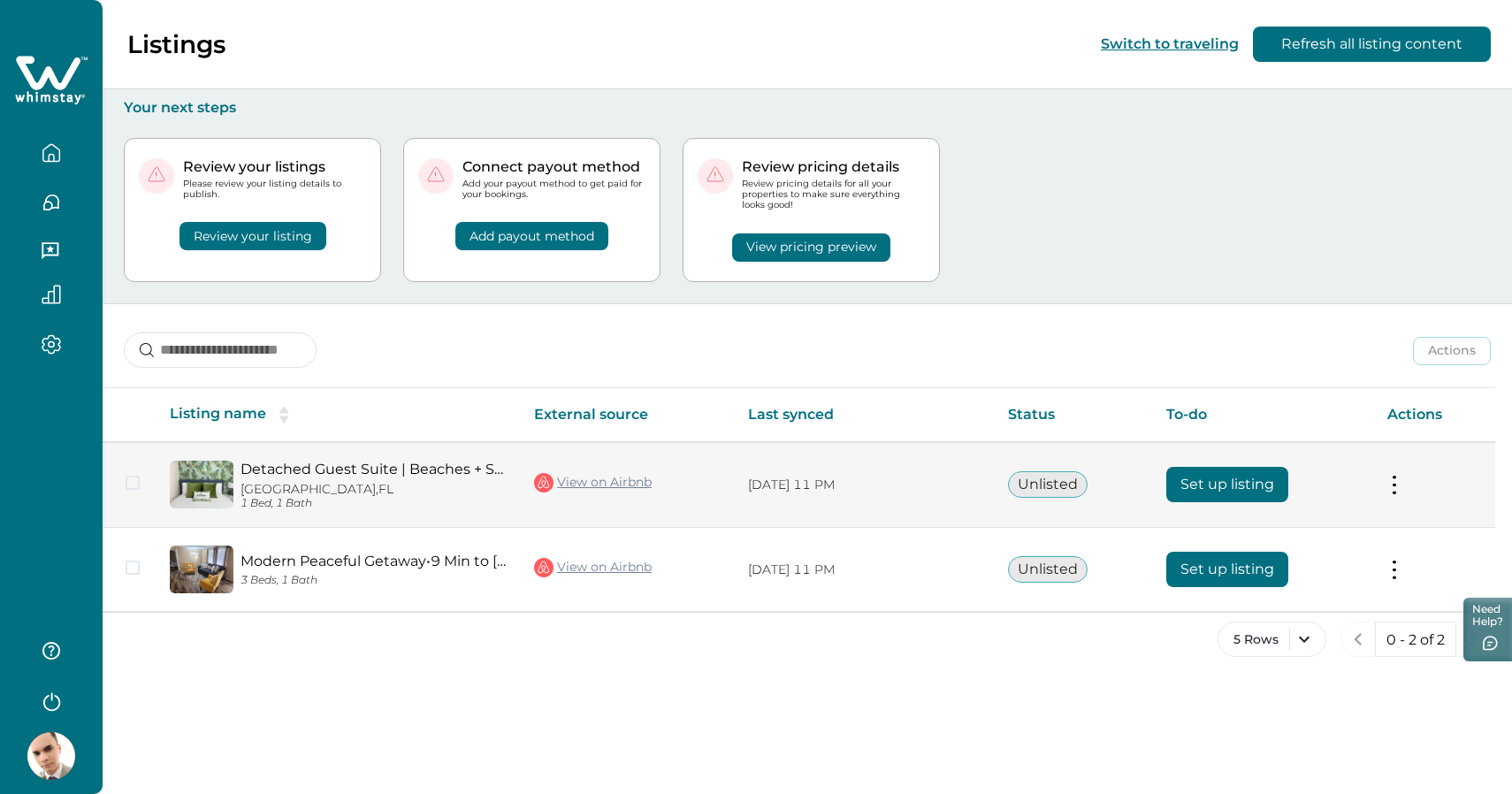
click at [1395, 491] on button at bounding box center [1394, 484] width 14 height 19
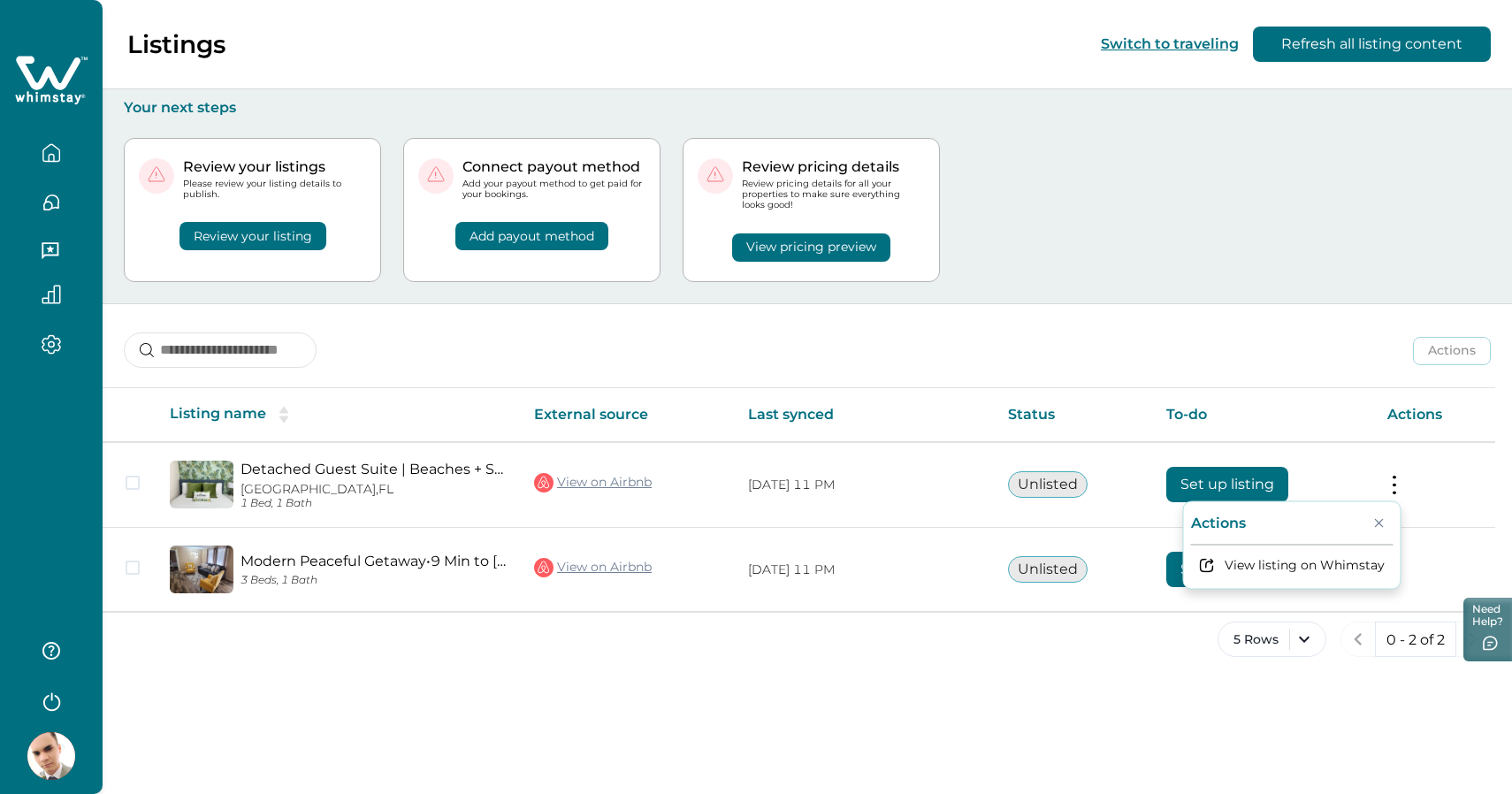
click at [1145, 333] on div "Actions Actions Publish listing Unlist listing" at bounding box center [806, 336] width 1409 height 66
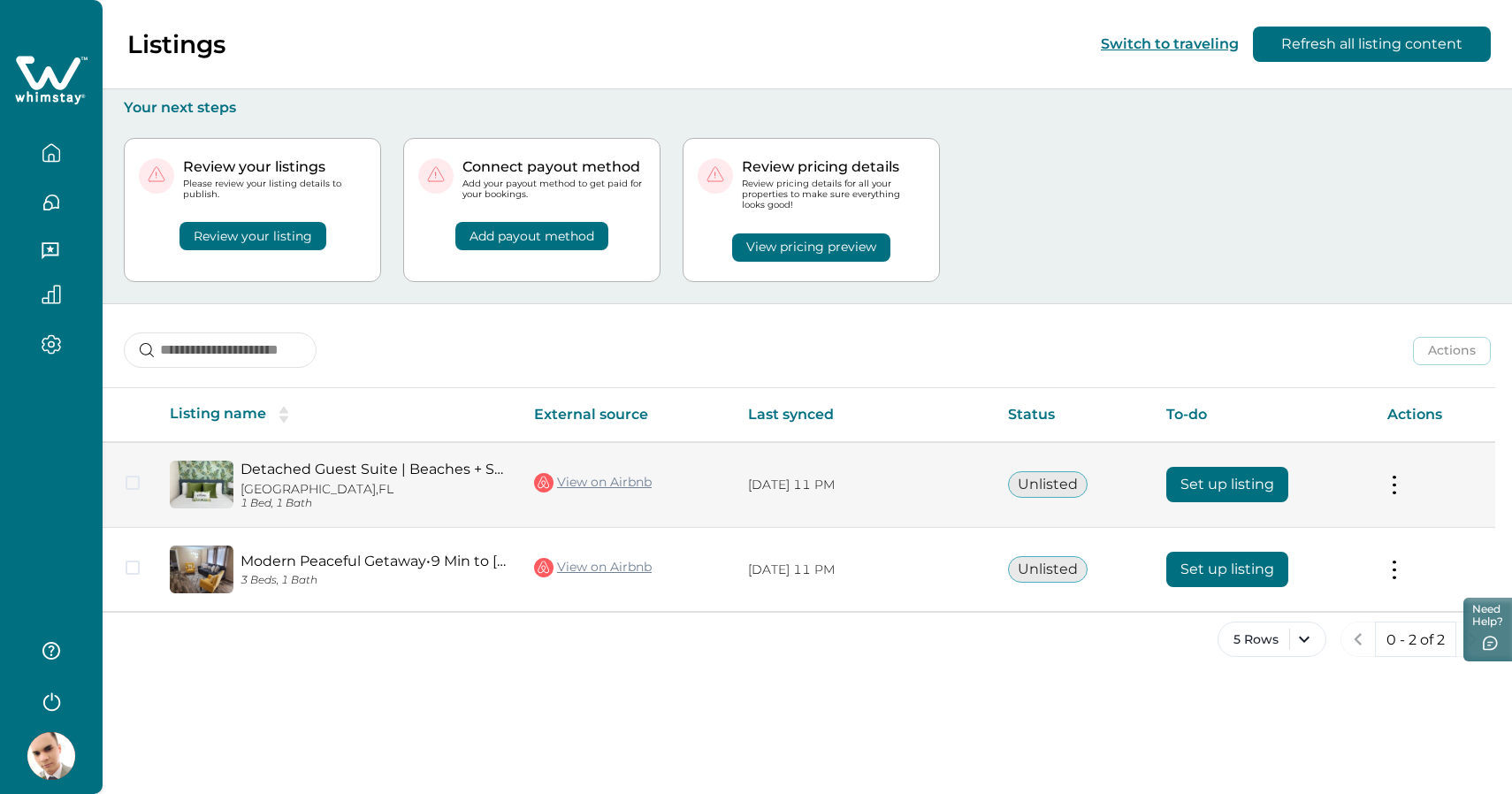
click at [135, 484] on span at bounding box center [132, 482] width 14 height 14
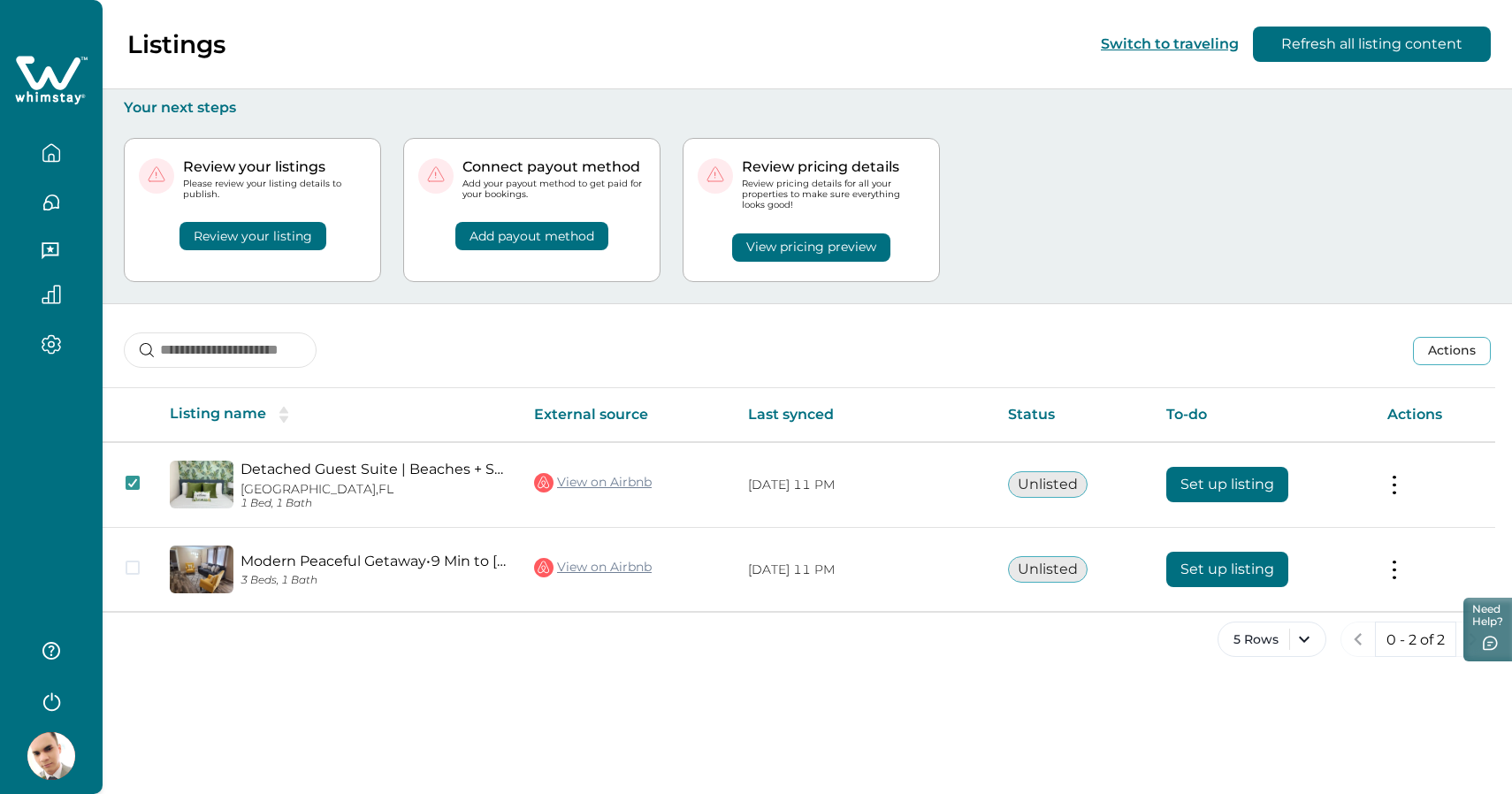
click at [1432, 359] on button "Actions" at bounding box center [1451, 350] width 77 height 28
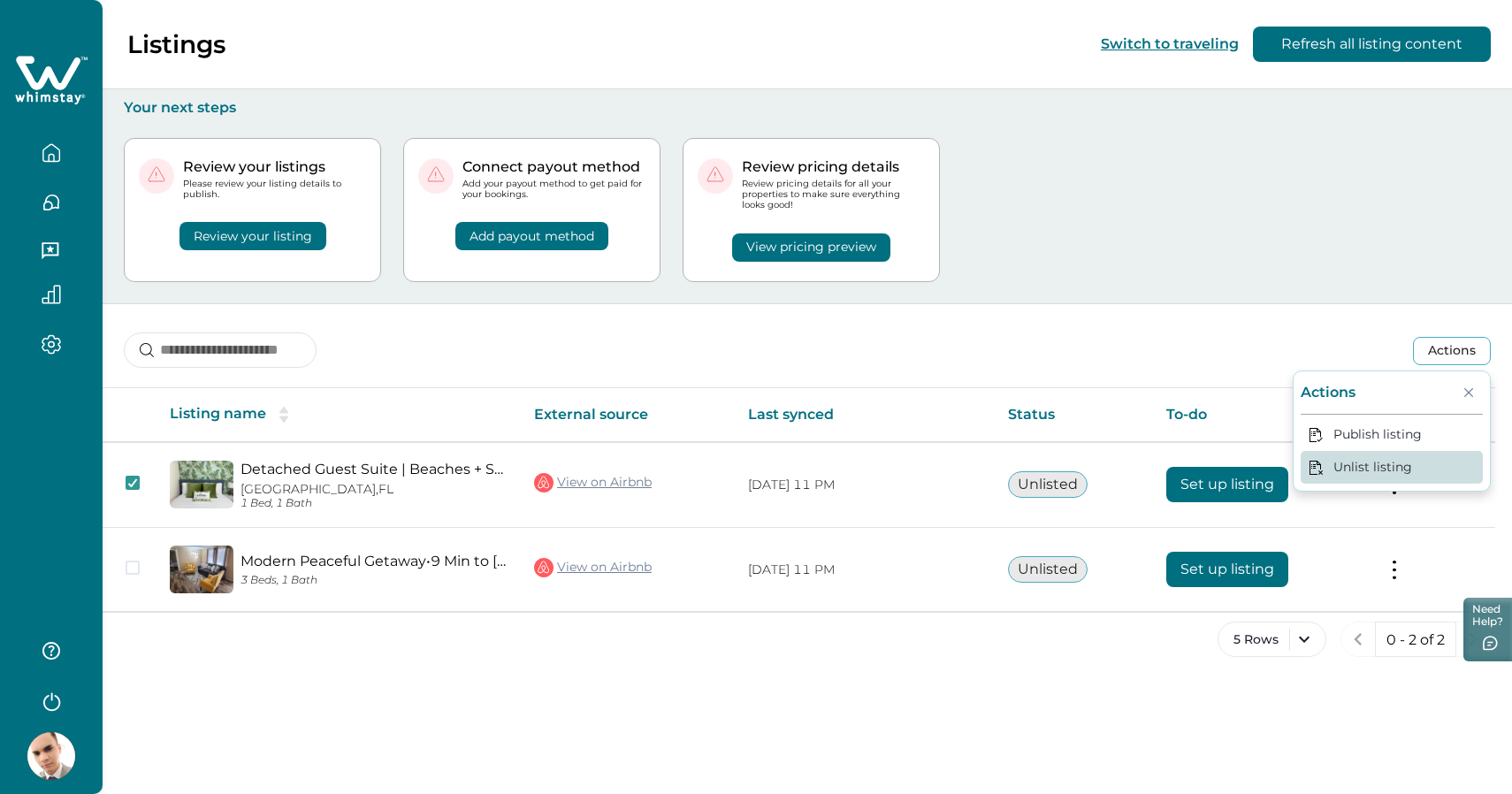
click at [1350, 471] on button "Unlist listing" at bounding box center [1391, 466] width 182 height 33
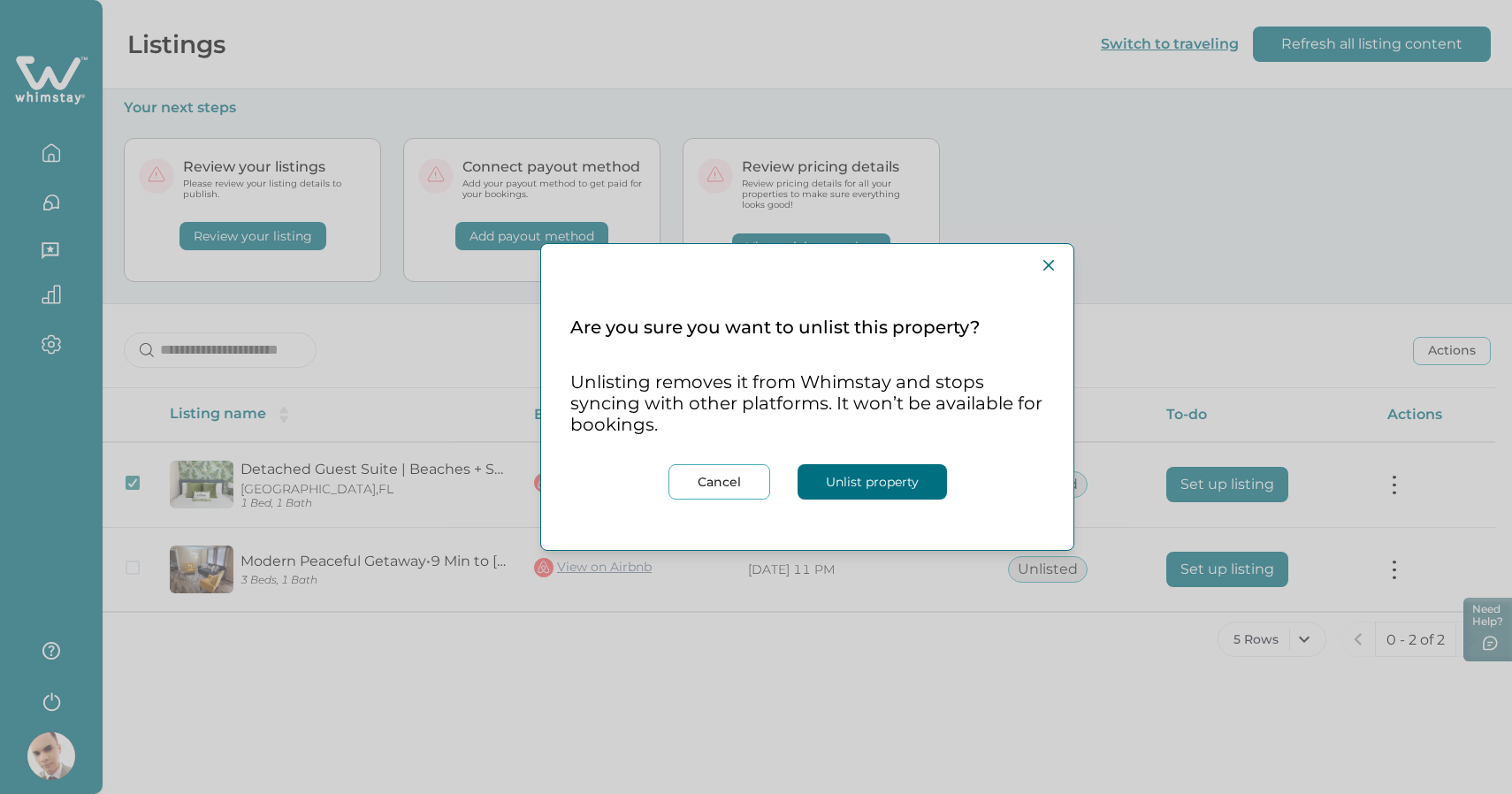
click at [881, 485] on button "Unlist property" at bounding box center [872, 481] width 149 height 36
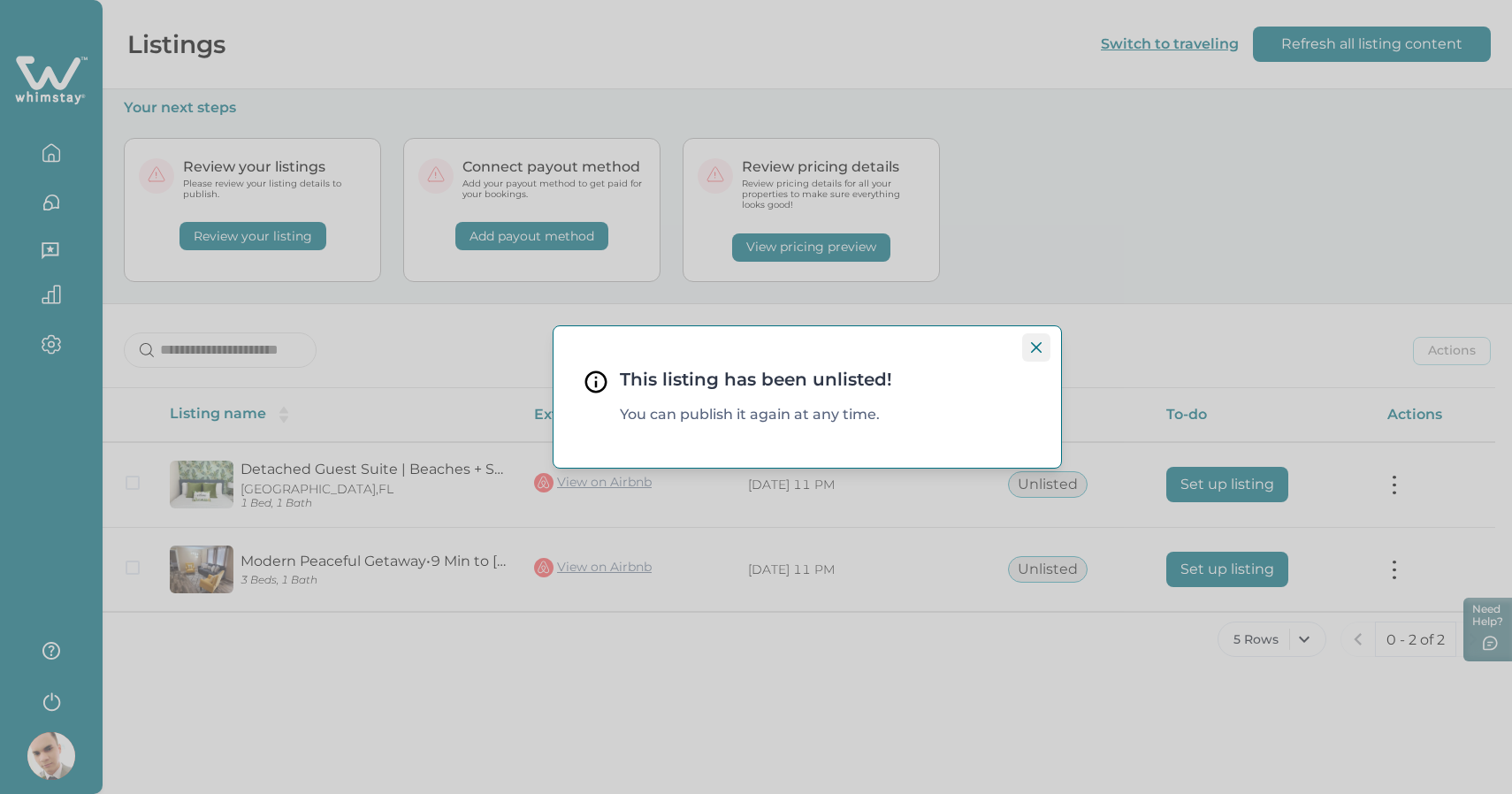
click at [1036, 353] on button "Close" at bounding box center [1035, 347] width 28 height 28
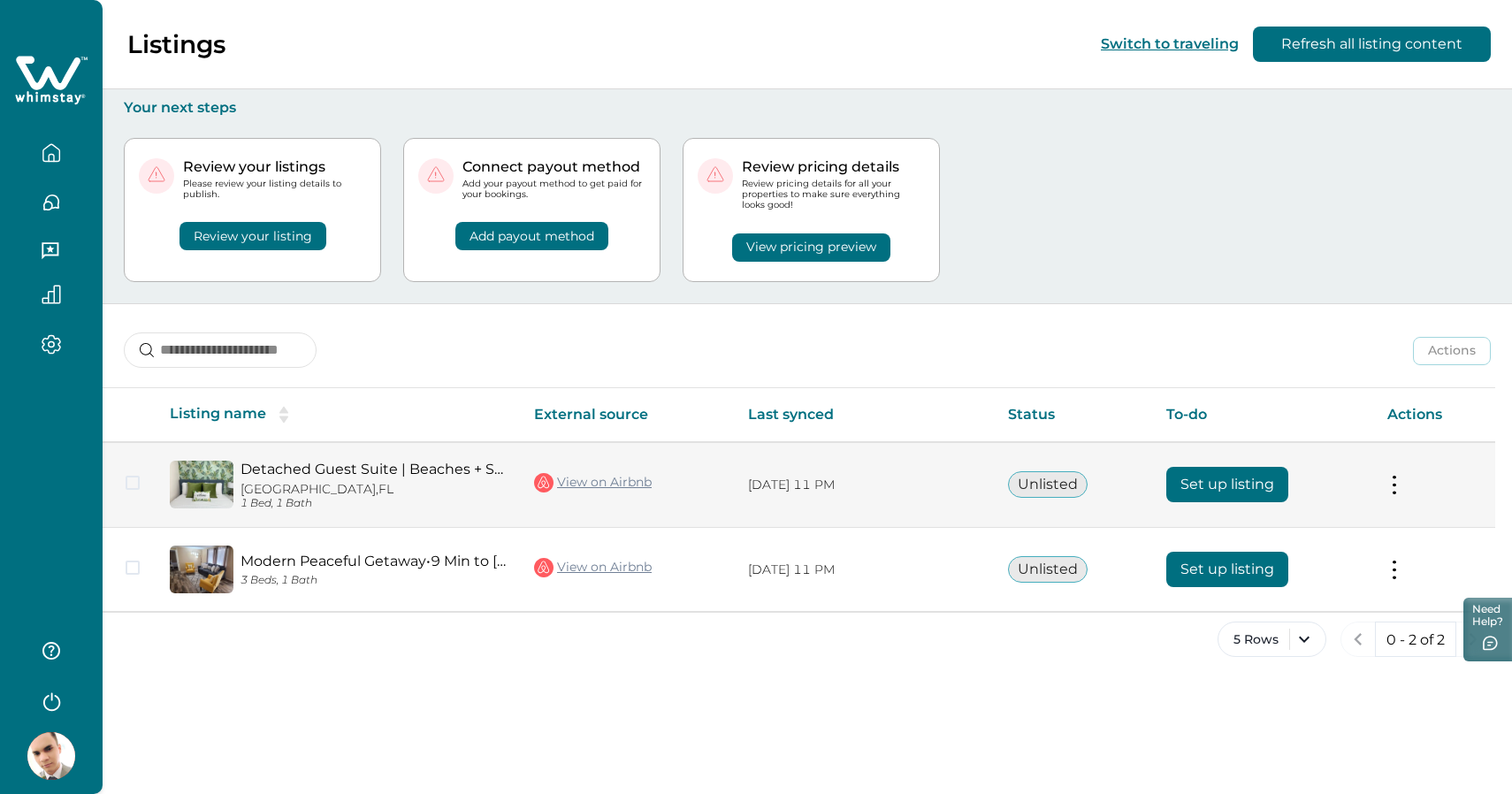
click at [1393, 480] on button at bounding box center [1394, 484] width 14 height 19
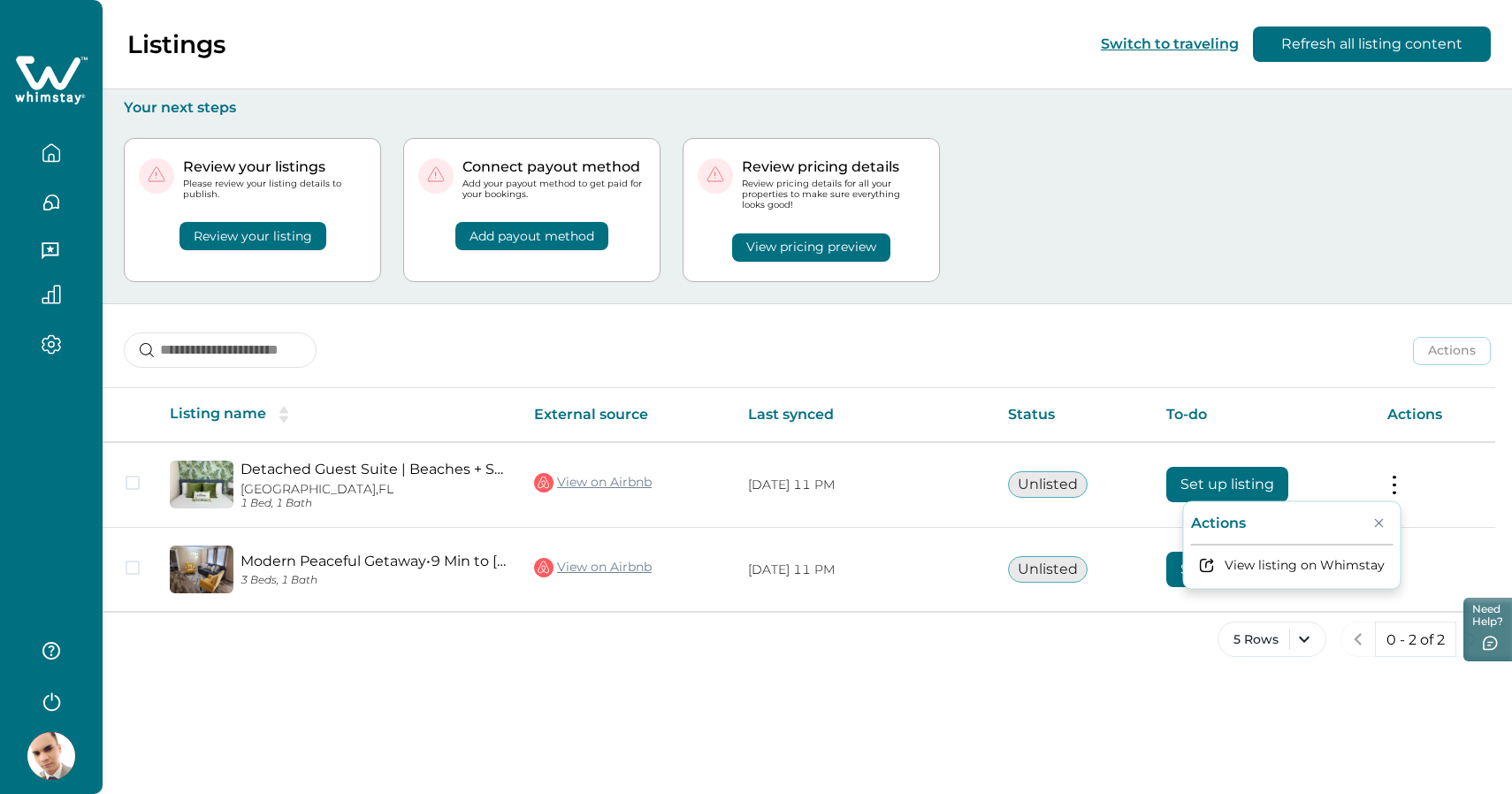
click at [891, 689] on div "Listings Switch to traveling Refresh all listing content Your next steps Review…" at bounding box center [806, 397] width 1409 height 794
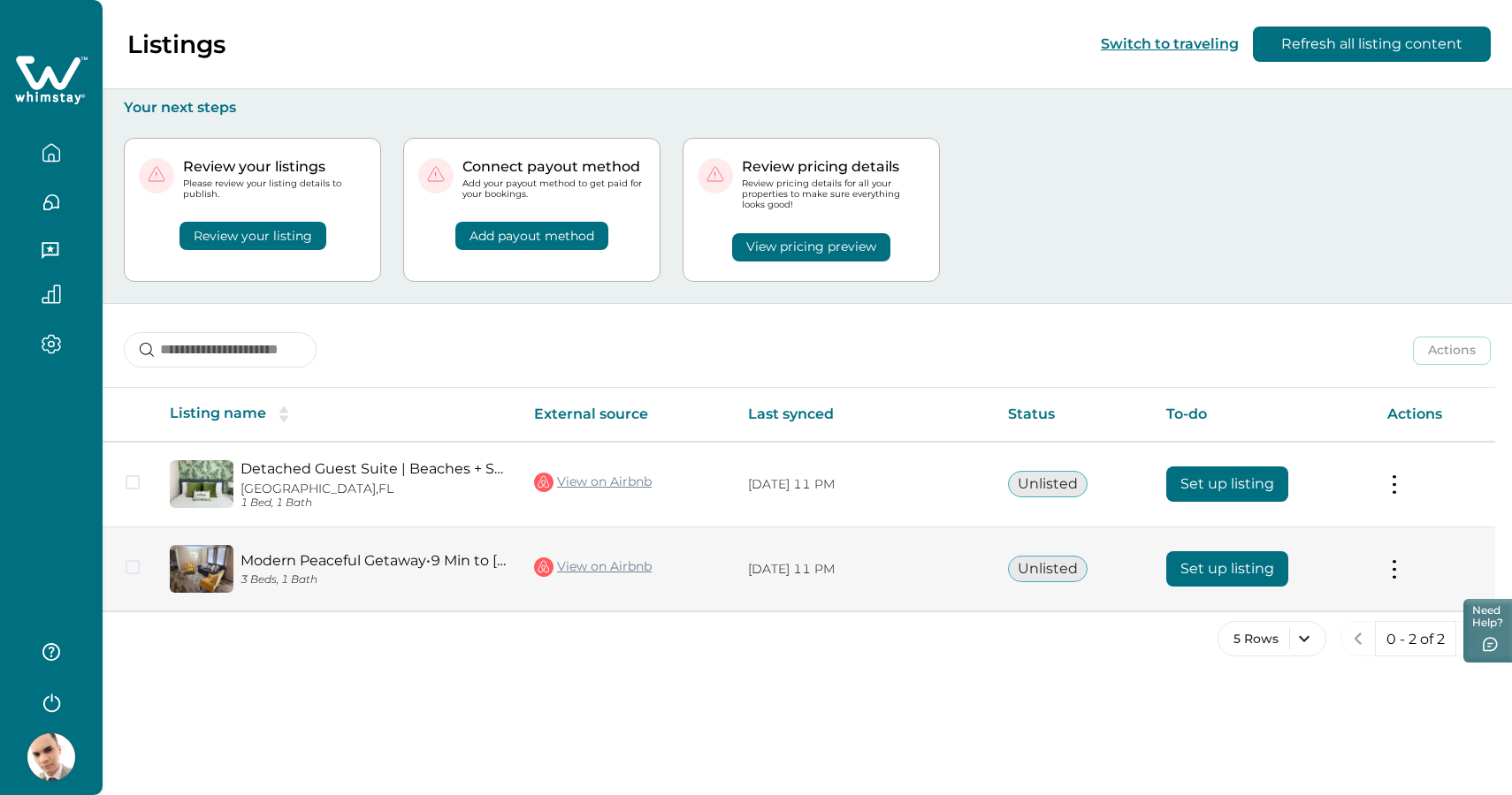
click at [1186, 564] on button "Set up listing" at bounding box center [1226, 570] width 122 height 36
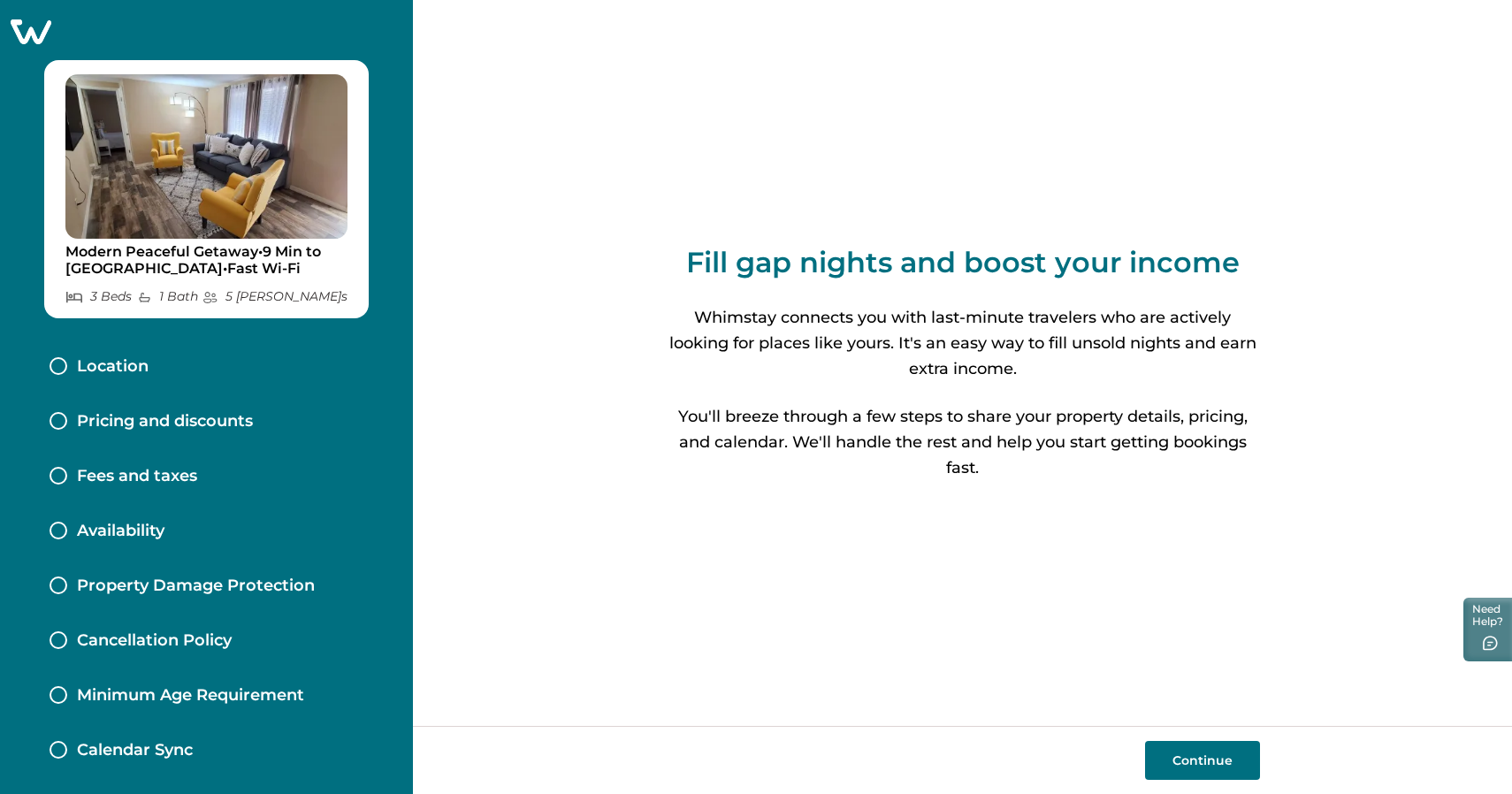
click at [1176, 766] on button "Continue" at bounding box center [1202, 759] width 115 height 39
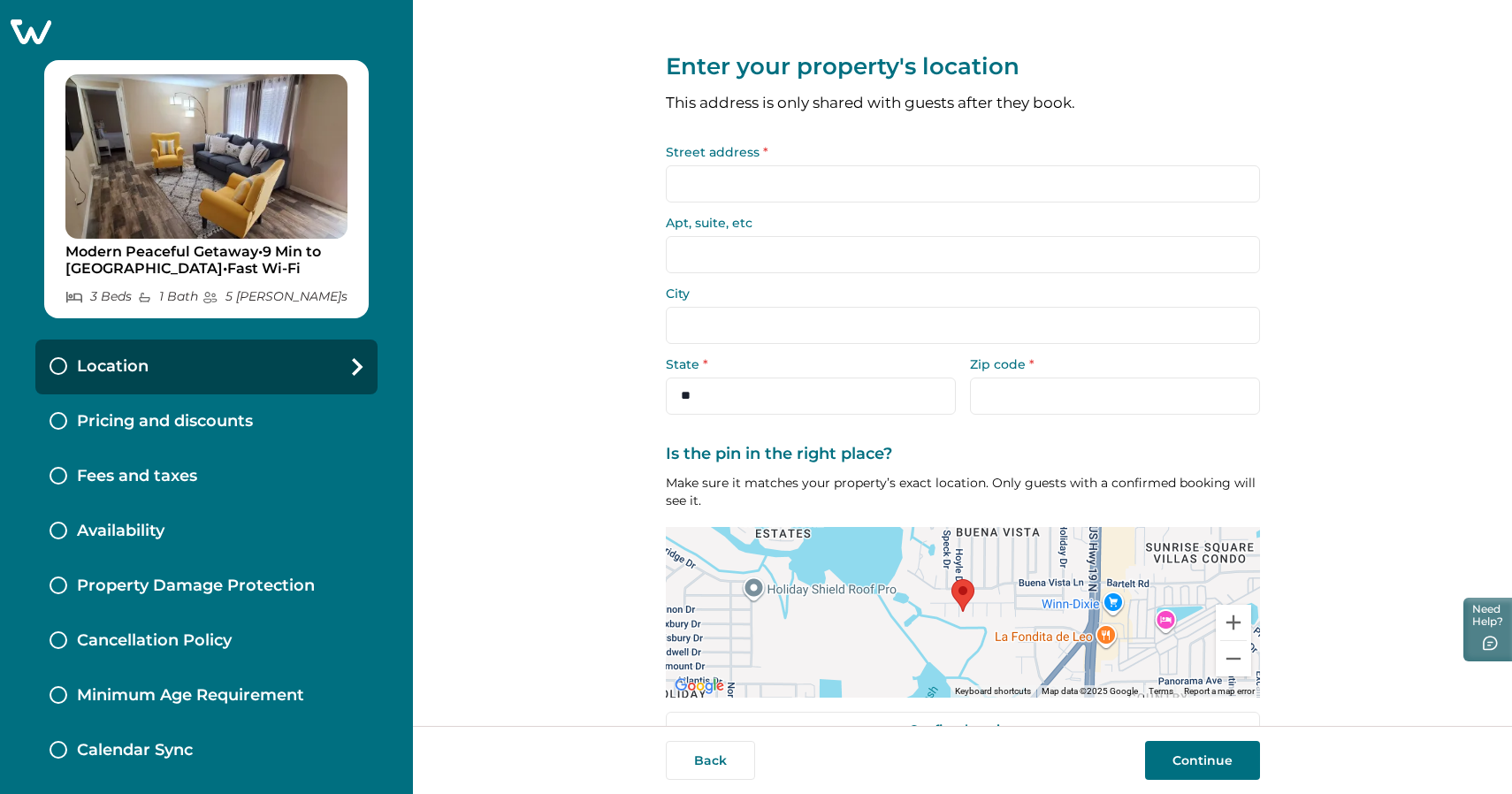
click at [868, 174] on input "Street address *" at bounding box center [962, 183] width 594 height 37
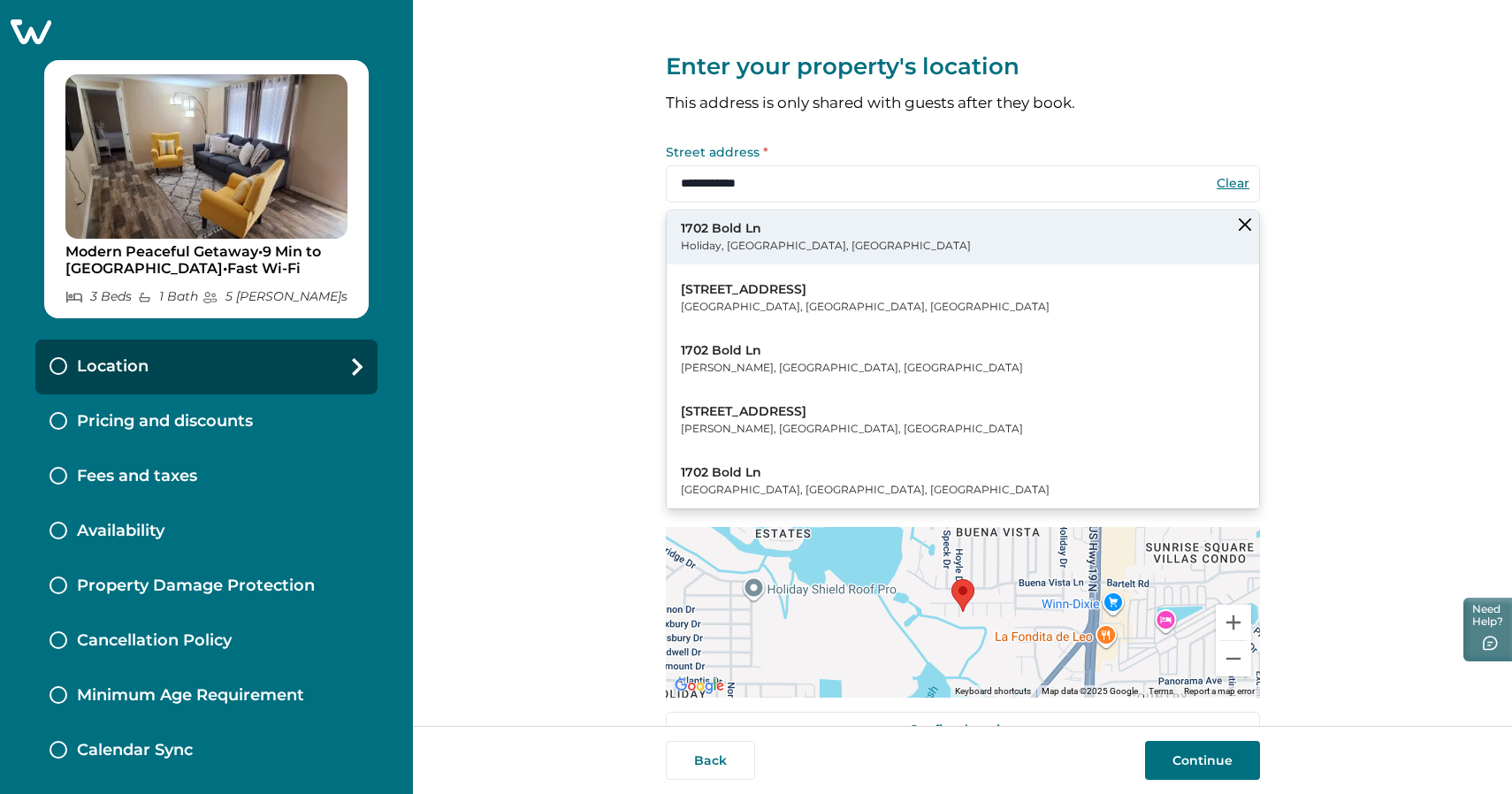
click at [832, 237] on button "1702 Bold Ln Holiday, FL, USA" at bounding box center [962, 237] width 593 height 54
type input "**********"
type input "*******"
select select "**"
type input "*****"
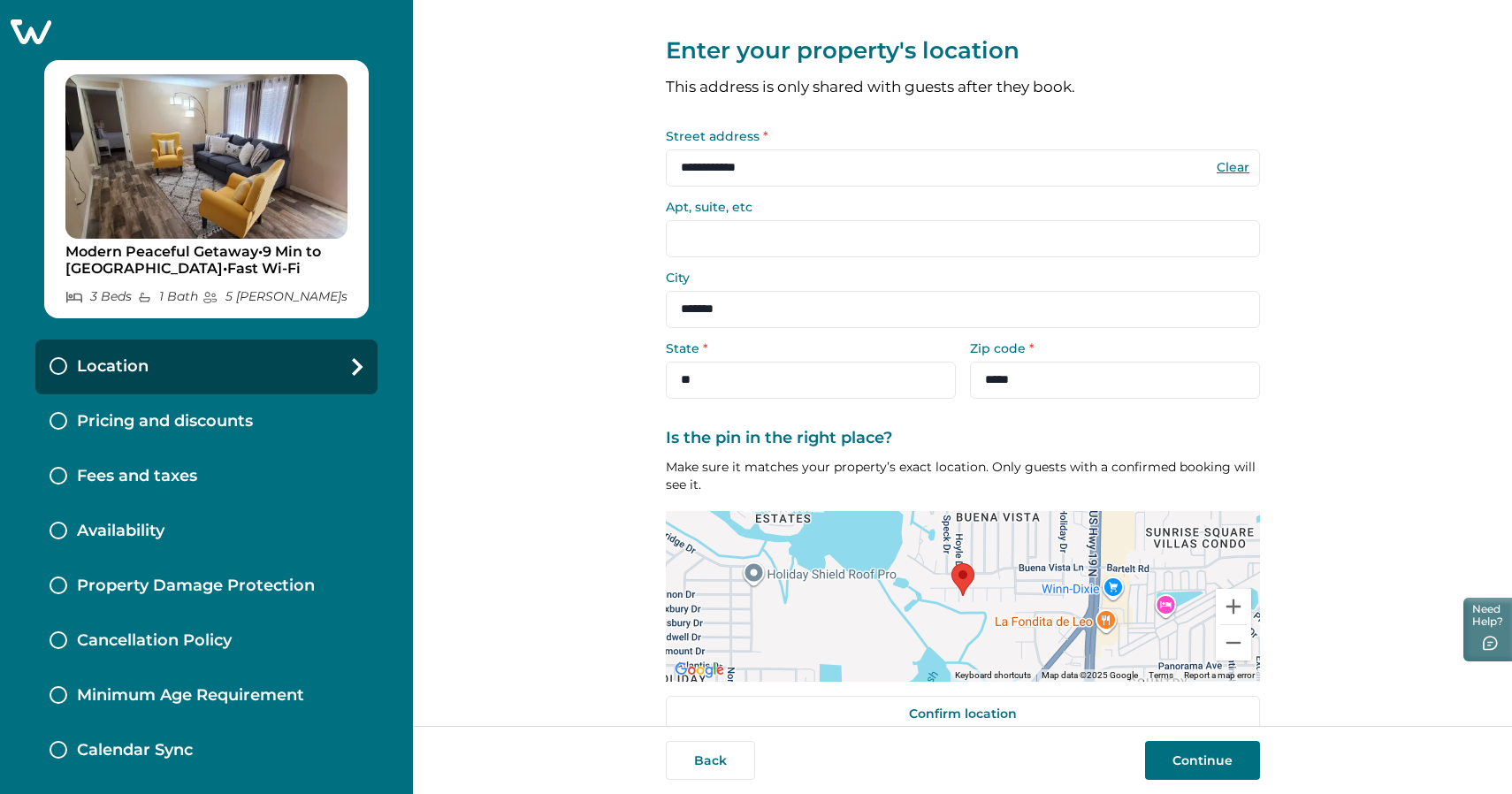
scroll to position [32, 0]
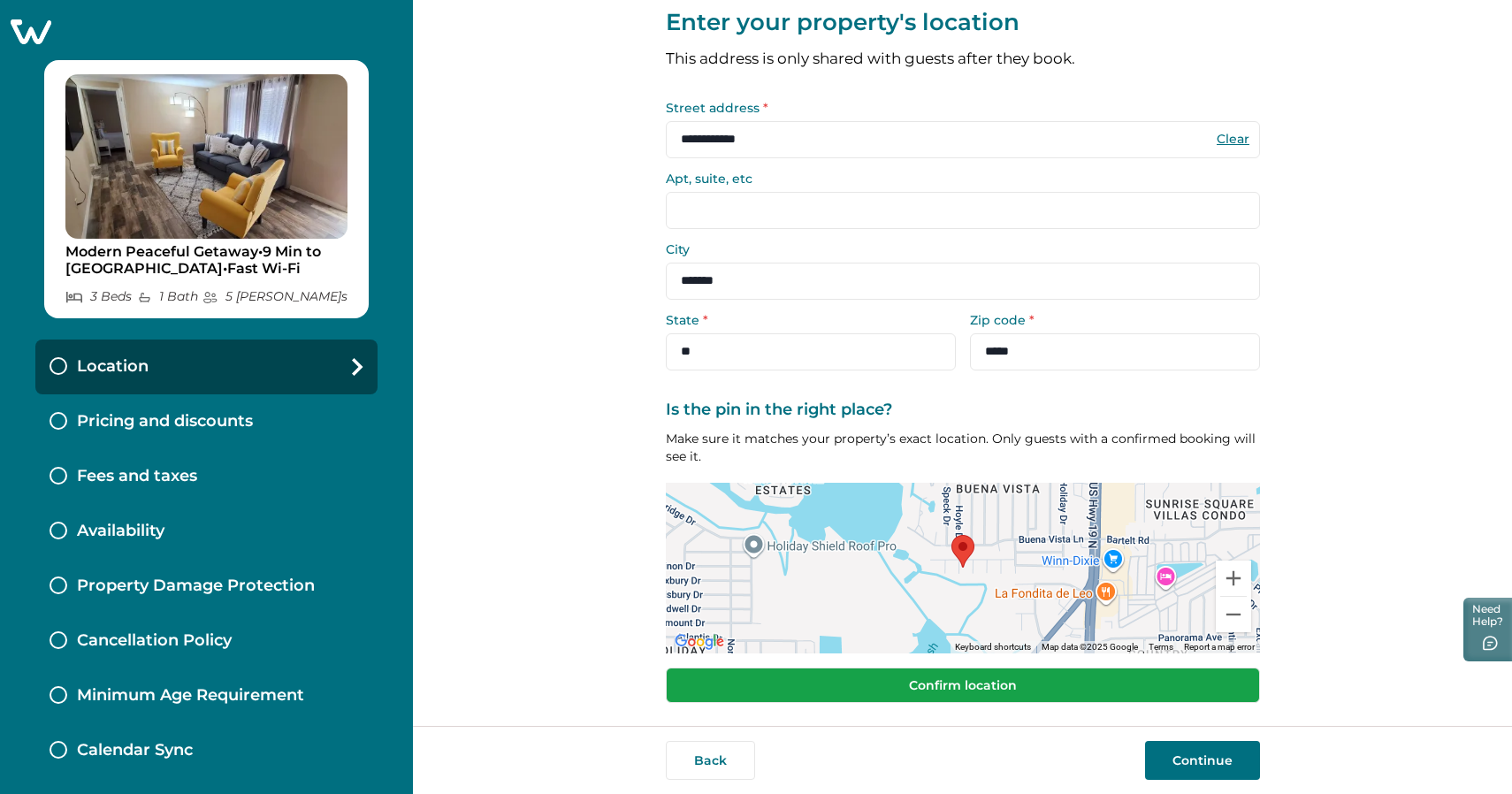
click at [1006, 692] on button "Confirm location" at bounding box center [962, 685] width 594 height 36
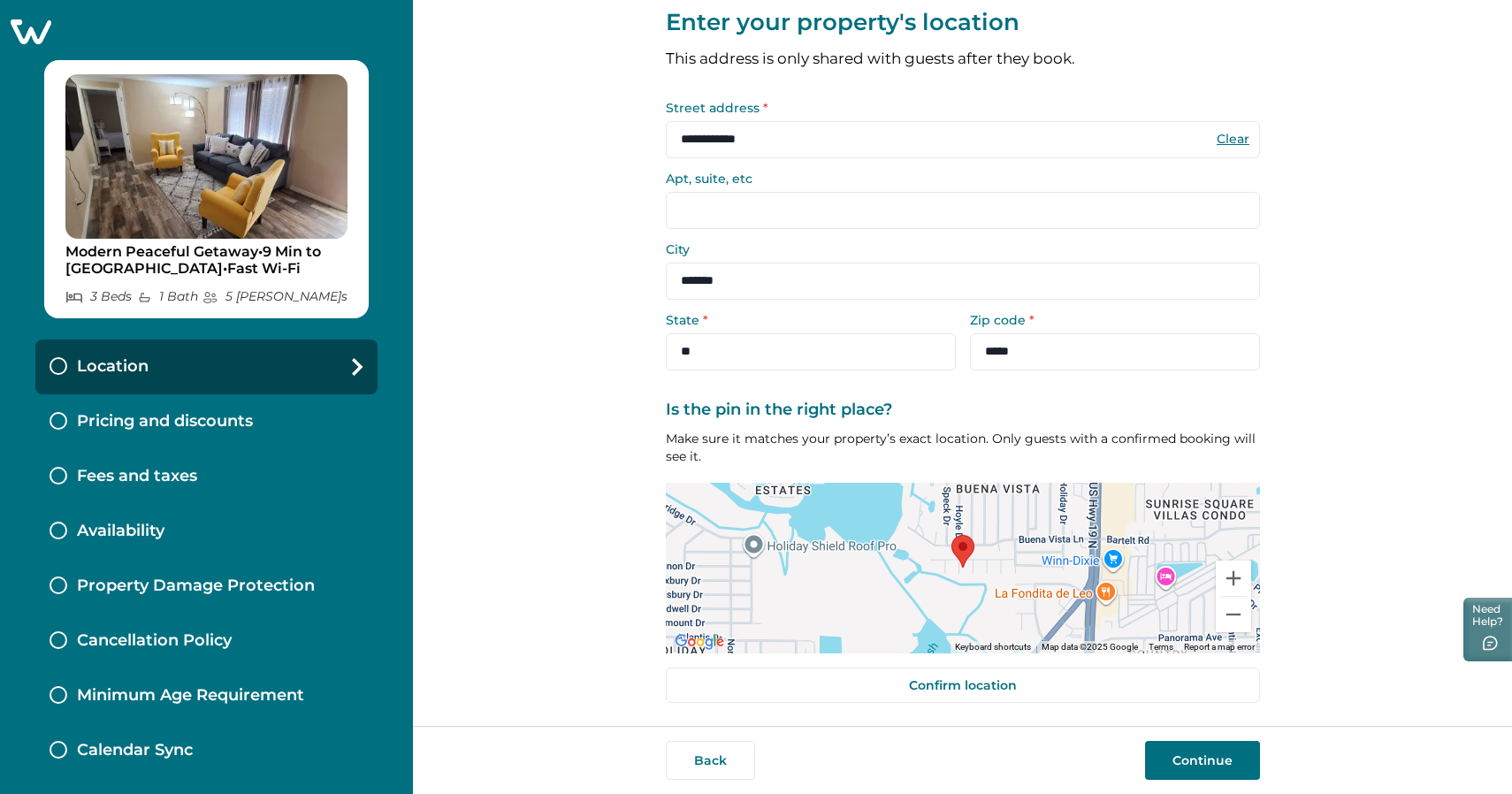
scroll to position [33, 0]
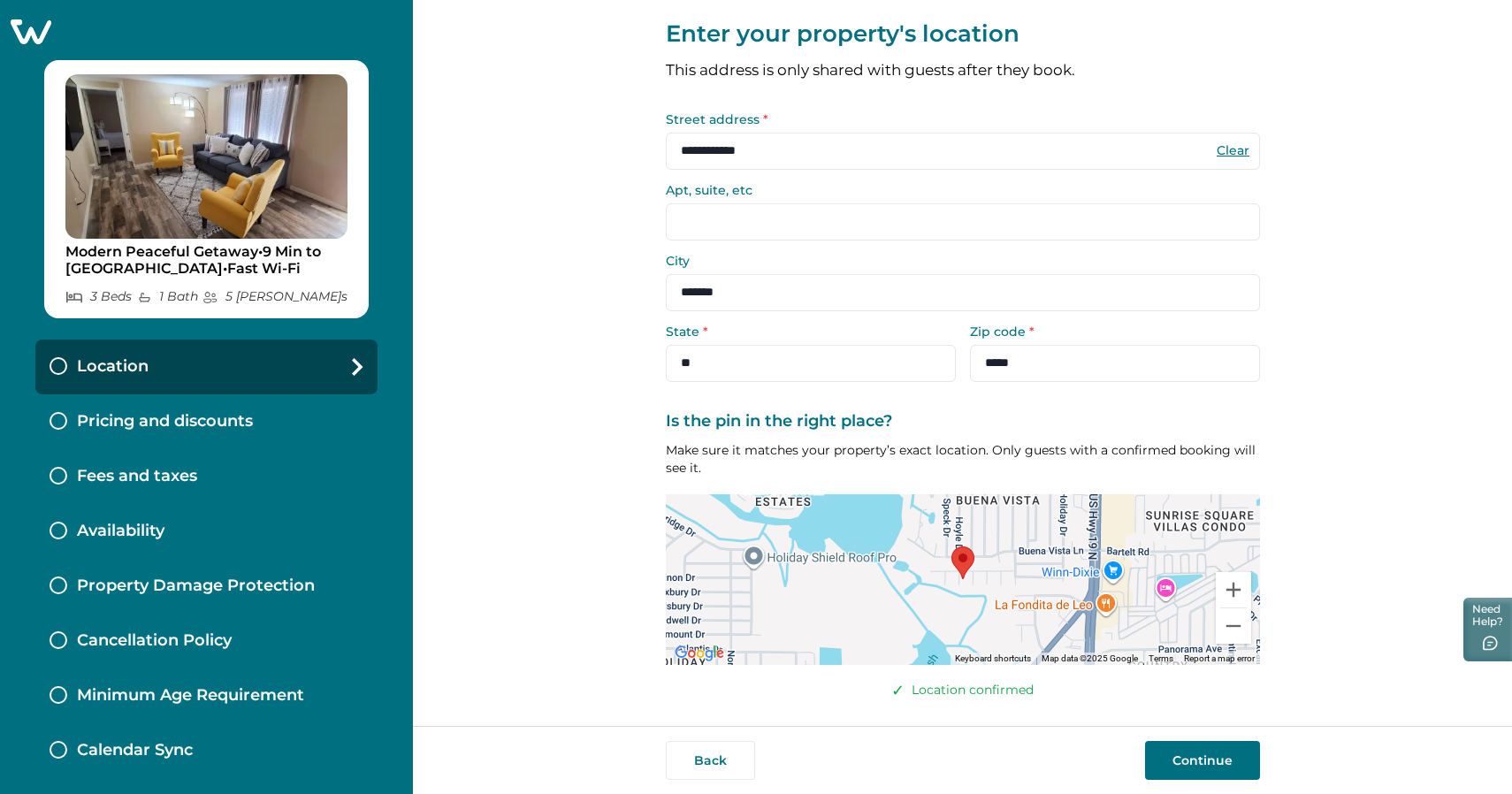
click at [1167, 753] on button "Continue" at bounding box center [1202, 759] width 115 height 39
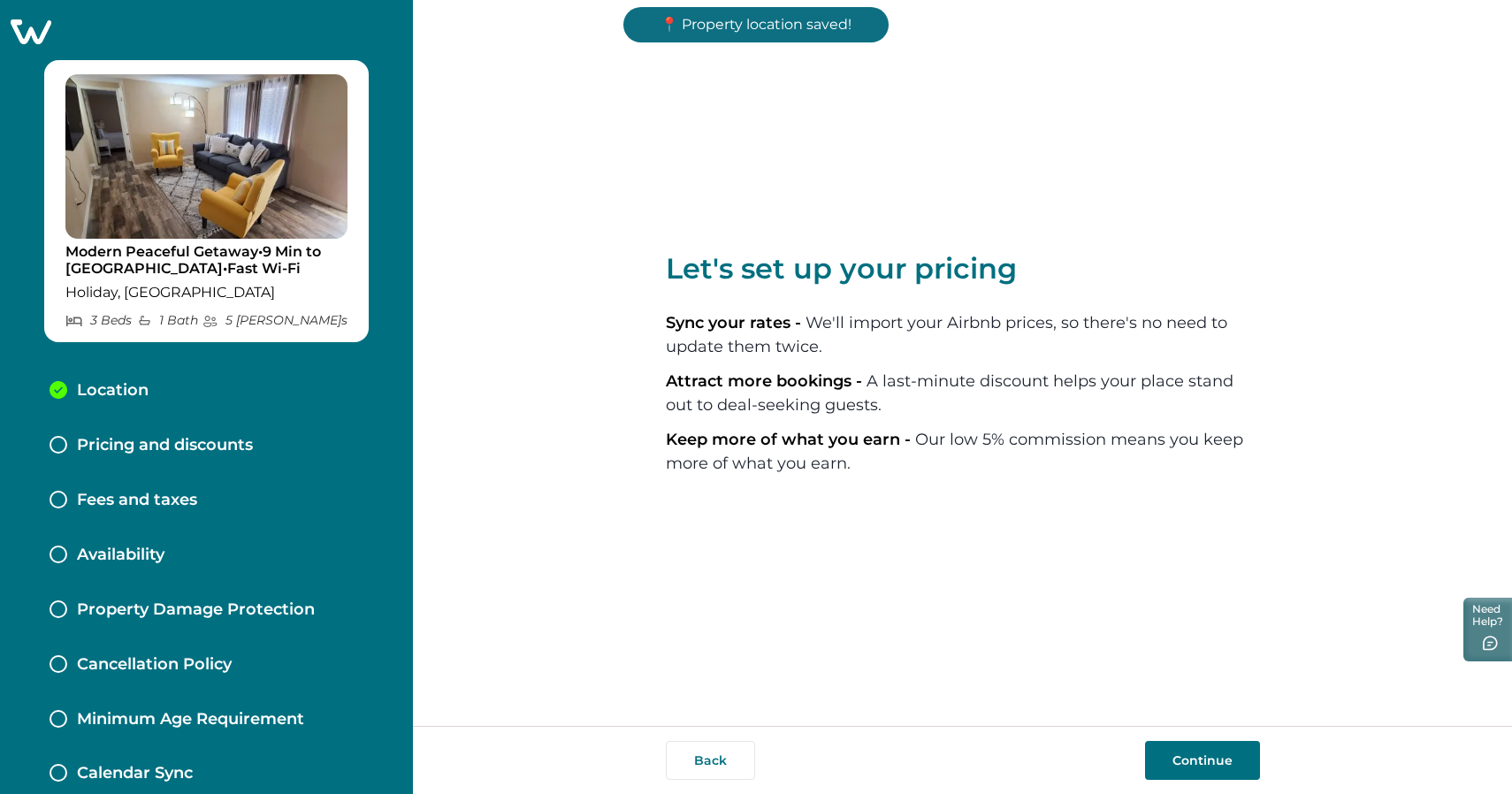
click at [1190, 778] on button "Continue" at bounding box center [1202, 759] width 115 height 39
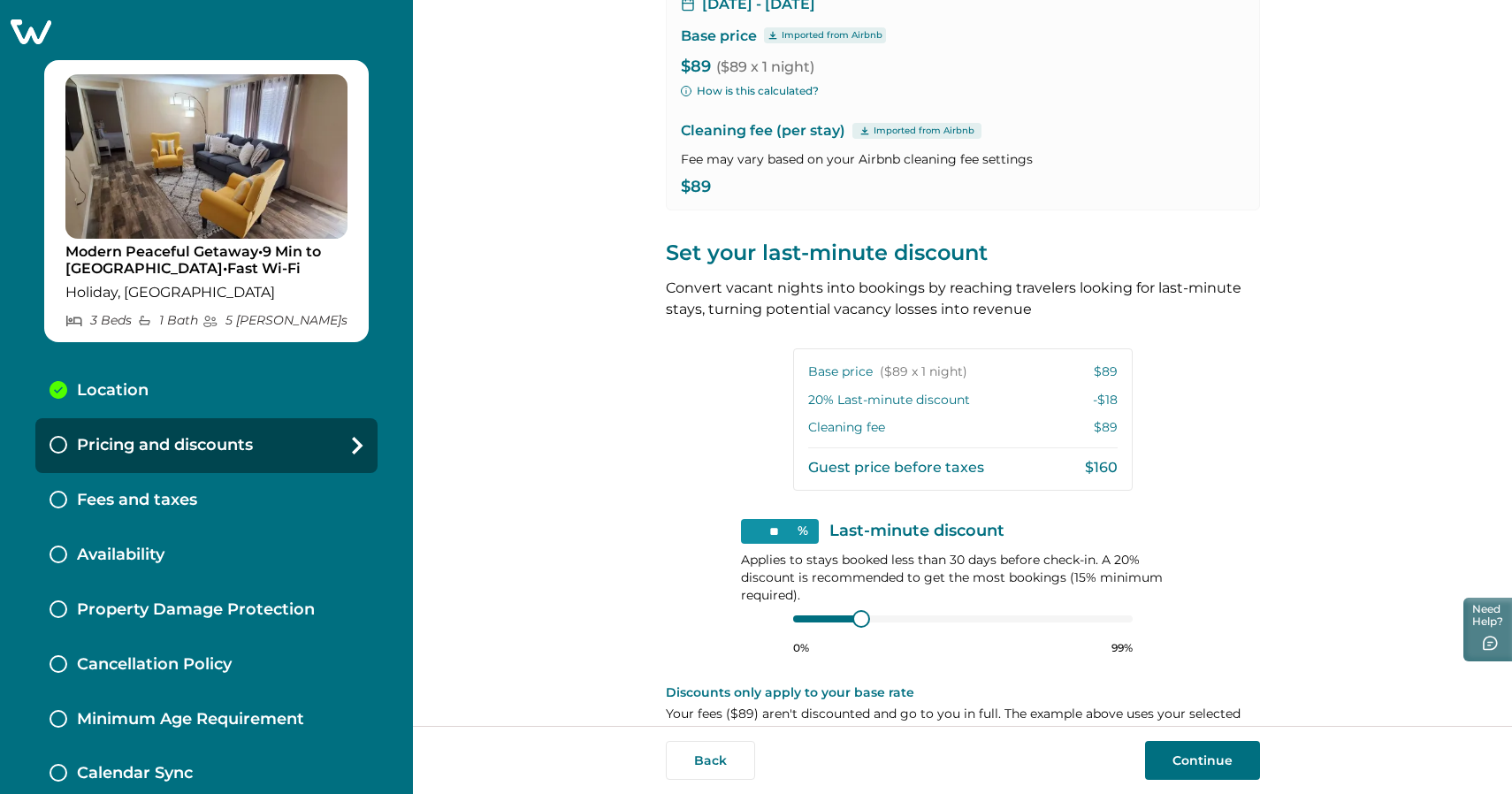
scroll to position [185, 0]
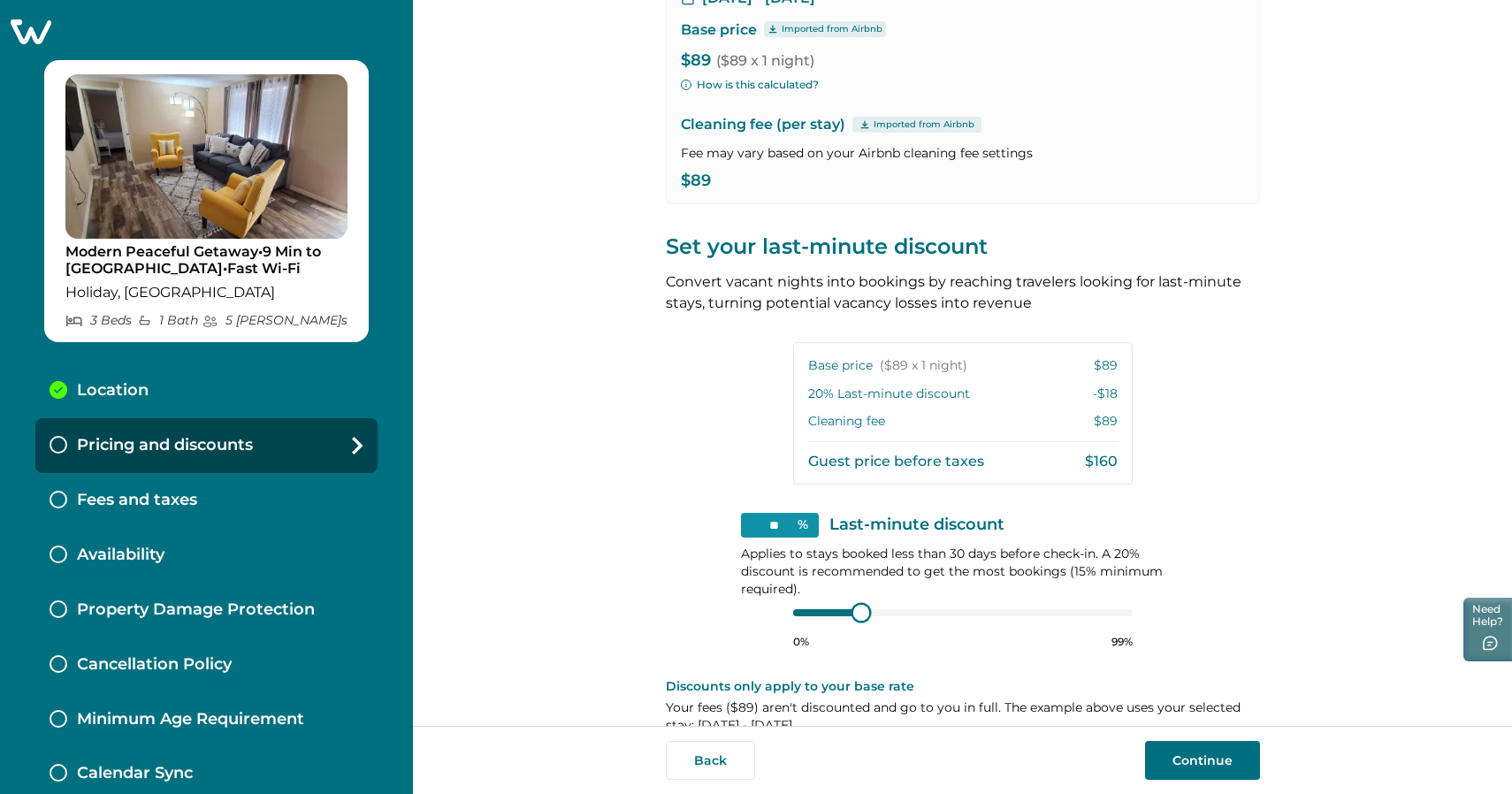
type input "**"
click at [805, 611] on div at bounding box center [963, 612] width 340 height 14
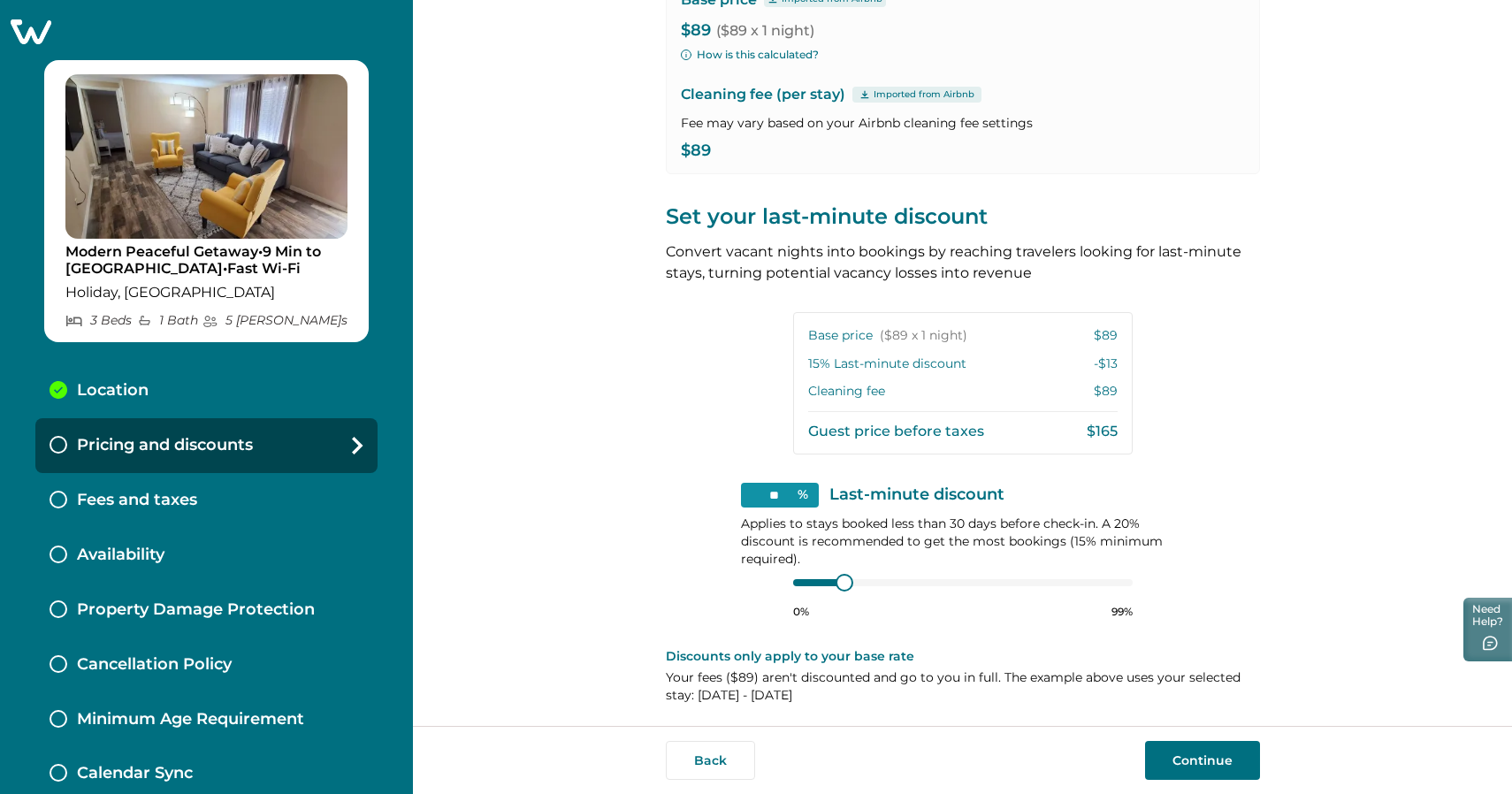
scroll to position [213, 0]
click at [1204, 762] on button "Continue" at bounding box center [1202, 759] width 115 height 39
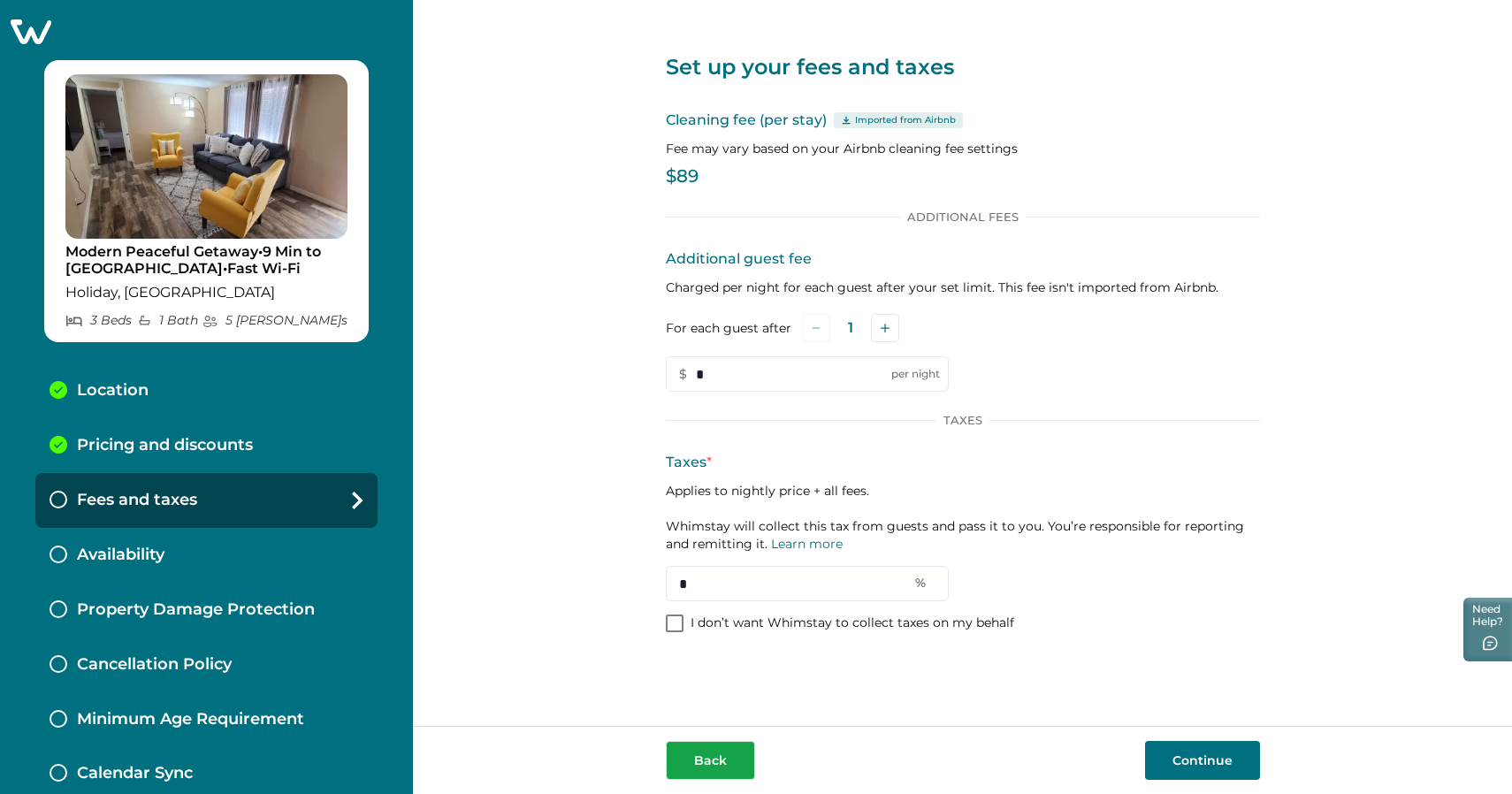
click at [721, 748] on button "Back" at bounding box center [710, 759] width 89 height 39
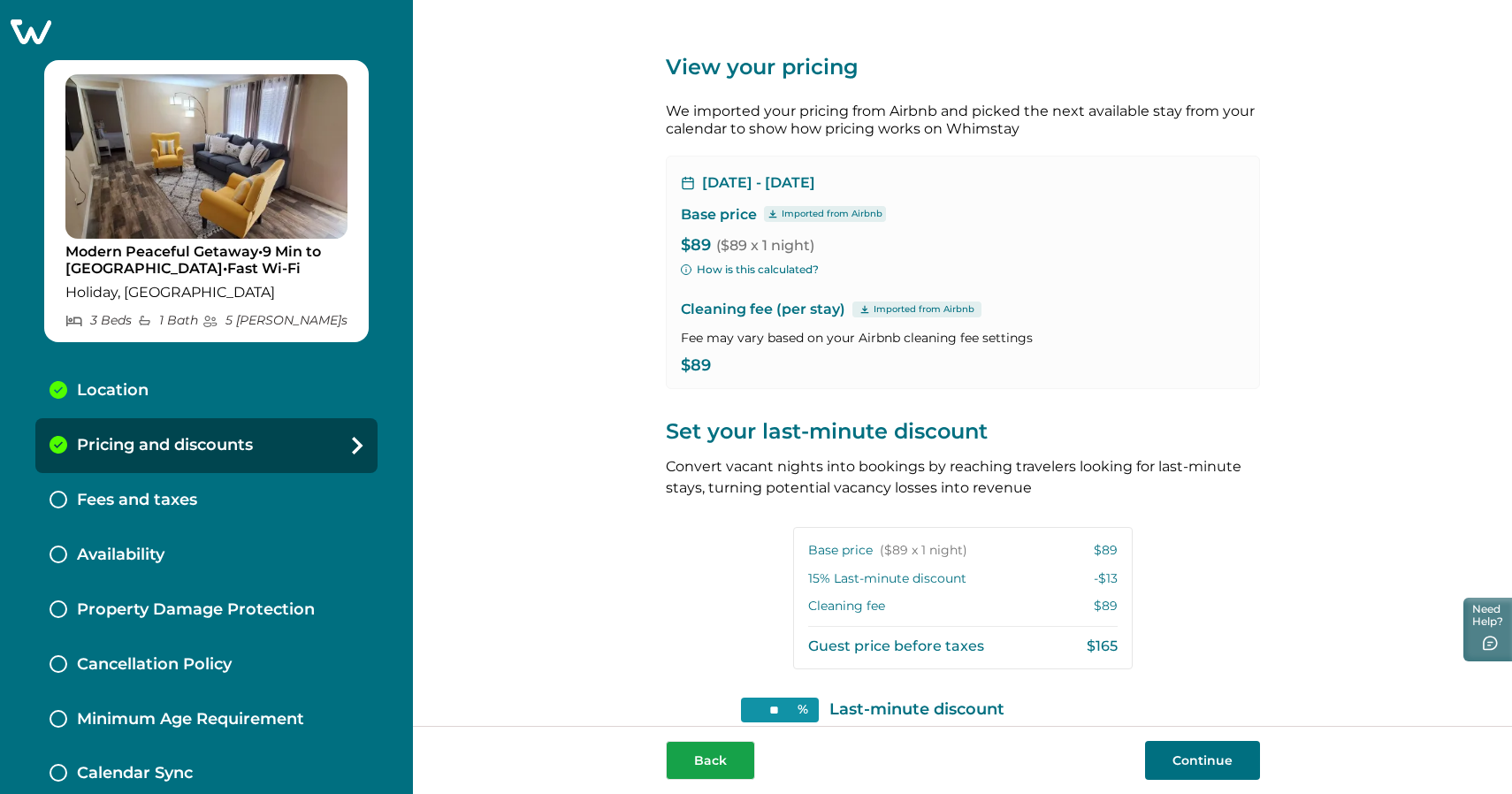
click at [721, 749] on button "Back" at bounding box center [710, 759] width 89 height 39
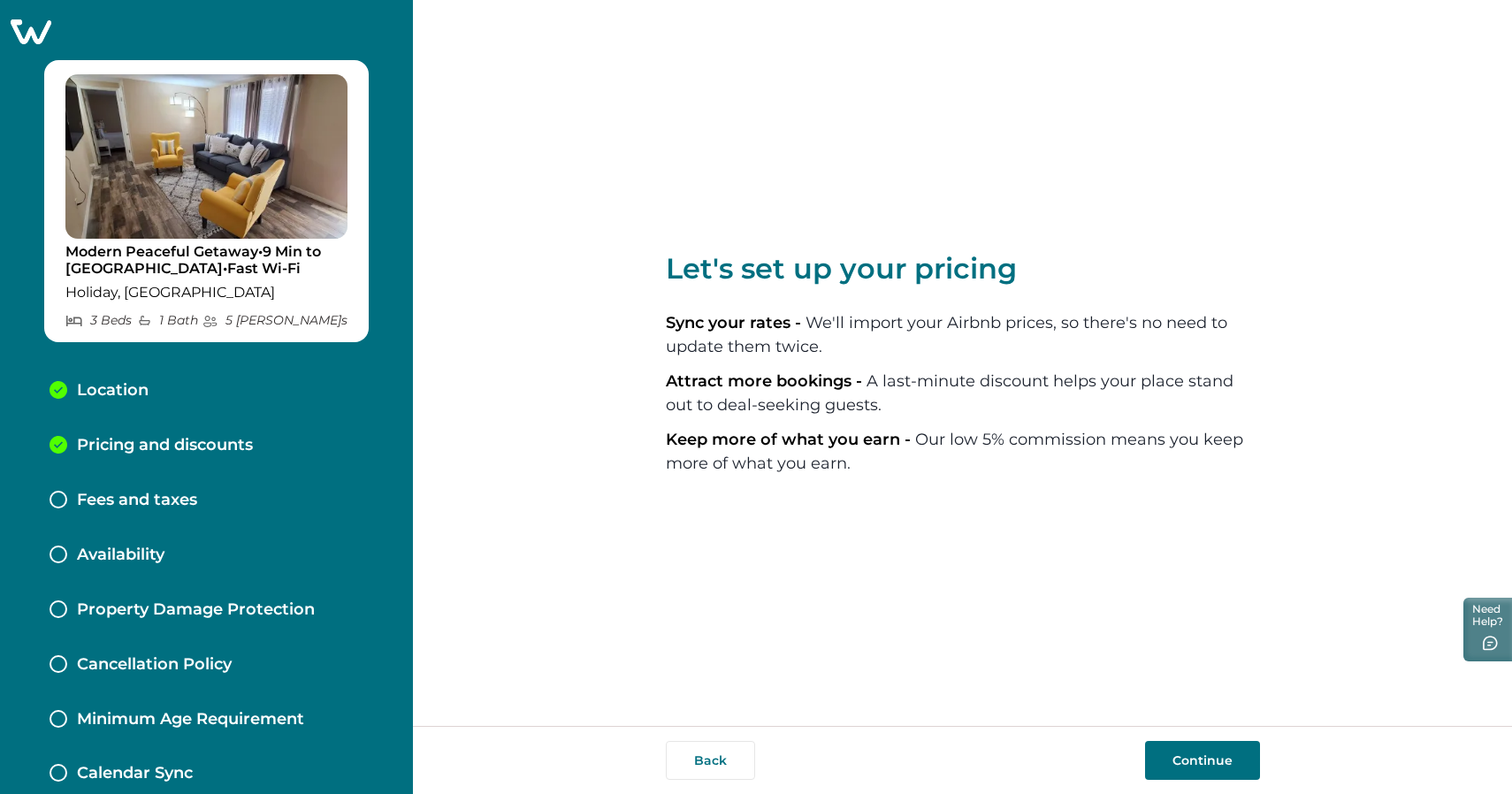
click at [23, 12] on div "Modern Peaceful Getaway•9 Min to Beach•Fast Wi-Fi Holiday, FL 3 Bed s 1 Bath 5 …" at bounding box center [206, 397] width 413 height 794
click at [23, 30] on icon at bounding box center [31, 32] width 41 height 25
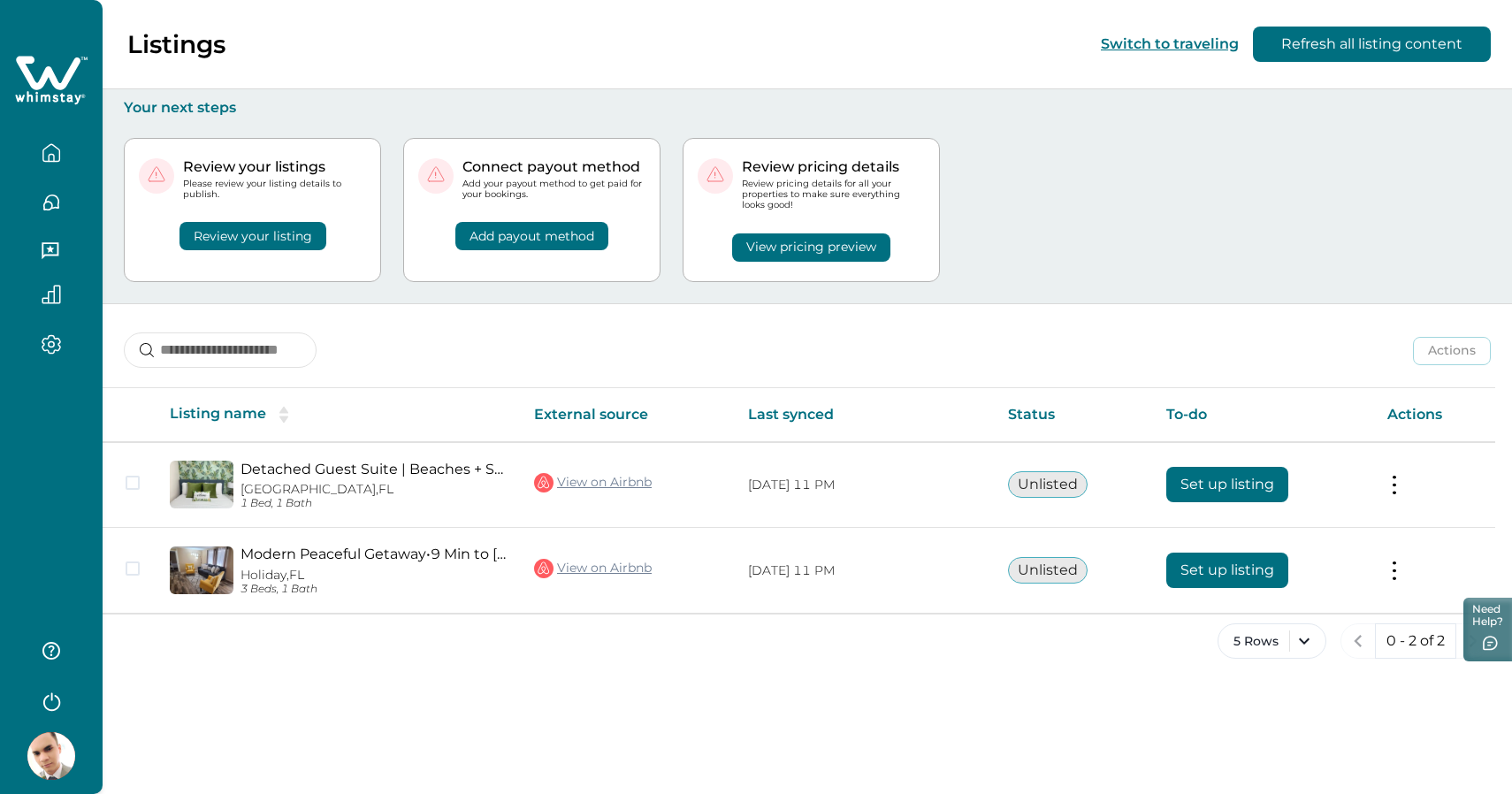
click at [61, 753] on img at bounding box center [52, 755] width 48 height 48
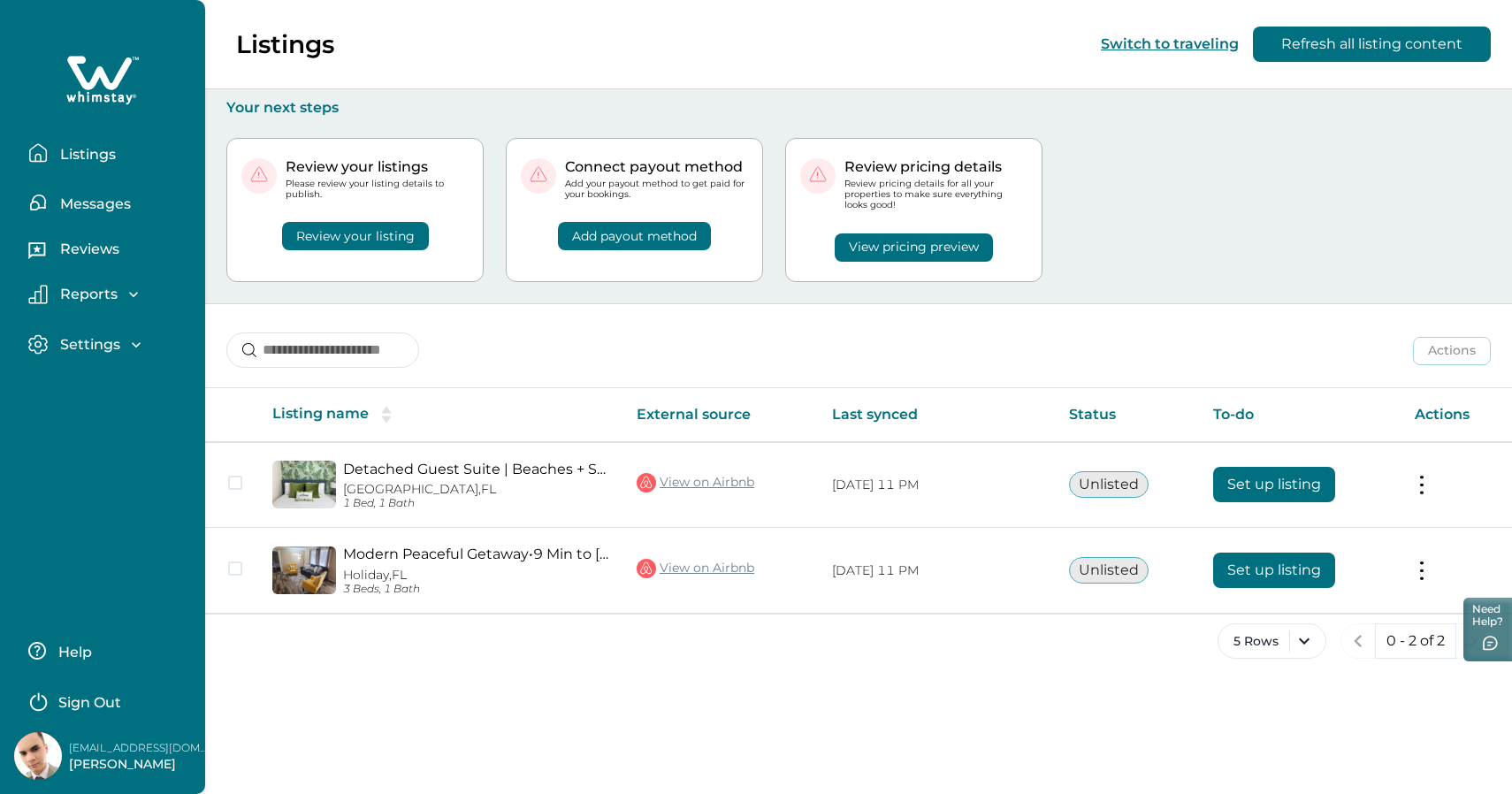
click at [101, 342] on p "Settings" at bounding box center [87, 344] width 66 height 18
click at [106, 384] on p "Profile details" at bounding box center [106, 383] width 103 height 18
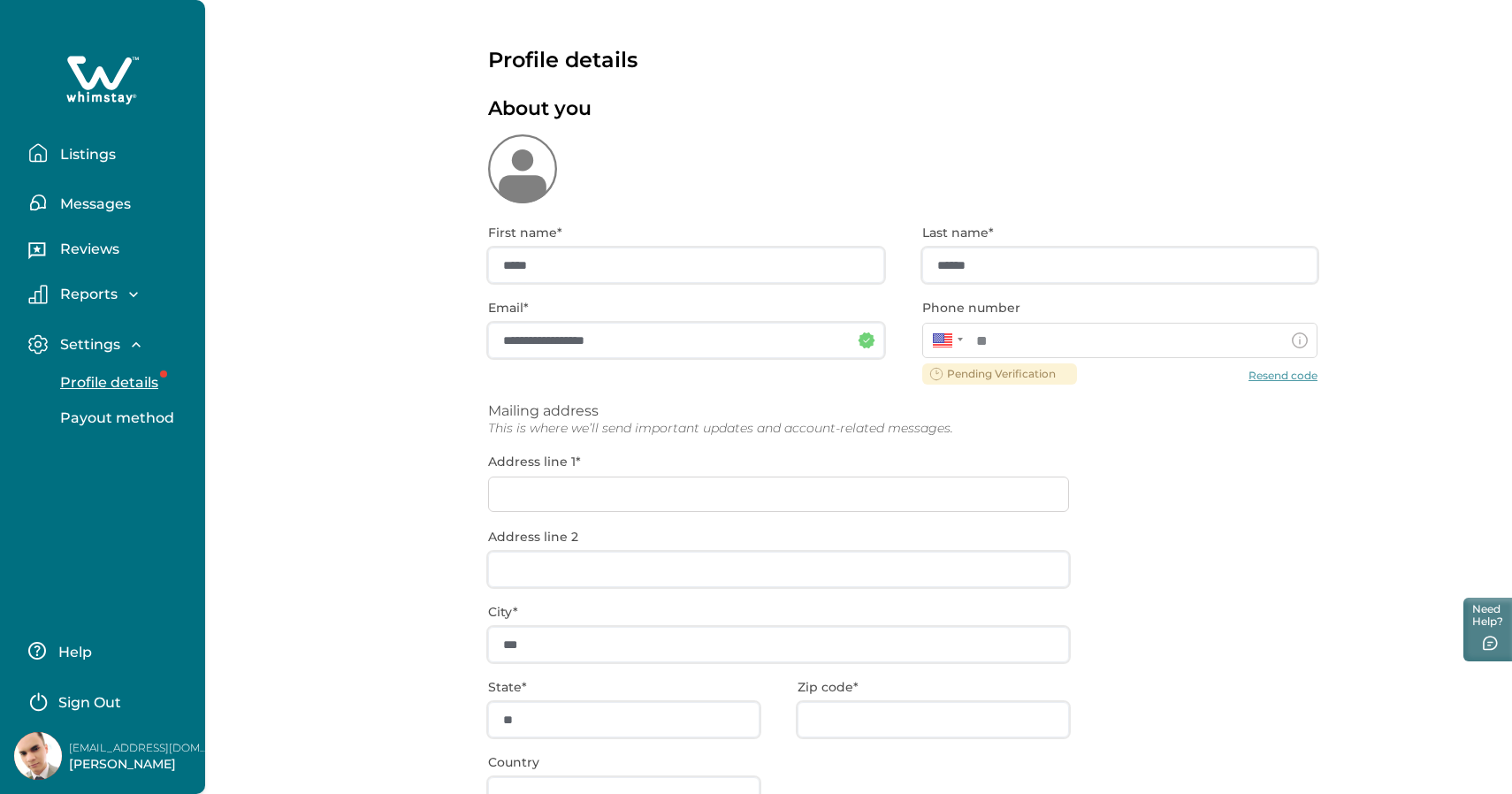
type input "**********"
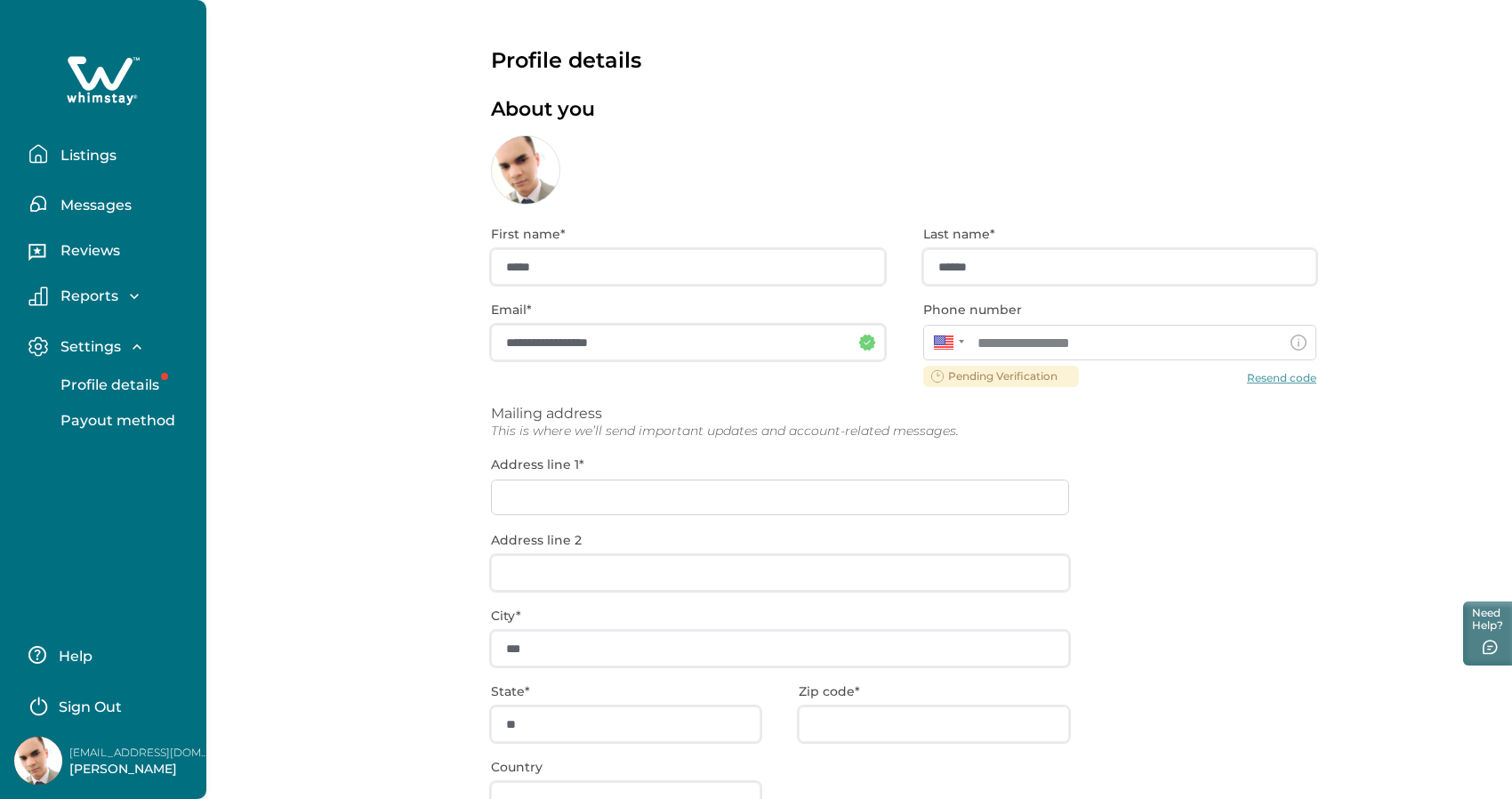
click at [90, 154] on p "Listings" at bounding box center [85, 156] width 61 height 18
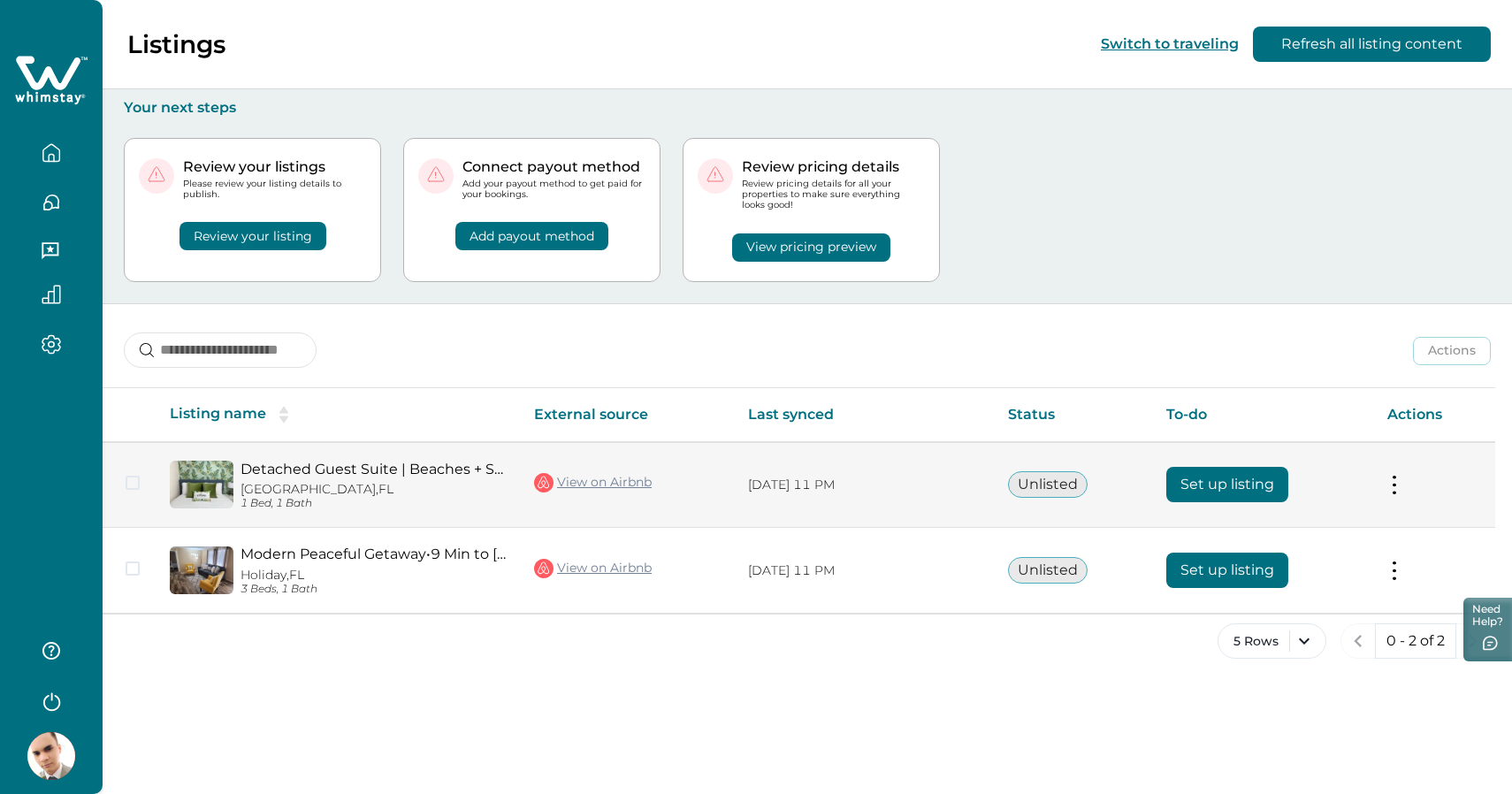
click at [1424, 488] on td "Actions View listing on Whimstay" at bounding box center [1434, 484] width 122 height 85
click at [1395, 486] on button at bounding box center [1394, 484] width 14 height 19
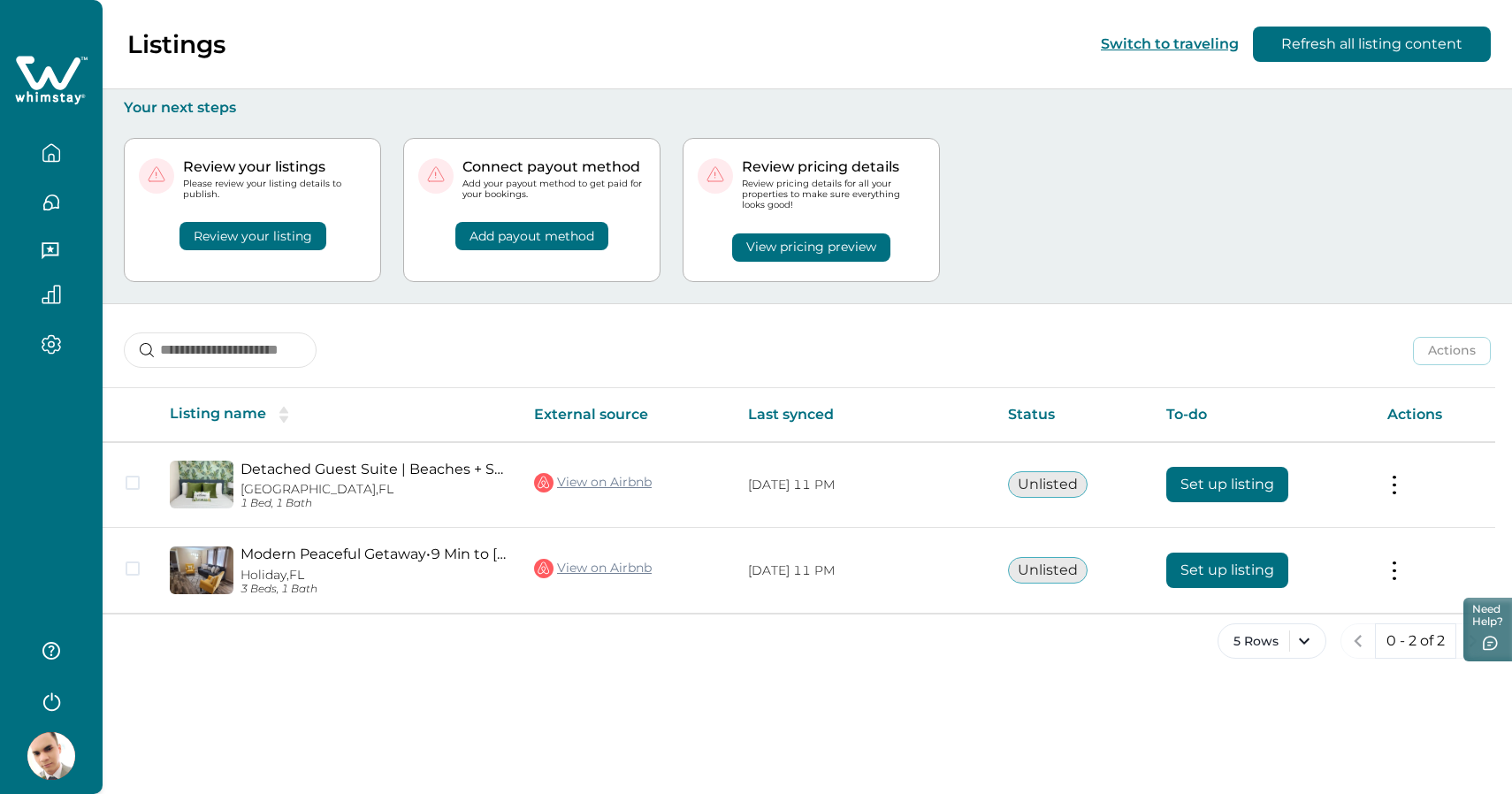
click at [54, 159] on icon "button" at bounding box center [51, 157] width 5 height 7
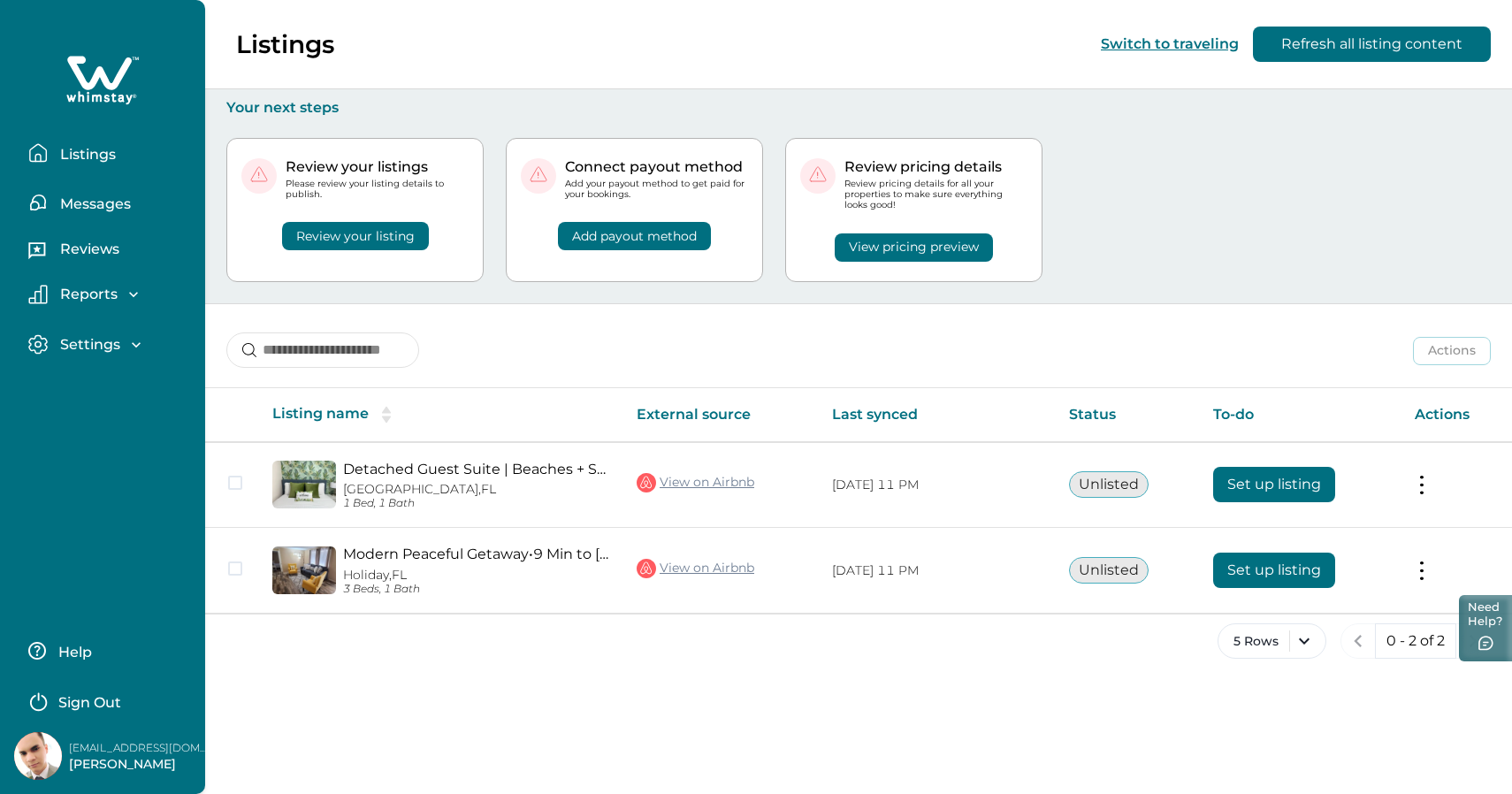
click at [1473, 642] on button "Need Help?" at bounding box center [1484, 627] width 53 height 66
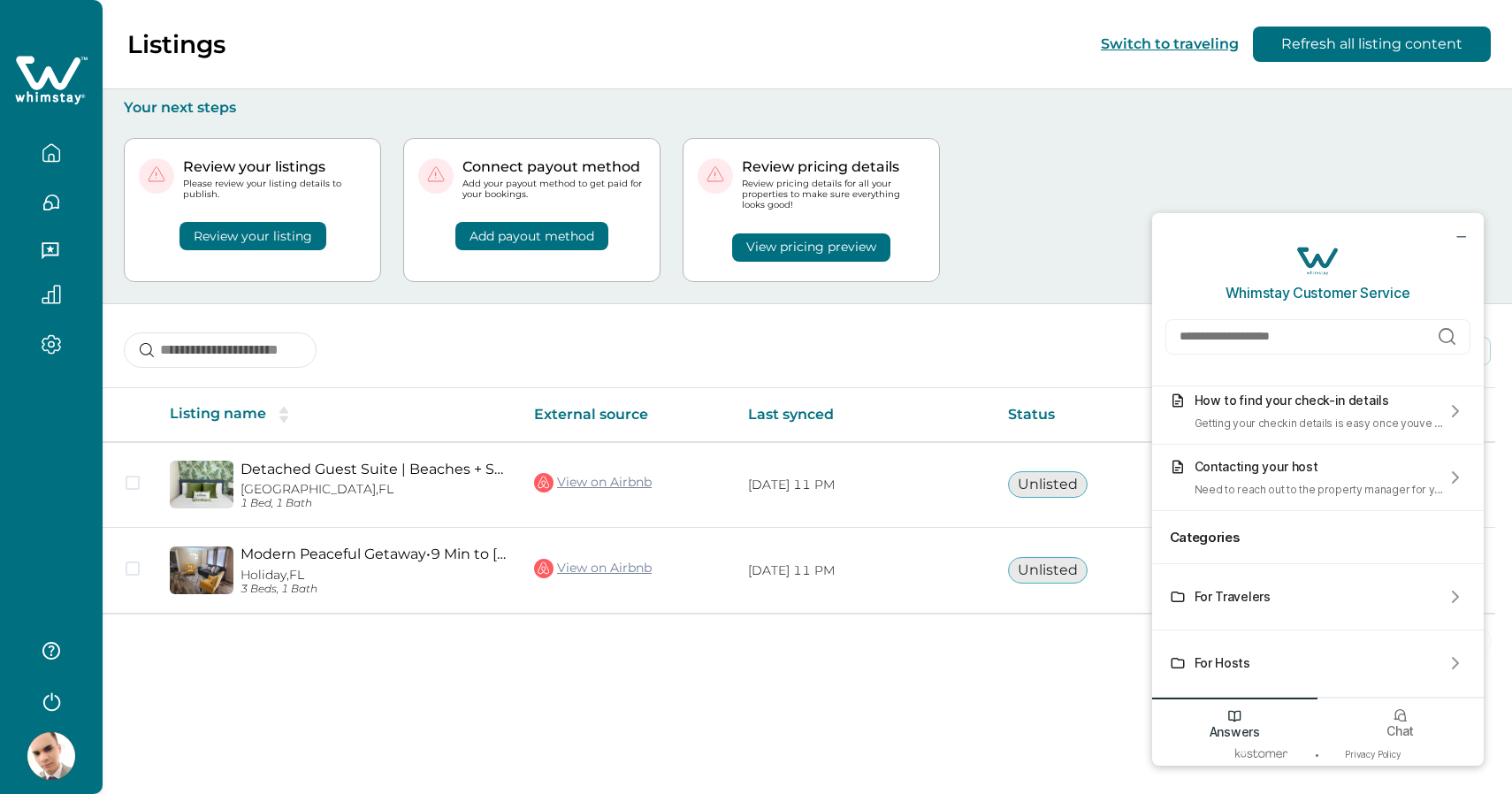
scroll to position [126, 0]
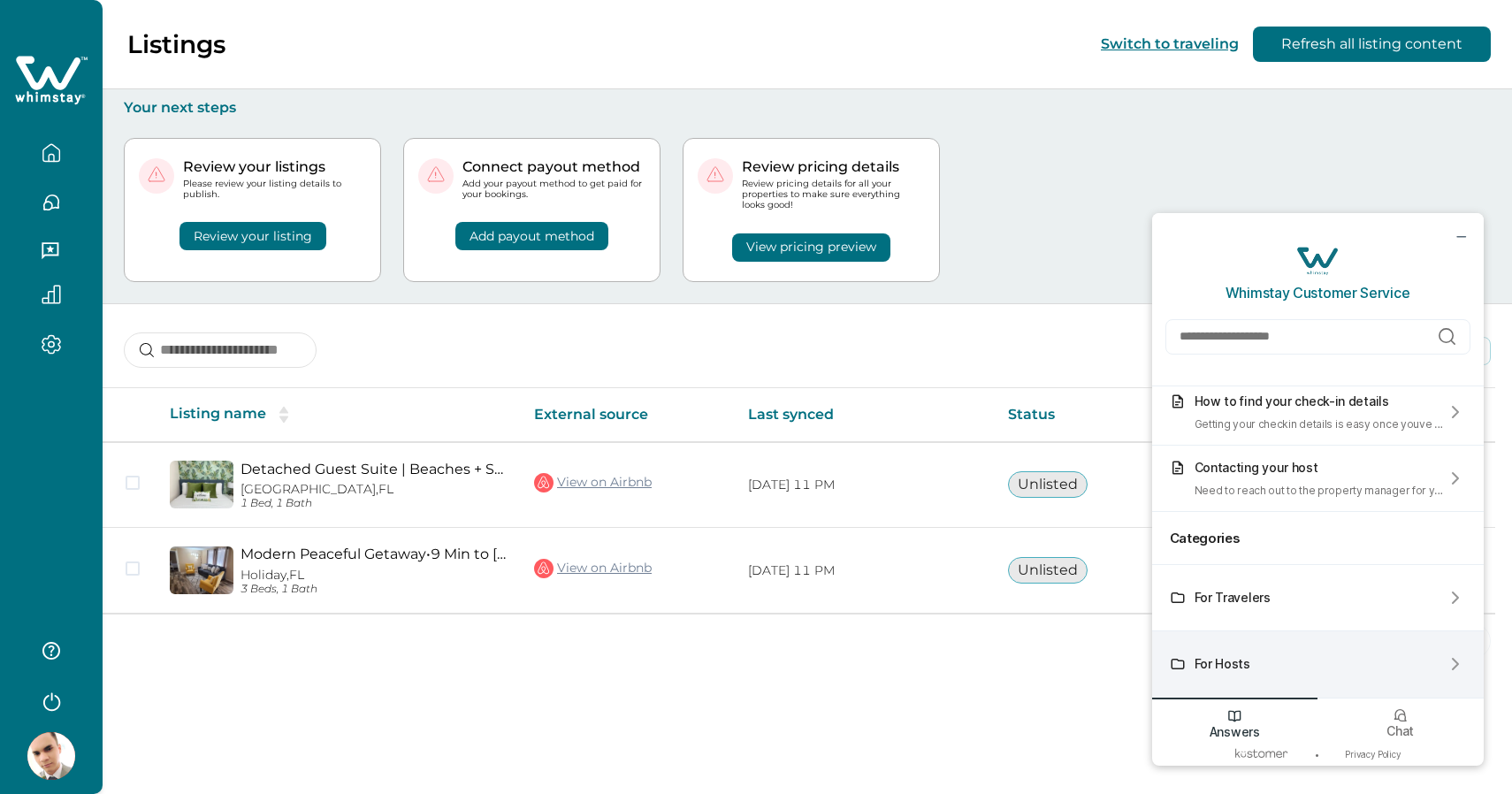
click at [1187, 665] on div "For Hosts" at bounding box center [1213, 664] width 88 height 16
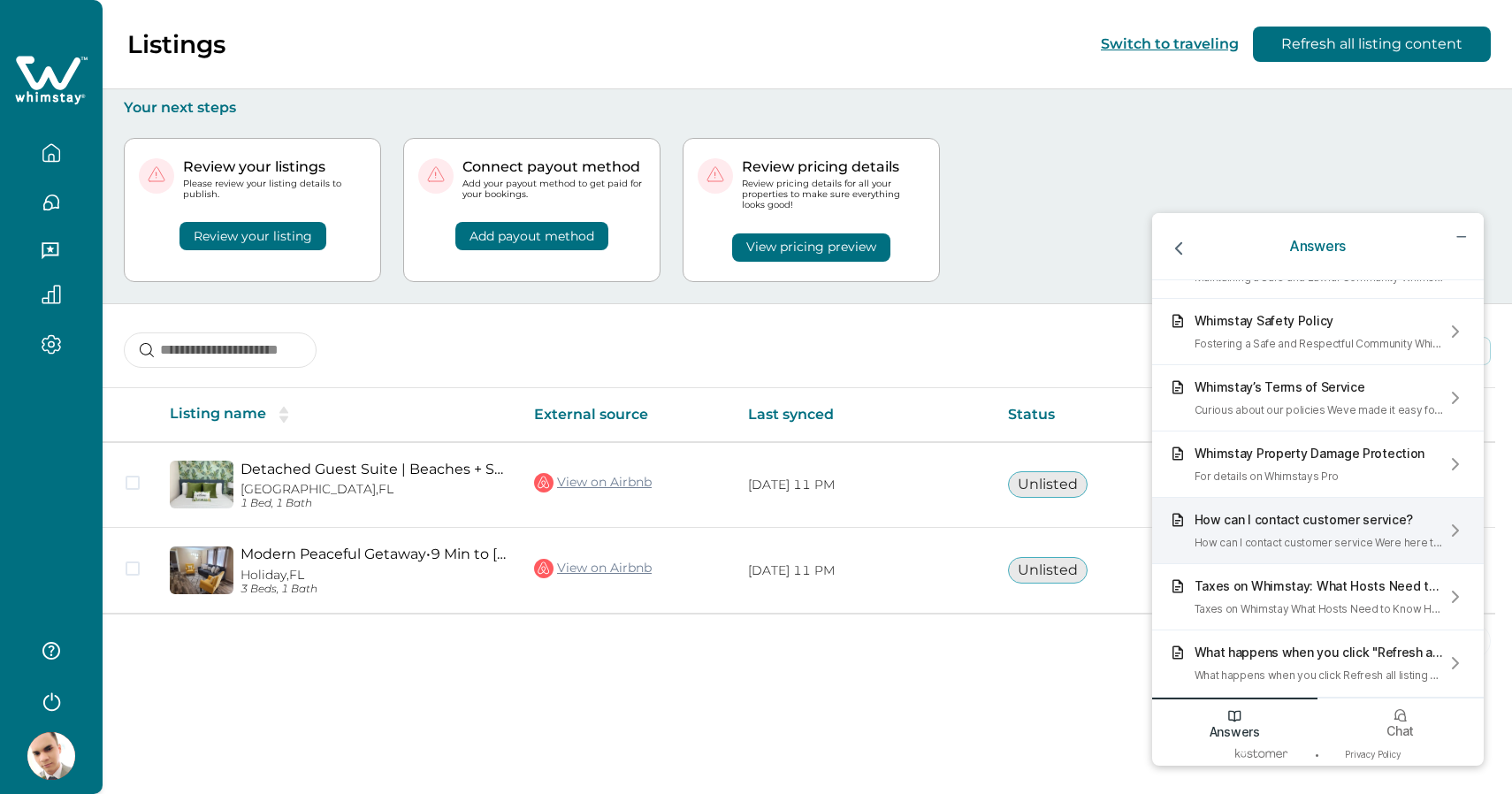
scroll to position [0, 0]
click at [977, 687] on div "Listings Switch to traveling Refresh all listing content Your next steps Review…" at bounding box center [806, 397] width 1409 height 794
click at [1183, 249] on icon "go back" at bounding box center [1177, 248] width 23 height 23
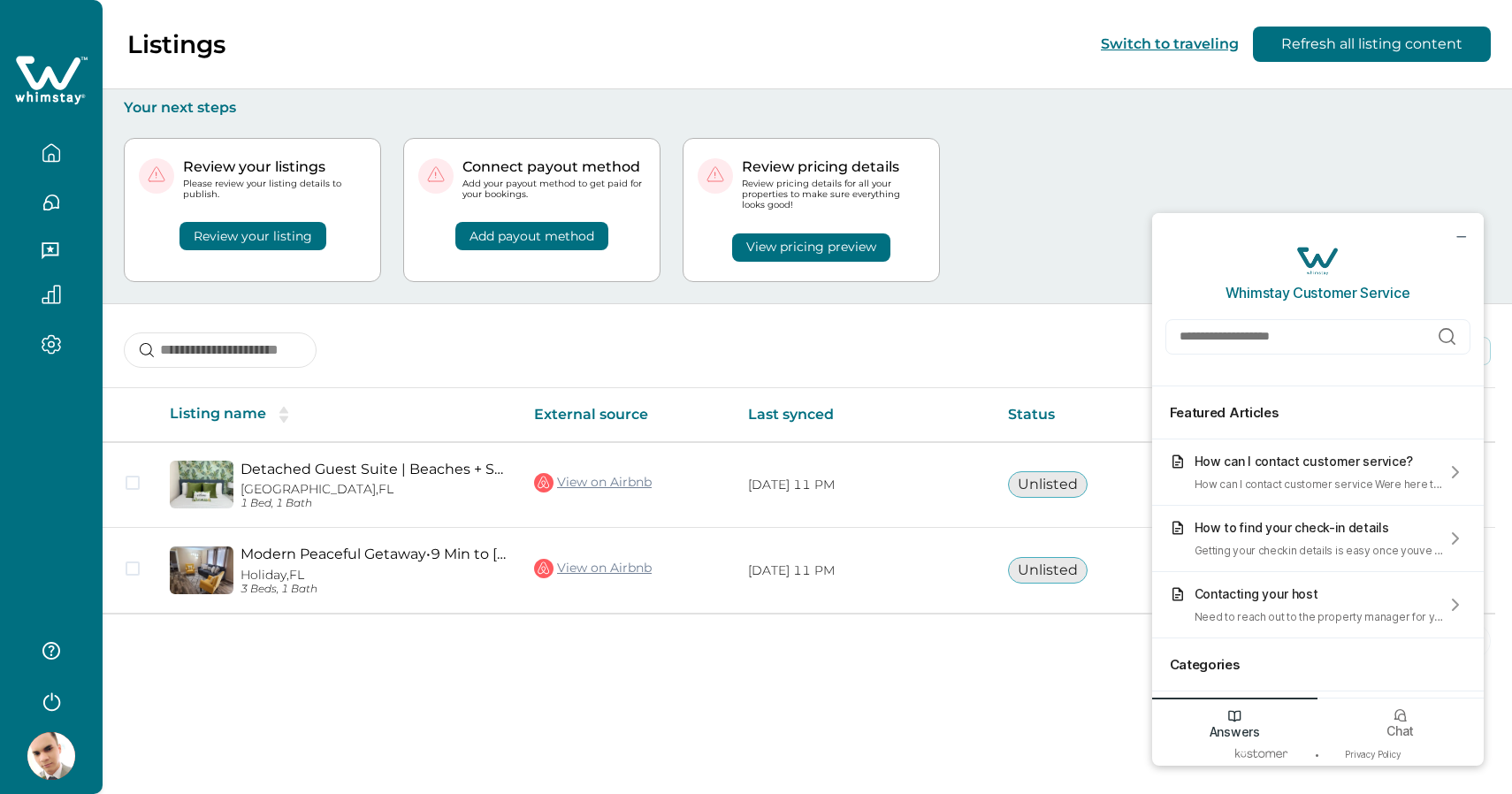
click at [1448, 233] on div at bounding box center [1457, 236] width 51 height 46
click at [1459, 233] on icon "minimize chat widget" at bounding box center [1460, 236] width 16 height 16
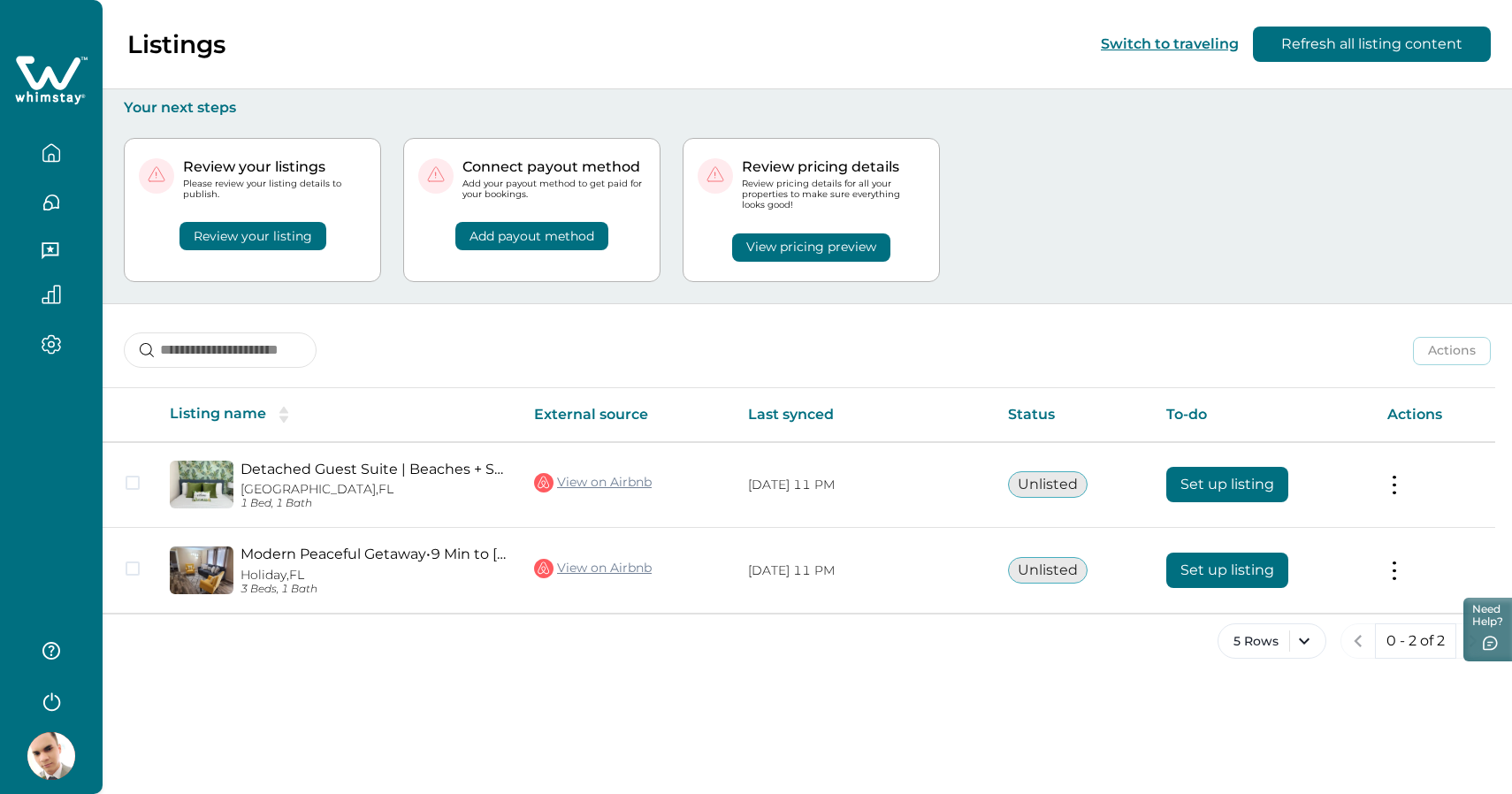
click at [49, 768] on img at bounding box center [52, 755] width 48 height 48
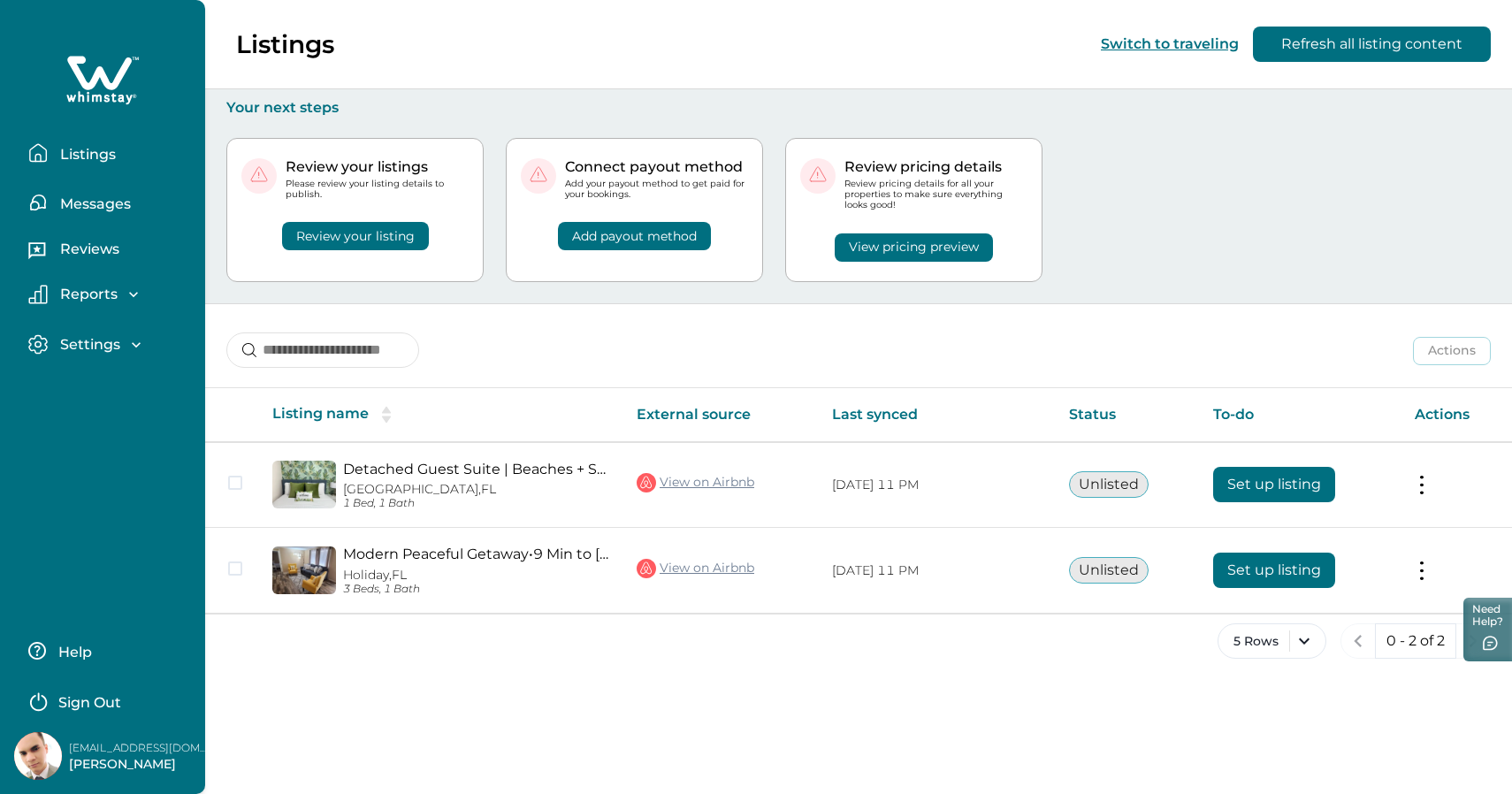
click at [74, 655] on p "Help" at bounding box center [71, 652] width 39 height 18
click at [43, 752] on img at bounding box center [38, 755] width 48 height 48
click at [91, 356] on div "Settings" at bounding box center [109, 349] width 163 height 31
click at [91, 349] on p "Settings" at bounding box center [87, 344] width 66 height 18
click at [93, 388] on p "Profile details" at bounding box center [106, 383] width 103 height 18
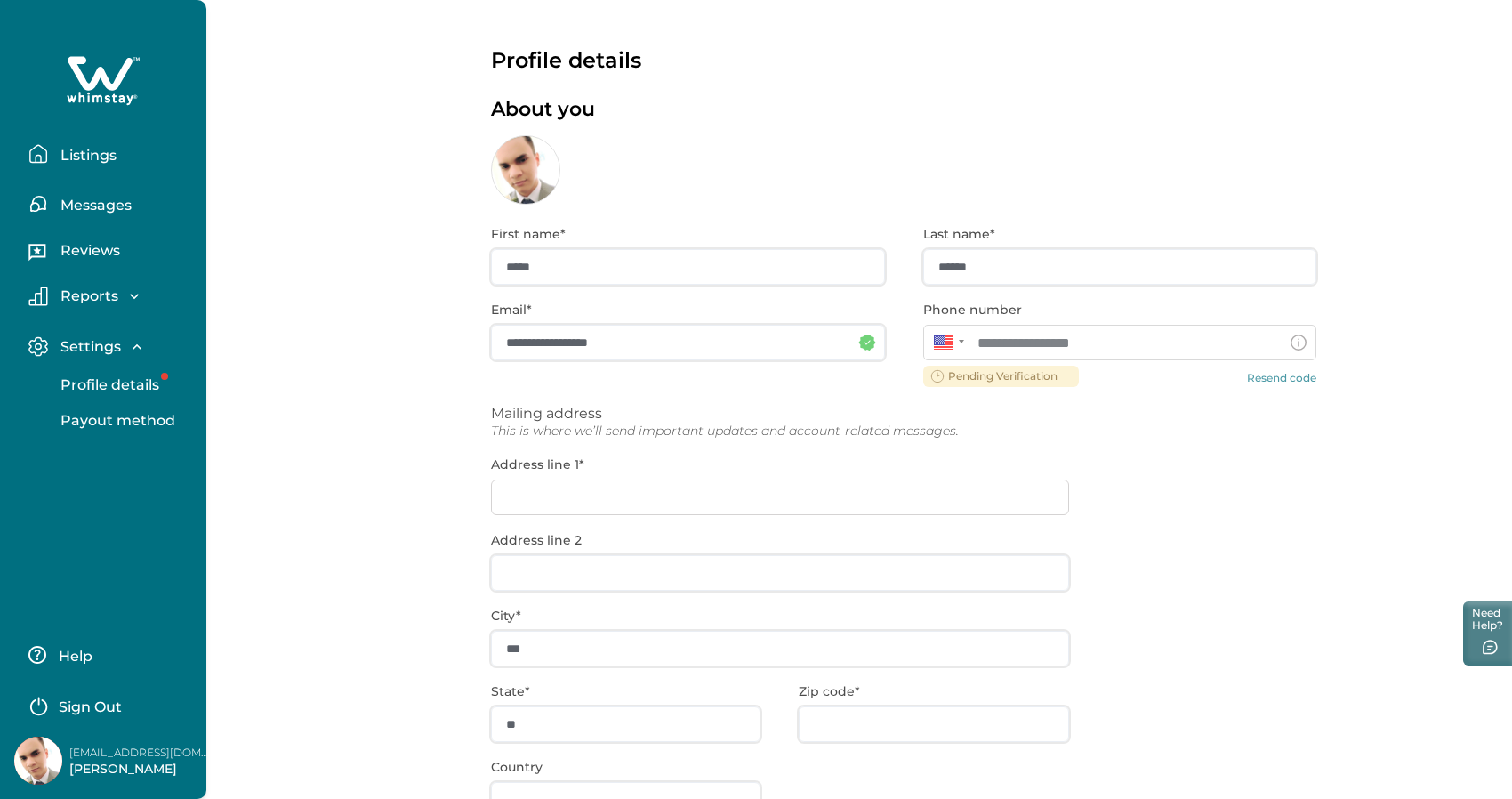
scroll to position [13, 0]
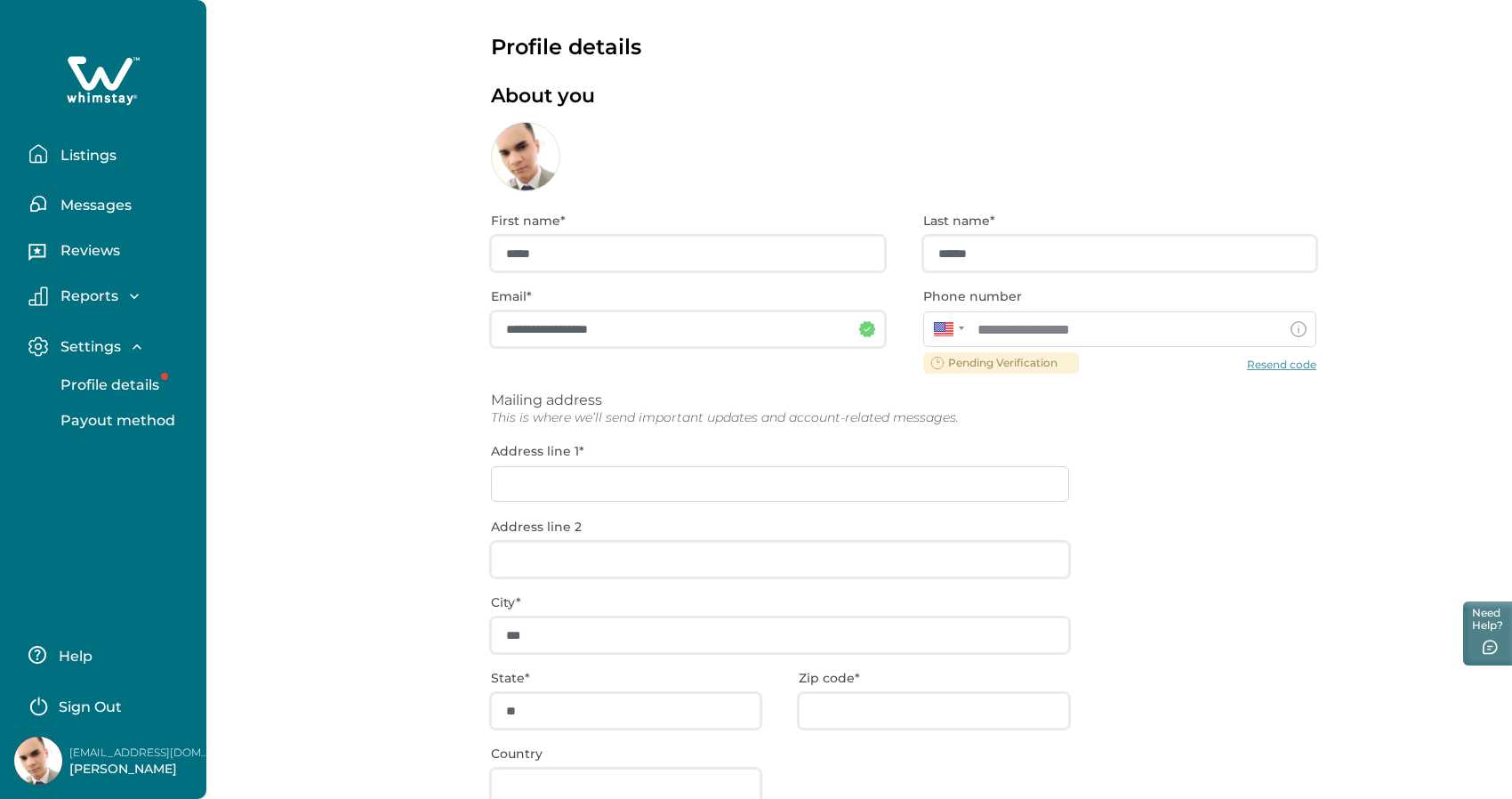
click at [531, 155] on div "About you" at bounding box center [903, 138] width 825 height 107
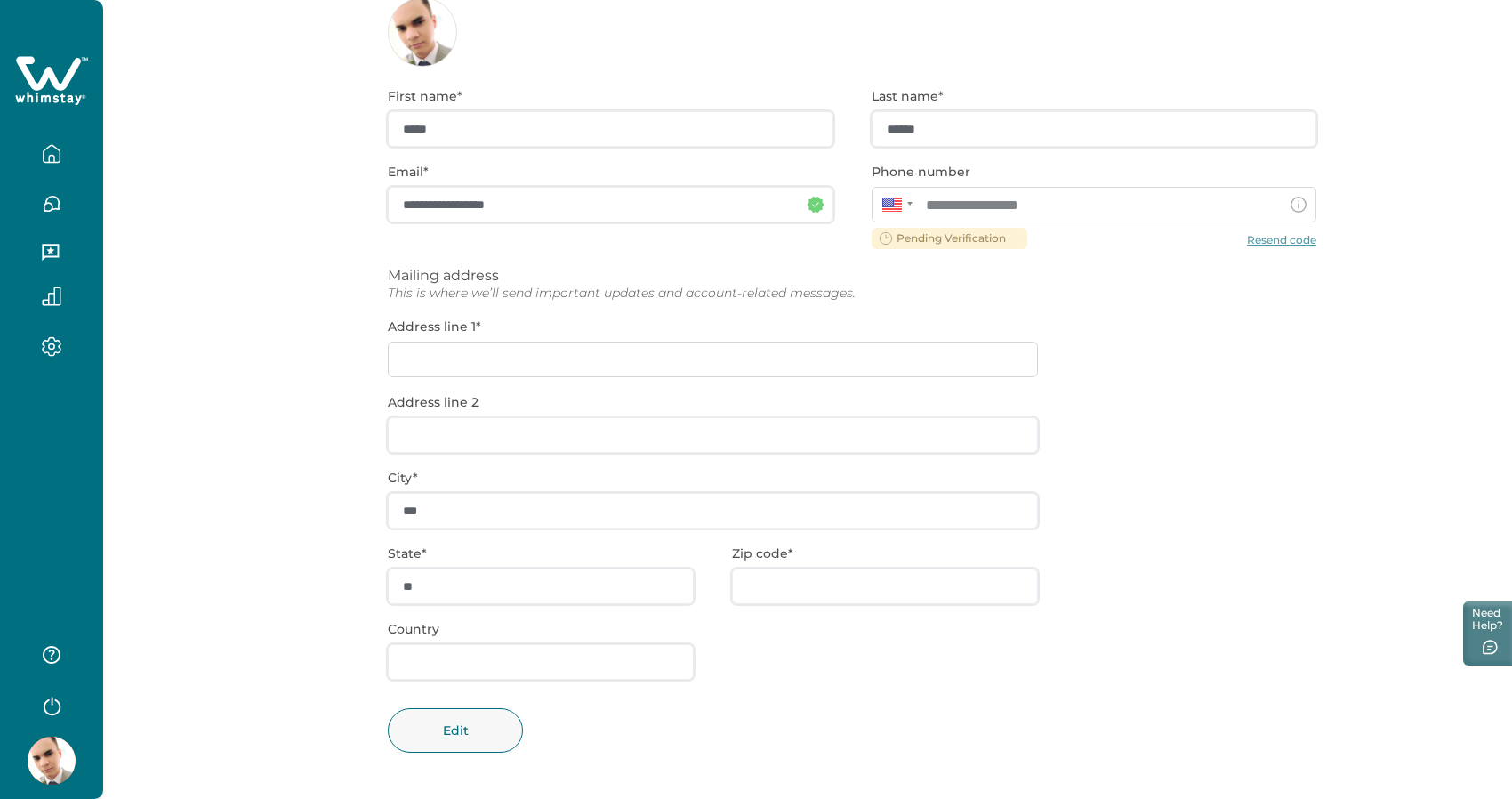
scroll to position [137, 0]
click at [461, 714] on button "Edit" at bounding box center [454, 731] width 135 height 45
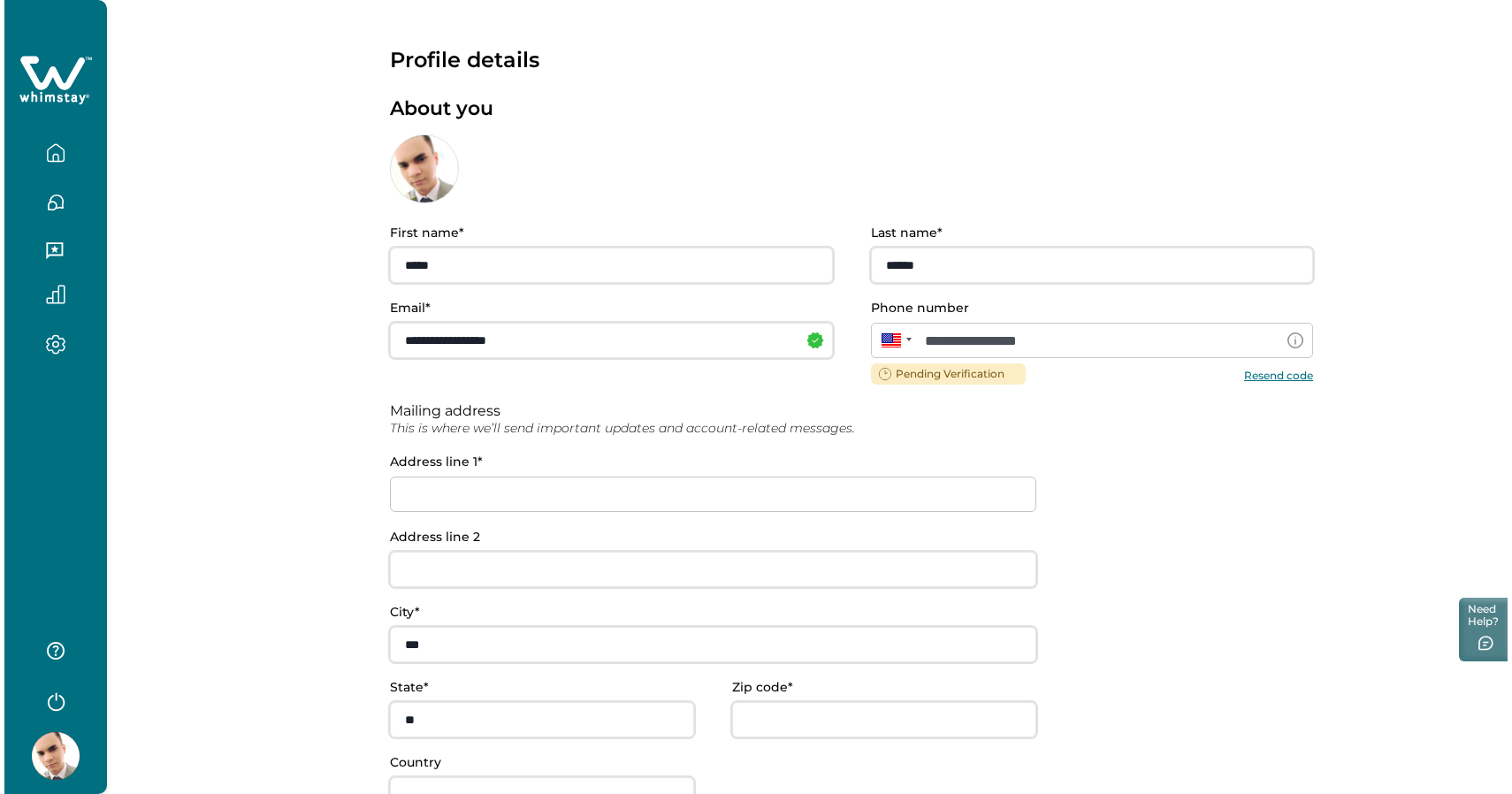
scroll to position [0, 0]
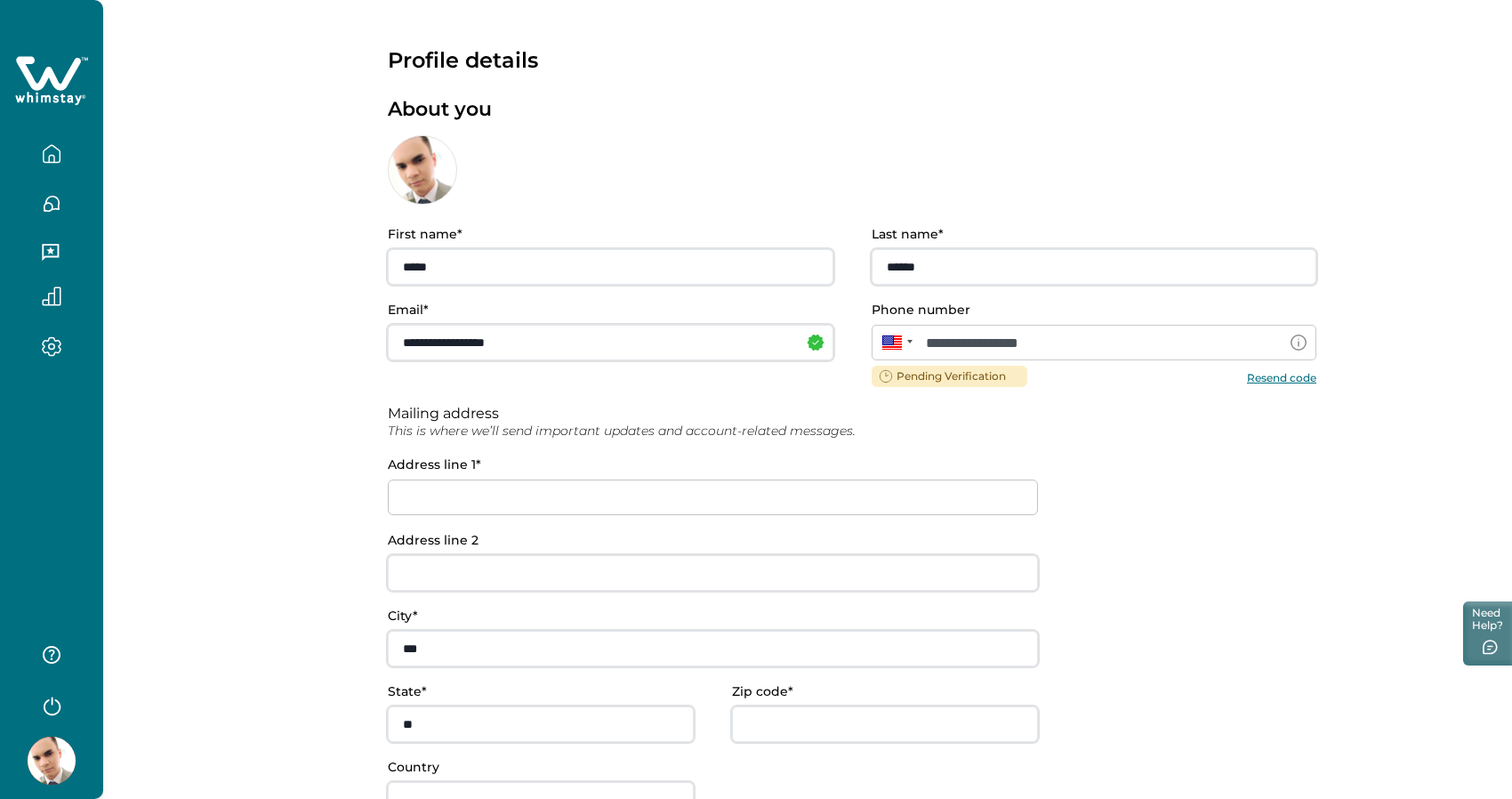
click at [56, 351] on icon "button" at bounding box center [52, 347] width 20 height 20
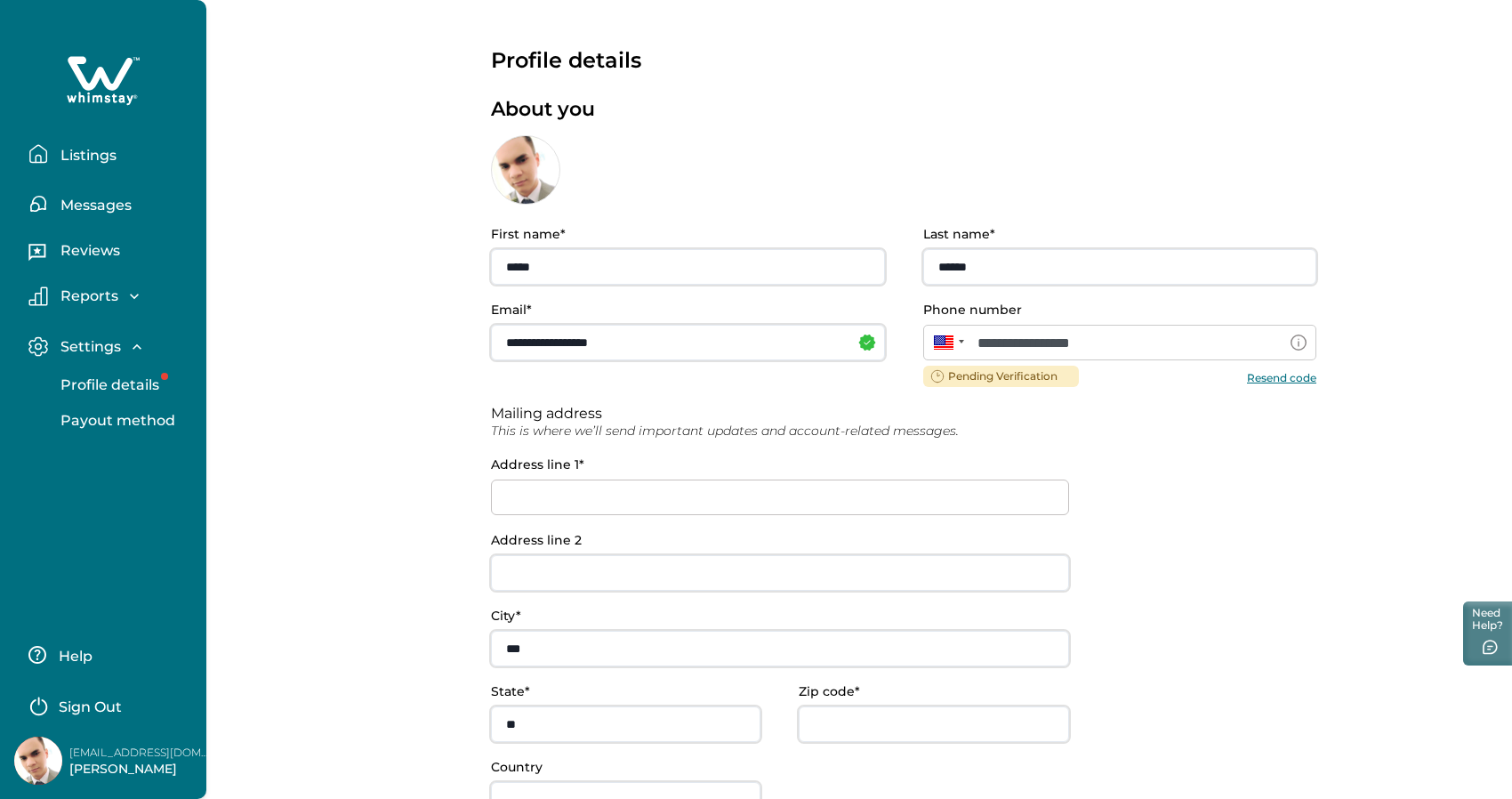
click at [87, 703] on p "Sign Out" at bounding box center [90, 707] width 63 height 18
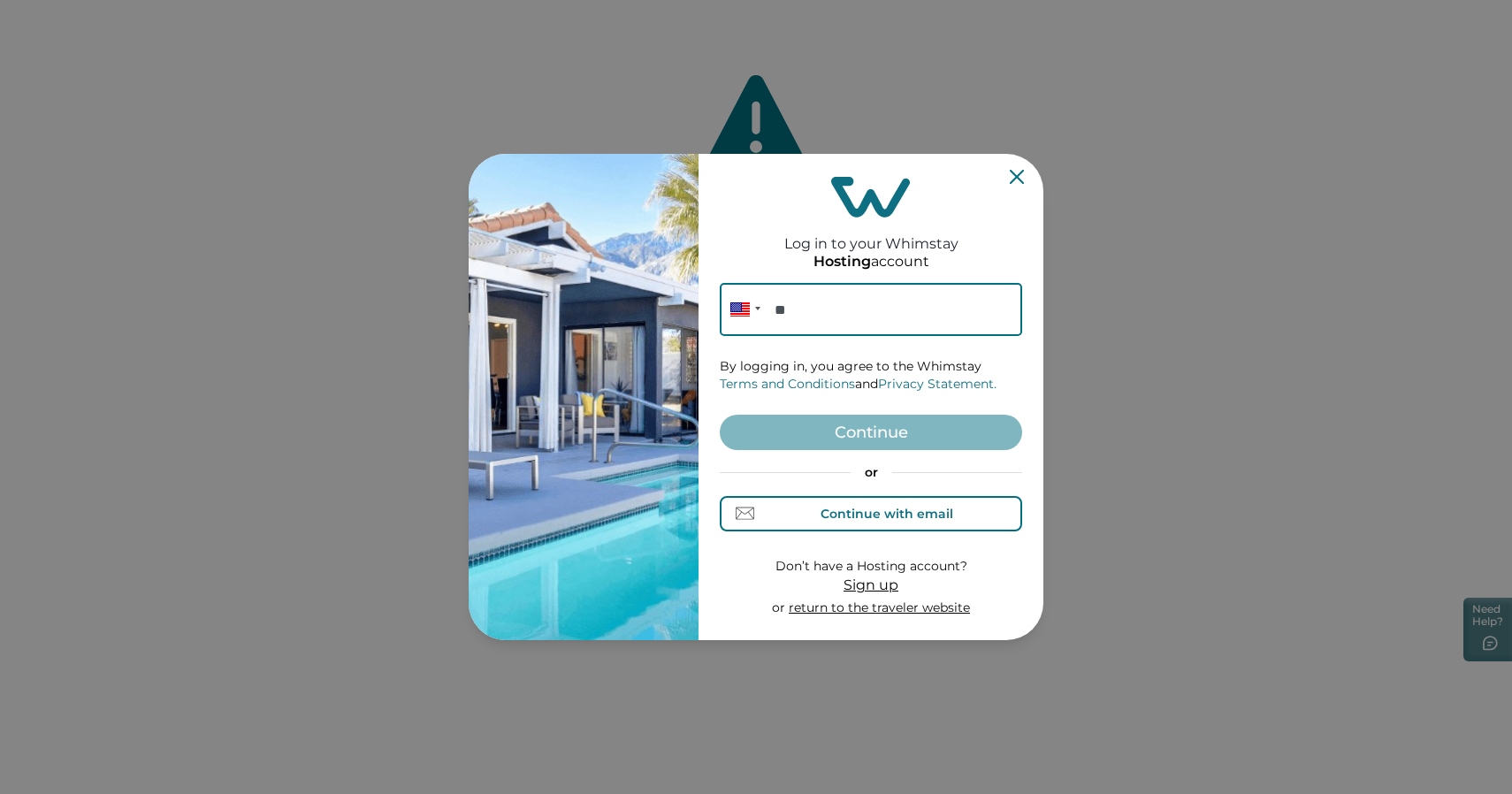
click at [862, 509] on div "Continue with email" at bounding box center [887, 513] width 133 height 14
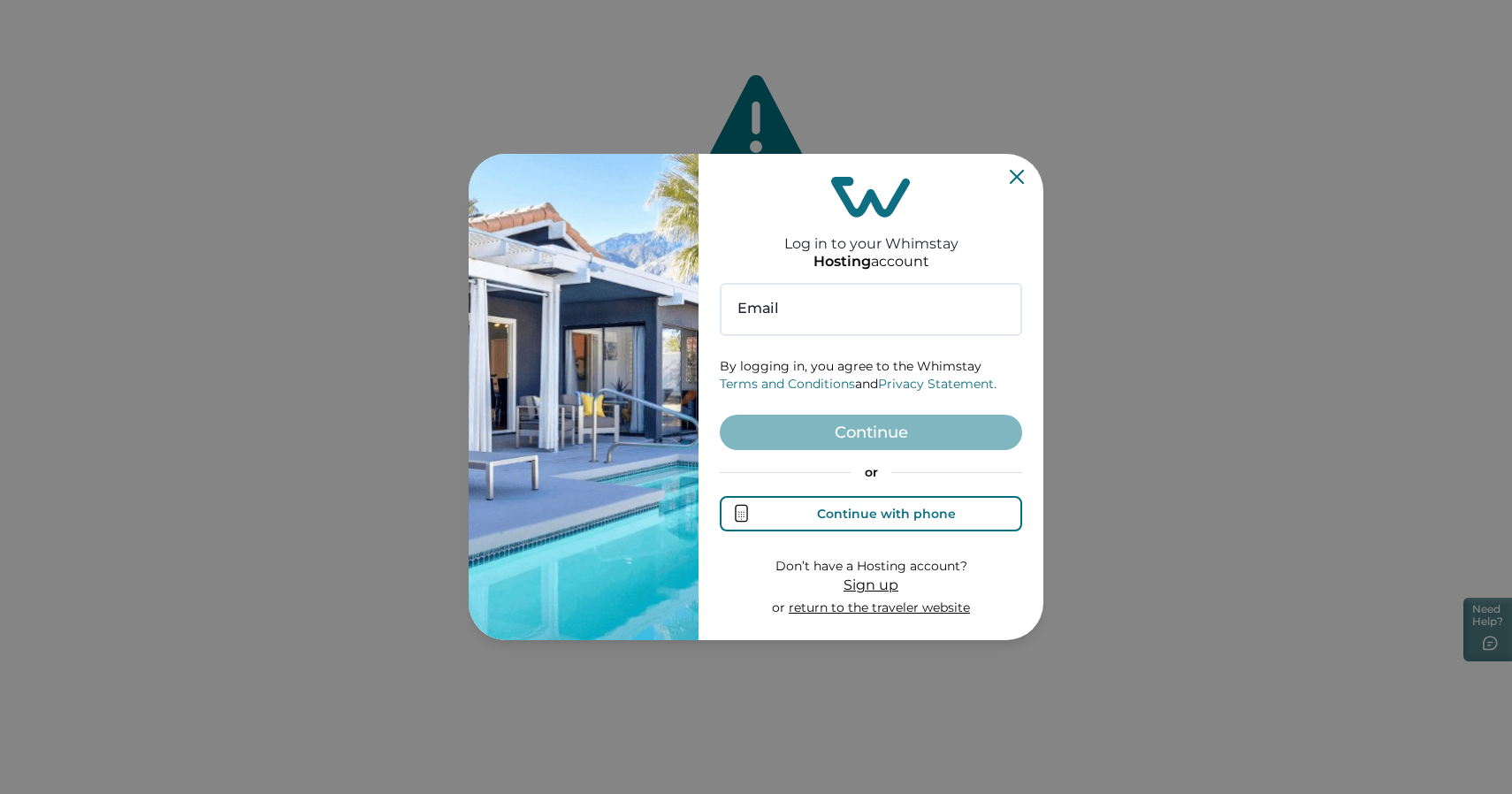
click at [896, 518] on div "Continue with phone" at bounding box center [887, 513] width 139 height 14
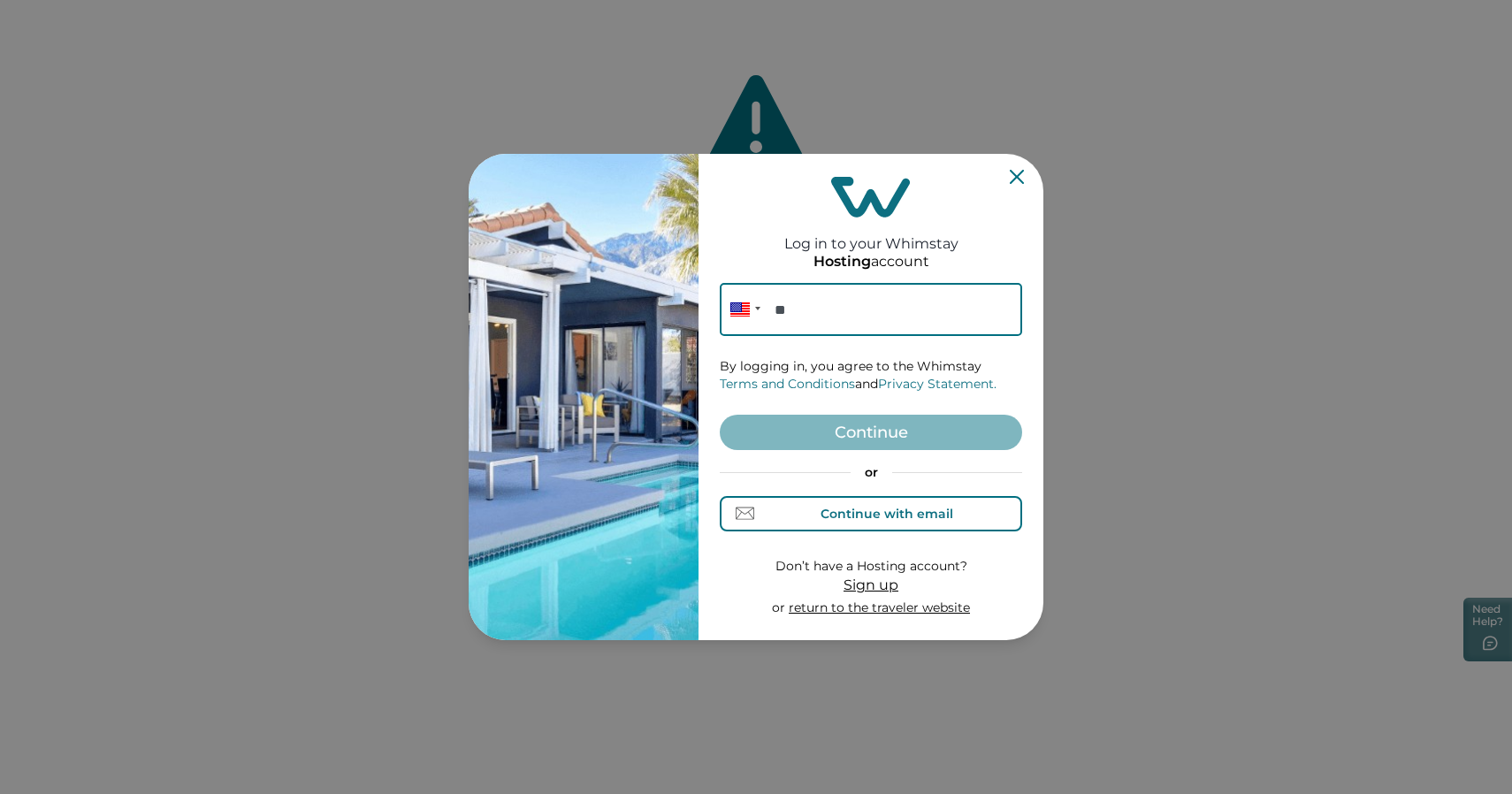
click at [883, 506] on div "Continue with email" at bounding box center [887, 513] width 133 height 14
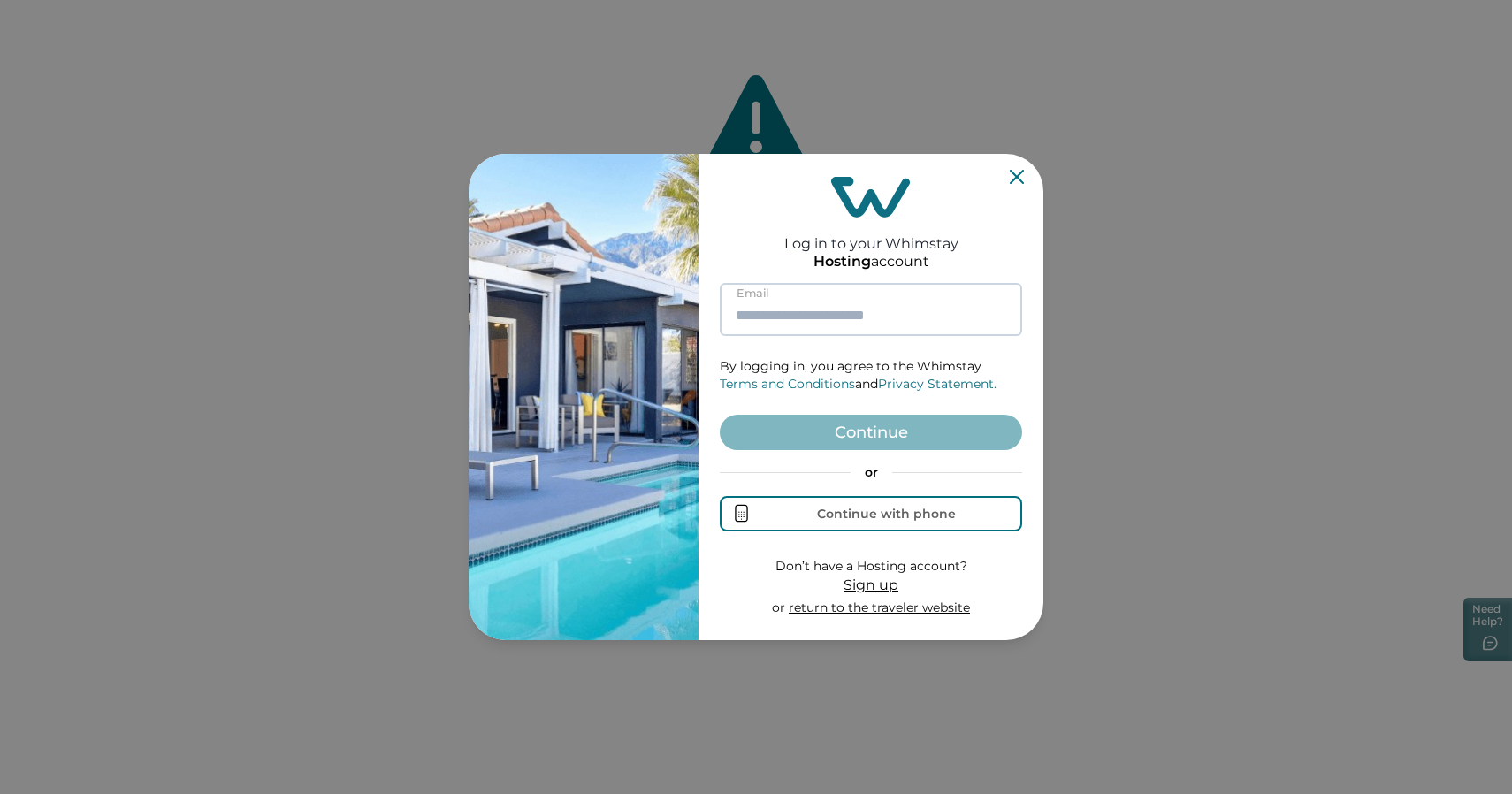
type input "**********"
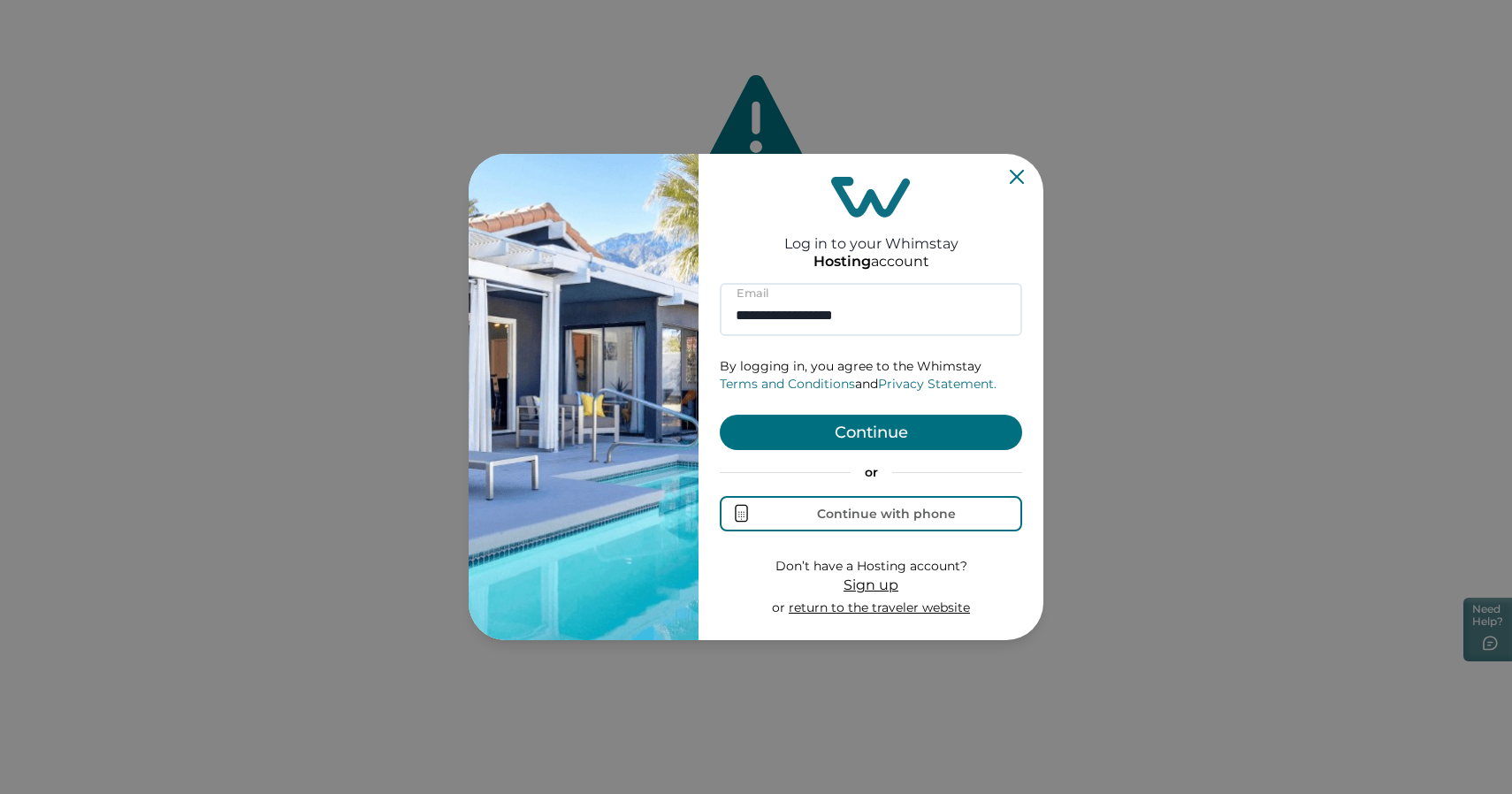
click at [880, 425] on button "Continue" at bounding box center [871, 433] width 303 height 36
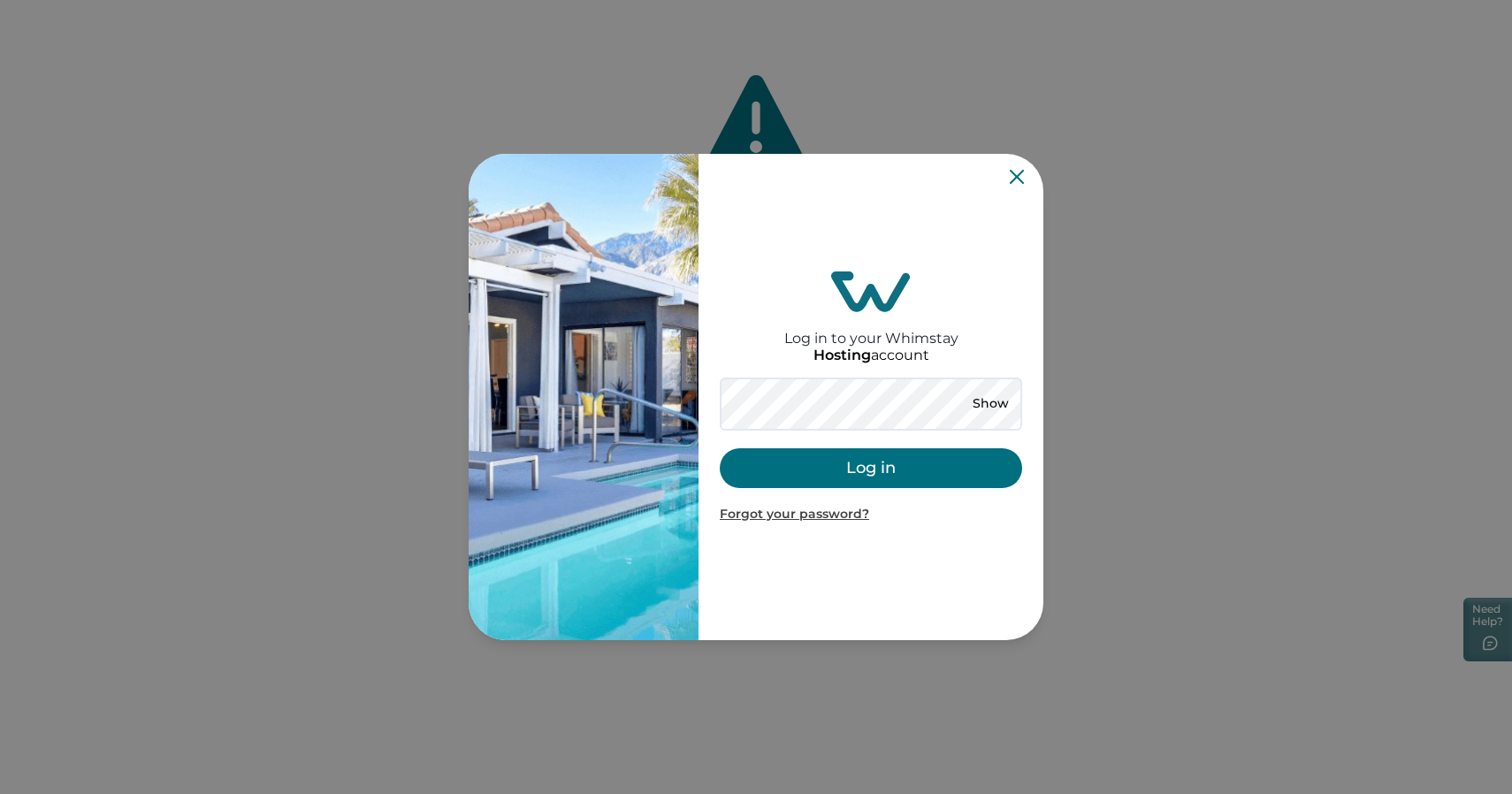
click at [838, 462] on button "Log in" at bounding box center [871, 467] width 303 height 40
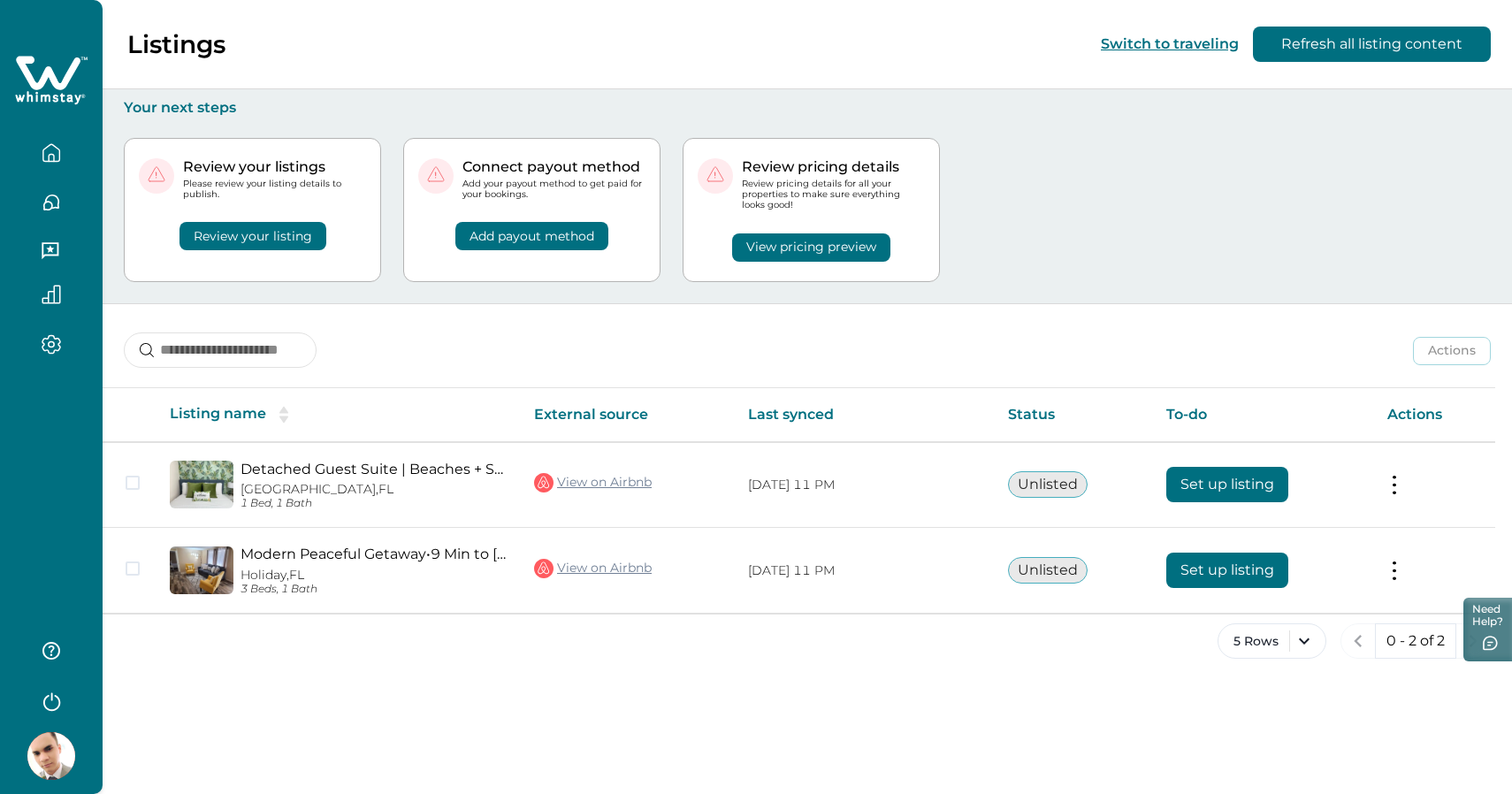
click at [46, 704] on icon "button" at bounding box center [51, 700] width 27 height 27
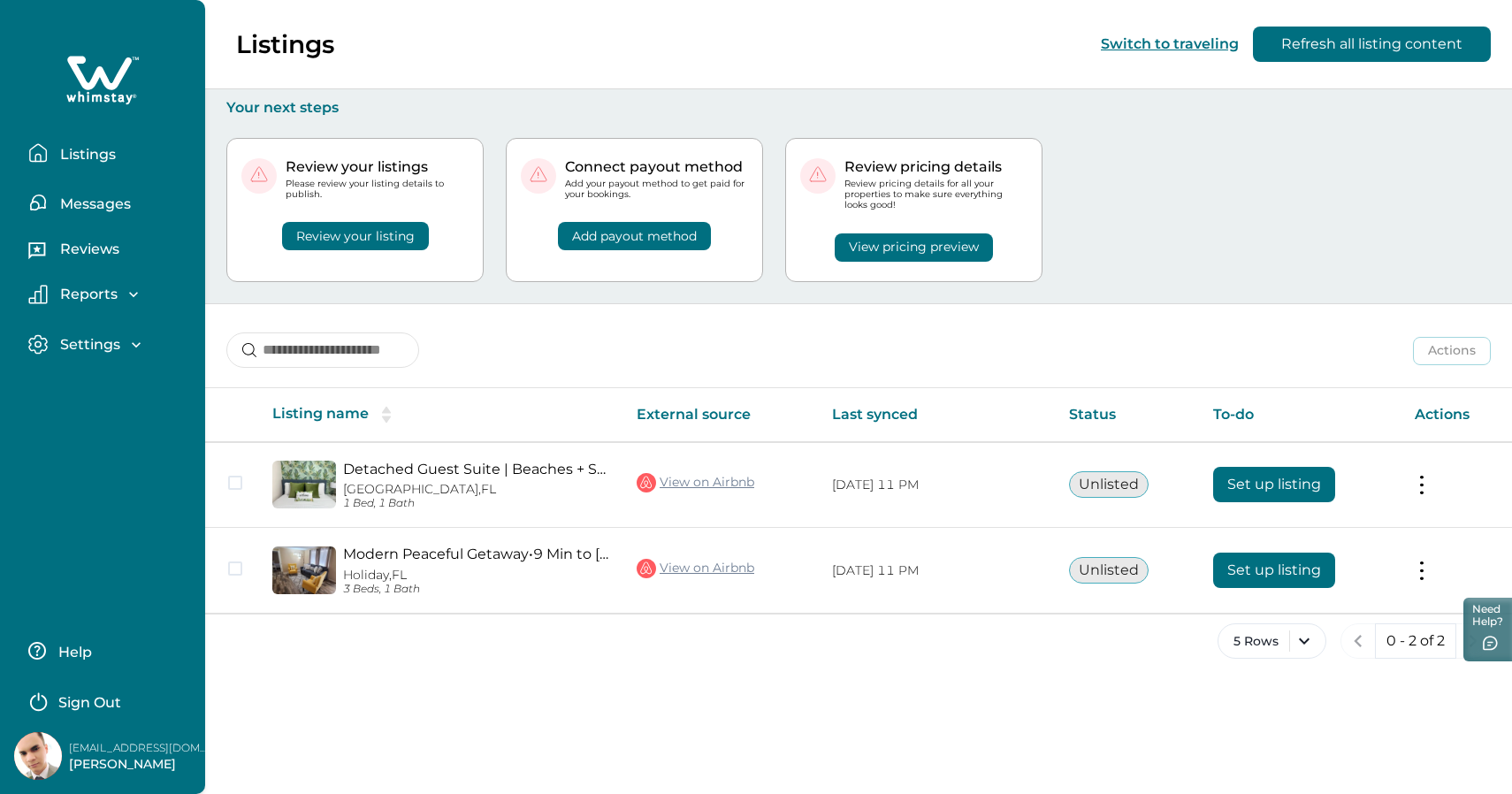
click at [56, 765] on img at bounding box center [38, 755] width 48 height 48
click at [114, 766] on p "[PERSON_NAME]" at bounding box center [139, 764] width 141 height 18
click at [101, 344] on p "Settings" at bounding box center [87, 344] width 66 height 18
click at [106, 417] on p "Payout method" at bounding box center [114, 418] width 119 height 18
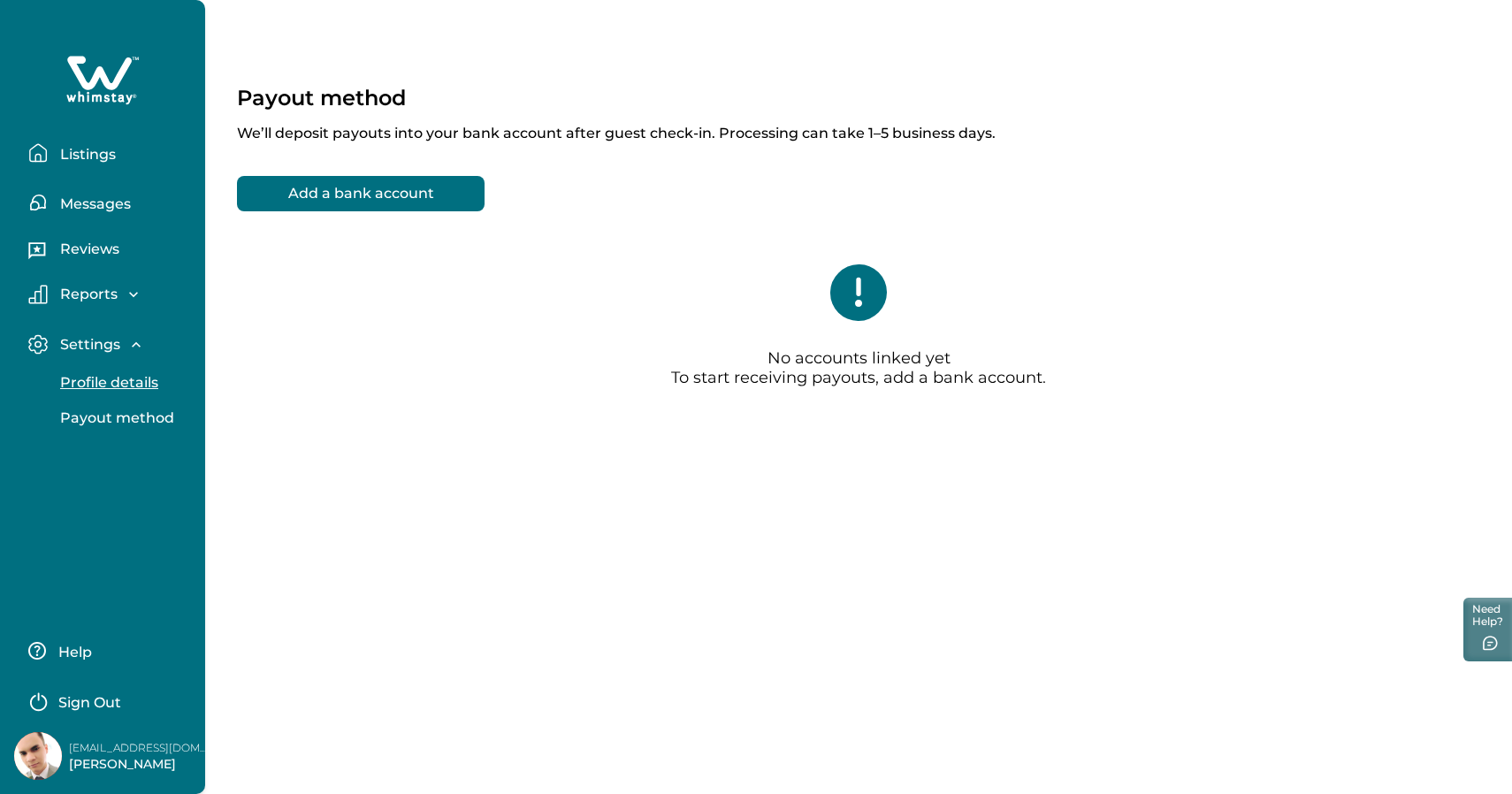
click at [103, 386] on p "Profile details" at bounding box center [106, 383] width 103 height 18
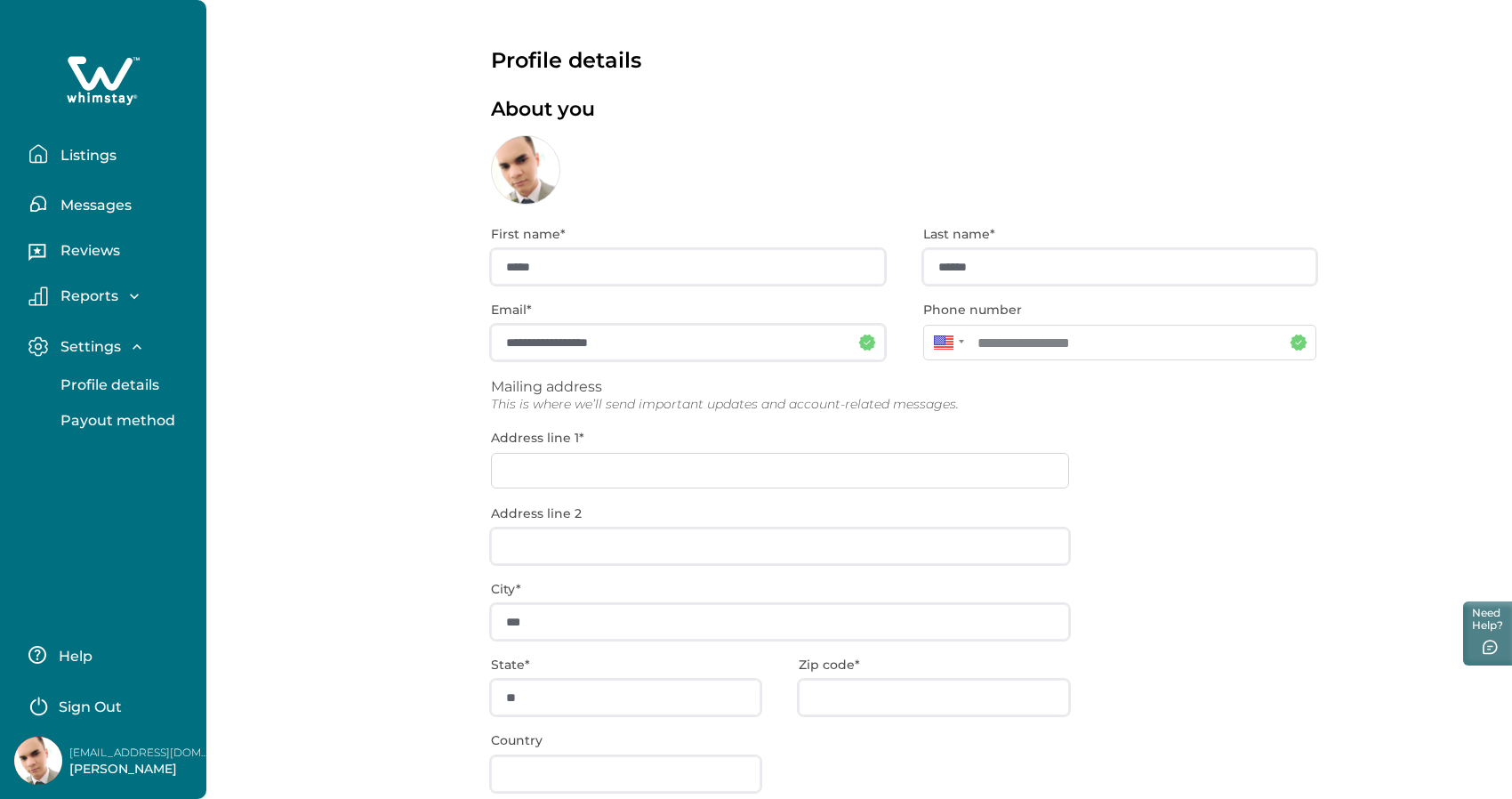
click at [130, 305] on button "Reports" at bounding box center [110, 297] width 164 height 20
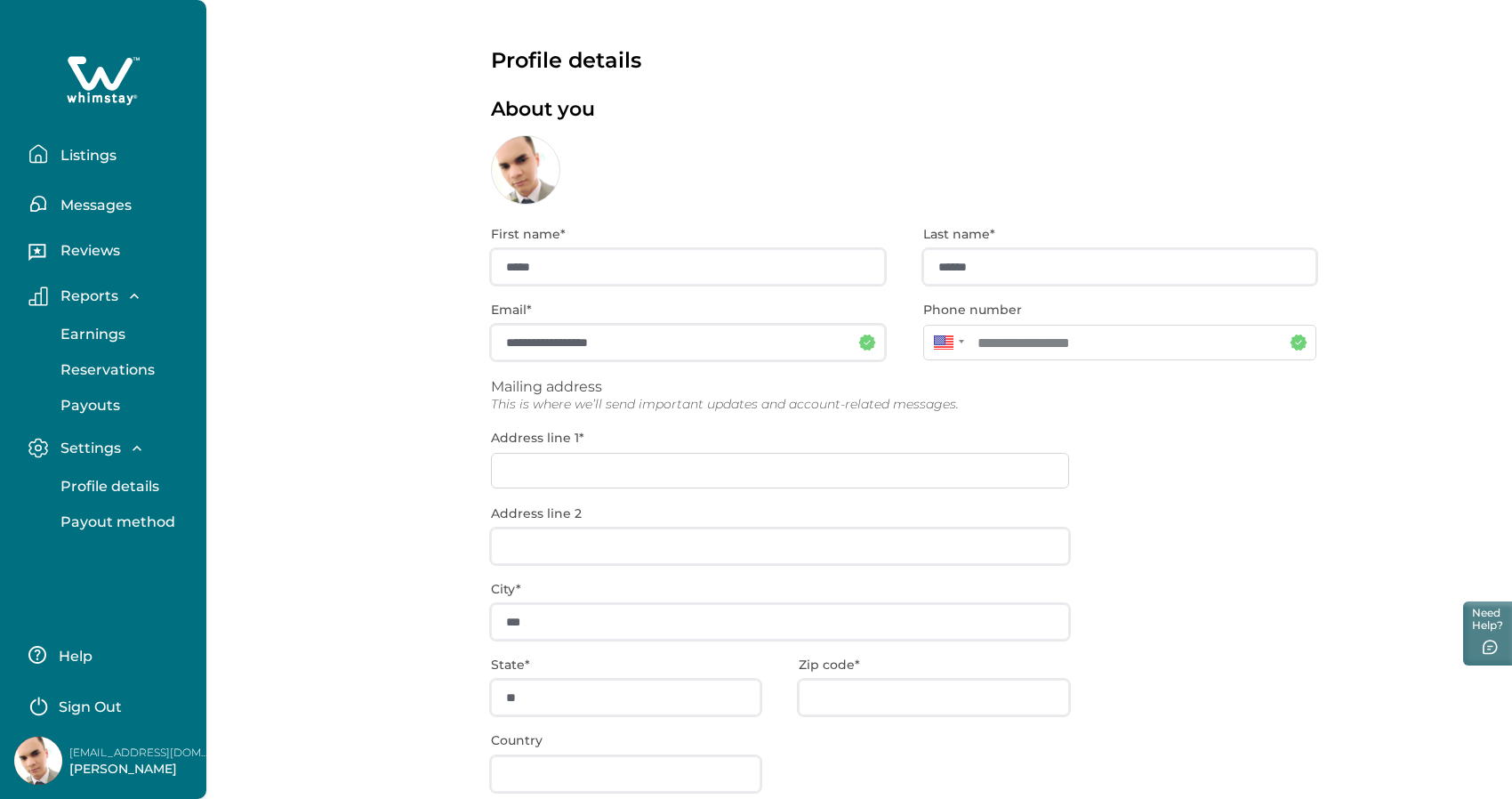
click at [101, 261] on button "Reviews" at bounding box center [110, 254] width 164 height 36
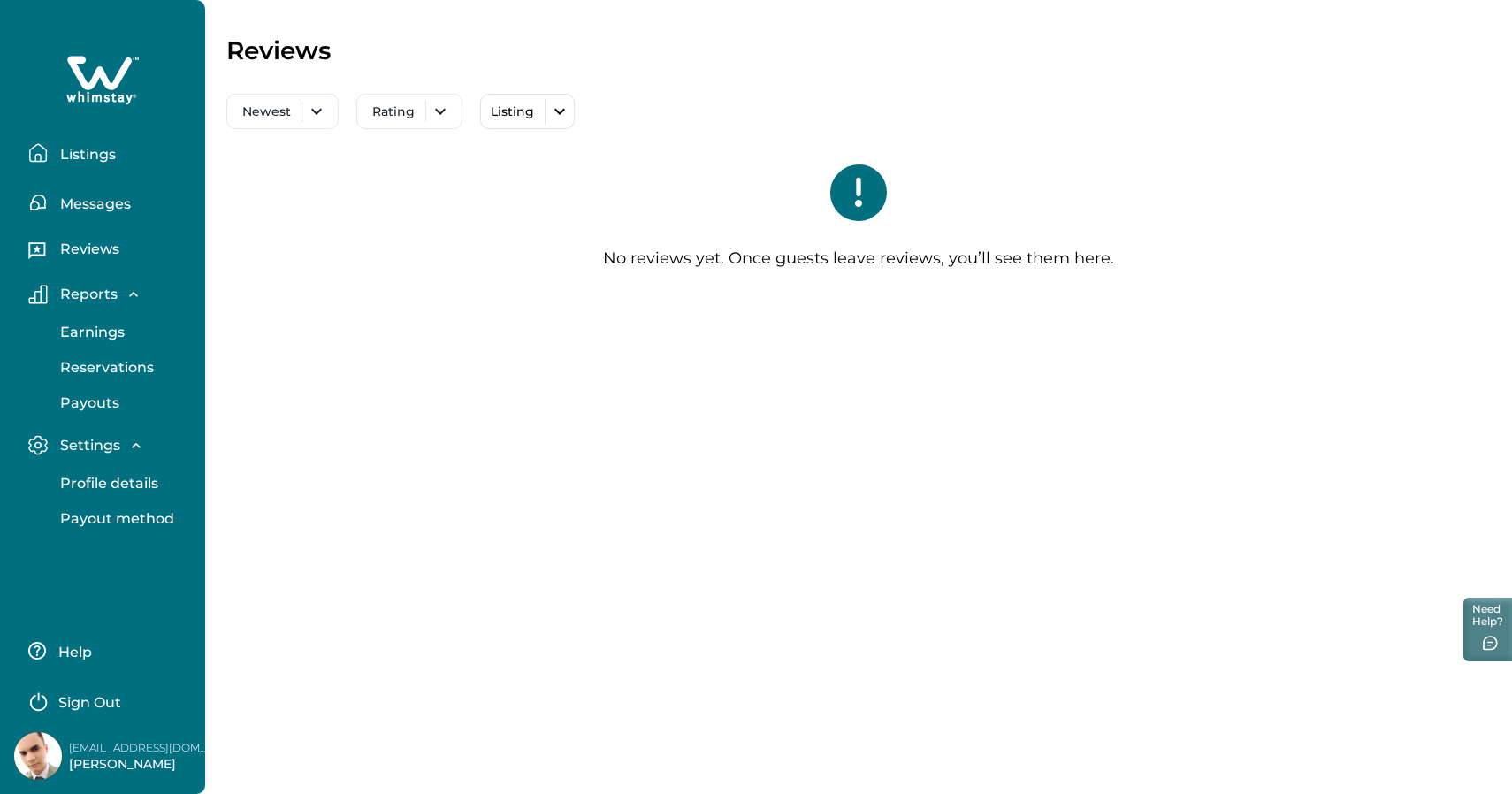
click at [84, 204] on p "Messages" at bounding box center [92, 204] width 76 height 18
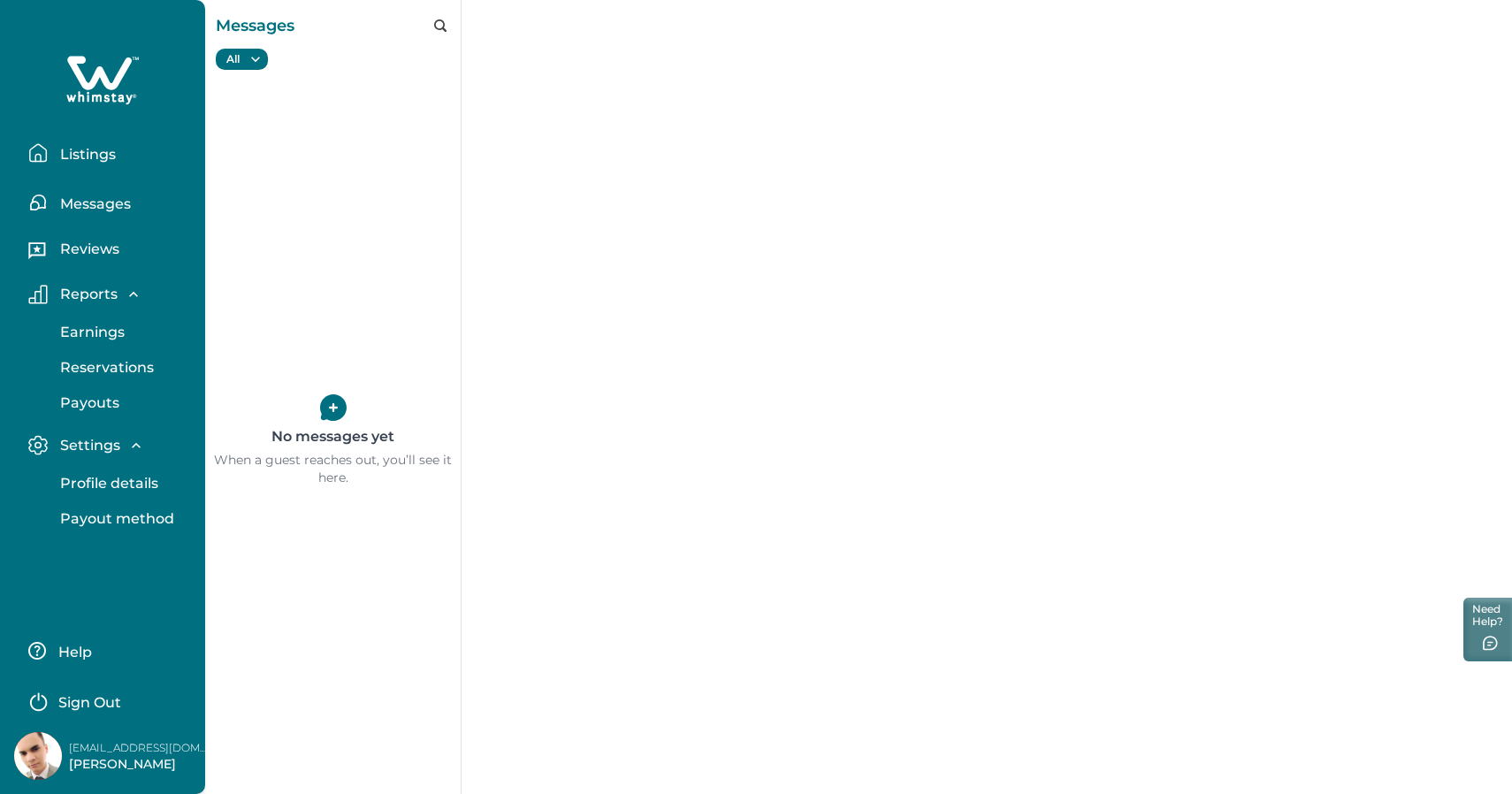
click at [83, 148] on p "Listings" at bounding box center [84, 155] width 61 height 18
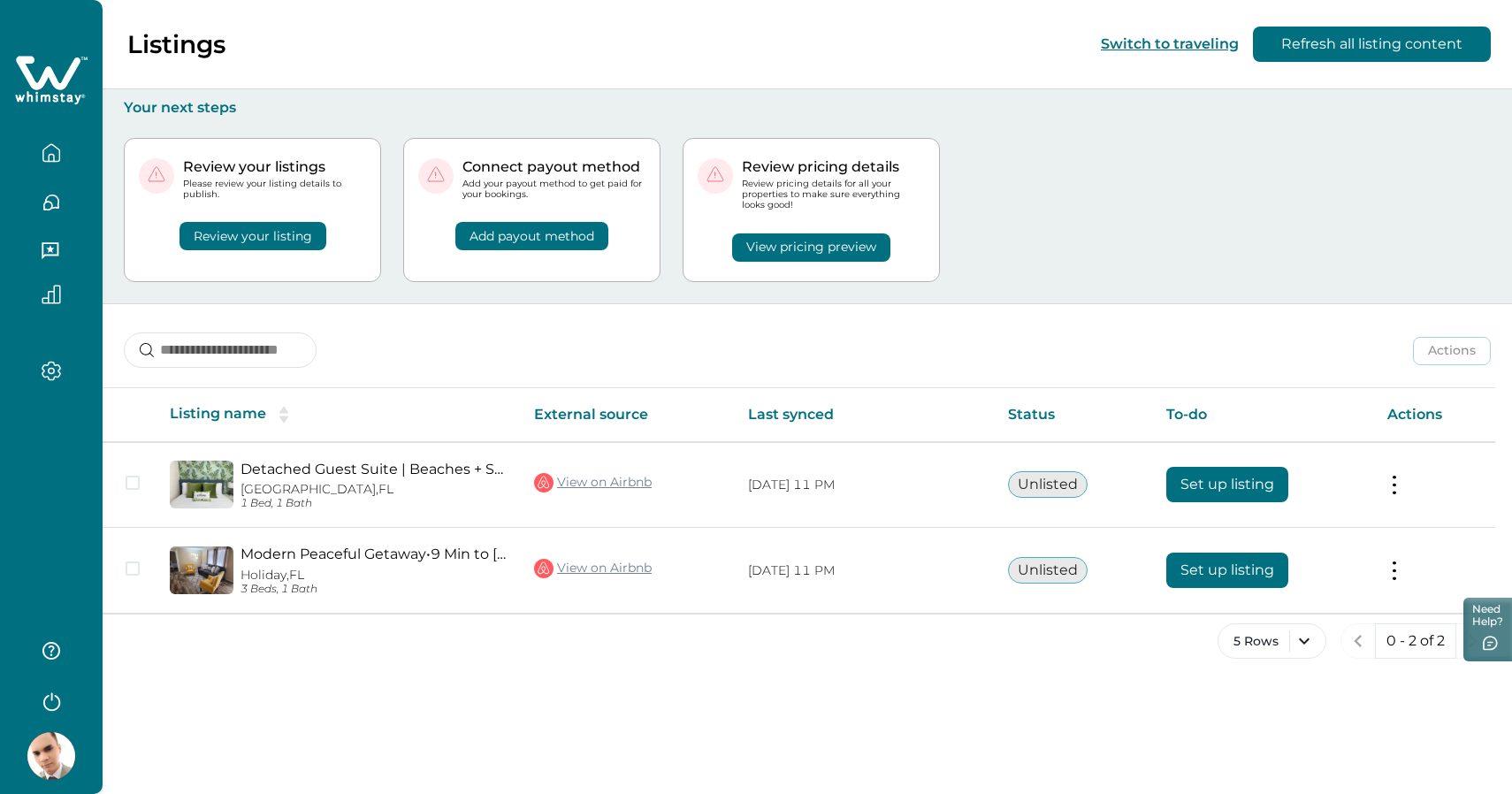
click at [1433, 415] on th "Actions" at bounding box center [1434, 415] width 122 height 54
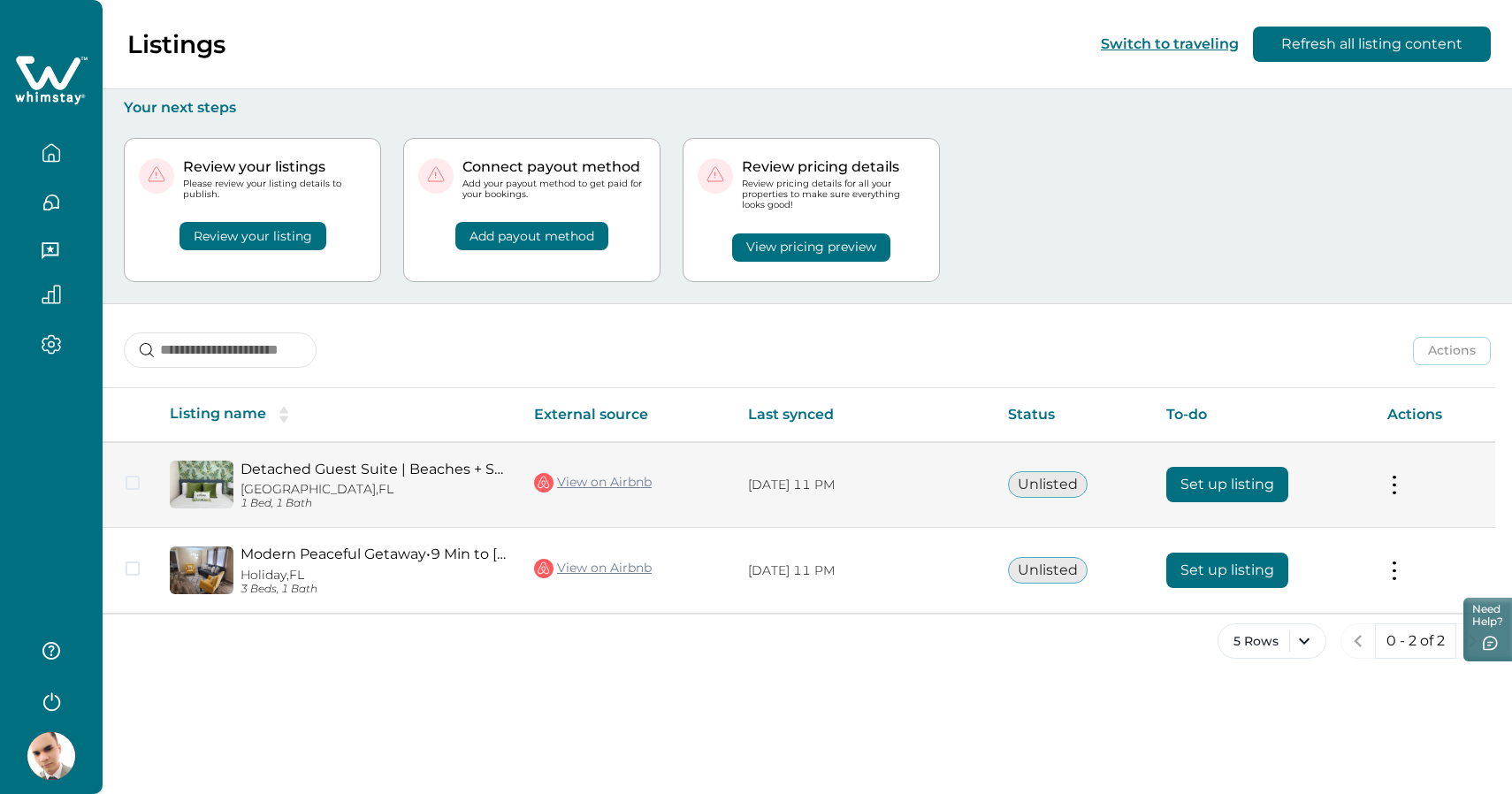
click at [1384, 483] on td "Actions View listing on Whimstay" at bounding box center [1434, 484] width 122 height 85
click at [1392, 483] on button at bounding box center [1394, 484] width 14 height 19
click at [1379, 523] on icon "Close" at bounding box center [1379, 522] width 9 height 9
click at [135, 485] on span at bounding box center [132, 482] width 14 height 14
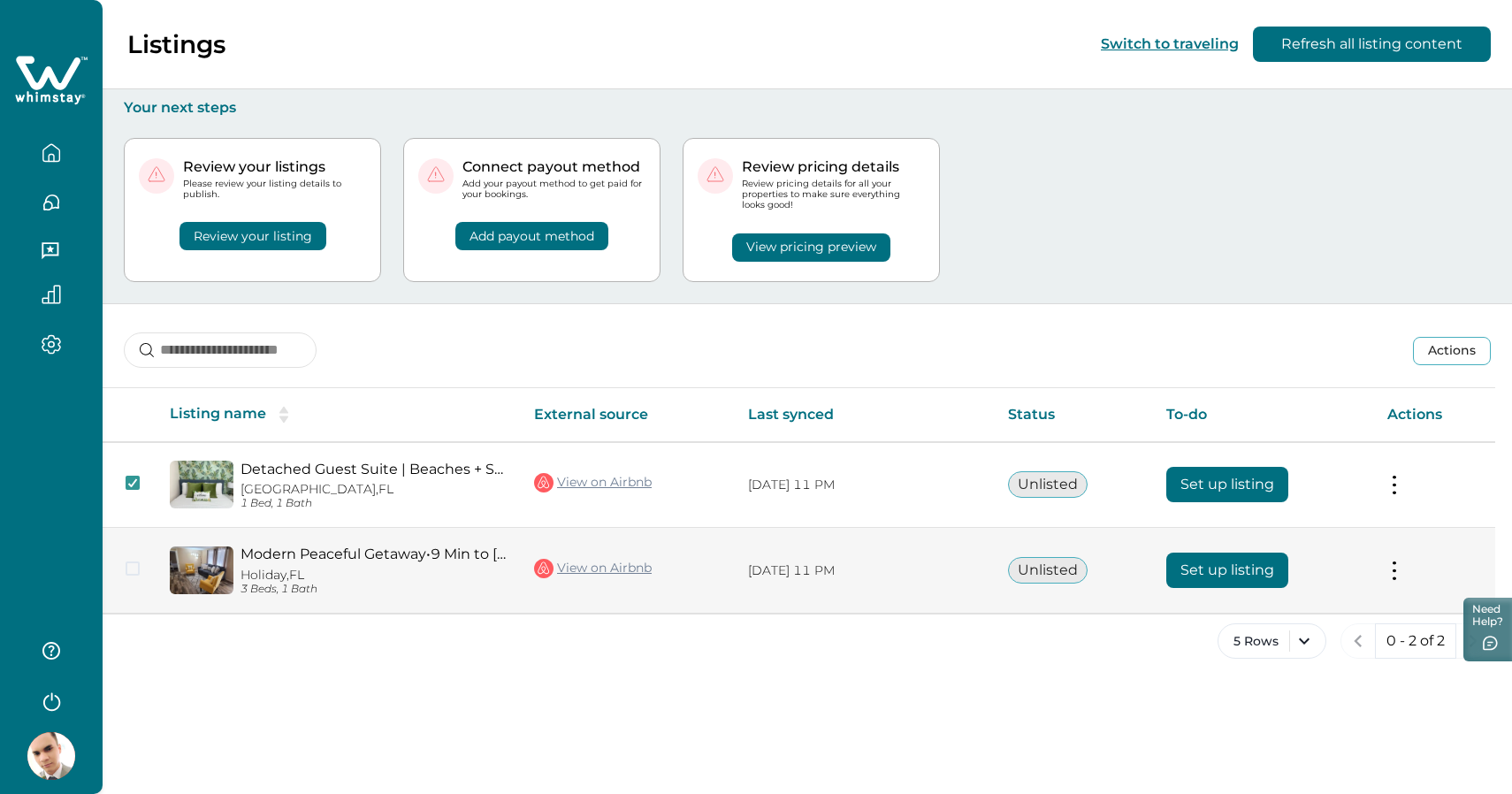
click at [123, 570] on td at bounding box center [128, 571] width 53 height 85
click at [126, 569] on span at bounding box center [132, 568] width 14 height 14
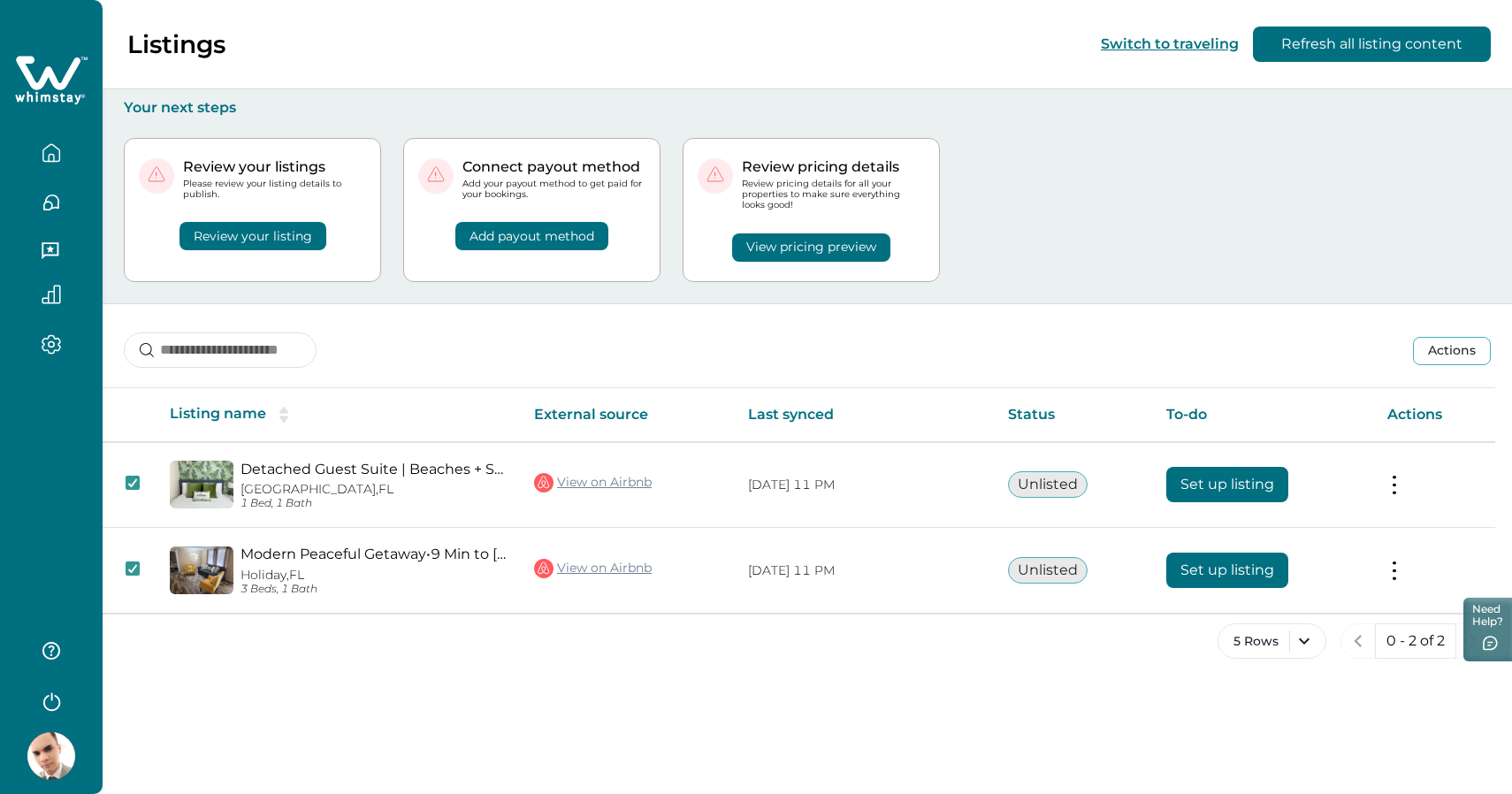
click at [1457, 358] on button "Actions" at bounding box center [1451, 350] width 77 height 28
click at [1471, 393] on icon "Close" at bounding box center [1467, 392] width 9 height 9
click at [1128, 49] on button "Switch to traveling" at bounding box center [1169, 44] width 138 height 17
